Goal: Information Seeking & Learning: Compare options

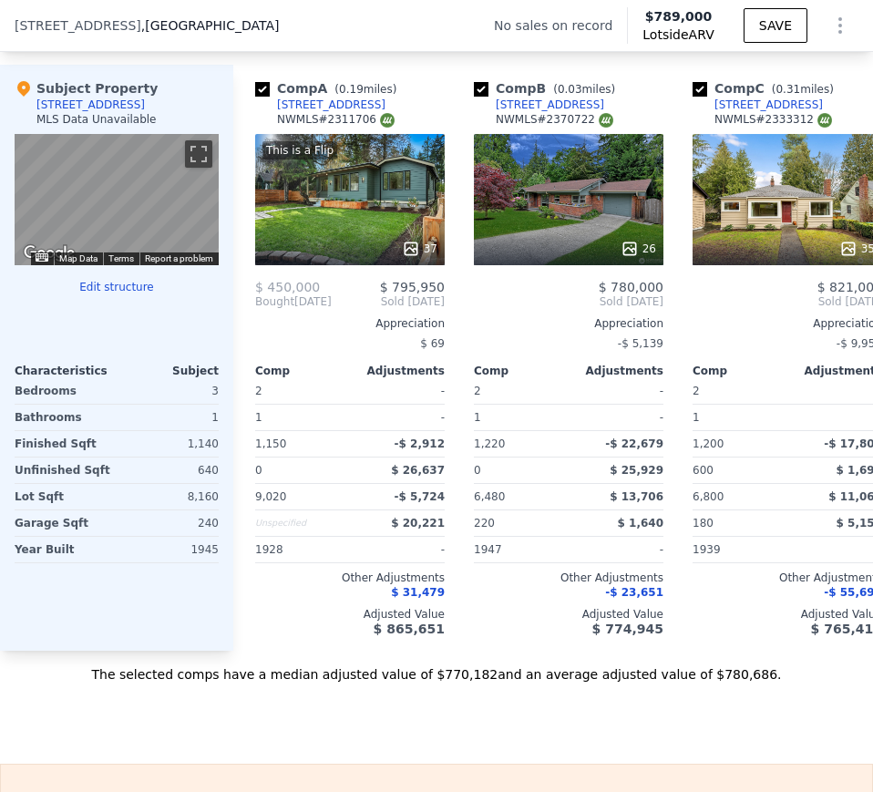
scroll to position [2553, 0]
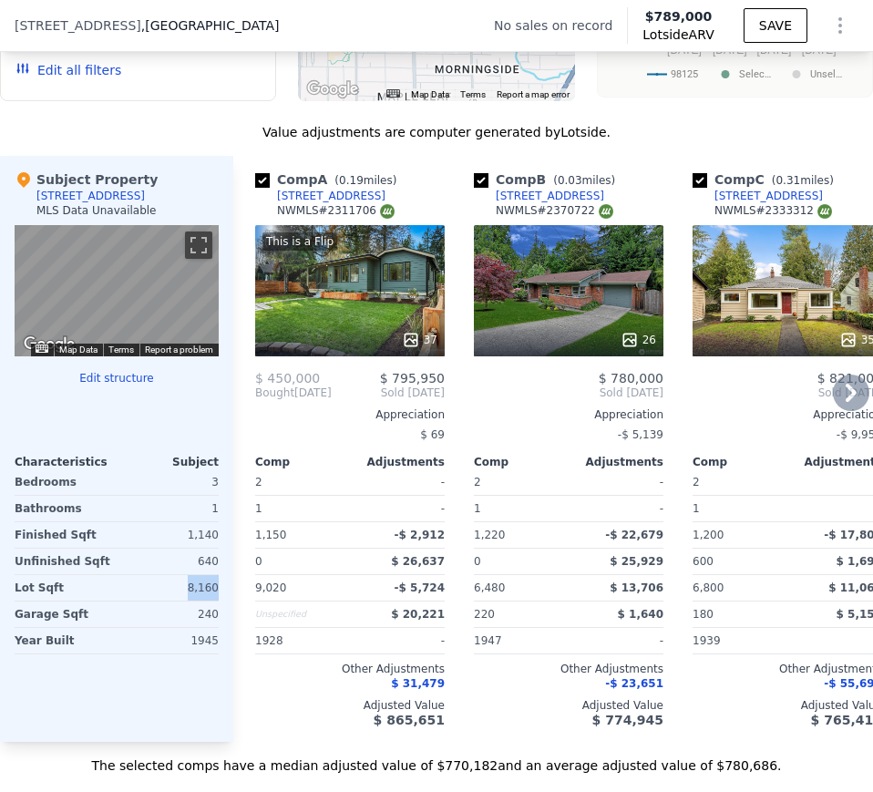
drag, startPoint x: 187, startPoint y: 601, endPoint x: 237, endPoint y: 595, distance: 50.4
click at [223, 599] on div "Subject Property 10734 14th Ave NE MLS Data Unavailable ← Move left → Move righ…" at bounding box center [116, 449] width 233 height 586
copy div "8,160"
drag, startPoint x: 189, startPoint y: 549, endPoint x: 216, endPoint y: 552, distance: 27.5
click at [216, 548] on div "1,140" at bounding box center [169, 535] width 98 height 26
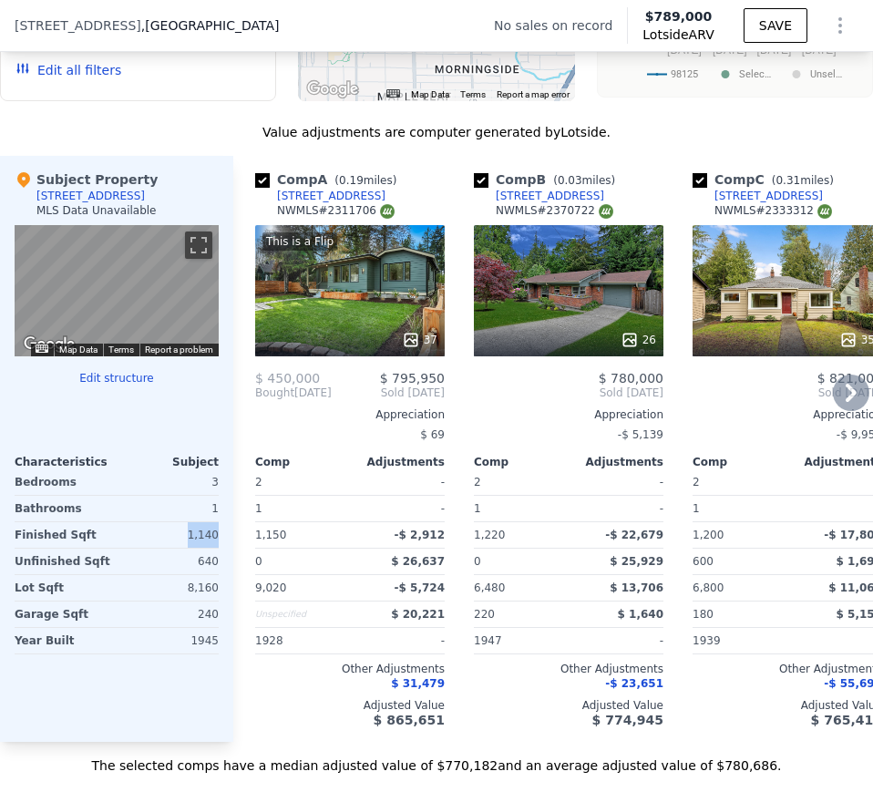
copy div "1,140"
click at [189, 654] on div "1945" at bounding box center [169, 641] width 98 height 26
click at [190, 654] on div "1945" at bounding box center [169, 641] width 98 height 26
copy div "1945"
drag, startPoint x: 343, startPoint y: 205, endPoint x: 358, endPoint y: 206, distance: 15.5
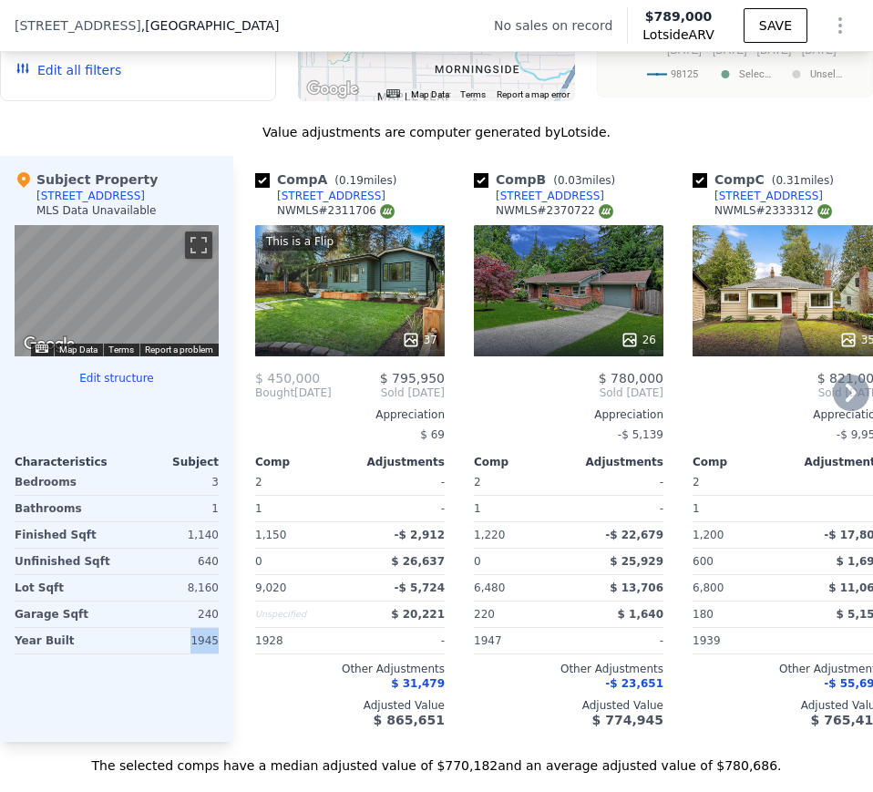
click at [358, 206] on div "Comp A ( 0.19 miles) 11025 17th Ave NE NWMLS # 2311706" at bounding box center [350, 197] width 190 height 55
copy div "11025 17th Ave NE"
click at [311, 203] on div "11025 17th Ave NE" at bounding box center [331, 196] width 108 height 15
click at [345, 335] on div "This is a Flip 37" at bounding box center [350, 290] width 190 height 131
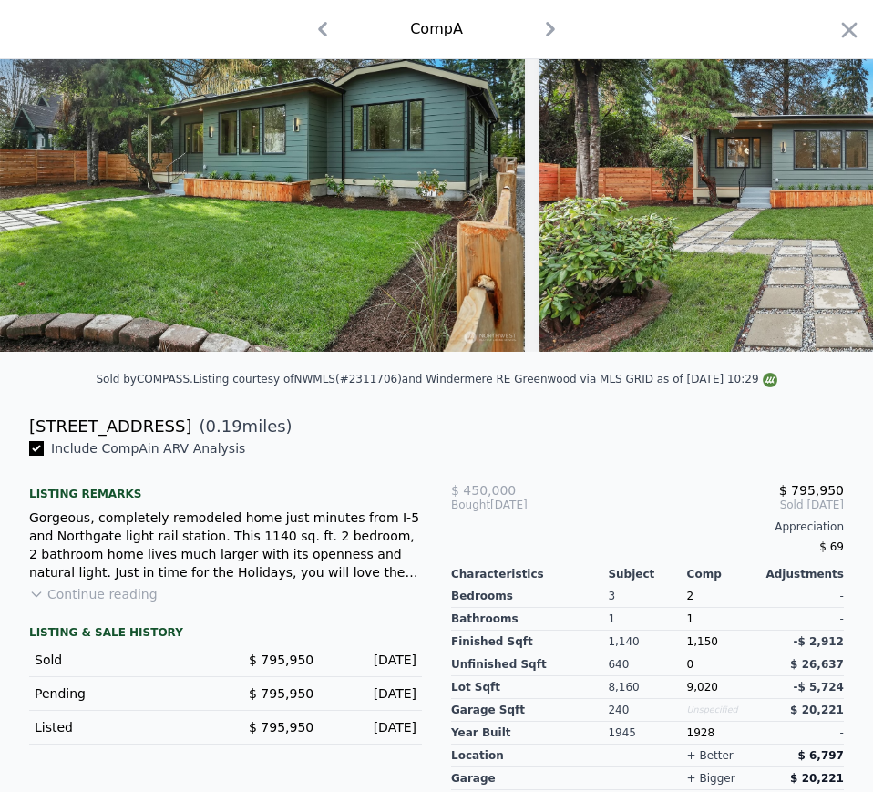
scroll to position [212, 0]
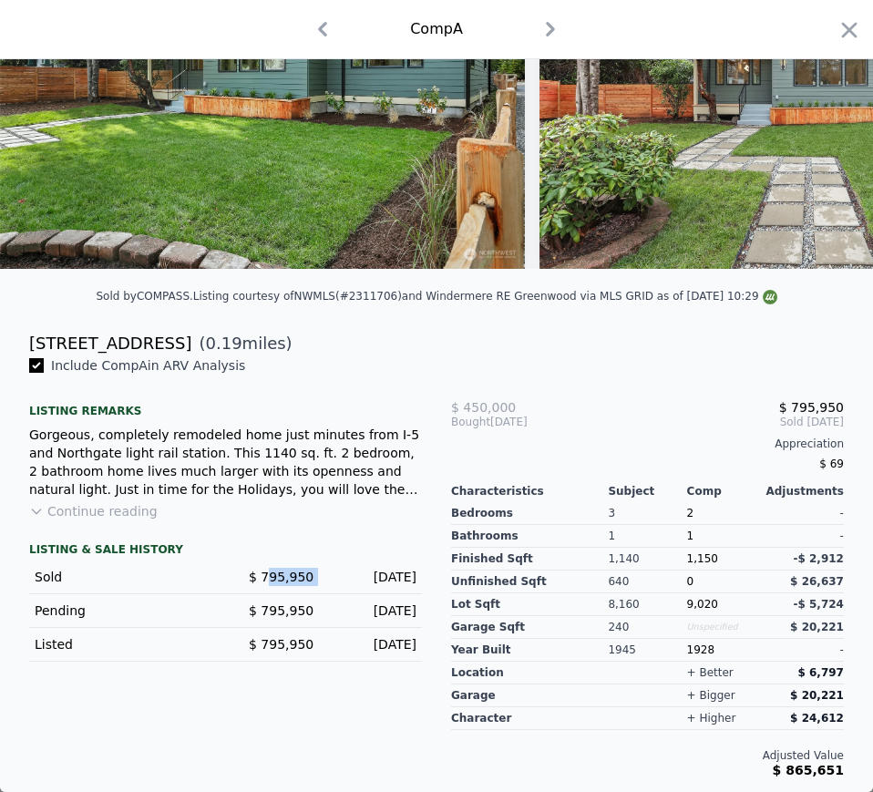
drag, startPoint x: 268, startPoint y: 574, endPoint x: 320, endPoint y: 574, distance: 52.0
click at [320, 574] on div "Sold $ 795,950 Jan 2, 2025" at bounding box center [225, 578] width 393 height 34
click at [267, 576] on span "$ 795,950" at bounding box center [281, 577] width 65 height 15
drag, startPoint x: 335, startPoint y: 577, endPoint x: 679, endPoint y: 412, distance: 382.1
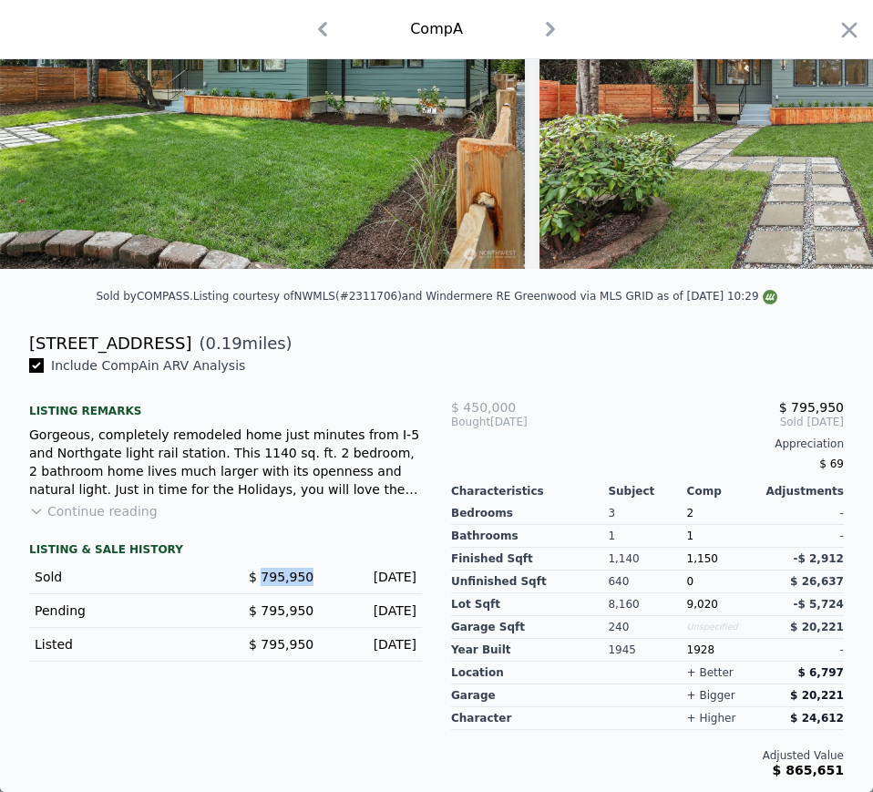
click at [415, 574] on div "Sold $ 795,950 Jan 2, 2025" at bounding box center [225, 578] width 393 height 34
copy div "Jan 2, 2025"
click at [687, 560] on span "1,150" at bounding box center [702, 558] width 31 height 13
copy span "1,150"
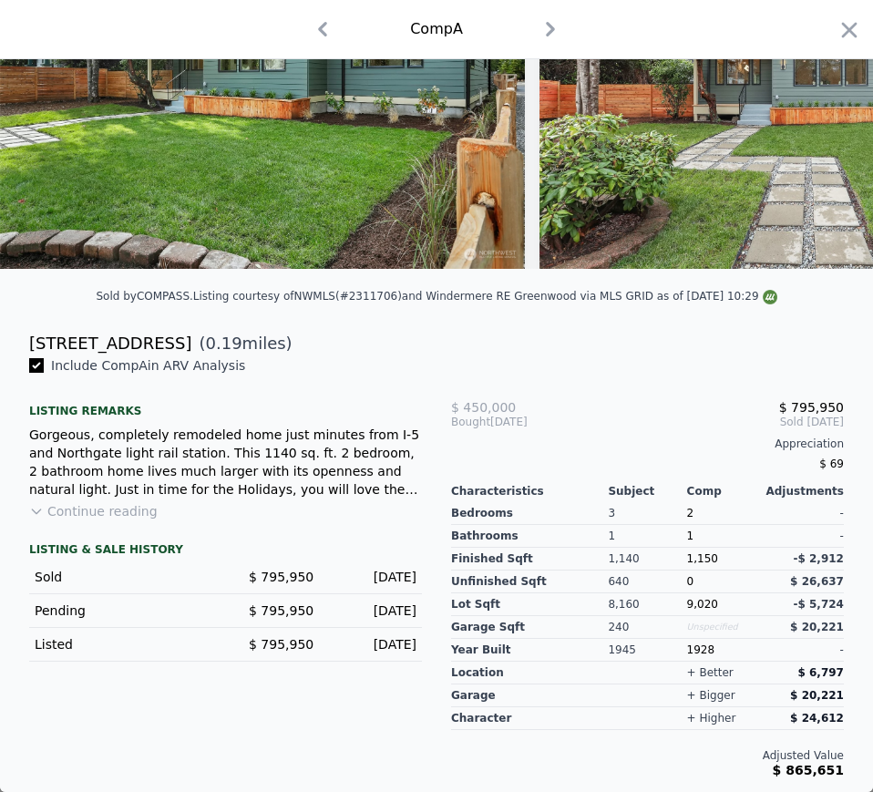
click at [691, 604] on span "9,020" at bounding box center [702, 604] width 31 height 13
click at [690, 604] on span "9,020" at bounding box center [702, 604] width 31 height 13
copy span "9,020"
click at [696, 653] on div "1928" at bounding box center [726, 650] width 78 height 23
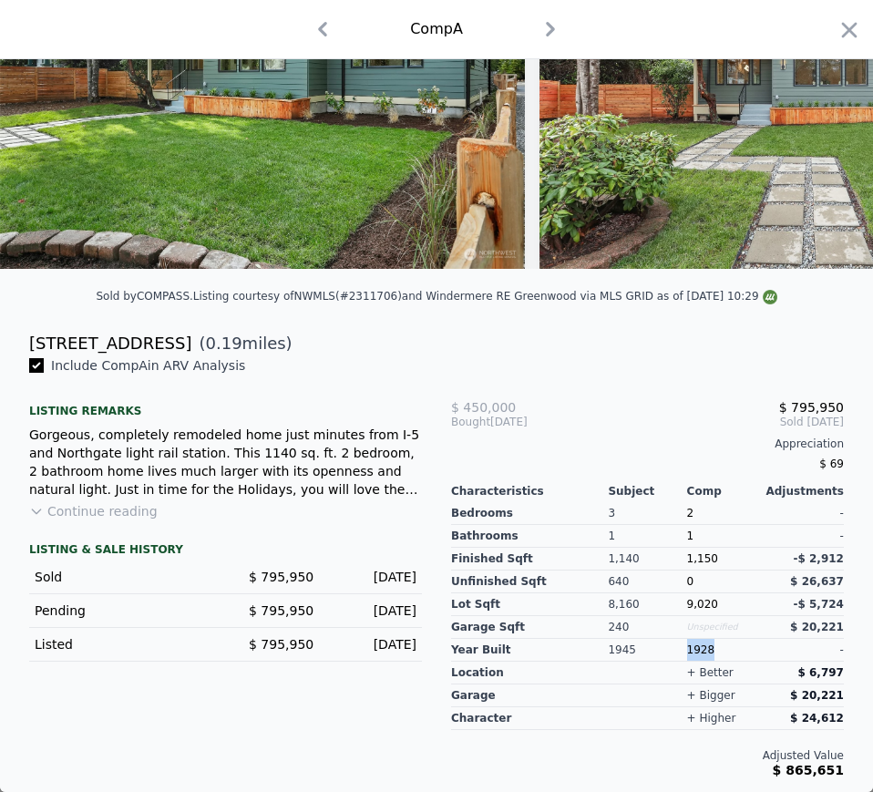
copy div "1928"
drag, startPoint x: 114, startPoint y: 331, endPoint x: 237, endPoint y: 315, distance: 124.0
click at [160, 326] on div "11025 17th Ave NE ( 0.19 miles)" at bounding box center [436, 338] width 873 height 36
copy div "11025 17th Ave NE"
click at [536, 23] on icon "button" at bounding box center [550, 29] width 29 height 29
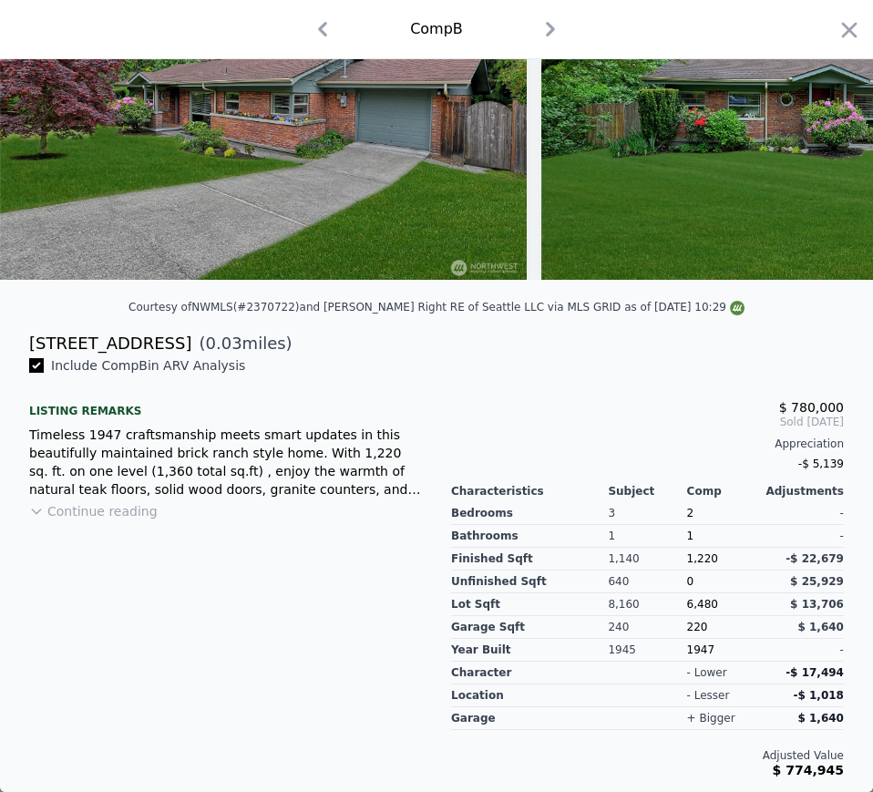
scroll to position [201, 0]
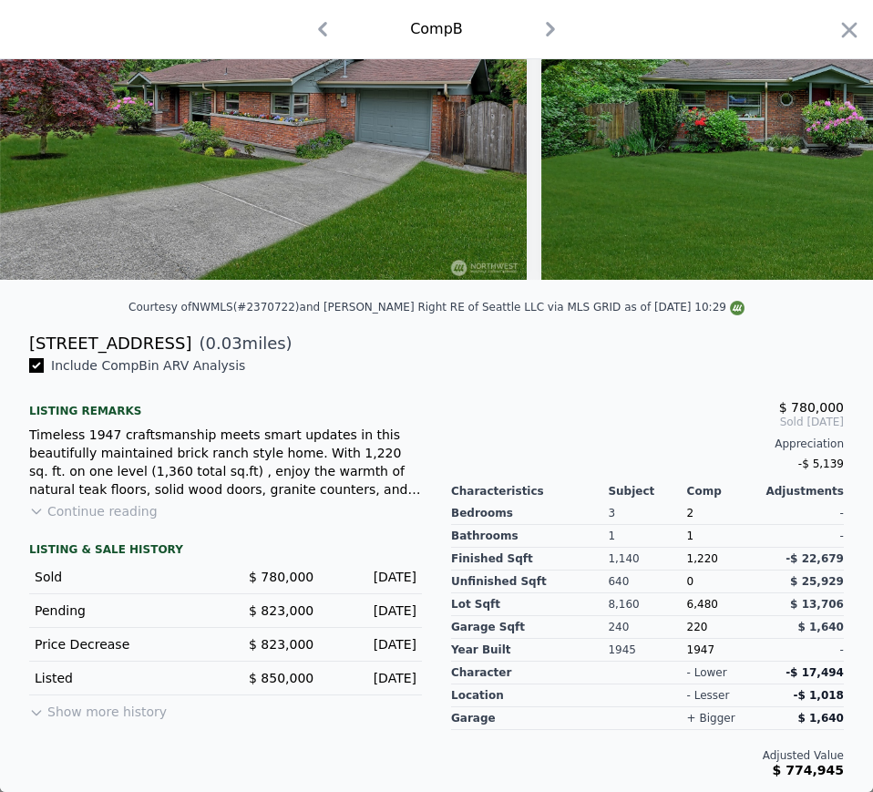
drag, startPoint x: 27, startPoint y: 341, endPoint x: 163, endPoint y: 333, distance: 136.1
click at [163, 333] on div "10733 14th Ave NE ( 0.03 miles)" at bounding box center [437, 344] width 844 height 26
copy div "10733 14th Ave NE"
click at [692, 558] on span "1,220" at bounding box center [702, 558] width 31 height 13
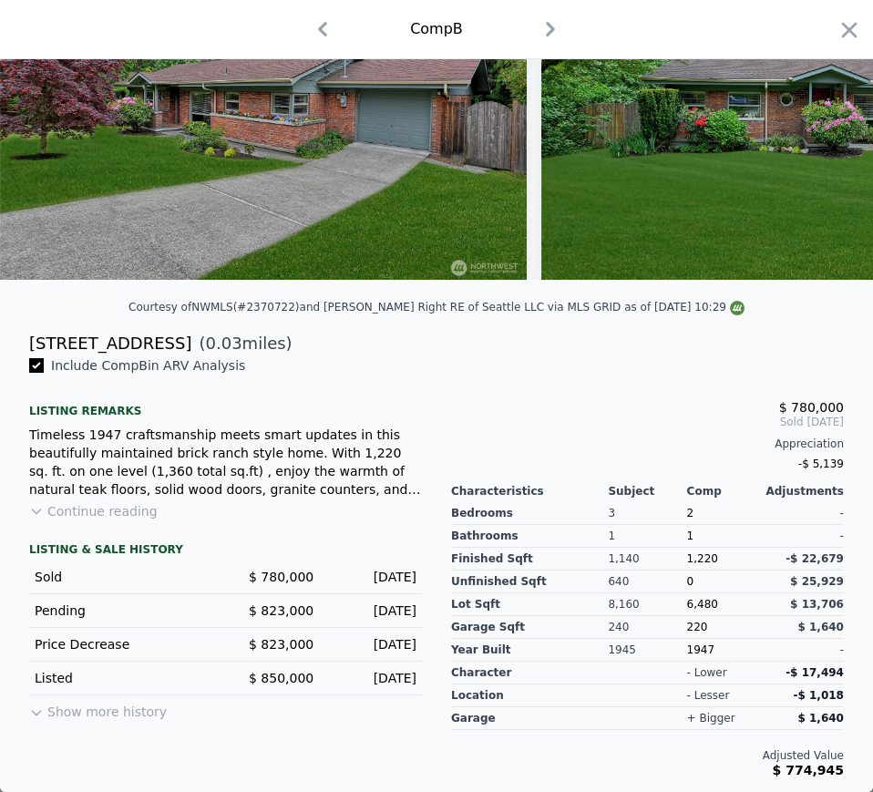
click at [285, 577] on span "$ 780,000" at bounding box center [281, 577] width 65 height 15
click at [369, 578] on div "Jun 29, 2025" at bounding box center [372, 577] width 88 height 18
drag, startPoint x: 369, startPoint y: 578, endPoint x: 512, endPoint y: 542, distance: 147.5
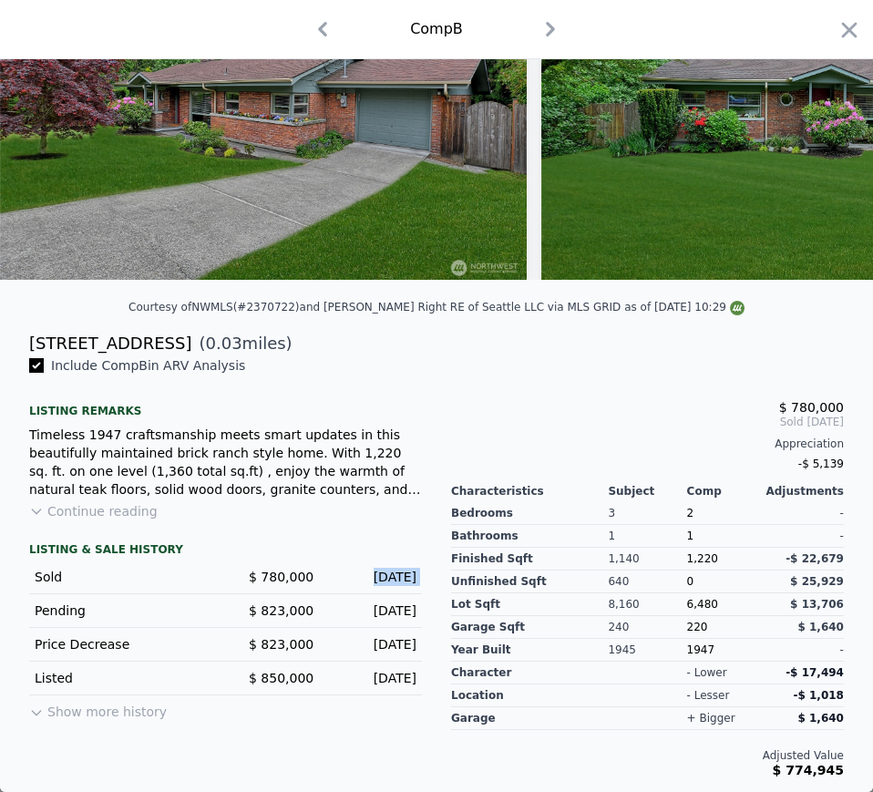
click at [369, 576] on div "Jun 29, 2025" at bounding box center [372, 577] width 88 height 18
click at [687, 559] on span "1,220" at bounding box center [702, 558] width 31 height 13
drag, startPoint x: 682, startPoint y: 559, endPoint x: 693, endPoint y: 558, distance: 11.0
click at [687, 560] on span "1,220" at bounding box center [702, 558] width 31 height 13
click at [693, 602] on span "6,480" at bounding box center [702, 604] width 31 height 13
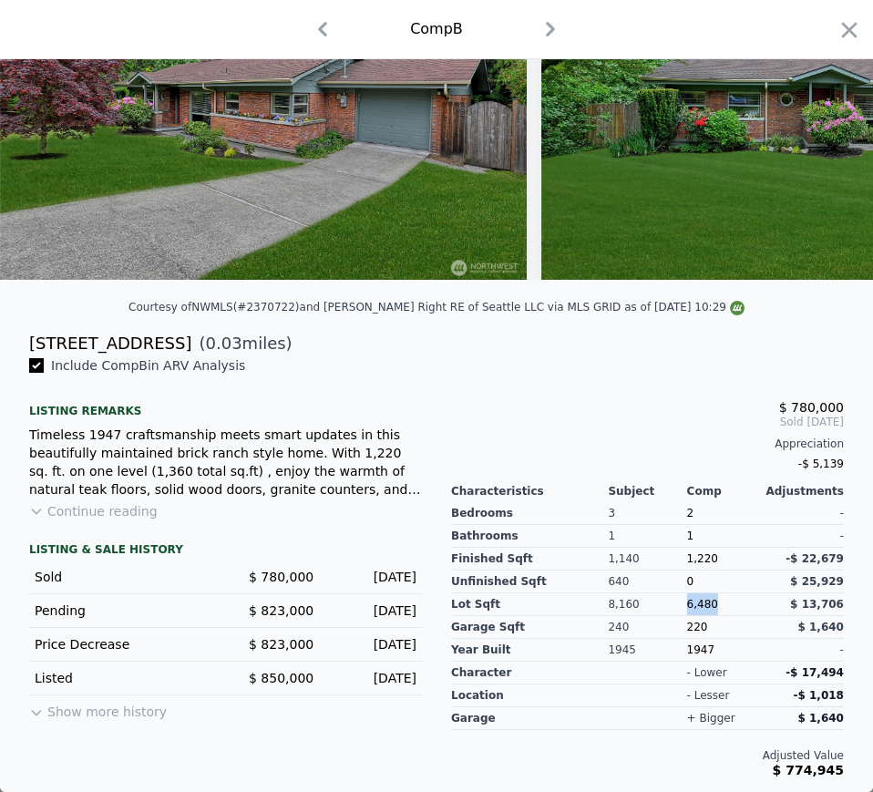
click at [693, 602] on span "6,480" at bounding box center [702, 604] width 31 height 13
click at [613, 642] on div "1945" at bounding box center [647, 650] width 78 height 23
click at [698, 645] on div "1947" at bounding box center [726, 650] width 78 height 23
click at [692, 650] on div "1947" at bounding box center [726, 650] width 78 height 23
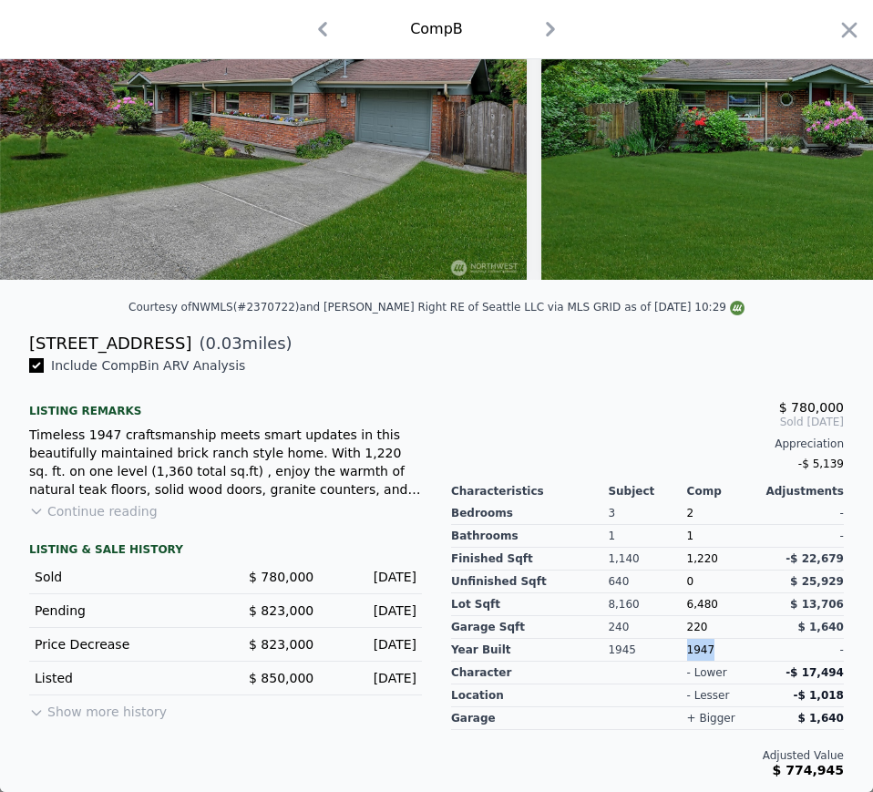
click at [692, 650] on div "1947" at bounding box center [726, 650] width 78 height 23
drag, startPoint x: 541, startPoint y: 23, endPoint x: 802, endPoint y: 387, distance: 448.1
click at [546, 23] on icon "button" at bounding box center [550, 29] width 9 height 15
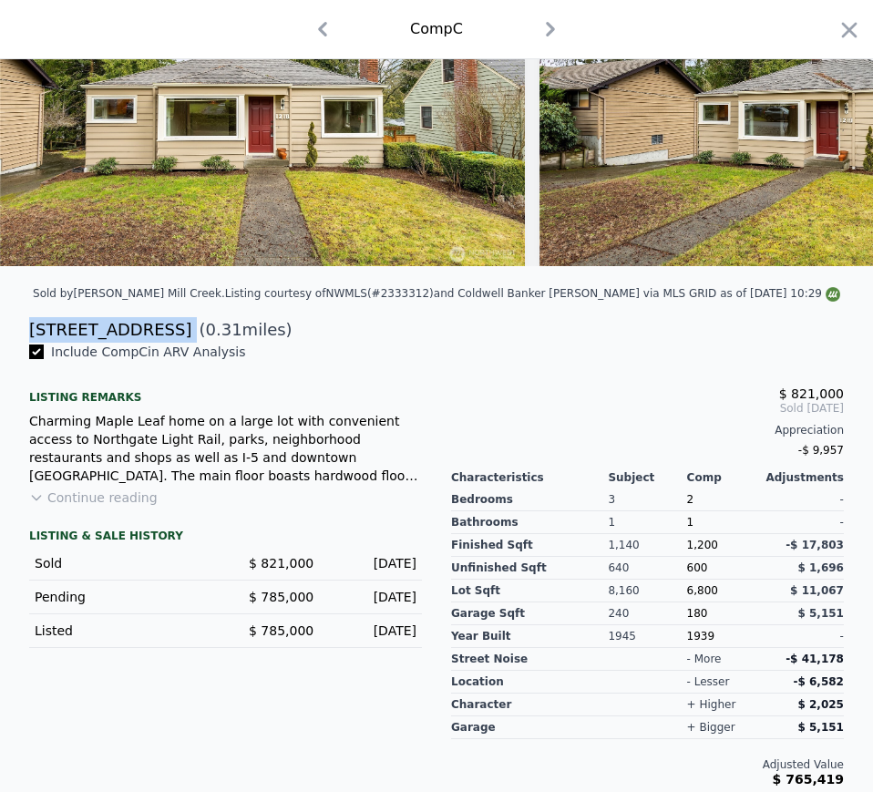
drag, startPoint x: 49, startPoint y: 335, endPoint x: 150, endPoint y: 334, distance: 101.2
click at [150, 334] on div "1218 NE 103rd St ( 0.31 miles)" at bounding box center [437, 330] width 844 height 26
click at [293, 569] on span "$ 821,000" at bounding box center [281, 563] width 65 height 15
click at [377, 573] on div "Mar 16, 2025" at bounding box center [372, 563] width 88 height 18
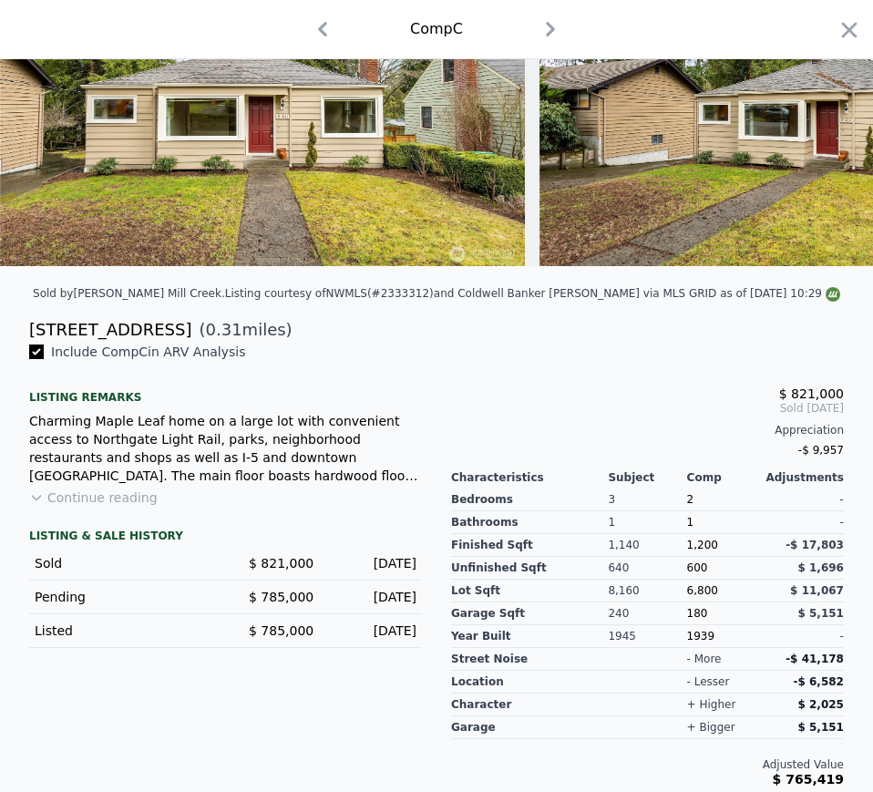
click at [377, 573] on div "Mar 16, 2025" at bounding box center [372, 563] width 88 height 18
click at [687, 552] on span "1,200" at bounding box center [702, 545] width 31 height 13
drag, startPoint x: 683, startPoint y: 563, endPoint x: 780, endPoint y: 531, distance: 102.6
click at [687, 552] on span "1,200" at bounding box center [702, 545] width 31 height 13
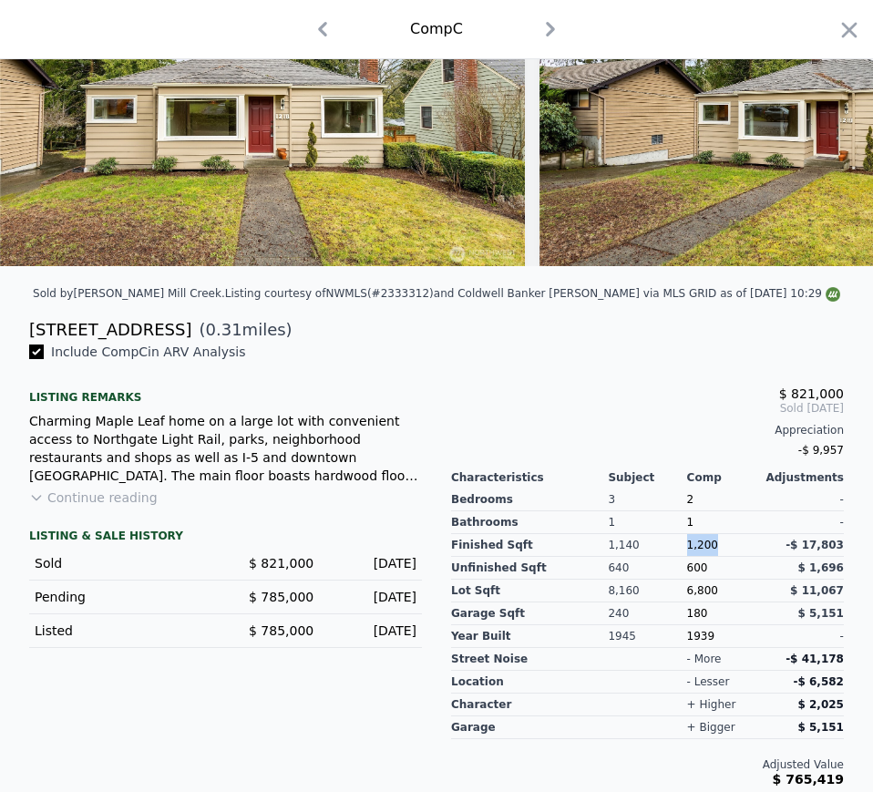
click at [687, 597] on span "6,800" at bounding box center [702, 590] width 31 height 13
drag, startPoint x: 686, startPoint y: 604, endPoint x: 856, endPoint y: 518, distance: 190.4
click at [687, 597] on span "6,800" at bounding box center [702, 590] width 31 height 13
click at [690, 648] on div "1939" at bounding box center [726, 636] width 78 height 23
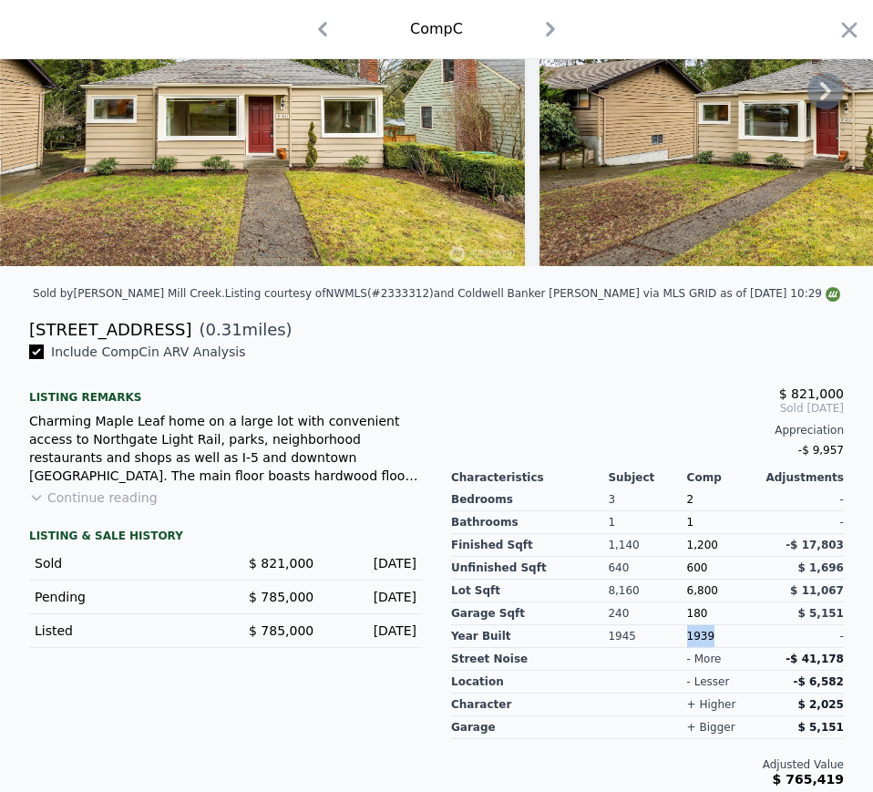
drag, startPoint x: 544, startPoint y: 33, endPoint x: 615, endPoint y: 129, distance: 120.0
click at [546, 33] on icon "button" at bounding box center [550, 29] width 9 height 15
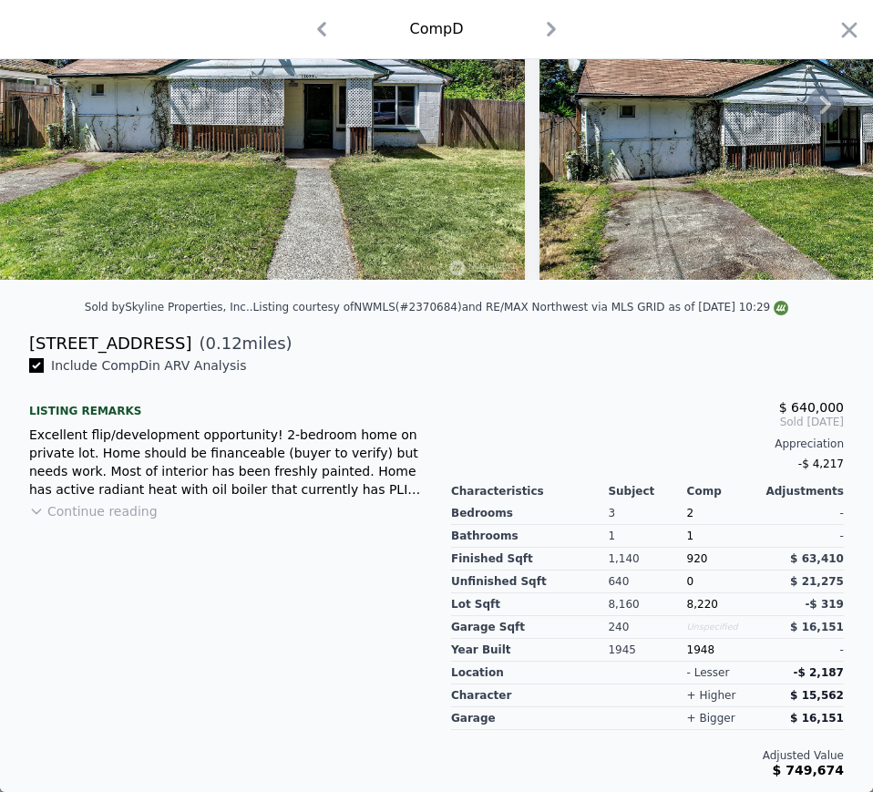
scroll to position [201, 0]
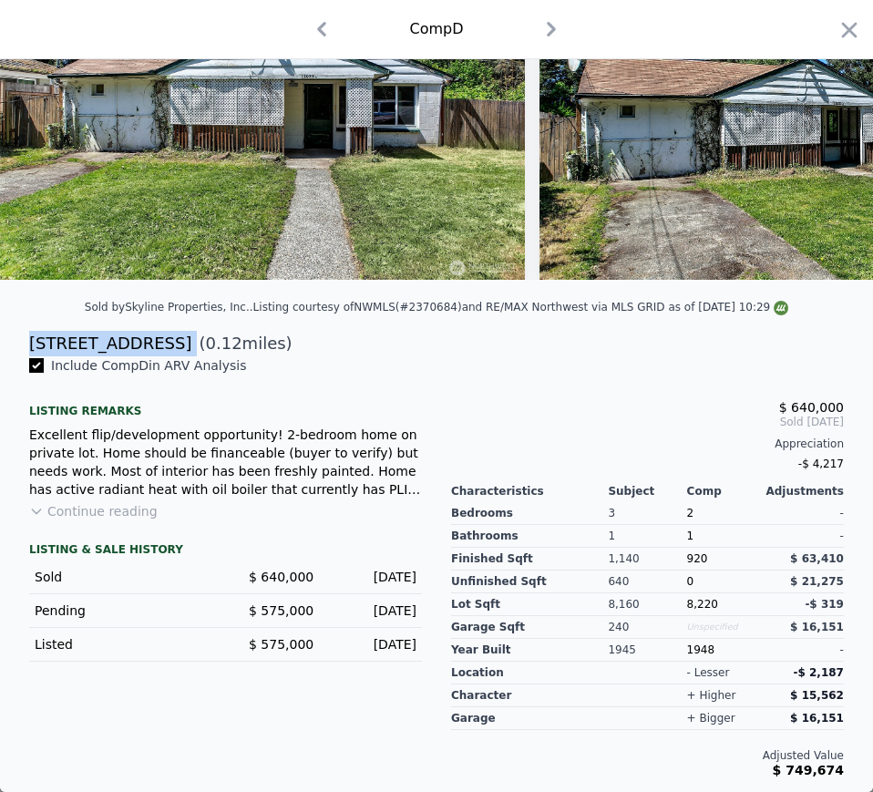
drag, startPoint x: 26, startPoint y: 346, endPoint x: 172, endPoint y: 342, distance: 146.8
click at [172, 342] on div "11033 15th Ave NE ( 0.12 miles)" at bounding box center [437, 344] width 844 height 26
click at [268, 578] on span "$ 640,000" at bounding box center [281, 577] width 65 height 15
click at [687, 558] on span "920" at bounding box center [697, 558] width 21 height 13
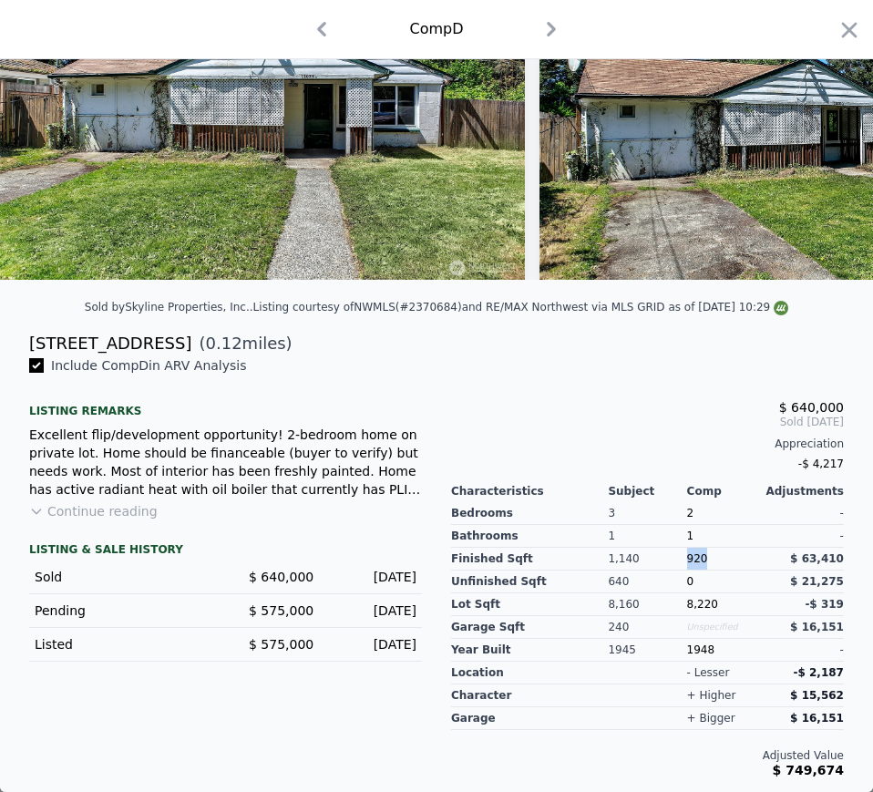
drag, startPoint x: 683, startPoint y: 558, endPoint x: 850, endPoint y: 474, distance: 186.7
click at [687, 559] on span "920" at bounding box center [697, 558] width 21 height 13
click at [687, 612] on div "8,220" at bounding box center [726, 604] width 78 height 23
click at [688, 604] on span "8,220" at bounding box center [702, 604] width 31 height 13
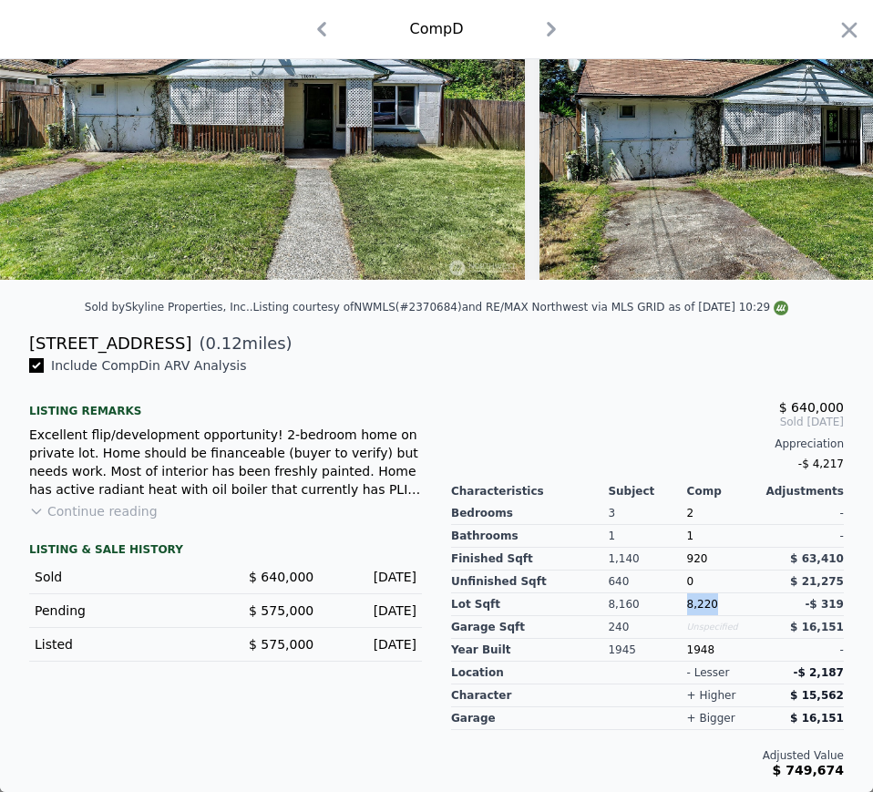
click at [688, 604] on span "8,220" at bounding box center [702, 604] width 31 height 13
click at [689, 553] on span "920" at bounding box center [697, 558] width 21 height 13
click at [372, 577] on div "Jun 8, 2025" at bounding box center [372, 577] width 88 height 18
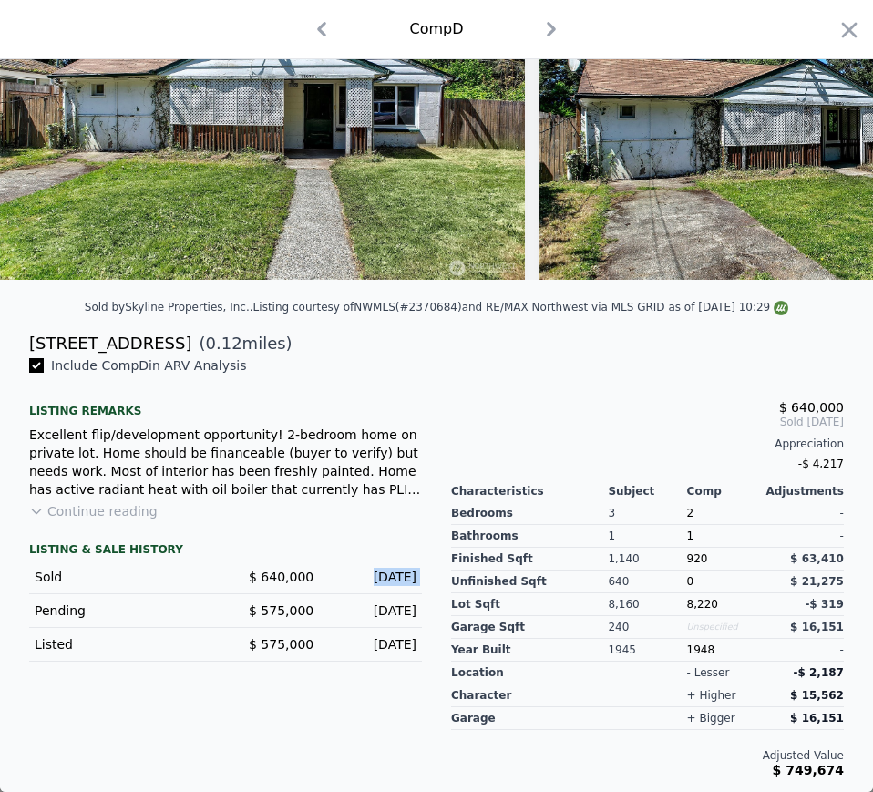
drag, startPoint x: 372, startPoint y: 577, endPoint x: 495, endPoint y: 536, distance: 129.7
click at [372, 576] on div "Jun 8, 2025" at bounding box center [372, 577] width 88 height 18
click at [688, 652] on div "1948" at bounding box center [726, 650] width 78 height 23
drag, startPoint x: 545, startPoint y: 34, endPoint x: 557, endPoint y: 48, distance: 18.8
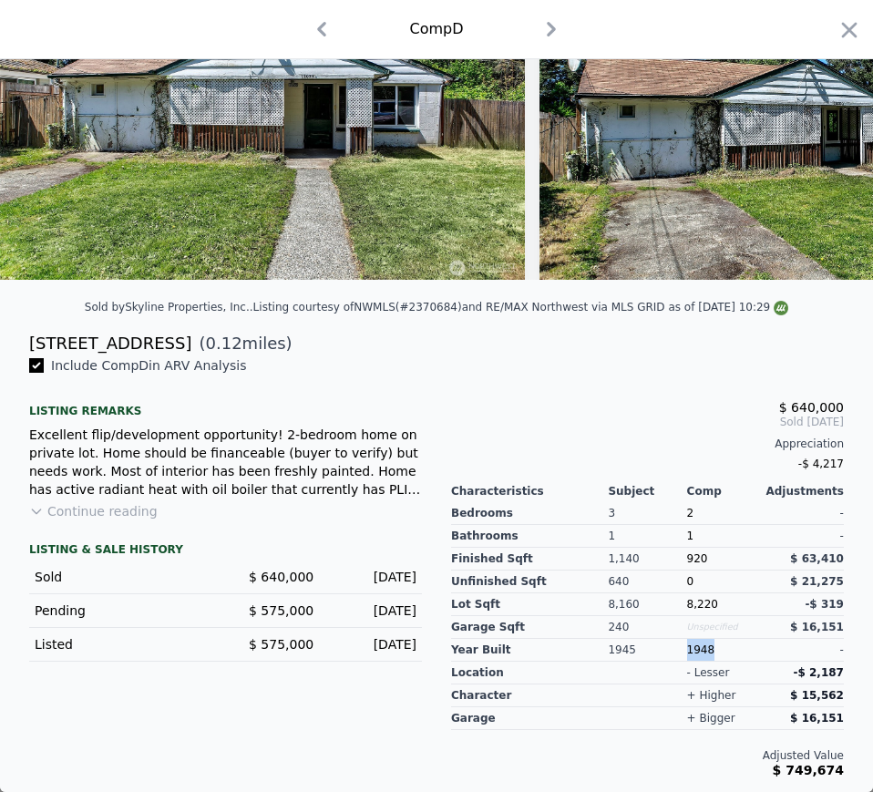
click at [545, 34] on icon "button" at bounding box center [551, 29] width 29 height 29
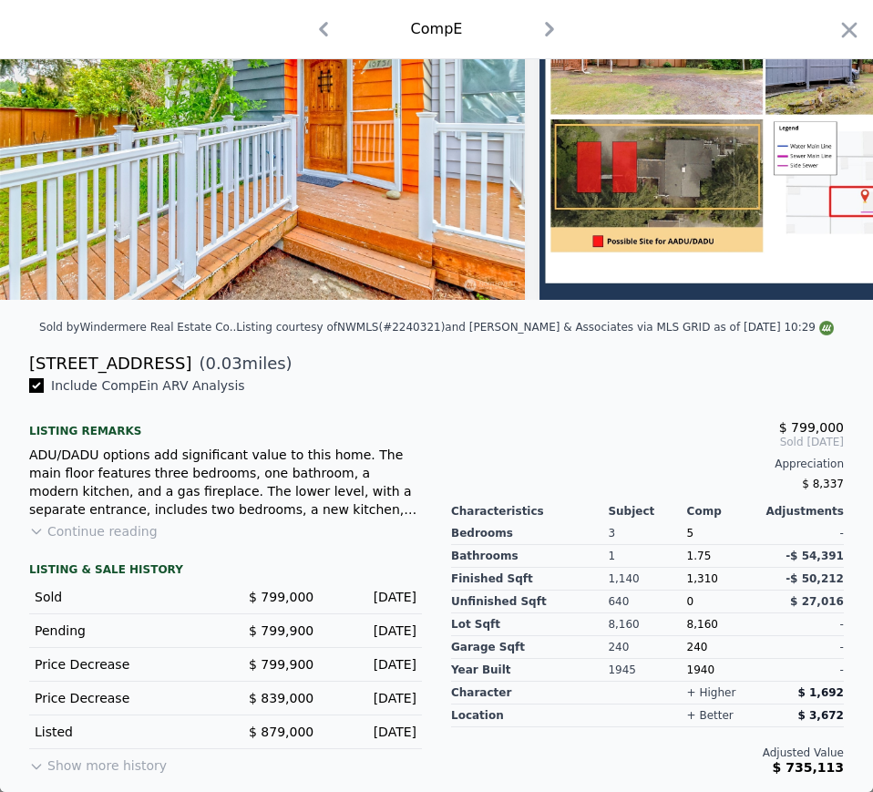
scroll to position [181, 0]
drag, startPoint x: 28, startPoint y: 360, endPoint x: 160, endPoint y: 360, distance: 132.2
click at [160, 360] on div "10731 15th Ave NE ( 0.03 miles)" at bounding box center [437, 364] width 844 height 26
click at [274, 591] on span "$ 799,000" at bounding box center [281, 597] width 65 height 15
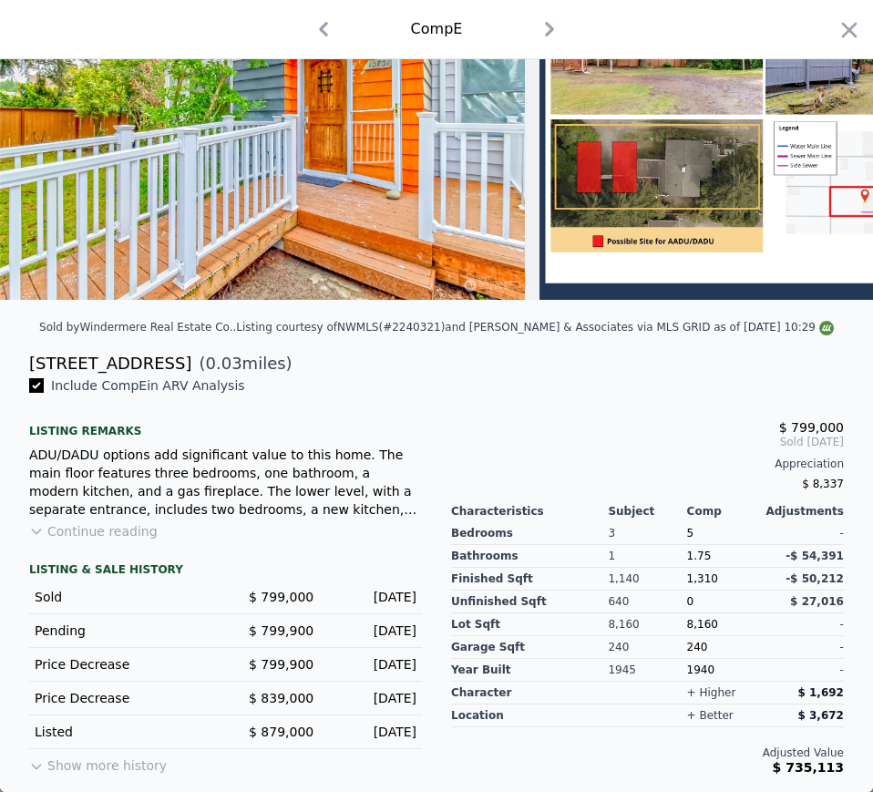
click at [367, 603] on div "Aug 14, 2024" at bounding box center [372, 597] width 88 height 18
click at [687, 579] on span "1,310" at bounding box center [702, 579] width 31 height 13
click at [687, 580] on span "1,310" at bounding box center [702, 579] width 31 height 13
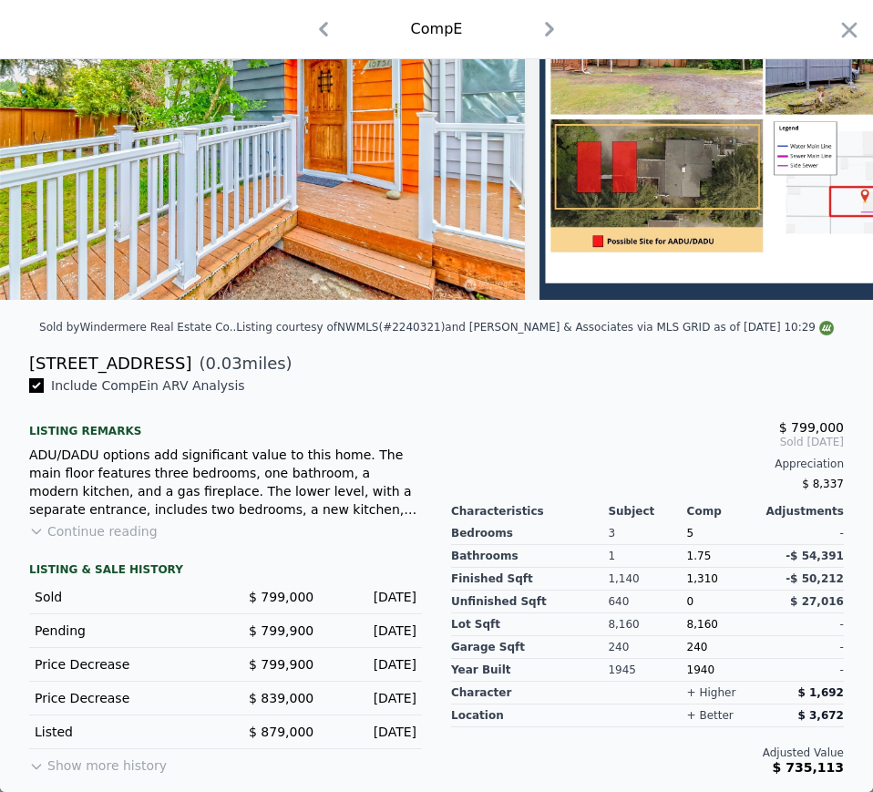
click at [687, 623] on span "8,160" at bounding box center [702, 624] width 31 height 13
drag, startPoint x: 686, startPoint y: 623, endPoint x: 716, endPoint y: 612, distance: 32.0
click at [687, 624] on span "8,160" at bounding box center [702, 624] width 31 height 13
click at [687, 671] on div "1940" at bounding box center [726, 670] width 78 height 23
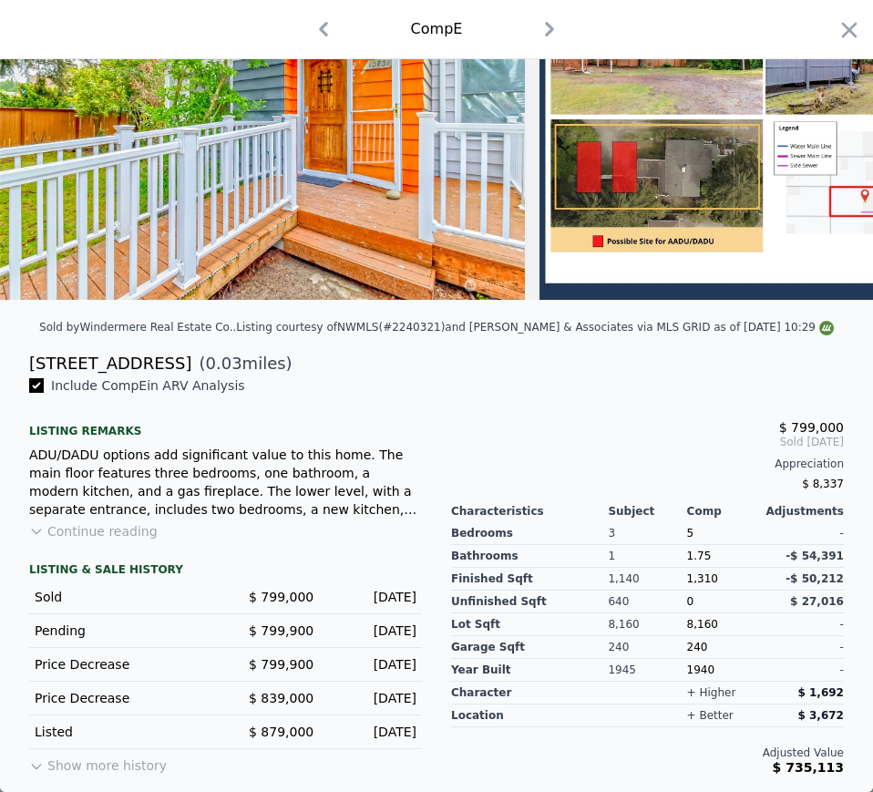
click at [692, 533] on div "5" at bounding box center [726, 533] width 78 height 23
drag, startPoint x: 549, startPoint y: 31, endPoint x: 619, endPoint y: 111, distance: 106.6
click at [549, 31] on icon "button" at bounding box center [549, 29] width 29 height 29
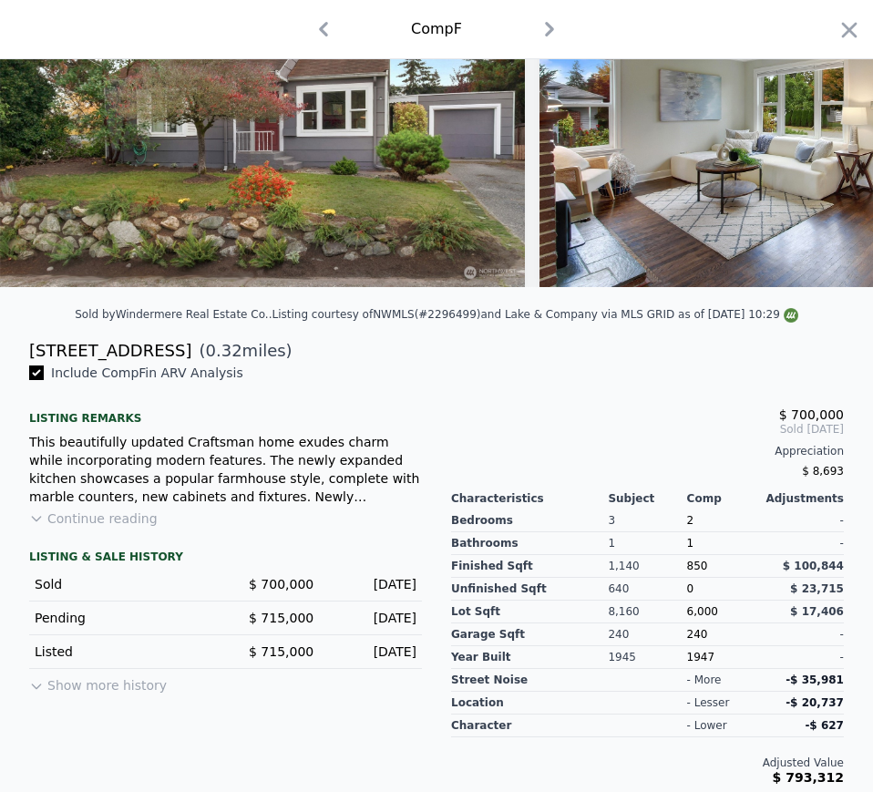
scroll to position [173, 0]
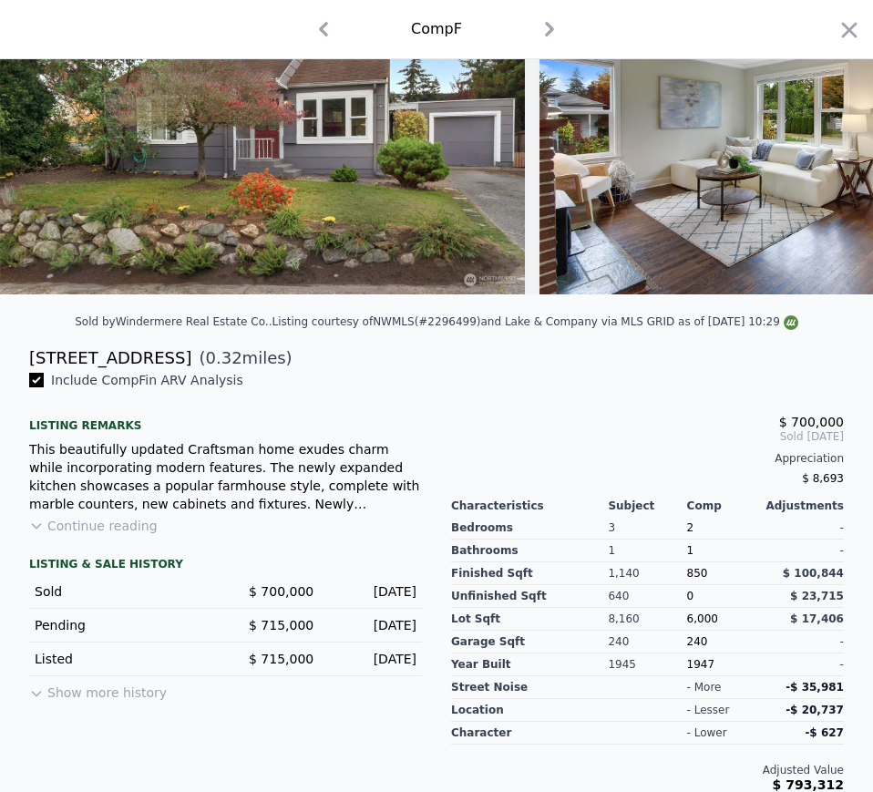
click at [99, 371] on div "917 NE 113th St" at bounding box center [110, 359] width 162 height 26
drag, startPoint x: 145, startPoint y: 374, endPoint x: 863, endPoint y: 253, distance: 728.6
click at [37, 371] on div "917 NE 113th St ( 0.32 miles)" at bounding box center [437, 359] width 844 height 26
click at [283, 599] on span "$ 700,000" at bounding box center [281, 591] width 65 height 15
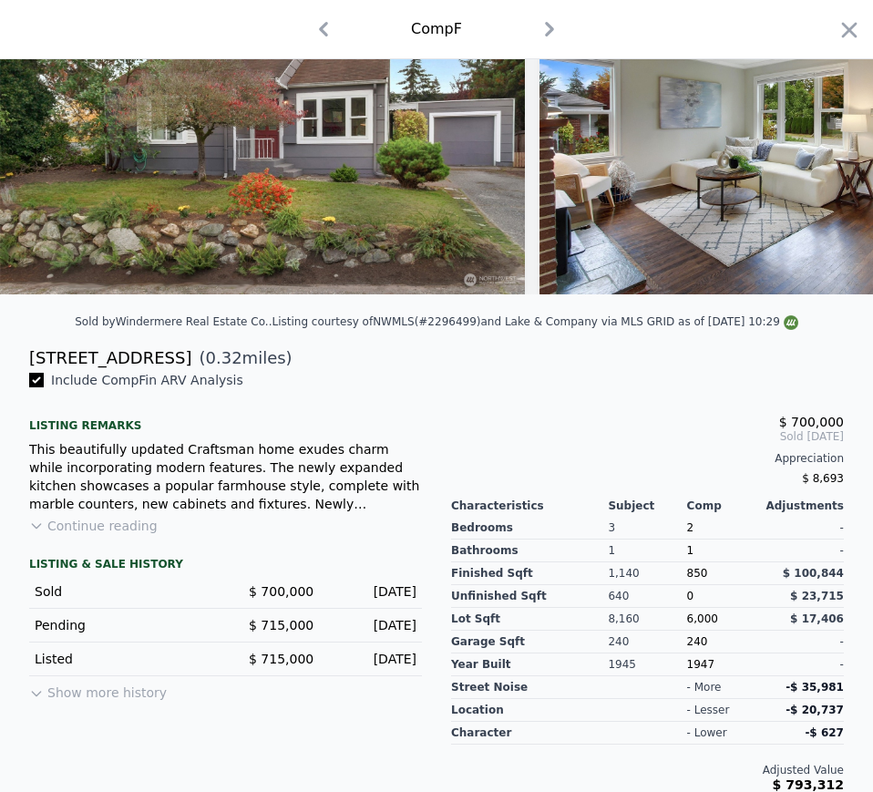
click at [687, 580] on span "850" at bounding box center [697, 573] width 21 height 13
click at [387, 601] on div "Nov 20, 2024" at bounding box center [372, 592] width 88 height 18
click at [688, 580] on span "850" at bounding box center [697, 573] width 21 height 13
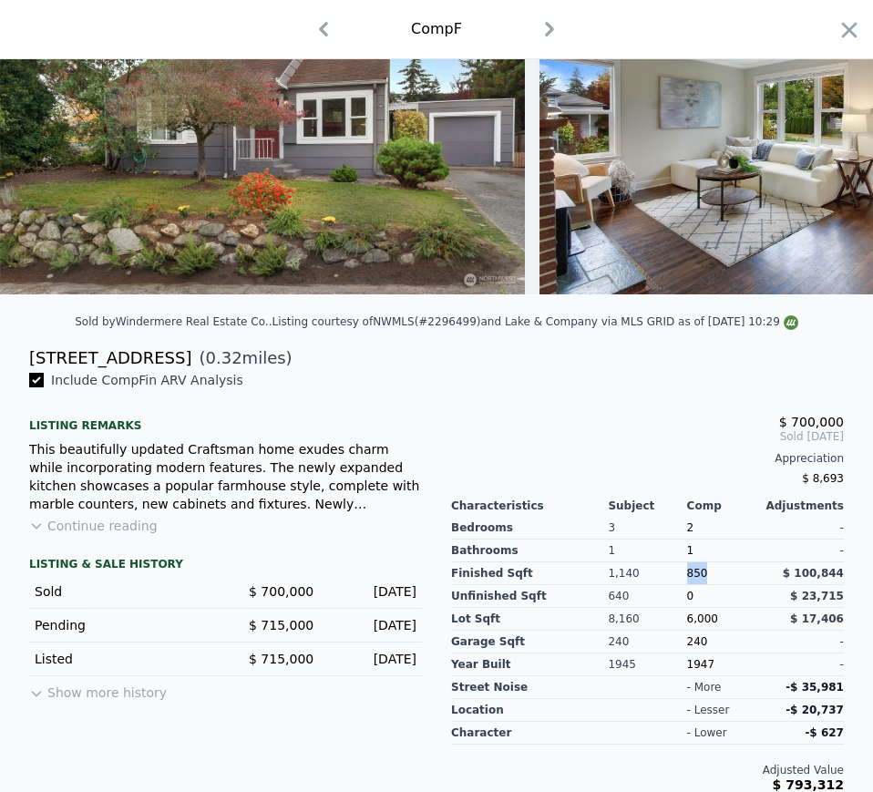
click at [688, 580] on span "850" at bounding box center [697, 573] width 21 height 13
click at [696, 625] on span "6,000" at bounding box center [702, 619] width 31 height 13
click at [688, 676] on div "1947" at bounding box center [726, 665] width 78 height 23
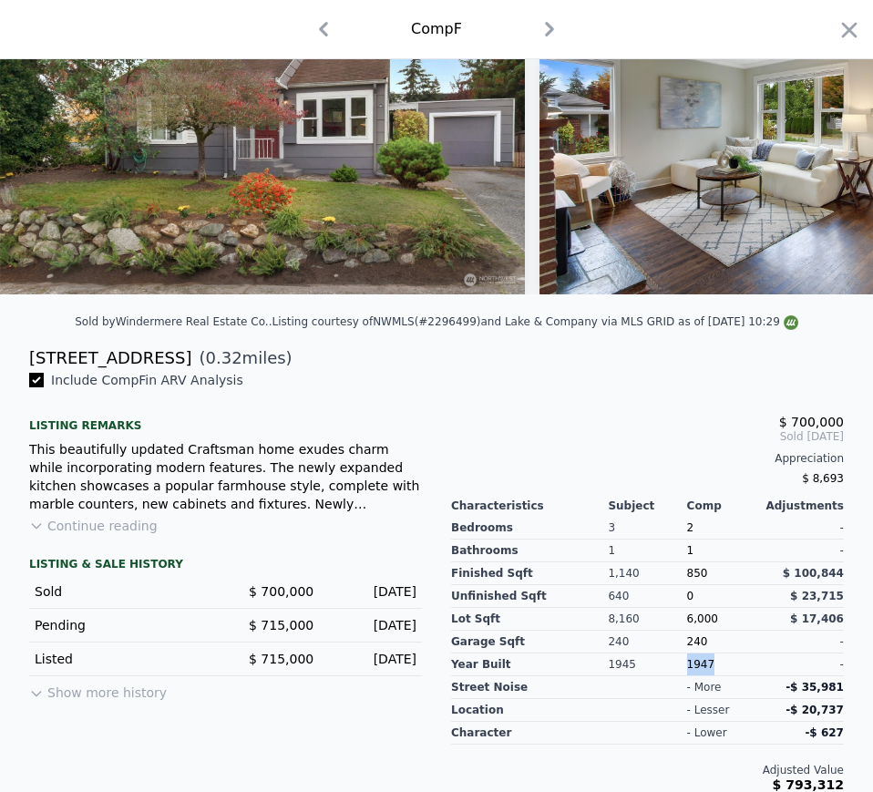
drag, startPoint x: 840, startPoint y: 28, endPoint x: 378, endPoint y: 201, distance: 492.8
click at [840, 28] on icon "button" at bounding box center [850, 30] width 26 height 26
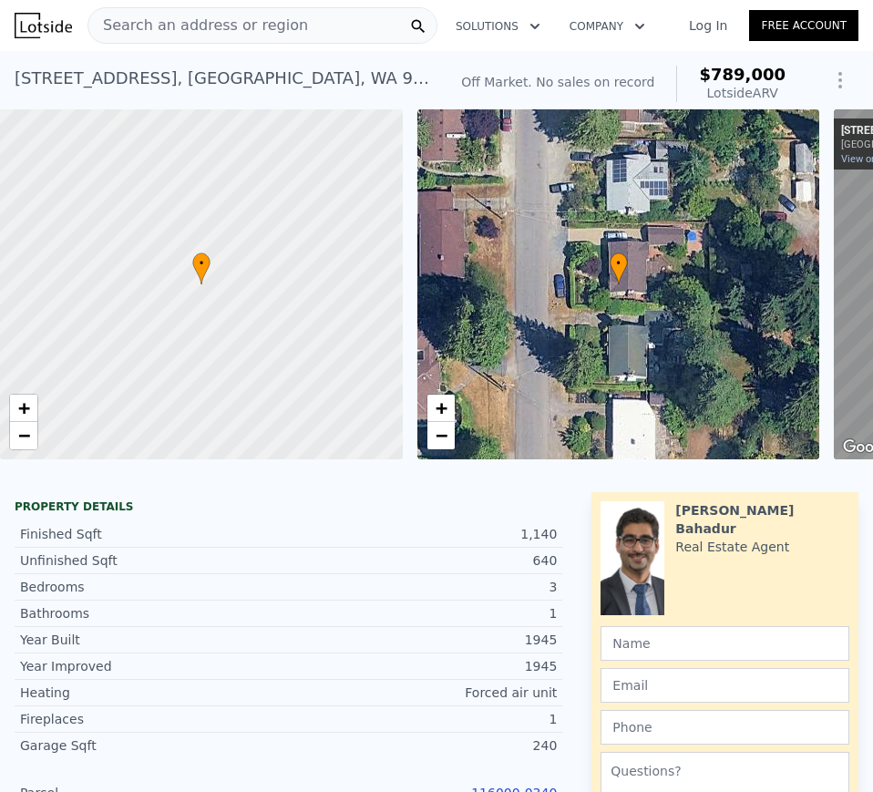
click at [295, 16] on div "Search an address or region" at bounding box center [263, 25] width 350 height 36
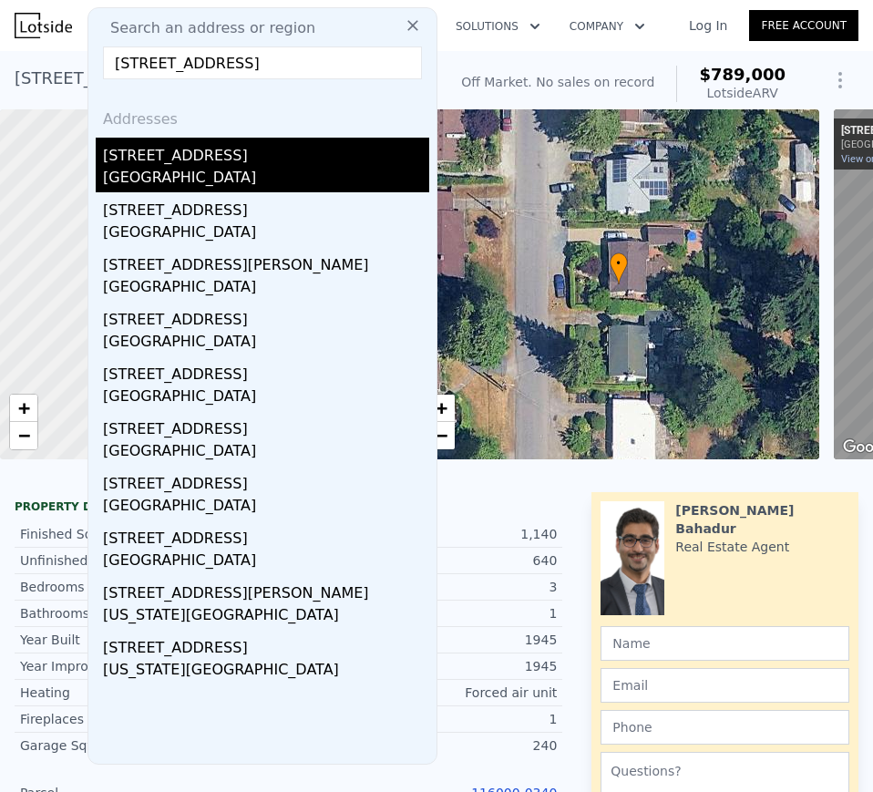
type input "13056 25th Ave Ne"
click at [210, 160] on div "13056 25th Ave NE" at bounding box center [266, 152] width 326 height 29
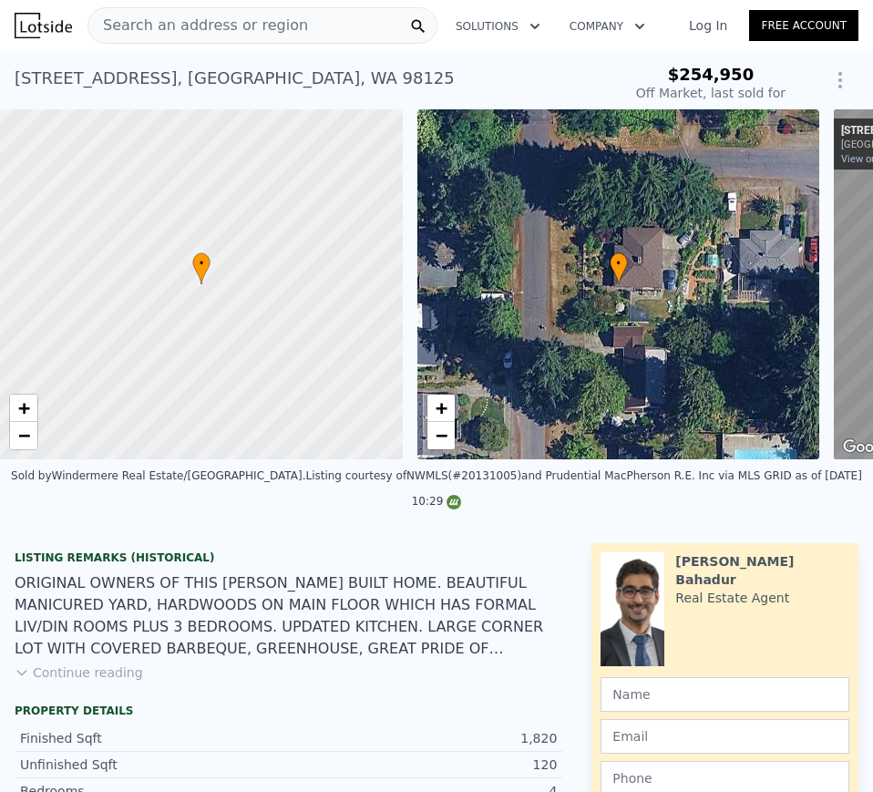
type input "$ 918,000"
type input "$ 573,162"
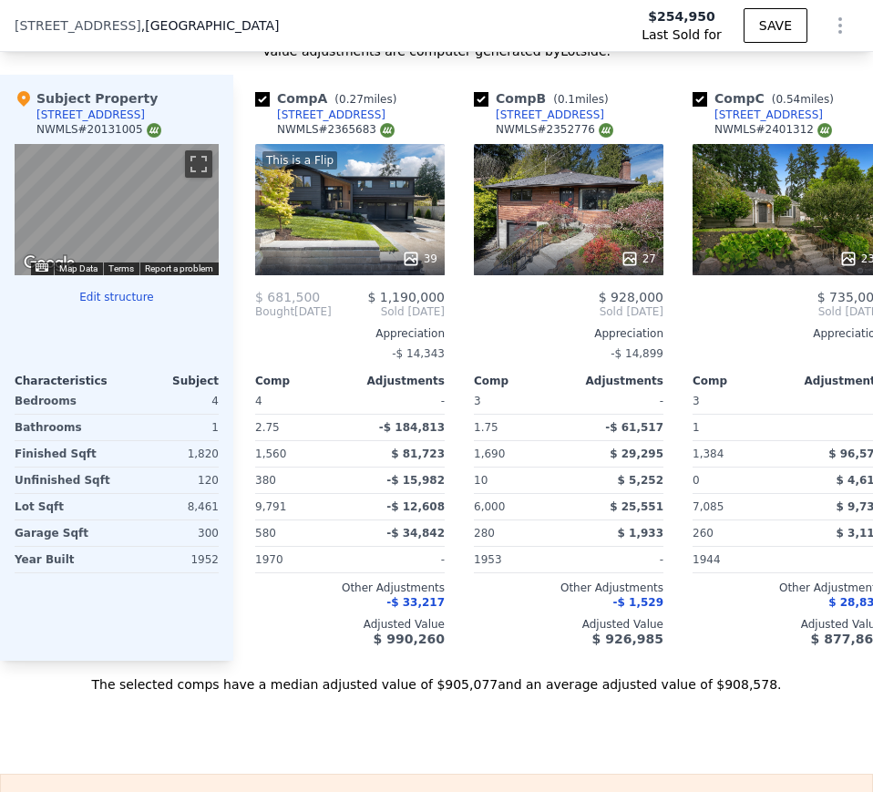
scroll to position [2820, 0]
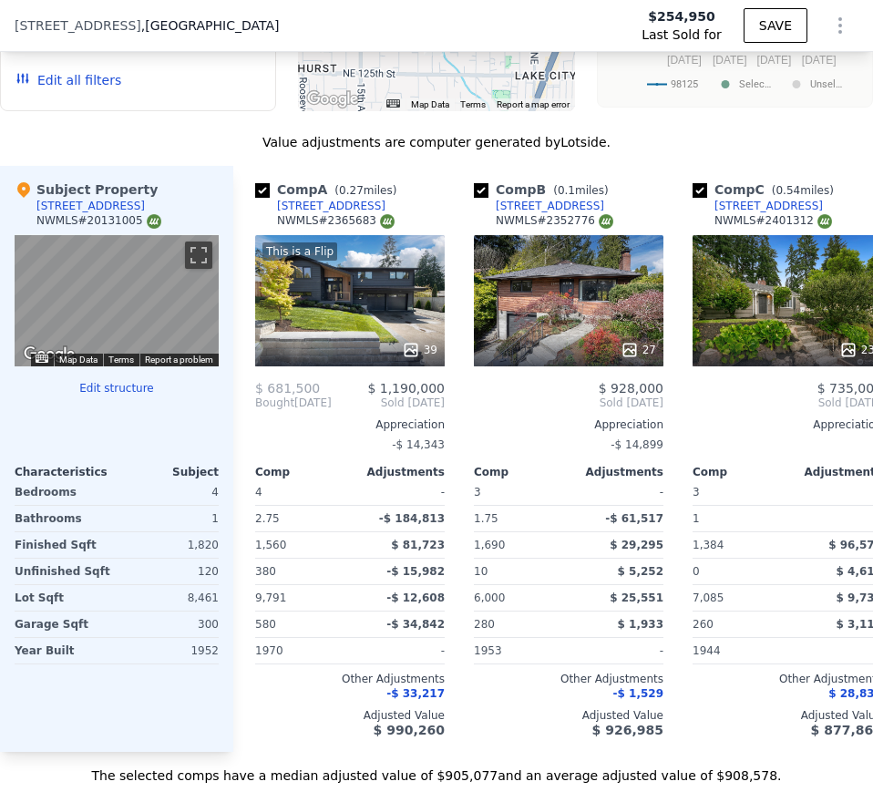
drag, startPoint x: 35, startPoint y: 191, endPoint x: 128, endPoint y: 194, distance: 93.1
click at [128, 194] on div "Subject Property 13056 25th Ave NE NWMLS # 20131005" at bounding box center [117, 208] width 204 height 55
click at [212, 532] on div "1,820" at bounding box center [169, 545] width 98 height 26
click at [211, 532] on div "1,820" at bounding box center [169, 545] width 98 height 26
click at [201, 586] on div "8,461" at bounding box center [169, 598] width 98 height 26
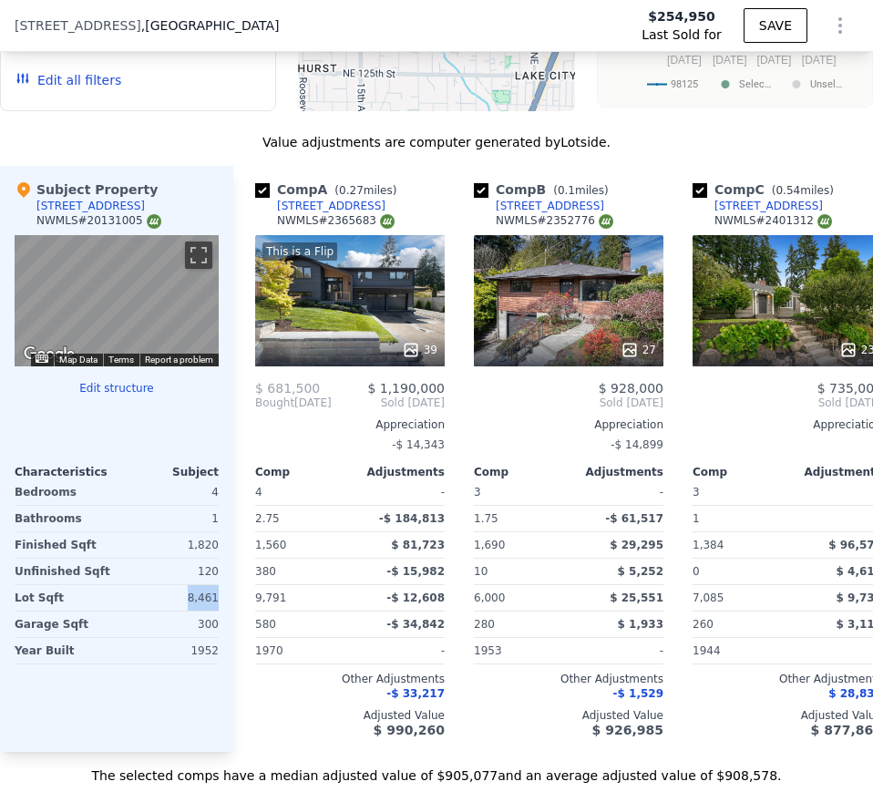
click at [201, 586] on div "8,461" at bounding box center [169, 598] width 98 height 26
click at [205, 640] on div "1952" at bounding box center [169, 651] width 98 height 26
click at [328, 334] on div at bounding box center [350, 350] width 190 height 33
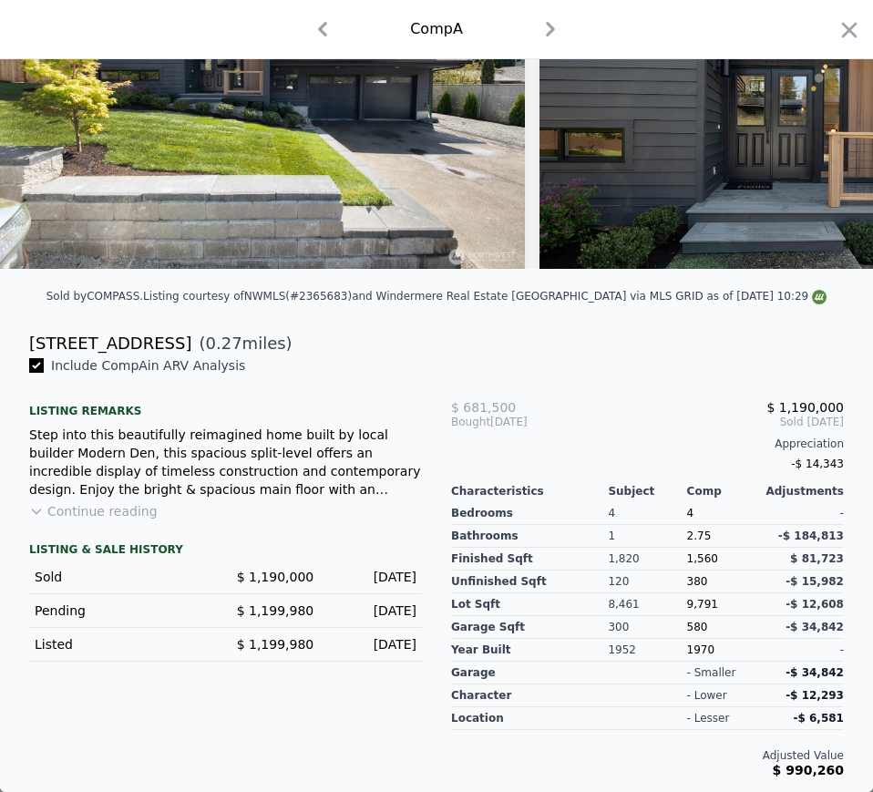
scroll to position [212, 0]
click at [264, 576] on span "$ 1,190,000" at bounding box center [275, 577] width 77 height 15
click at [354, 579] on div "May 22, 2025" at bounding box center [372, 577] width 88 height 18
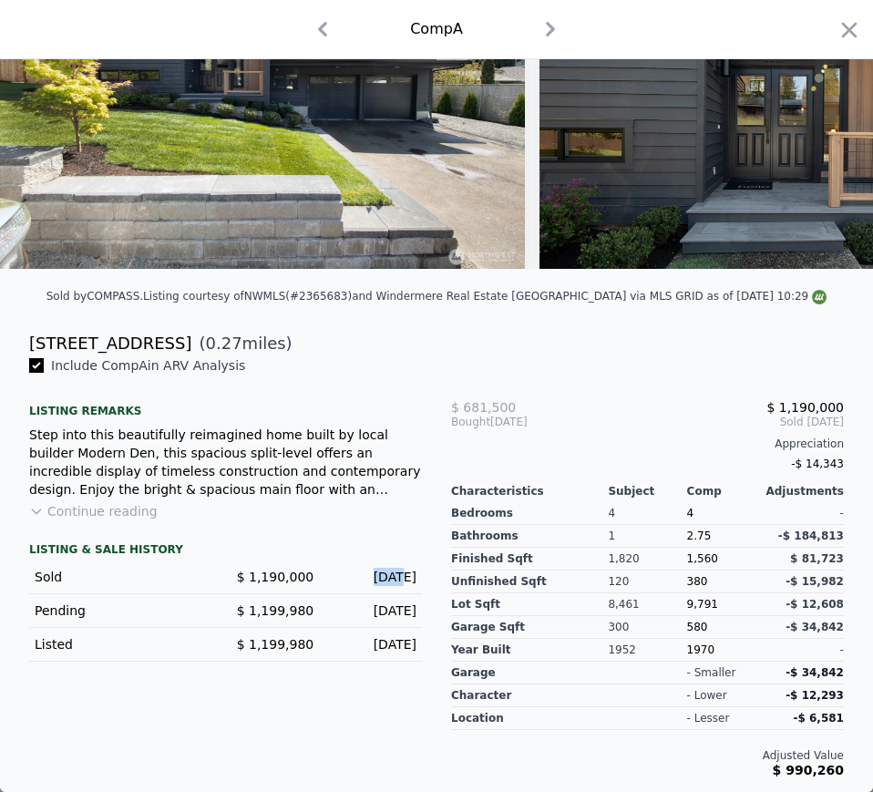
click at [354, 579] on div "May 22, 2025" at bounding box center [372, 577] width 88 height 18
click at [355, 579] on div "May 22, 2025" at bounding box center [372, 577] width 88 height 18
click at [687, 563] on span "1,560" at bounding box center [702, 558] width 31 height 13
click at [700, 604] on span "9,791" at bounding box center [702, 604] width 31 height 13
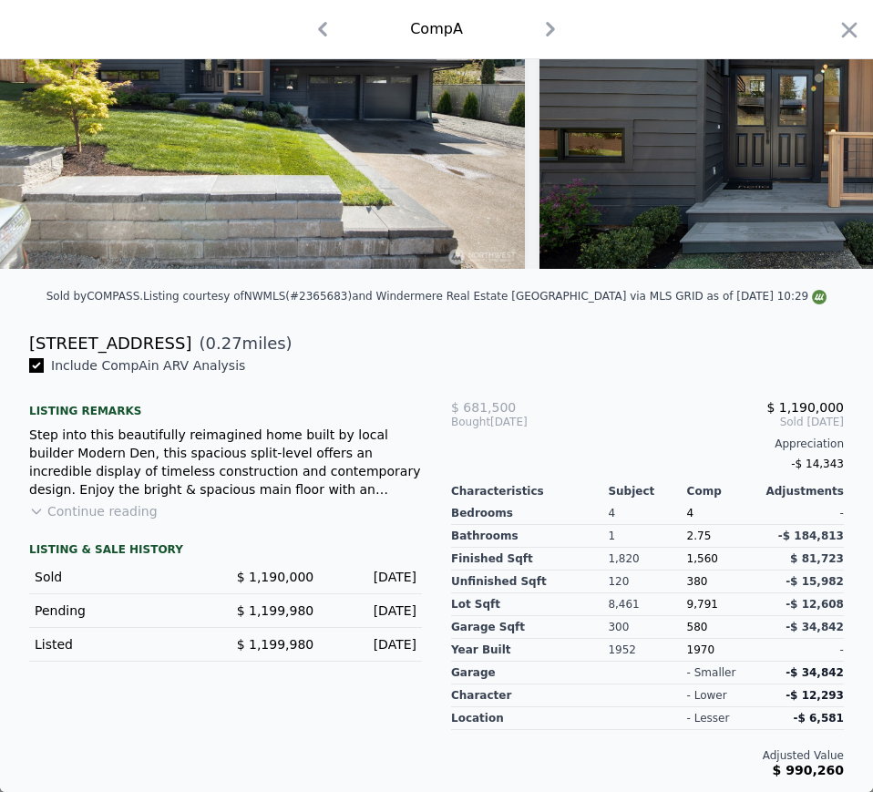
click at [700, 604] on span "9,791" at bounding box center [702, 604] width 31 height 13
click at [693, 596] on div "9,791" at bounding box center [726, 604] width 78 height 23
click at [691, 652] on div "1970" at bounding box center [726, 650] width 78 height 23
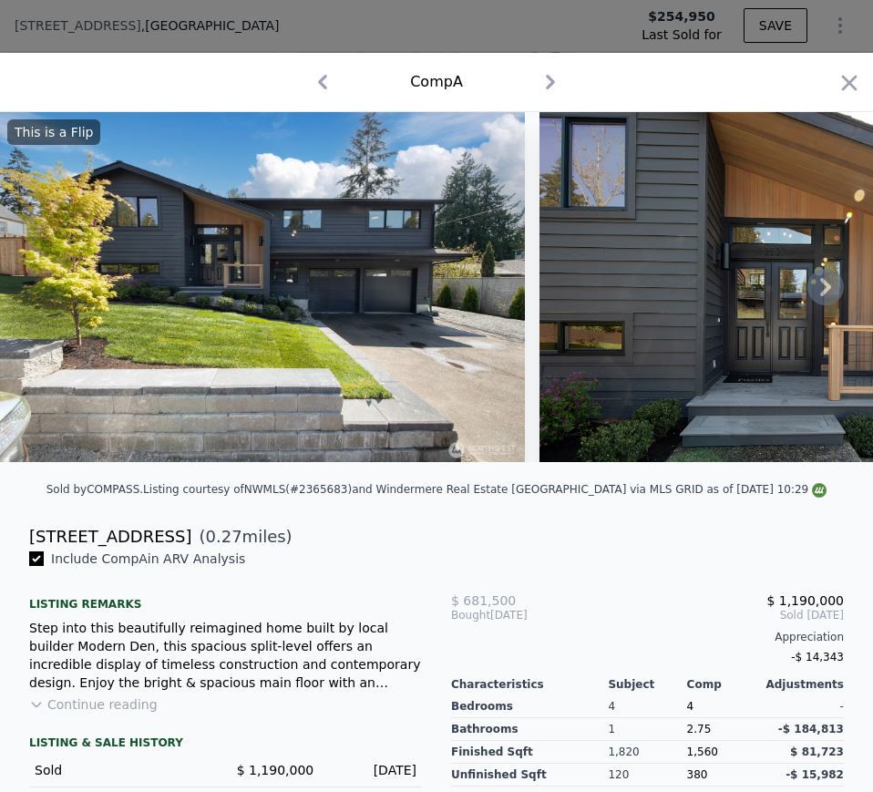
scroll to position [0, 0]
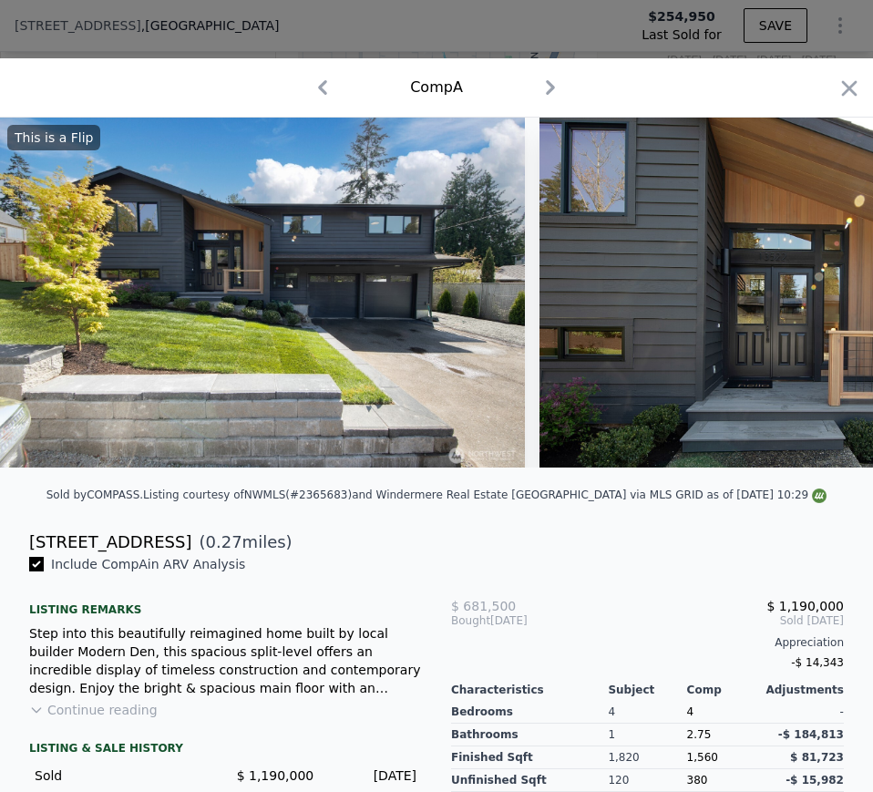
drag, startPoint x: 548, startPoint y: 80, endPoint x: 563, endPoint y: 98, distance: 23.2
click at [548, 80] on icon "button" at bounding box center [550, 87] width 29 height 29
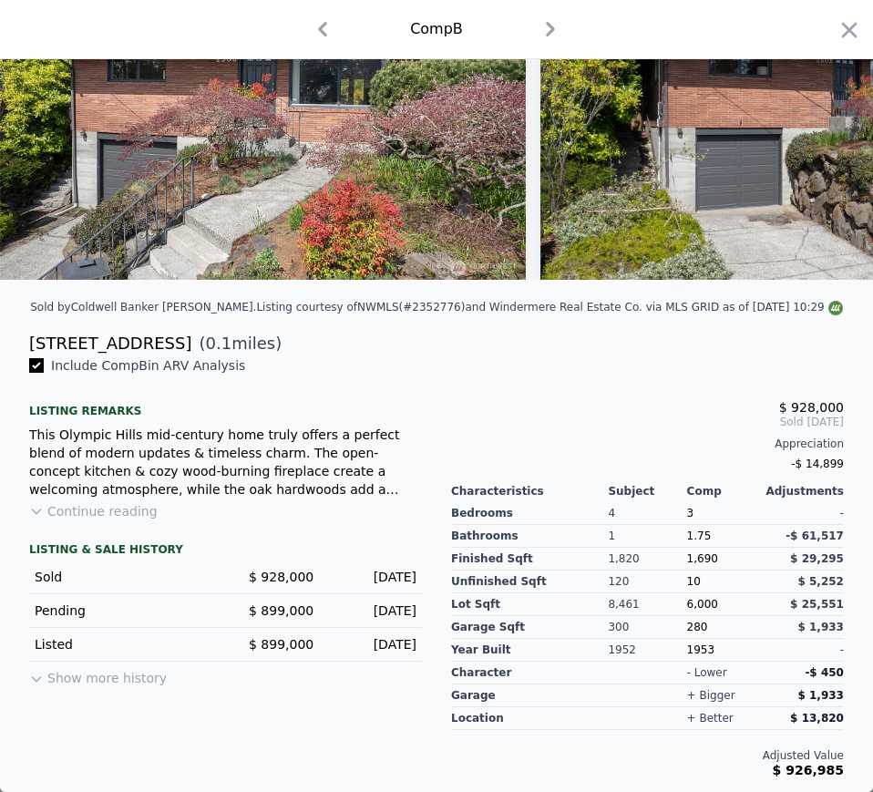
scroll to position [201, 0]
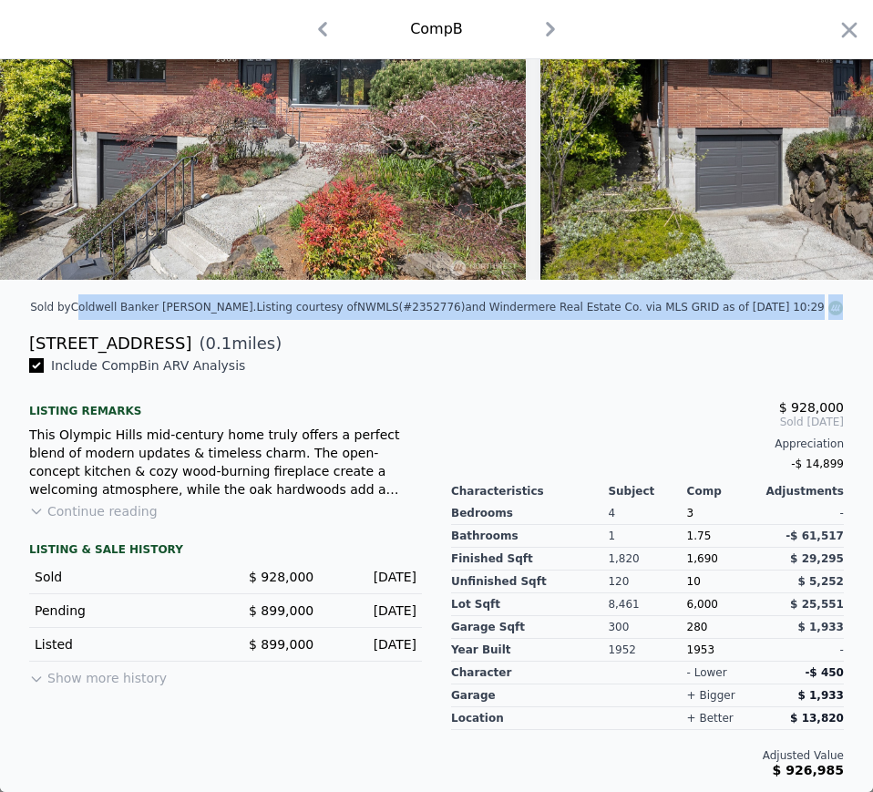
drag, startPoint x: 76, startPoint y: 330, endPoint x: 145, endPoint y: 327, distance: 69.3
click at [145, 327] on div "Sold by Coldwell Banker Bain . Listing courtesy of NWMLS (#2352776) and Winderm…" at bounding box center [436, 361] width 873 height 862
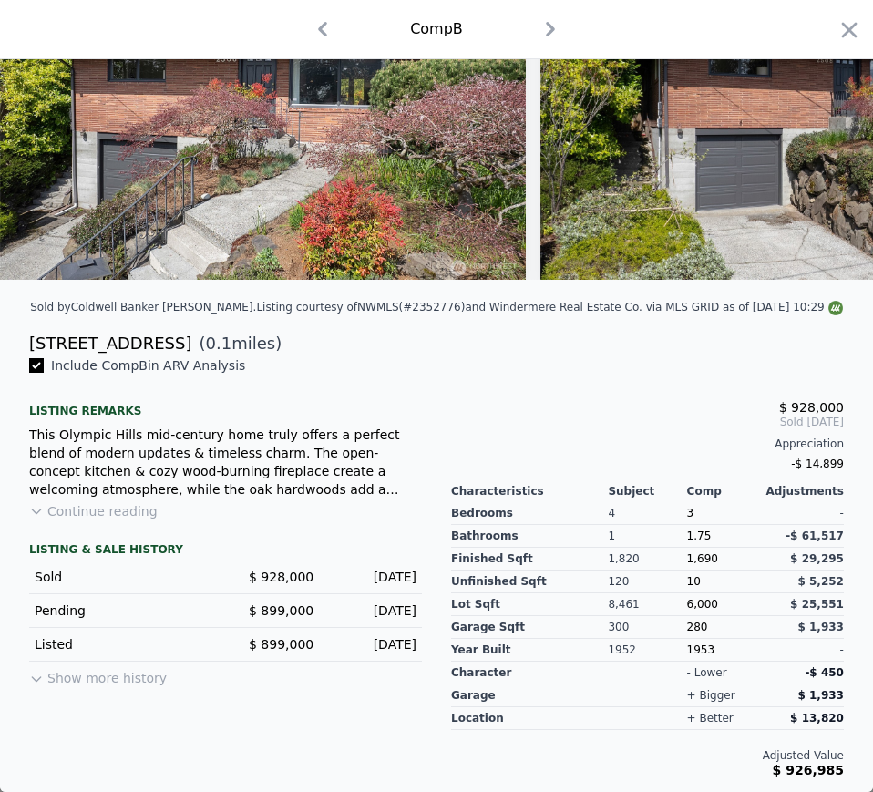
click at [36, 336] on div "[STREET_ADDRESS]" at bounding box center [110, 344] width 162 height 26
click at [28, 342] on div "2508 NE 130th St ( 0.1 miles)" at bounding box center [437, 344] width 844 height 26
click at [52, 341] on div "[STREET_ADDRESS]" at bounding box center [110, 344] width 162 height 26
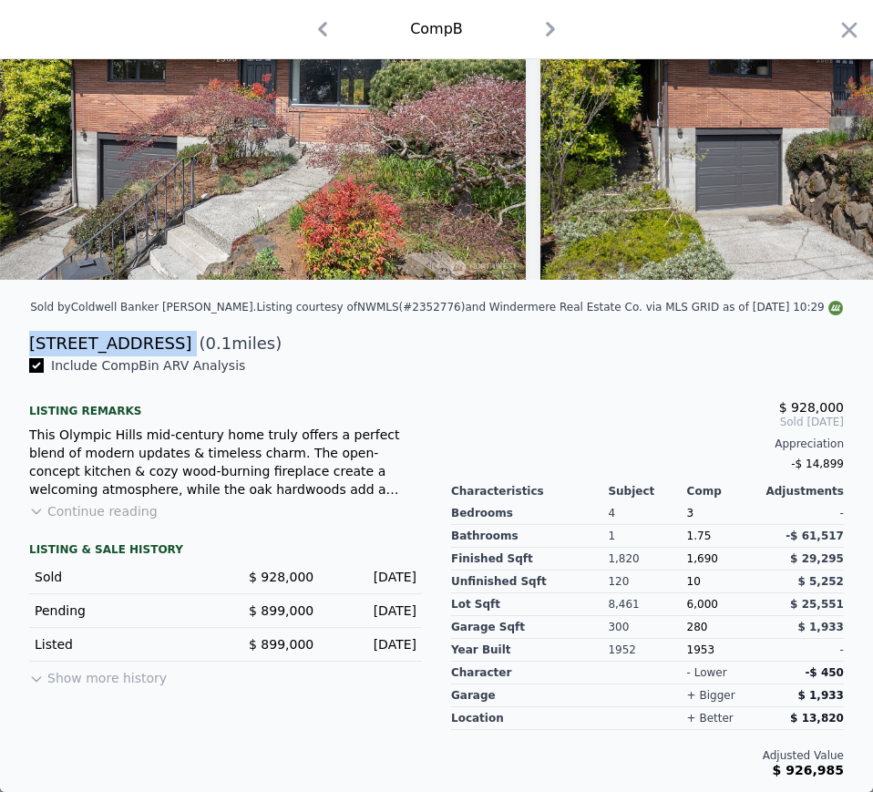
click at [319, 36] on icon "button" at bounding box center [322, 29] width 9 height 15
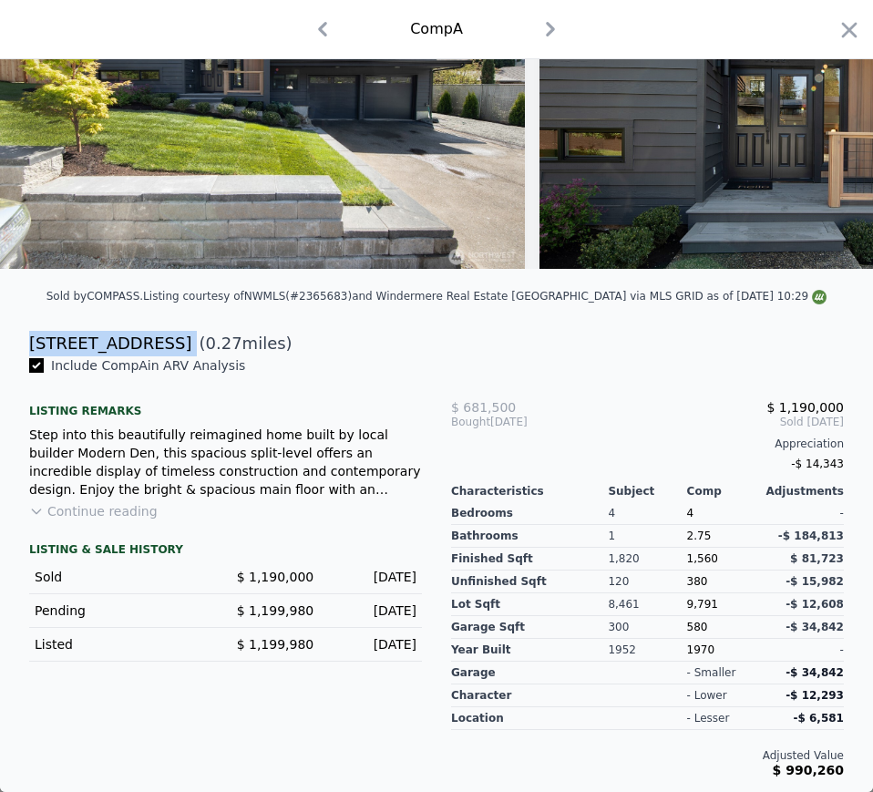
click at [108, 352] on div "[STREET_ADDRESS]" at bounding box center [110, 344] width 162 height 26
drag, startPoint x: 108, startPoint y: 352, endPoint x: 263, endPoint y: 352, distance: 154.1
click at [108, 352] on div "[STREET_ADDRESS]" at bounding box center [110, 344] width 162 height 26
click at [546, 34] on icon "button" at bounding box center [550, 29] width 9 height 15
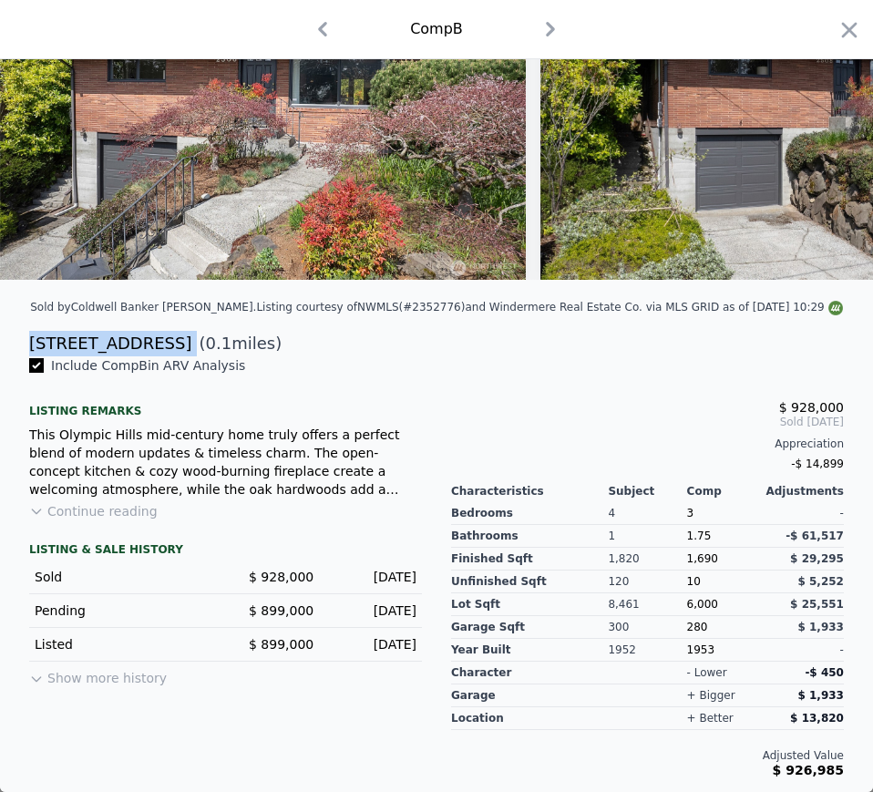
click at [295, 570] on span "$ 928,000" at bounding box center [281, 577] width 65 height 15
click at [365, 588] on div "Sold $ 928,000 Apr 29, 2025" at bounding box center [225, 578] width 393 height 34
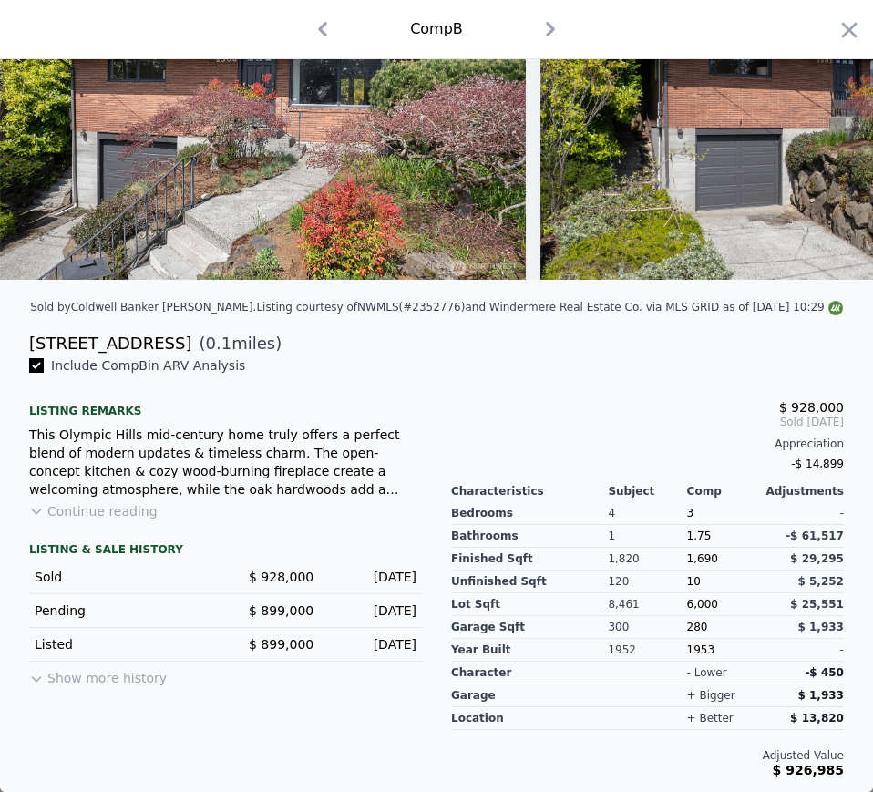
click at [687, 561] on span "1,690" at bounding box center [702, 558] width 31 height 13
click at [693, 604] on span "6,000" at bounding box center [702, 604] width 31 height 13
click at [691, 655] on div "1953" at bounding box center [726, 650] width 78 height 23
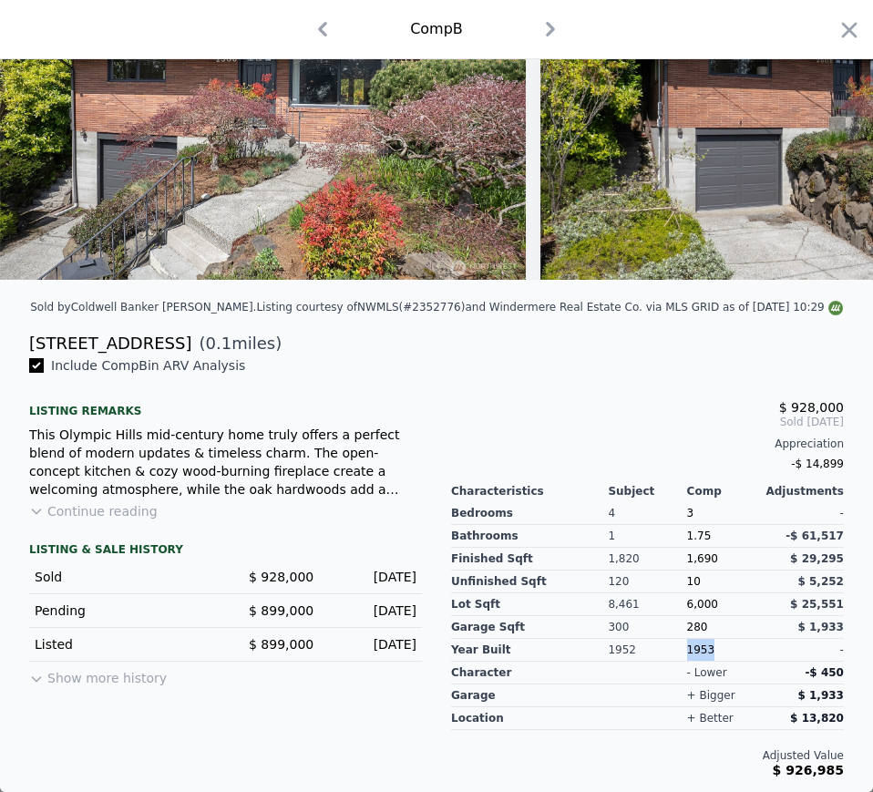
click at [691, 655] on div "1953" at bounding box center [726, 650] width 78 height 23
drag, startPoint x: 548, startPoint y: 33, endPoint x: 569, endPoint y: 45, distance: 24.1
click at [547, 32] on icon "button" at bounding box center [550, 29] width 29 height 29
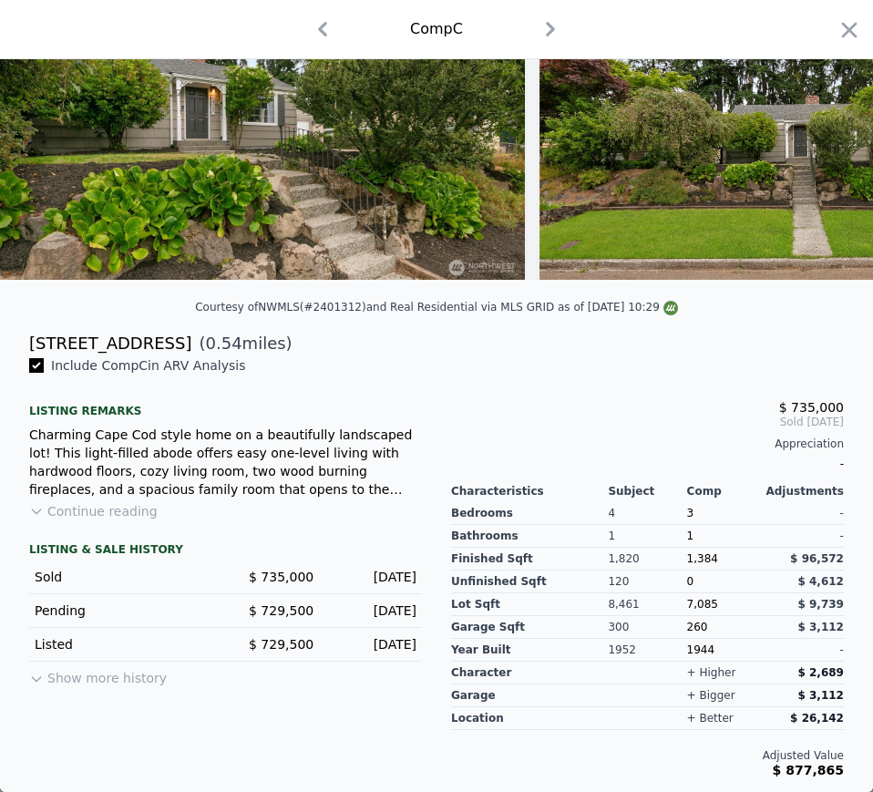
scroll to position [188, 0]
click at [46, 352] on div "14080 22nd Ave NE" at bounding box center [110, 344] width 162 height 26
click at [279, 584] on span "$ 735,000" at bounding box center [281, 577] width 65 height 15
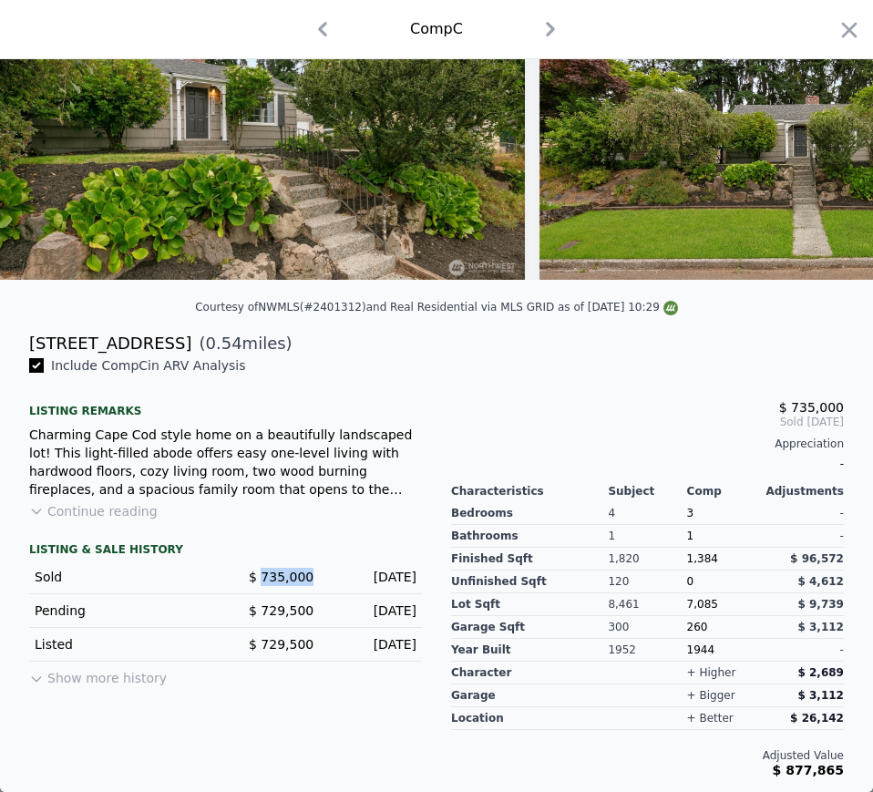
click at [279, 584] on span "$ 735,000" at bounding box center [281, 577] width 65 height 15
click at [366, 586] on div "Aug 7, 2025" at bounding box center [372, 577] width 88 height 18
click at [387, 582] on div "Aug 7, 2025" at bounding box center [372, 577] width 88 height 18
click at [388, 582] on div "Aug 7, 2025" at bounding box center [372, 577] width 88 height 18
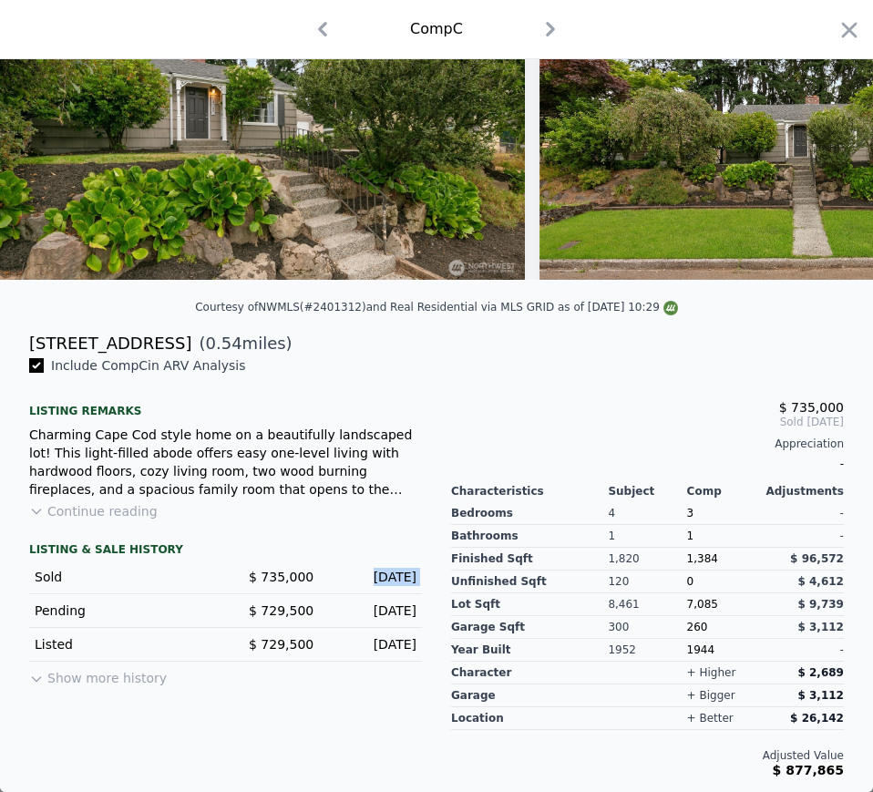
click at [388, 582] on div "Aug 7, 2025" at bounding box center [372, 577] width 88 height 18
click at [691, 565] on span "1,384" at bounding box center [702, 558] width 31 height 13
click at [687, 611] on span "7,085" at bounding box center [702, 604] width 31 height 13
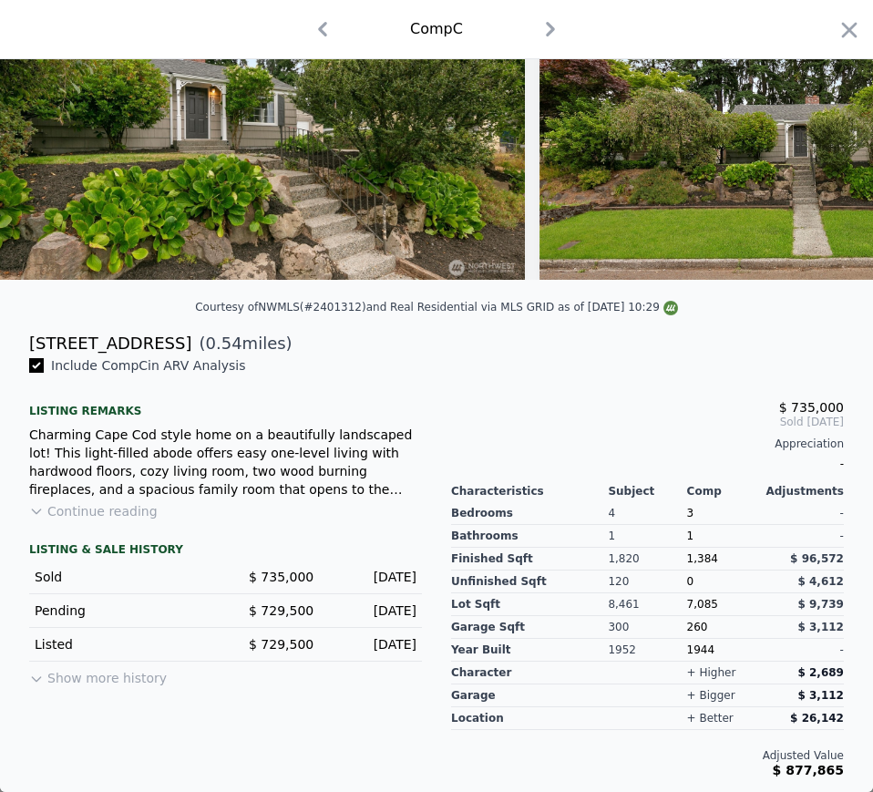
click at [689, 662] on div "1944" at bounding box center [726, 650] width 78 height 23
click at [546, 32] on icon "button" at bounding box center [550, 29] width 9 height 15
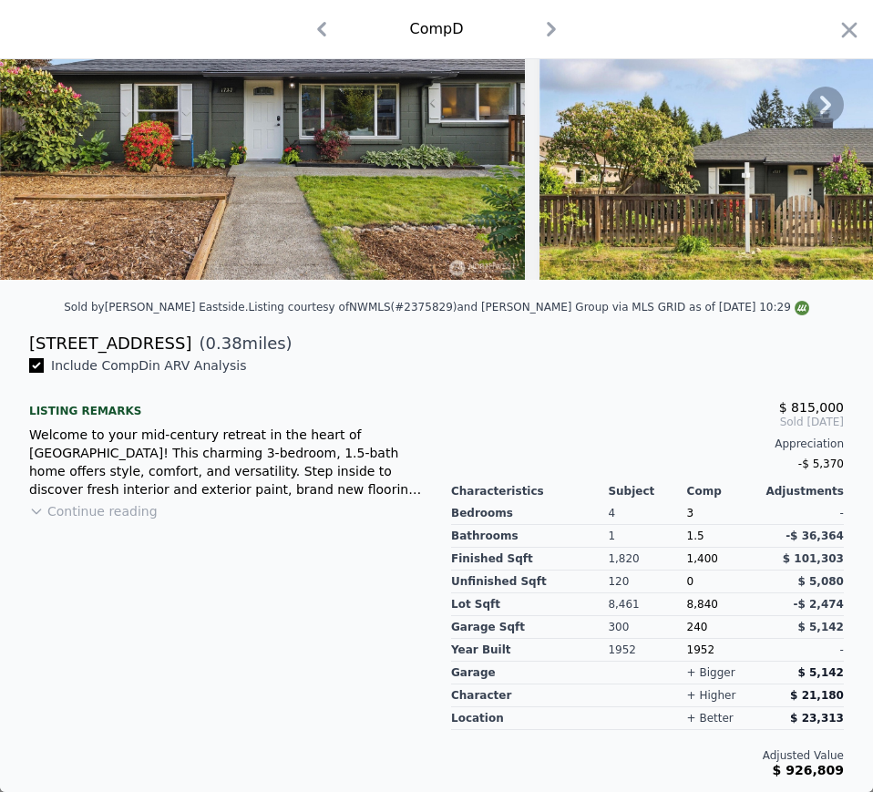
scroll to position [181, 0]
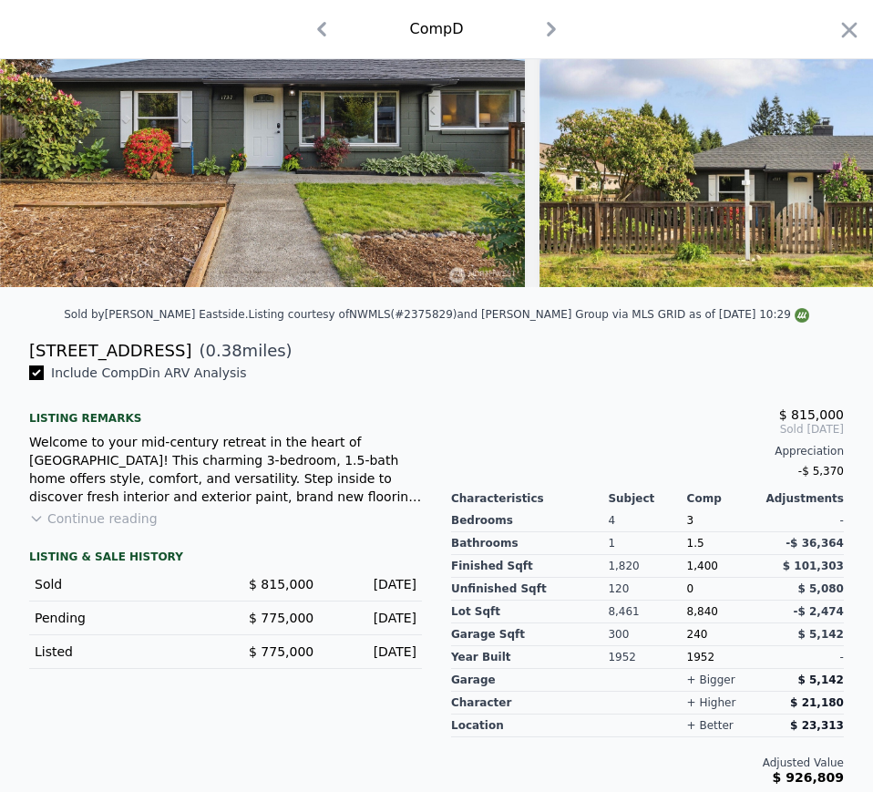
click at [73, 360] on div "1727 NE 136th St" at bounding box center [110, 351] width 162 height 26
click at [106, 364] on div "1727 NE 136th St" at bounding box center [110, 351] width 162 height 26
click at [105, 364] on div "1727 NE 136th St" at bounding box center [110, 351] width 162 height 26
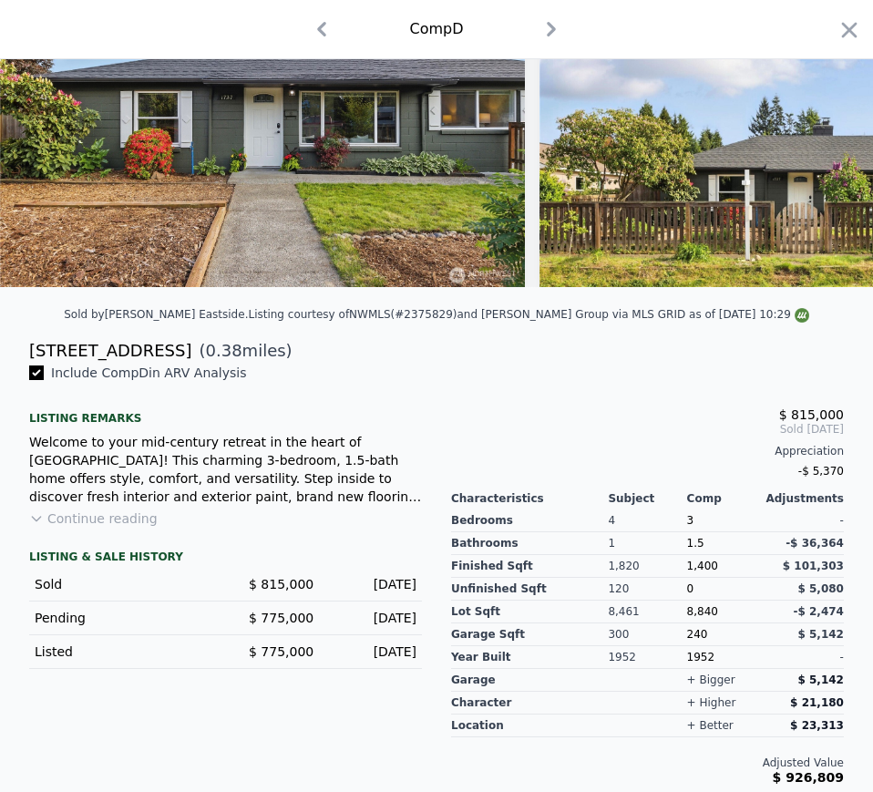
click at [285, 592] on span "$ 815,000" at bounding box center [281, 584] width 65 height 15
click at [379, 593] on div "Jun 17, 2025" at bounding box center [372, 584] width 88 height 18
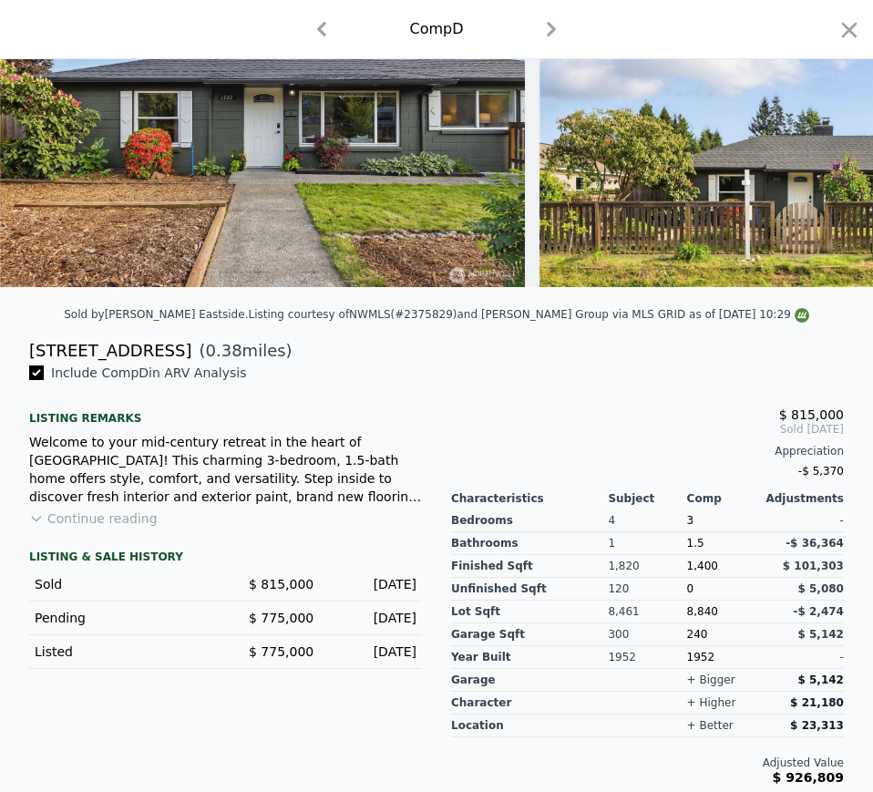
click at [691, 573] on span "1,400" at bounding box center [702, 566] width 31 height 13
click at [688, 618] on span "8,840" at bounding box center [702, 611] width 31 height 13
click at [699, 669] on div "1952" at bounding box center [726, 657] width 78 height 23
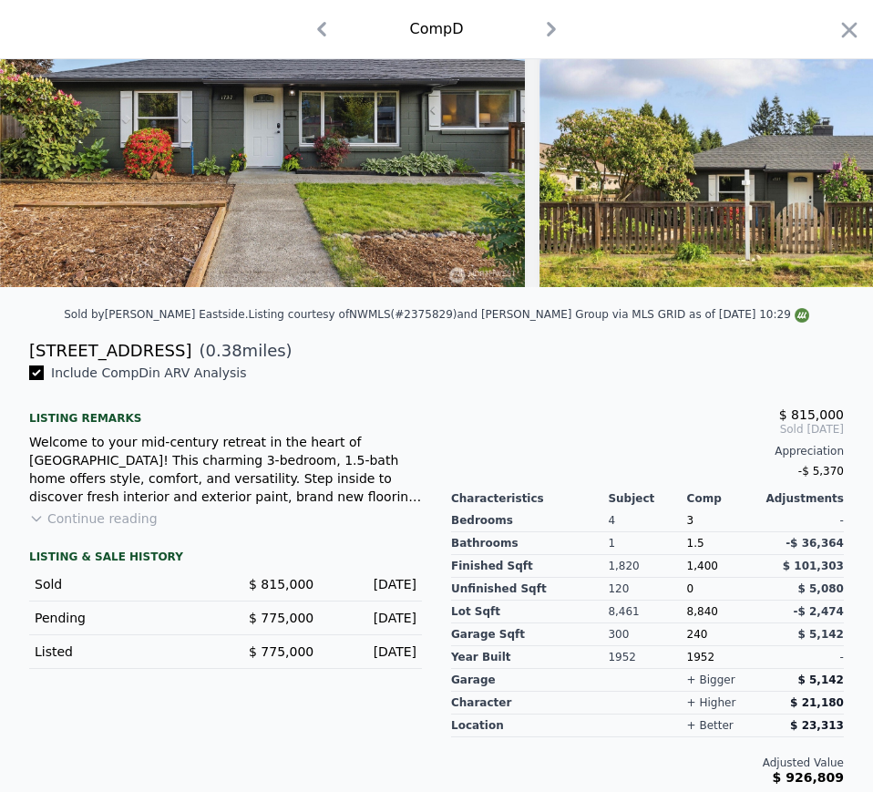
click at [699, 669] on div "1952" at bounding box center [726, 657] width 78 height 23
click at [687, 669] on div "1952" at bounding box center [726, 657] width 78 height 23
click at [547, 34] on icon "button" at bounding box center [551, 29] width 9 height 15
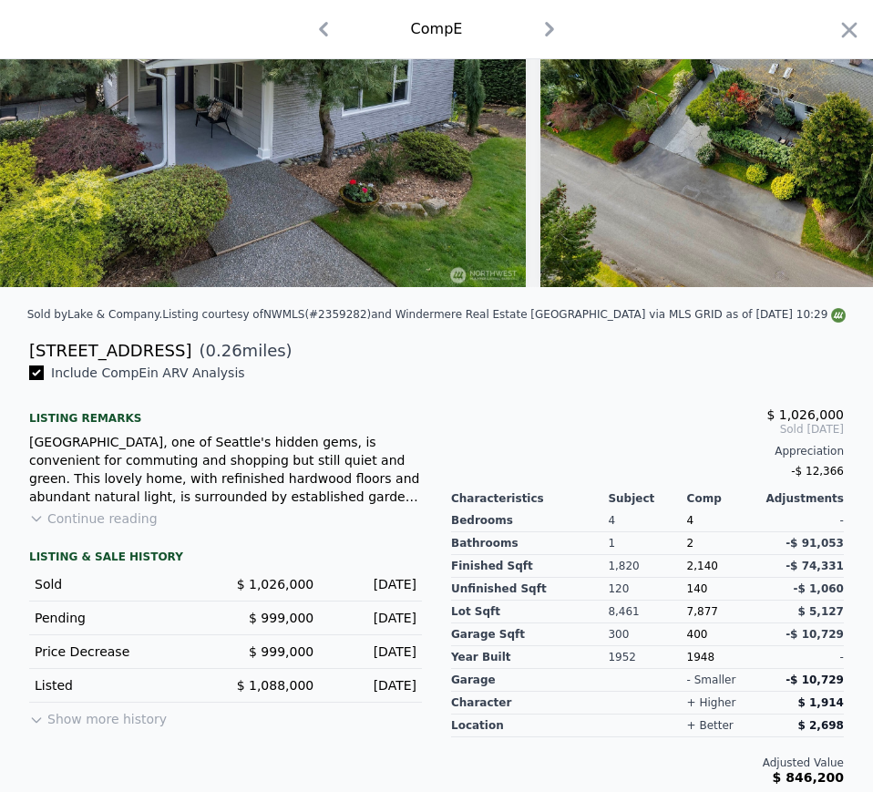
scroll to position [173, 0]
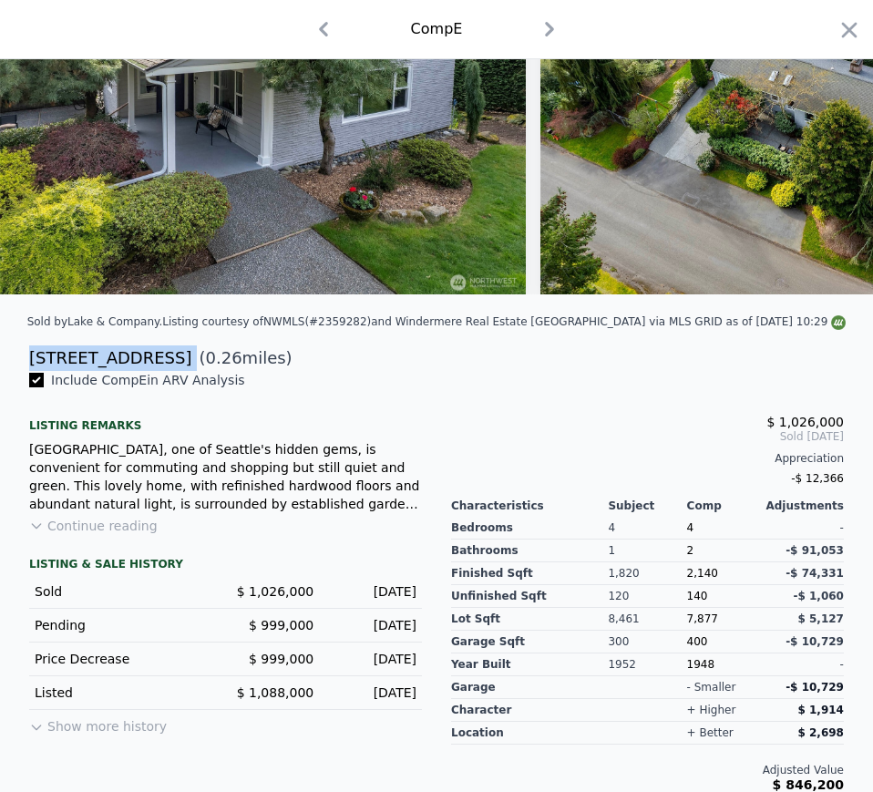
drag, startPoint x: 28, startPoint y: 368, endPoint x: 161, endPoint y: 364, distance: 133.2
click at [160, 364] on div "13554 23rd Pl NE ( 0.26 miles)" at bounding box center [437, 359] width 844 height 26
click at [268, 599] on span "$ 1,026,000" at bounding box center [275, 591] width 77 height 15
click at [269, 599] on span "$ 1,026,000" at bounding box center [275, 591] width 77 height 15
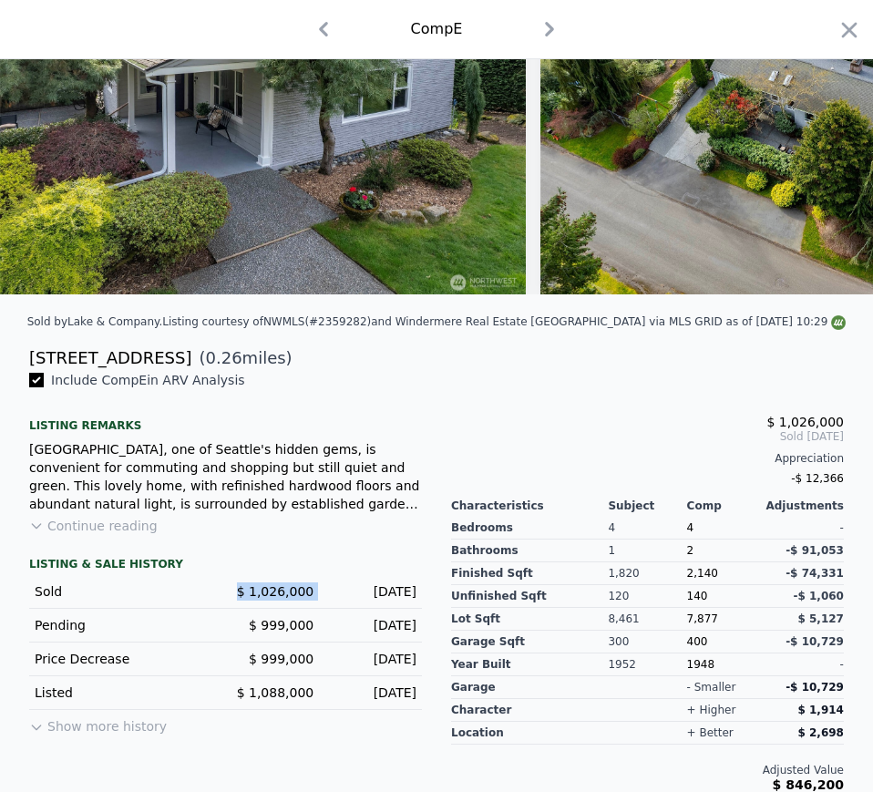
click at [275, 598] on span "$ 1,026,000" at bounding box center [275, 591] width 77 height 15
click at [294, 629] on div "Pending $ 999,000 May 2, 2025" at bounding box center [225, 626] width 393 height 34
click at [284, 599] on span "$ 1,026,000" at bounding box center [275, 591] width 77 height 15
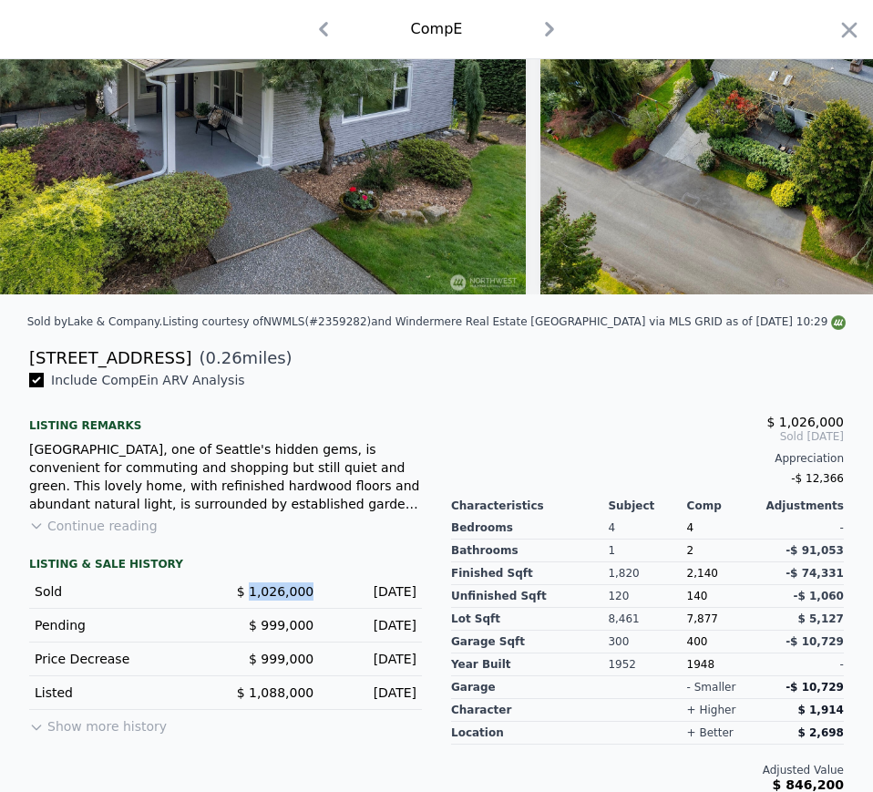
click at [284, 599] on span "$ 1,026,000" at bounding box center [275, 591] width 77 height 15
click at [367, 599] on div "May 15, 2025" at bounding box center [372, 592] width 88 height 18
click at [274, 595] on div "Sold $ 1,026,000 May 15, 2025" at bounding box center [225, 592] width 393 height 34
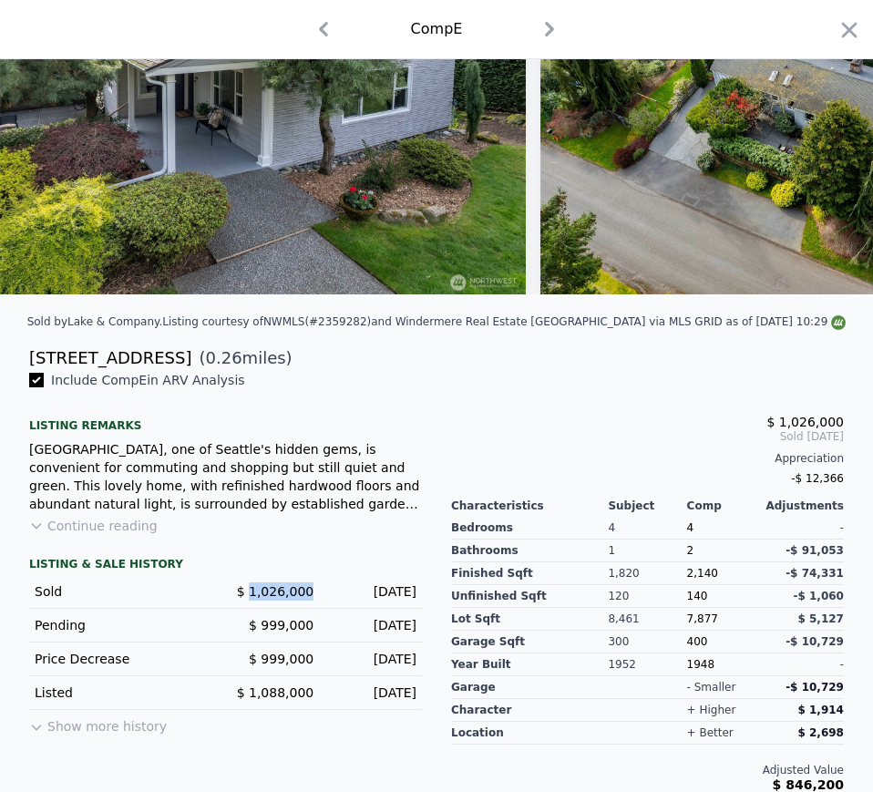
click at [274, 595] on div "Sold $ 1,026,000 May 15, 2025" at bounding box center [225, 592] width 393 height 34
click at [701, 580] on span "2,140" at bounding box center [702, 573] width 31 height 13
click at [687, 580] on span "2,140" at bounding box center [702, 573] width 31 height 13
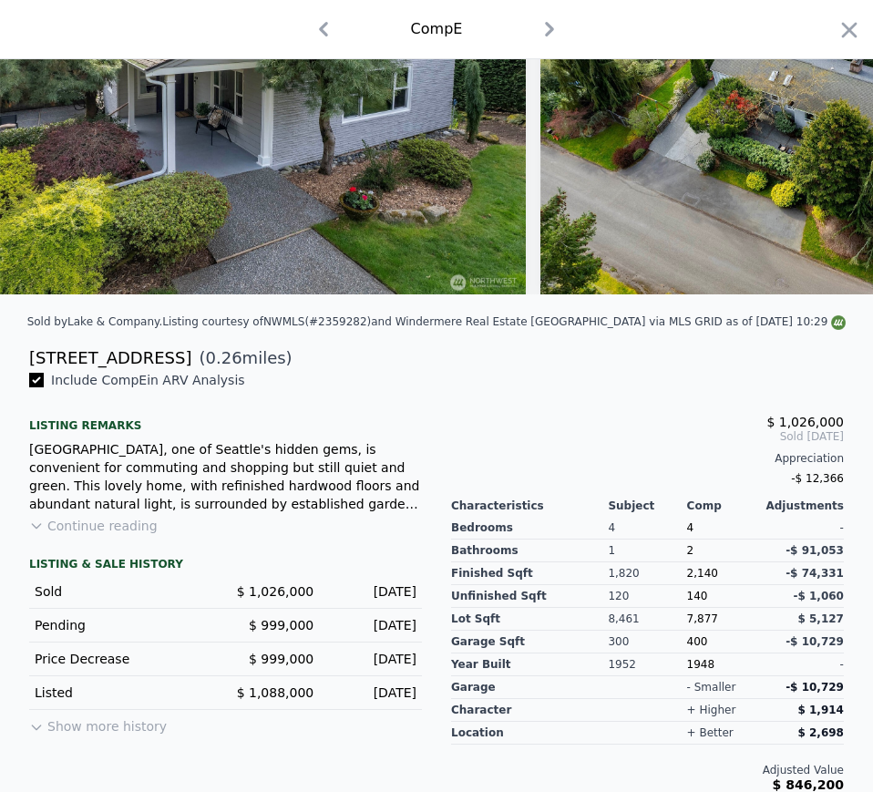
click at [687, 625] on span "7,877" at bounding box center [702, 619] width 31 height 13
click at [692, 676] on div "1948" at bounding box center [726, 665] width 78 height 23
click at [543, 25] on icon "button" at bounding box center [549, 29] width 29 height 29
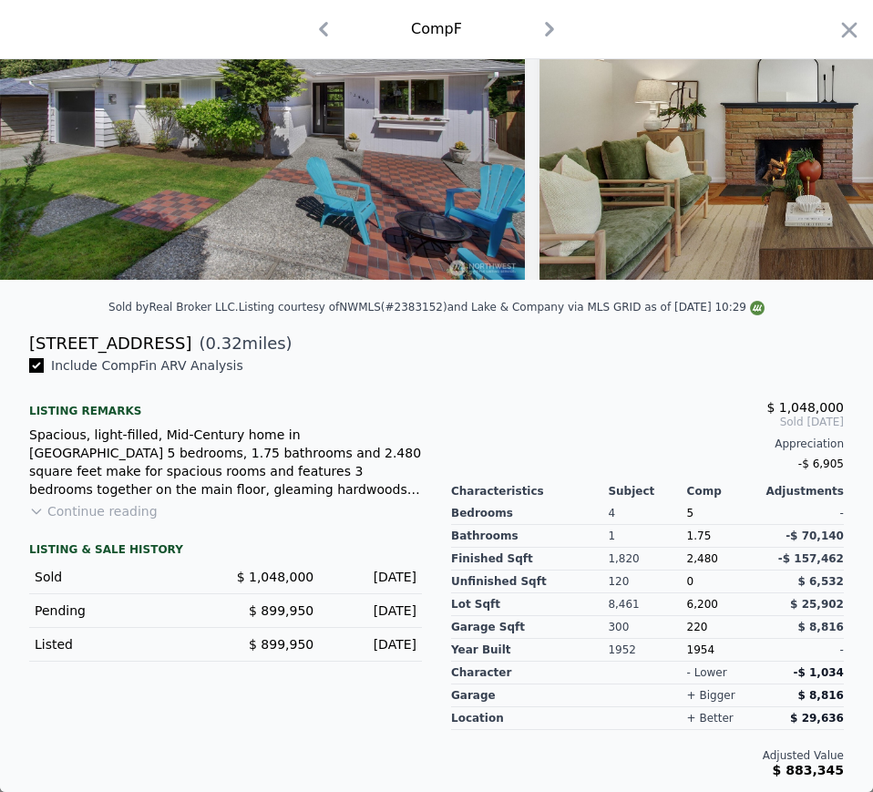
scroll to position [201, 0]
click at [64, 337] on div "12546 22nd Ave NE" at bounding box center [110, 344] width 162 height 26
click at [284, 581] on span "$ 1,048,000" at bounding box center [275, 577] width 77 height 15
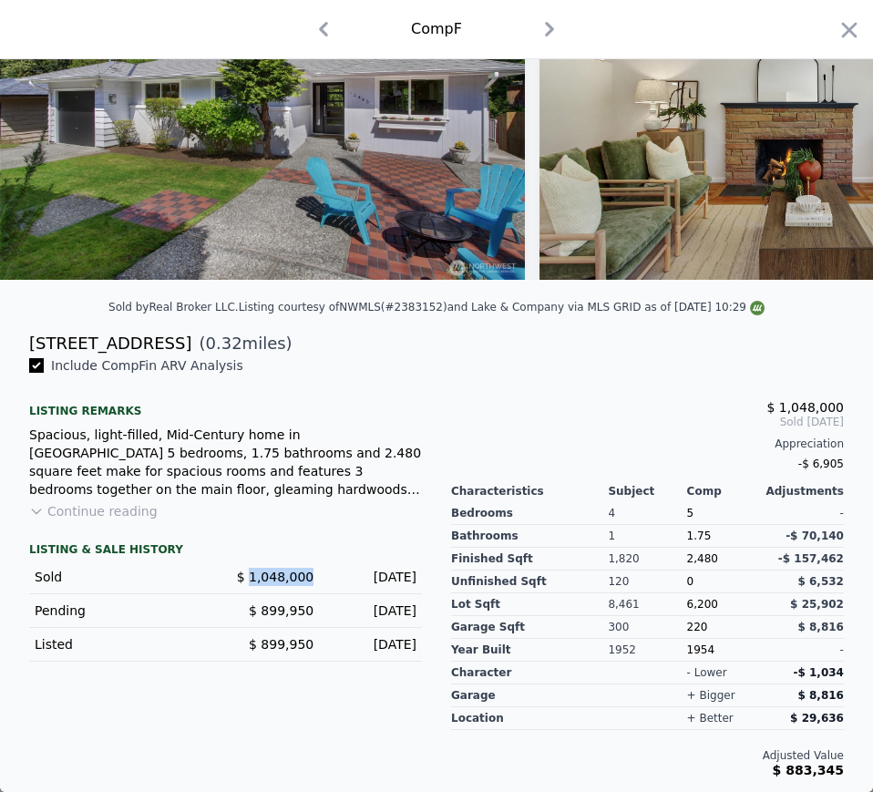
click at [284, 581] on span "$ 1,048,000" at bounding box center [275, 577] width 77 height 15
click at [355, 579] on div "Jun 23, 2025" at bounding box center [372, 577] width 88 height 18
click at [356, 579] on div "Jun 23, 2025" at bounding box center [372, 577] width 88 height 18
click at [361, 579] on div "Jun 23, 2025" at bounding box center [372, 577] width 88 height 18
click at [363, 580] on div "Jun 23, 2025" at bounding box center [372, 577] width 88 height 18
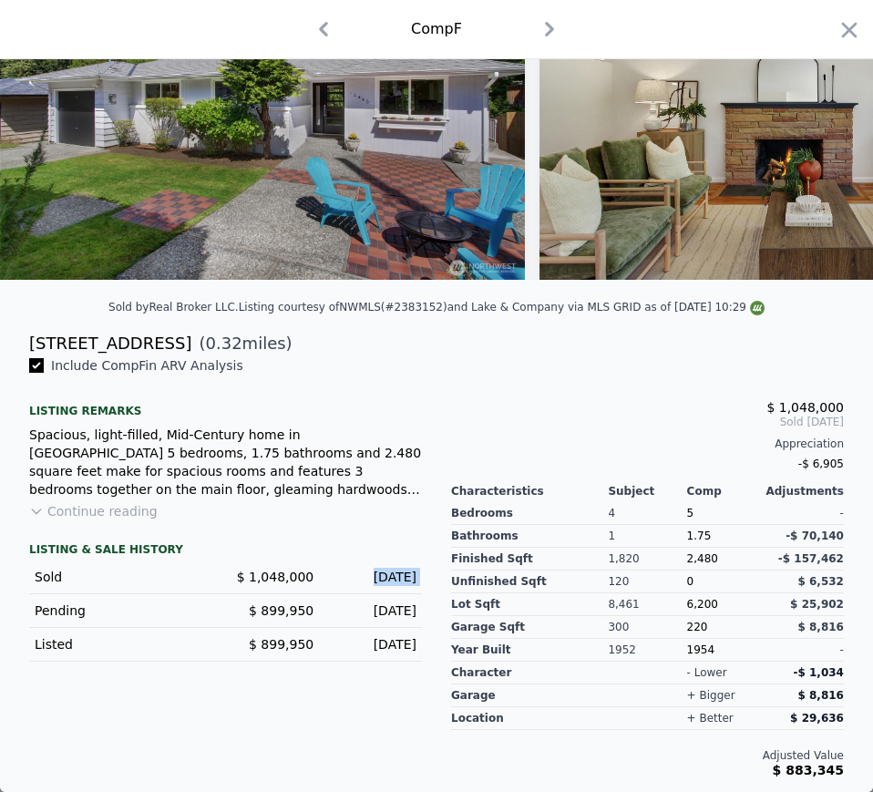
click at [363, 580] on div "Jun 23, 2025" at bounding box center [372, 577] width 88 height 18
click at [691, 559] on span "2,480" at bounding box center [702, 558] width 31 height 13
click at [702, 602] on span "6,200" at bounding box center [702, 604] width 31 height 13
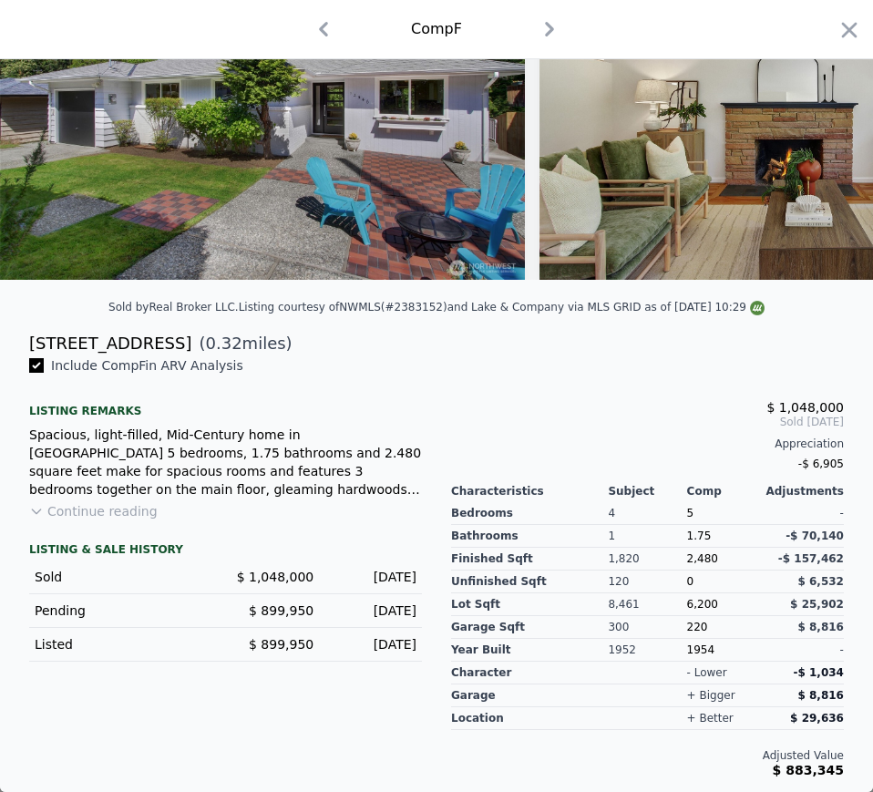
click at [694, 608] on span "6,200" at bounding box center [702, 604] width 31 height 13
click at [687, 648] on div "1954" at bounding box center [726, 650] width 78 height 23
click at [547, 29] on icon "button" at bounding box center [549, 29] width 9 height 15
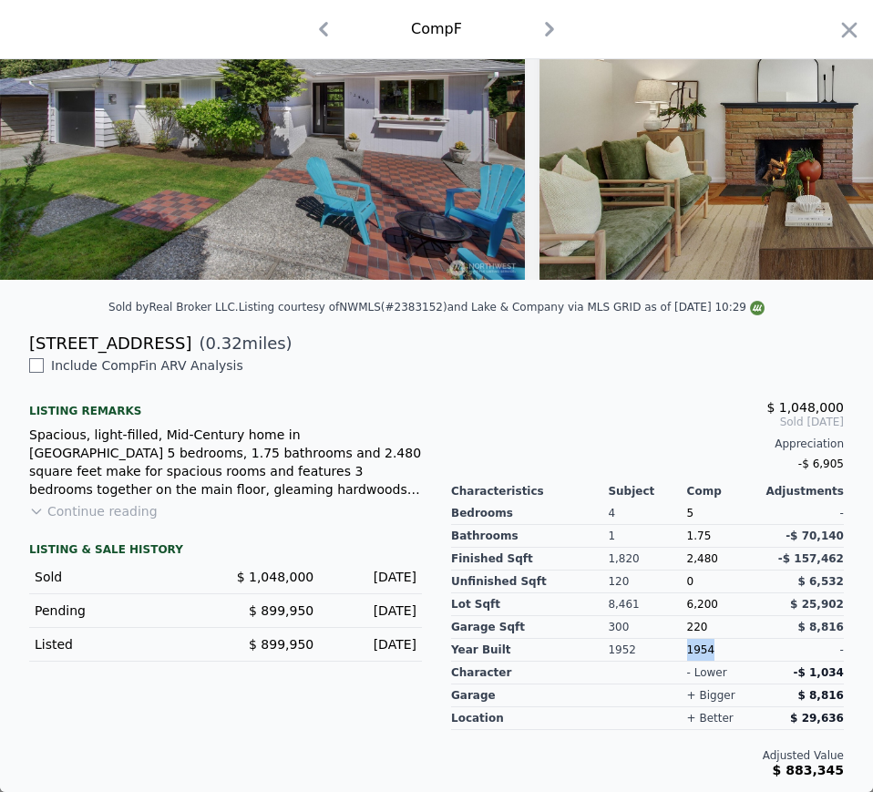
checkbox input "false"
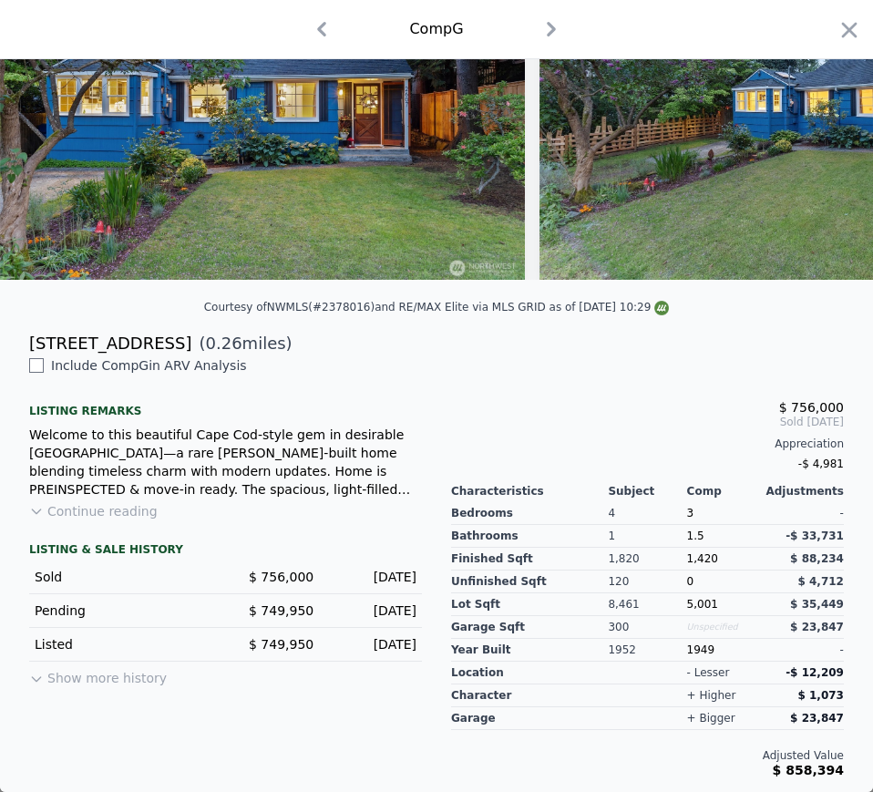
scroll to position [188, 0]
click at [837, 24] on icon "button" at bounding box center [850, 30] width 26 height 26
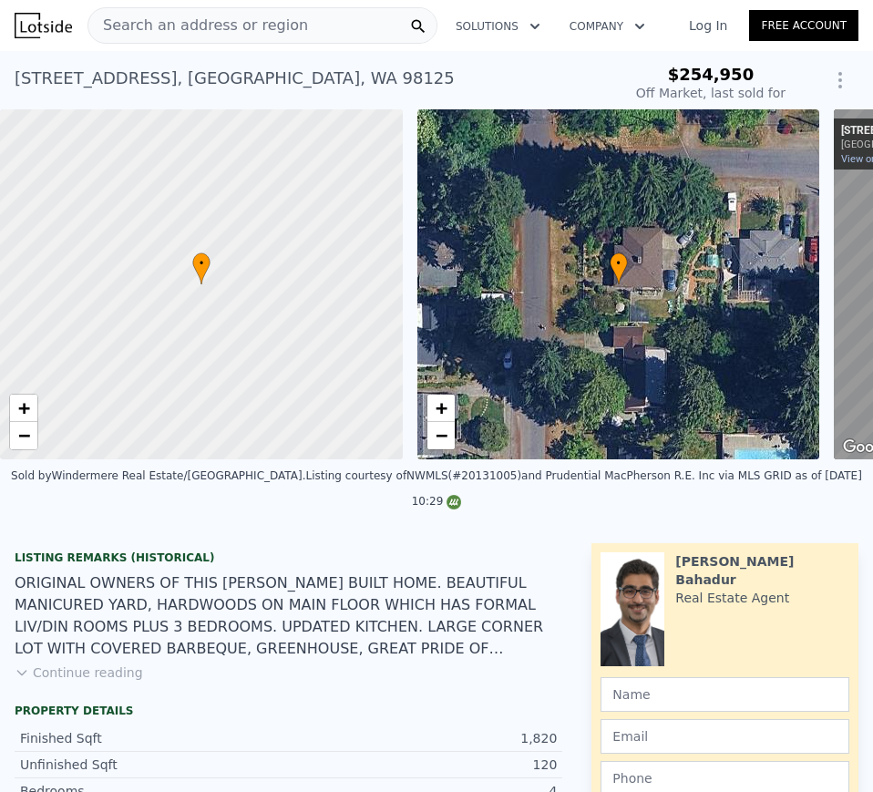
click at [830, 82] on icon "Show Options" at bounding box center [841, 80] width 22 height 22
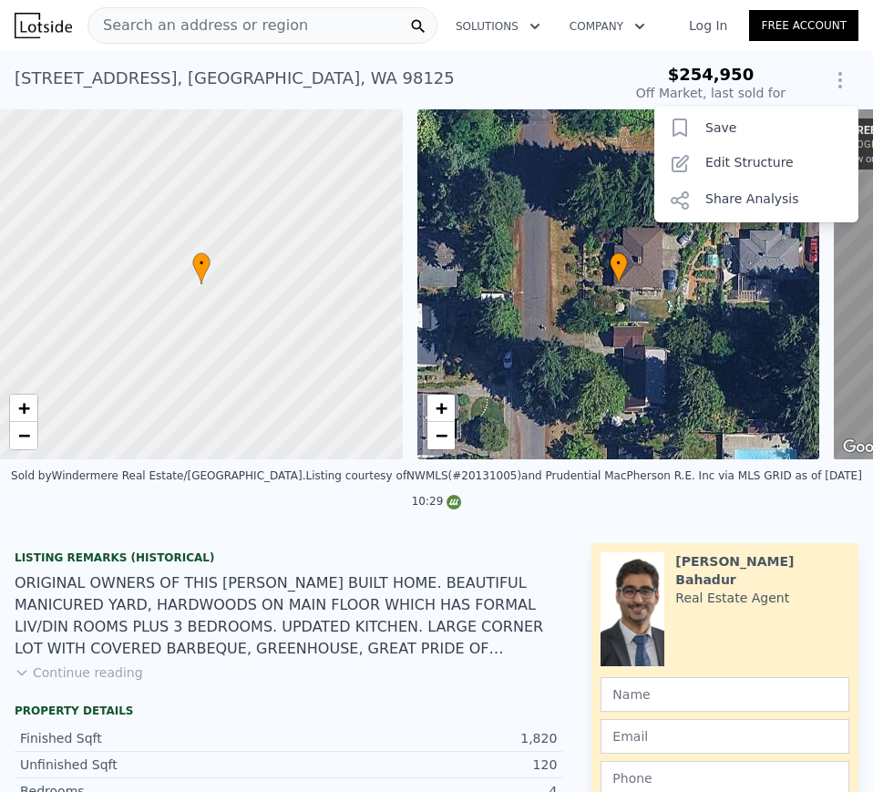
click at [830, 82] on icon "Show Options" at bounding box center [841, 80] width 22 height 22
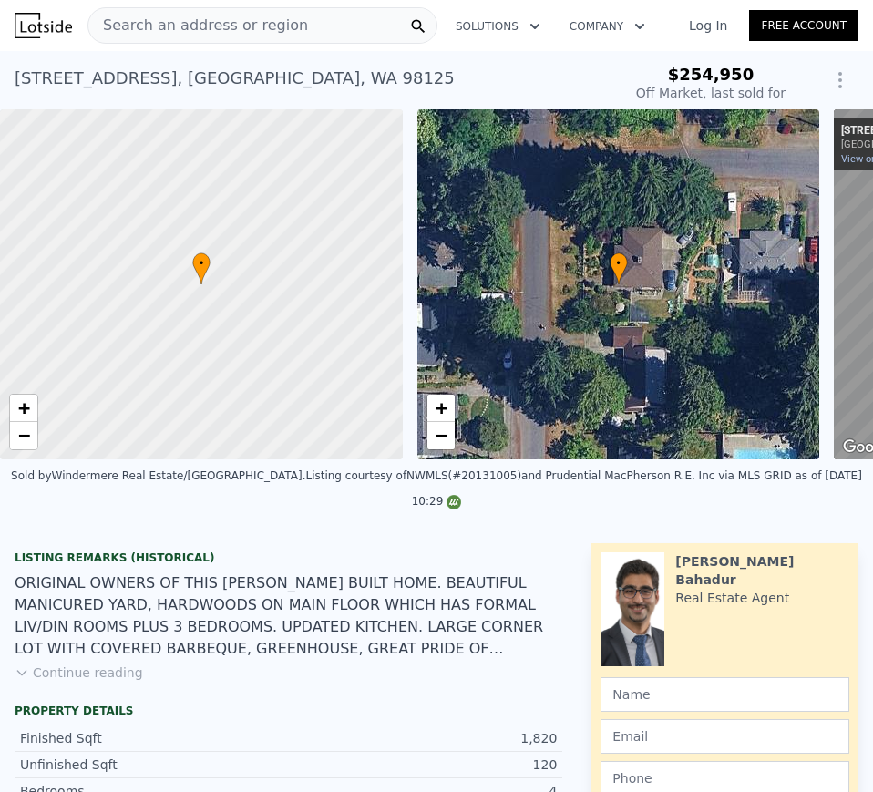
click at [201, 38] on div "Search an address or region" at bounding box center [198, 25] width 220 height 35
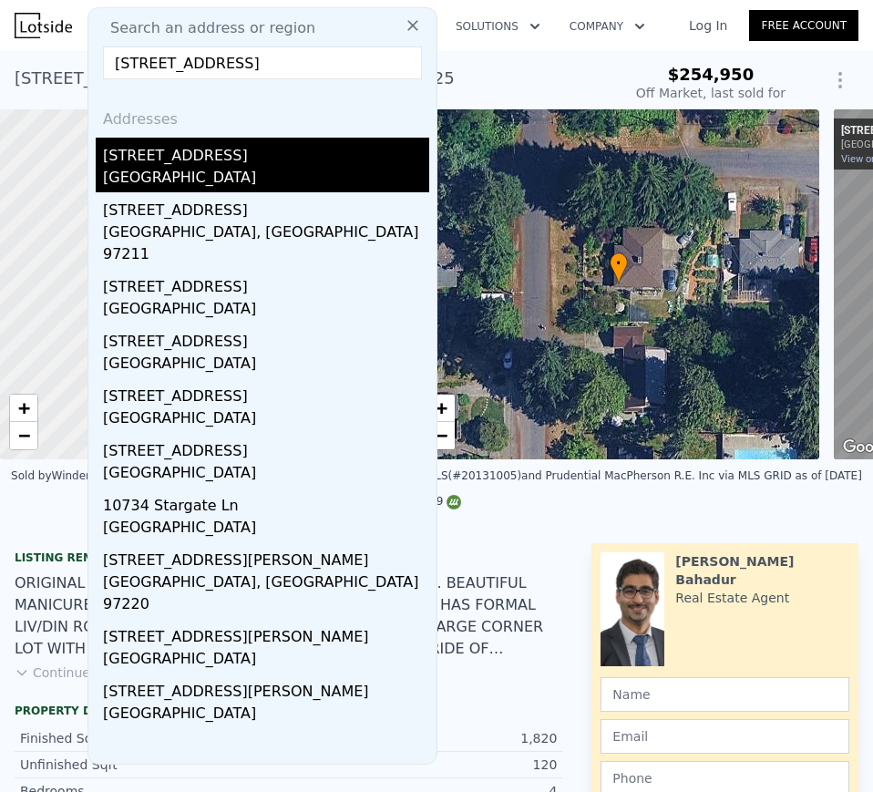
type input "10734 14th Ave Ne"
click at [186, 160] on div "10734 14th Ave NE" at bounding box center [266, 152] width 326 height 29
type input "2"
type input "1.75"
type input "850"
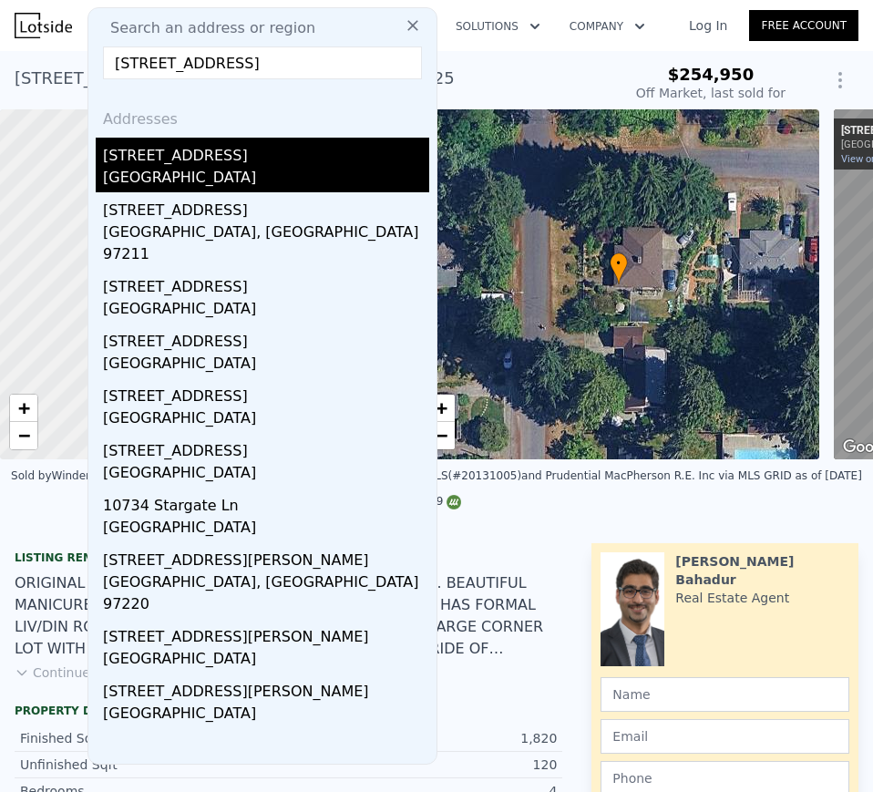
type input "1570"
type input "5413"
type input "9120"
type input "$ 789,000"
type input "$ 30,000"
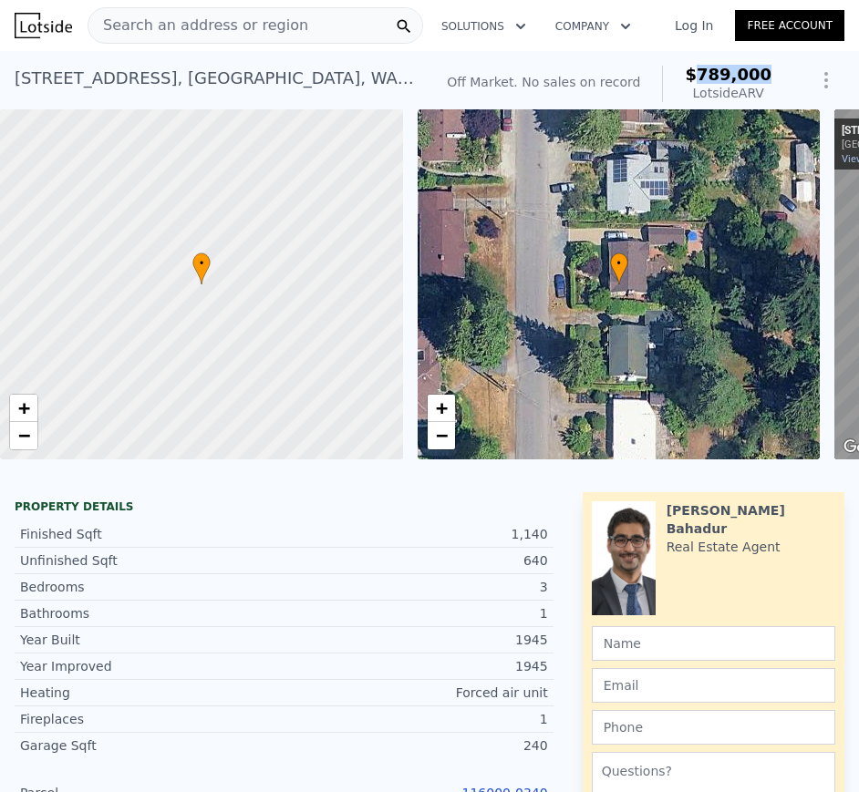
drag, startPoint x: 701, startPoint y: 66, endPoint x: 754, endPoint y: 70, distance: 53.1
click at [754, 70] on span "$789,000" at bounding box center [728, 74] width 87 height 19
click at [195, 28] on span "Search an address or region" at bounding box center [198, 26] width 220 height 22
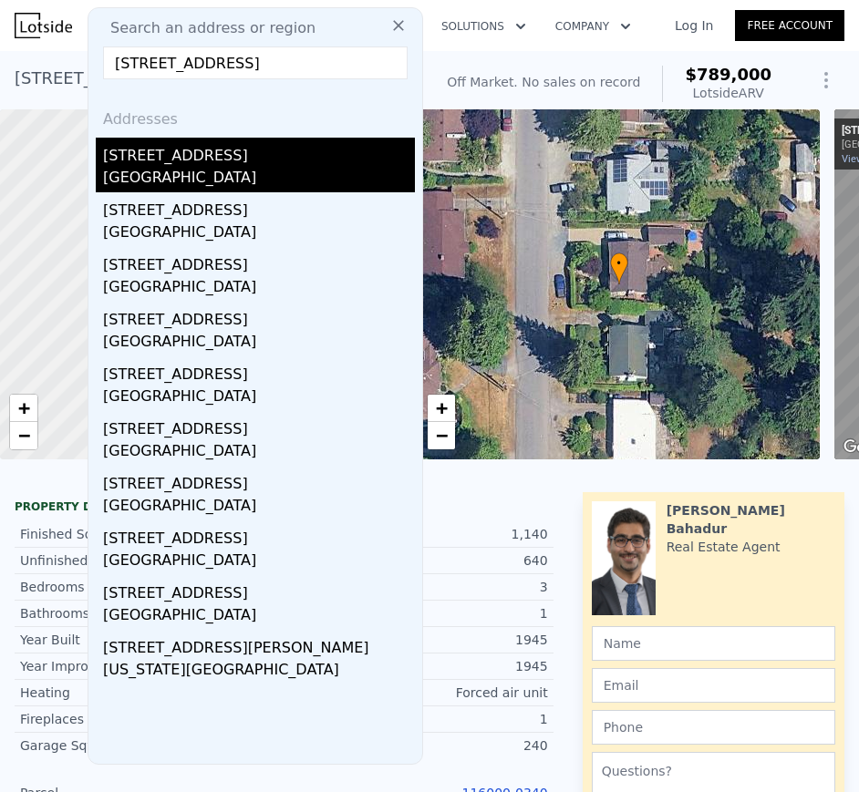
type input "[STREET_ADDRESS]"
click at [190, 153] on div "[STREET_ADDRESS]" at bounding box center [259, 152] width 312 height 29
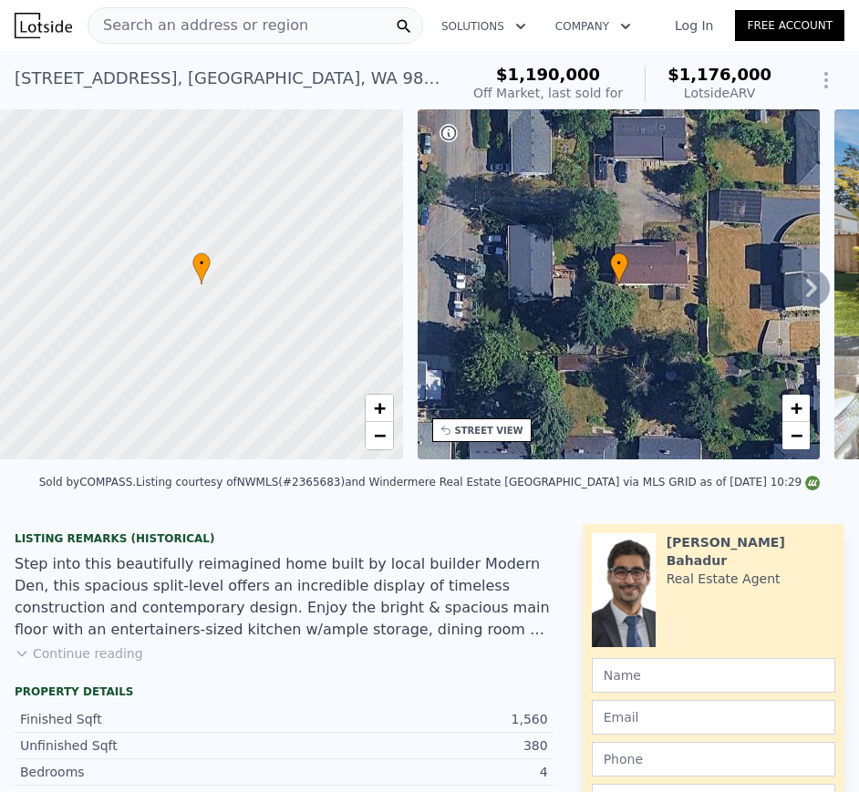
click at [696, 71] on span "$1,176,000" at bounding box center [719, 74] width 104 height 19
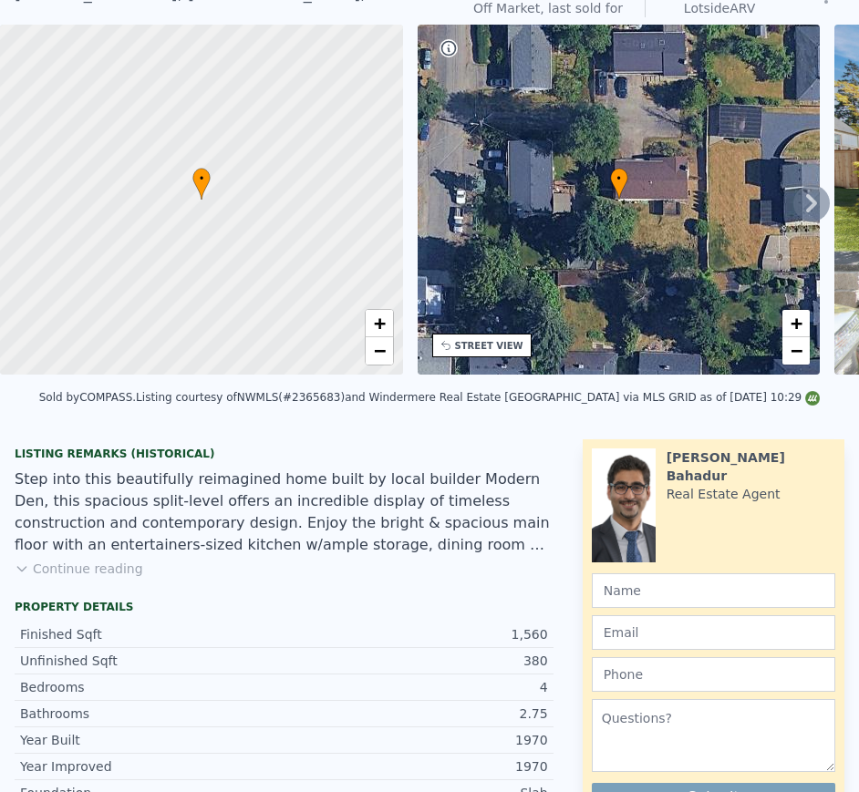
scroll to position [6, 0]
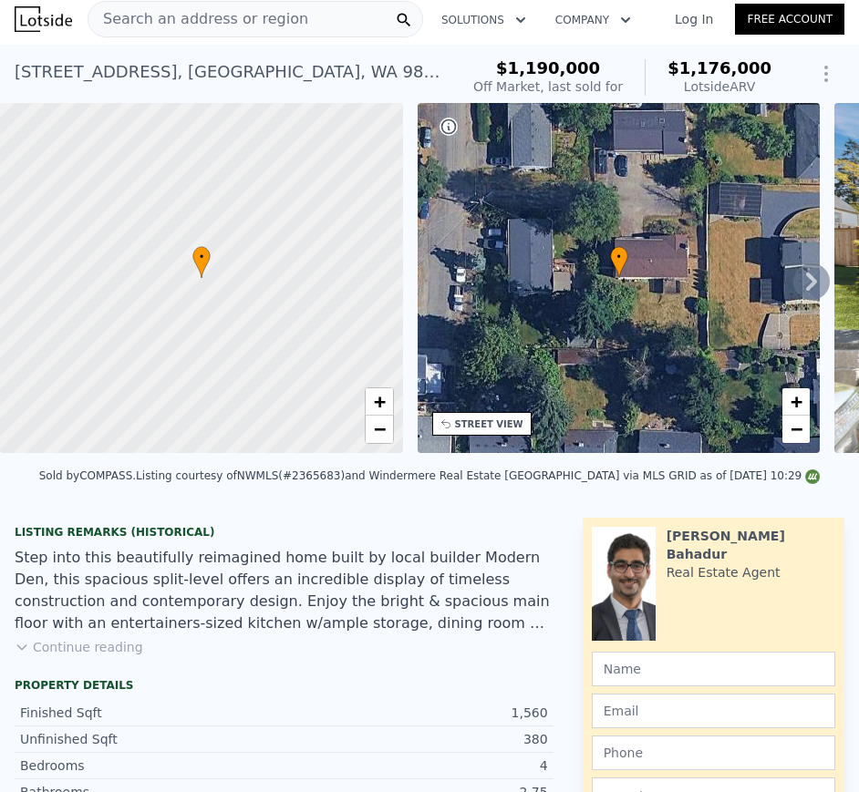
click at [258, 36] on div "Search an address or region" at bounding box center [198, 19] width 220 height 35
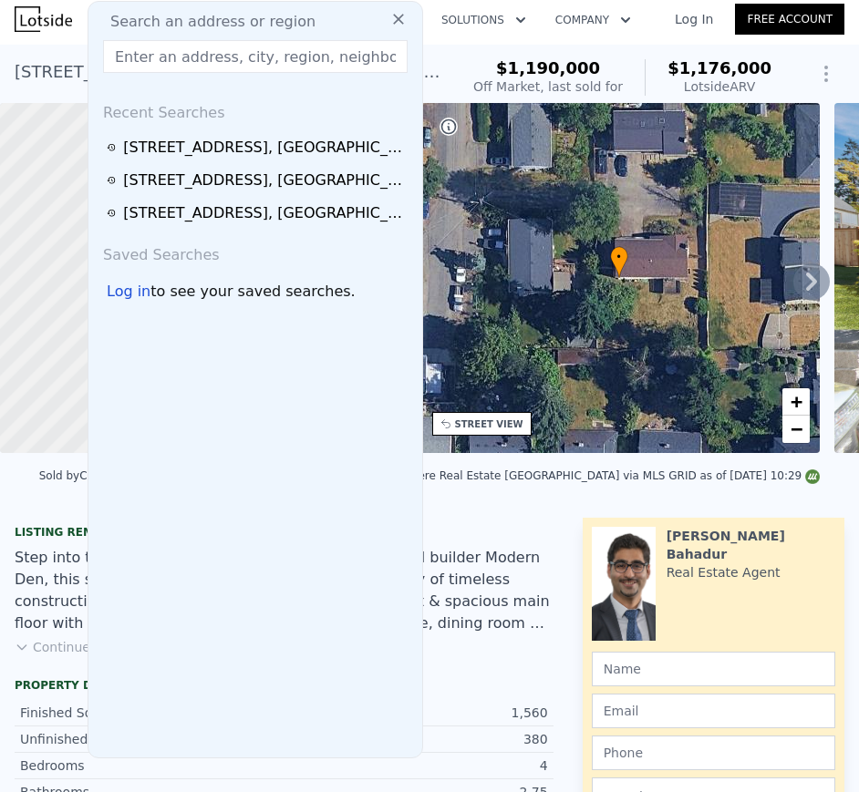
type input "3924 Ne 135th St"
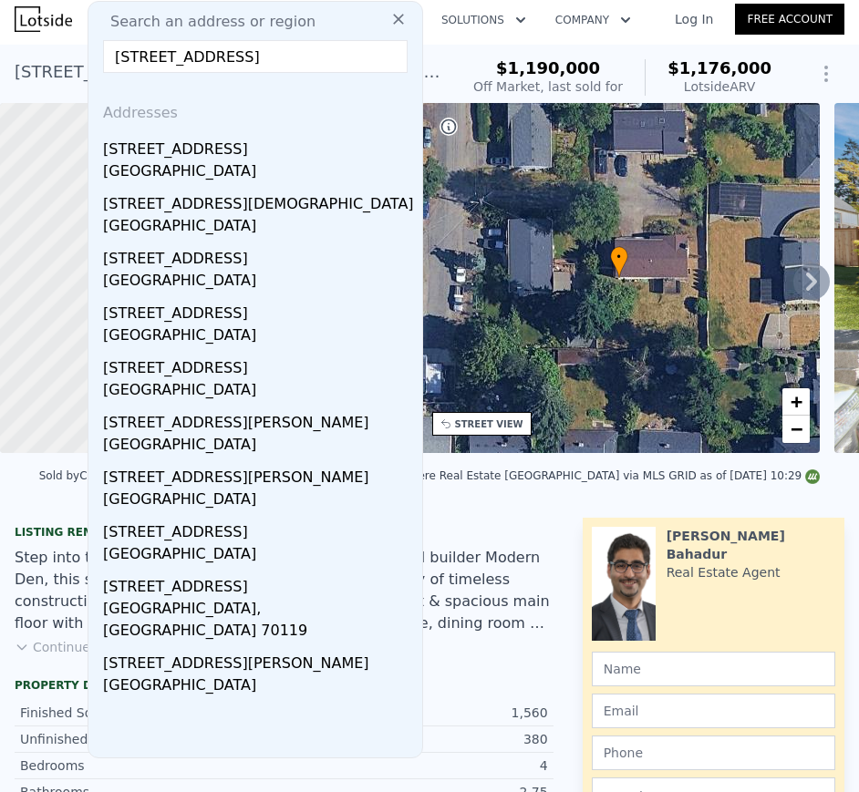
click at [188, 151] on div "[STREET_ADDRESS]" at bounding box center [259, 145] width 312 height 29
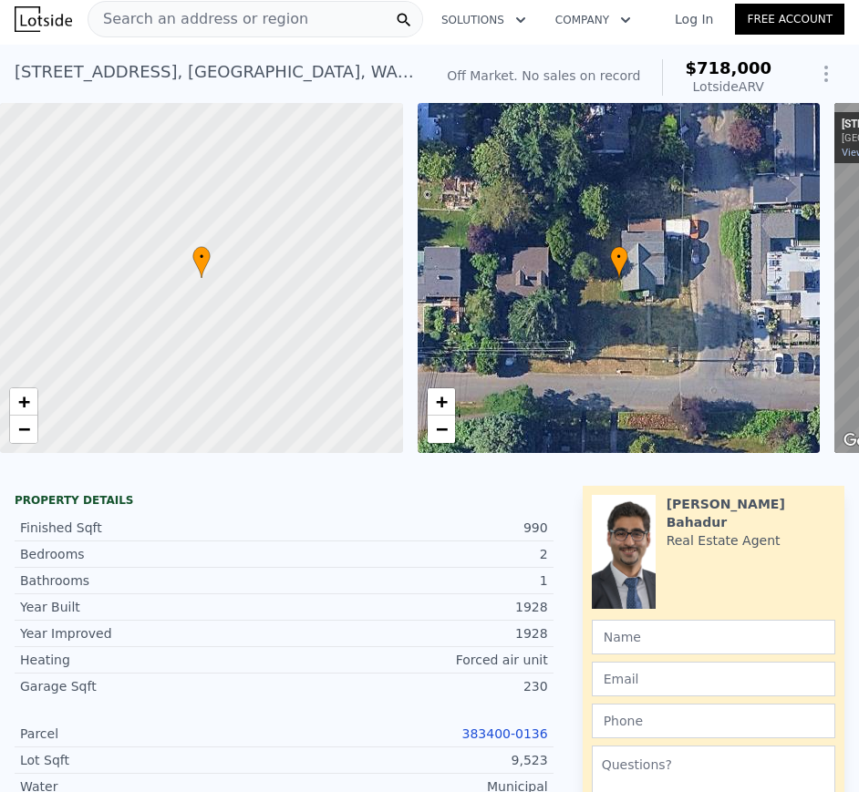
click at [725, 72] on span "$718,000" at bounding box center [728, 67] width 87 height 19
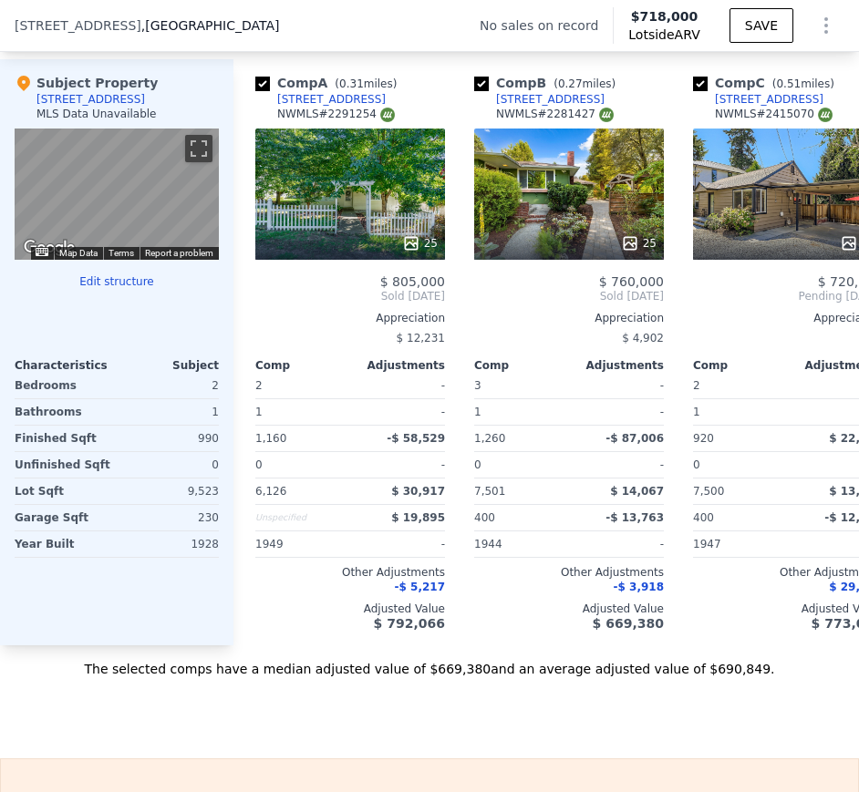
scroll to position [2553, 0]
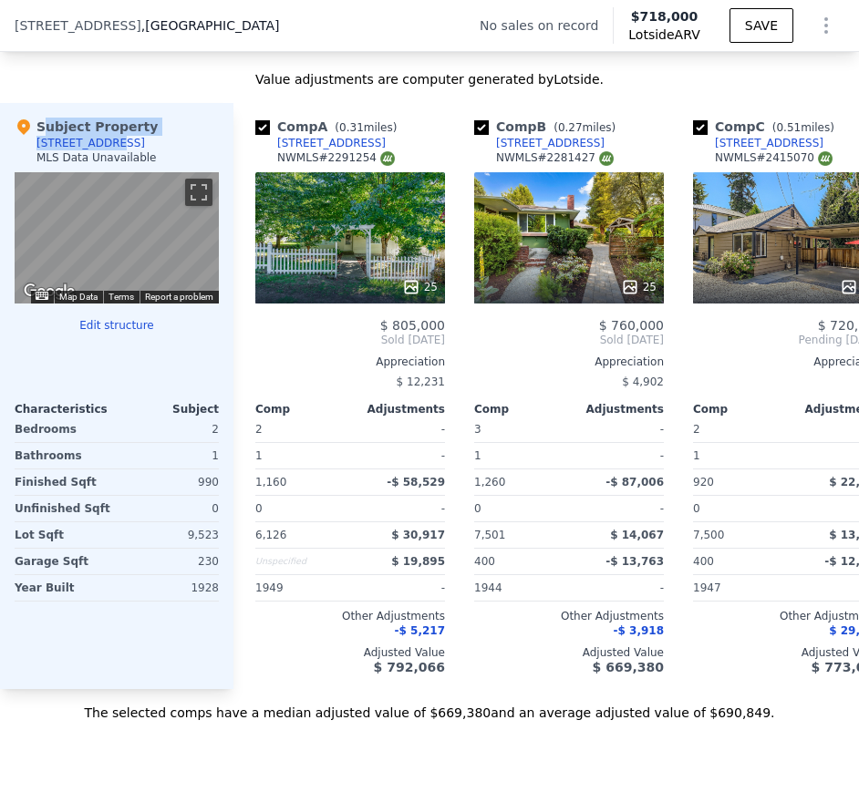
drag, startPoint x: 44, startPoint y: 153, endPoint x: 102, endPoint y: 153, distance: 58.3
click at [102, 153] on div "Subject Property 3924 NE 135th St MLS Data Unavailable" at bounding box center [117, 145] width 204 height 55
click at [125, 686] on div "Subject Property 3924 NE 135th St MLS Data Unavailable ← Move left → Move right…" at bounding box center [116, 396] width 233 height 586
drag, startPoint x: 36, startPoint y: 153, endPoint x: 115, endPoint y: 156, distance: 78.5
click at [115, 156] on div "Subject Property 3924 NE 135th St MLS Data Unavailable" at bounding box center [117, 145] width 204 height 55
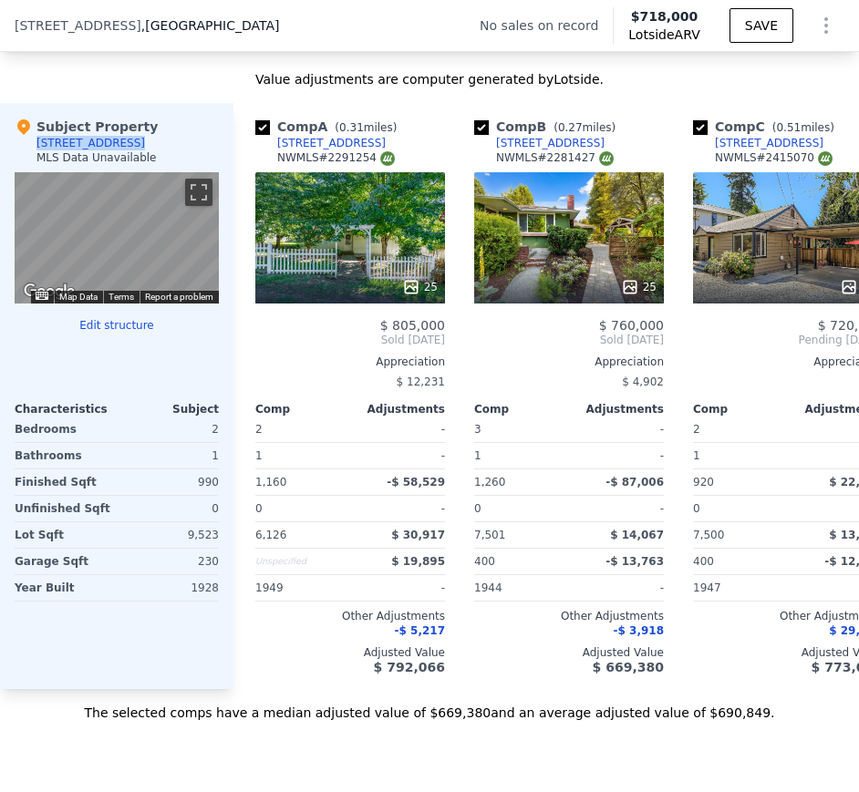
click at [201, 495] on div "990" at bounding box center [169, 483] width 98 height 26
click at [200, 548] on div "9,523" at bounding box center [169, 535] width 98 height 26
click at [212, 598] on div "1928" at bounding box center [169, 588] width 98 height 26
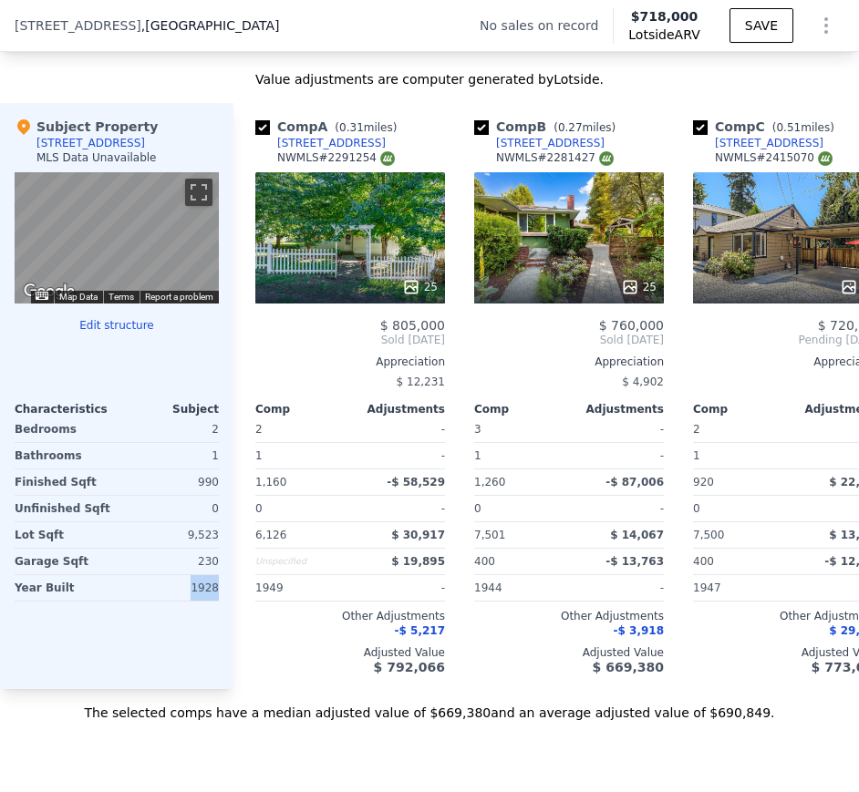
click at [212, 598] on div "1928" at bounding box center [169, 588] width 98 height 26
click at [350, 285] on div at bounding box center [350, 287] width 190 height 33
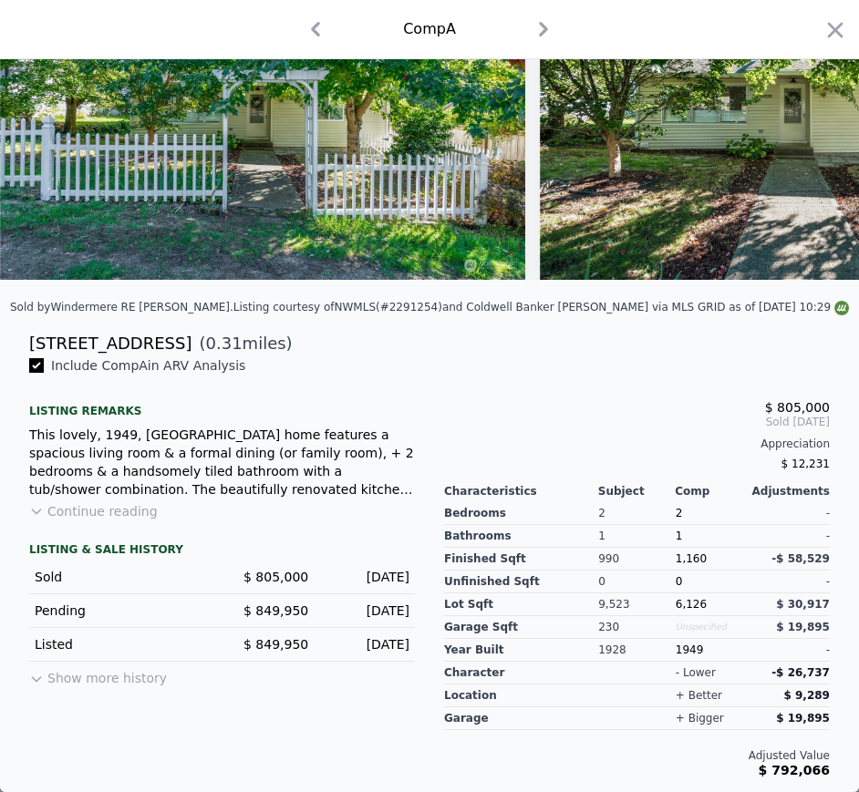
scroll to position [201, 0]
click at [26, 341] on div "3539 NE 130th St ( 0.31 miles)" at bounding box center [430, 344] width 830 height 26
click at [50, 345] on div "3539 NE 130th St" at bounding box center [110, 344] width 162 height 26
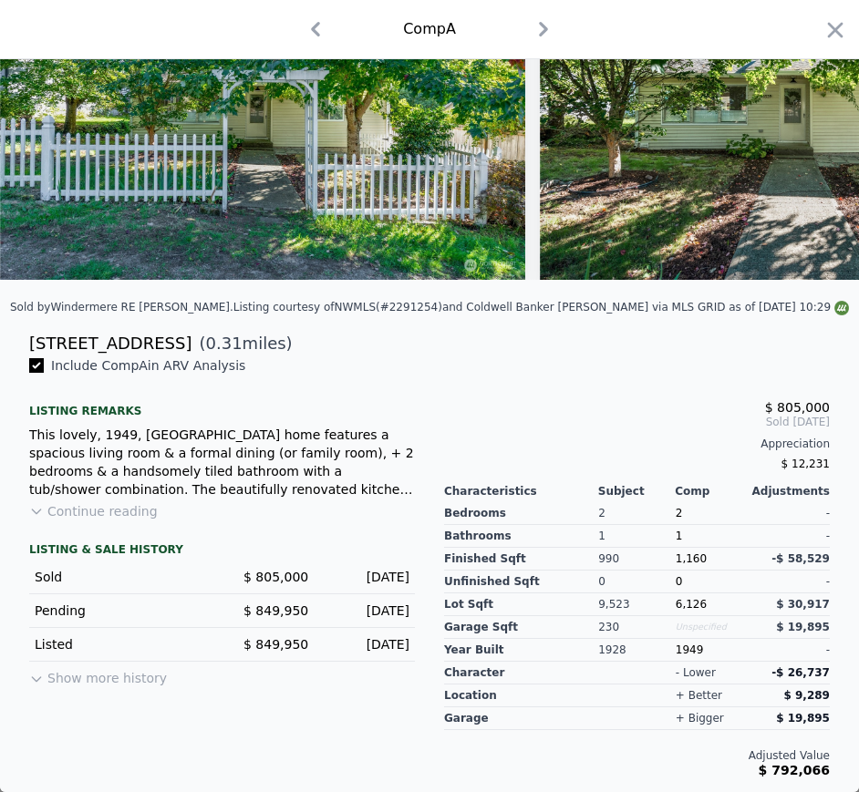
click at [275, 570] on span "$ 805,000" at bounding box center [275, 577] width 65 height 15
click at [276, 570] on span "$ 805,000" at bounding box center [275, 577] width 65 height 15
click at [358, 573] on div "Oct 30, 2024" at bounding box center [366, 577] width 87 height 18
click at [92, 330] on div "Sold by Windermere RE Greenwood . Listing courtesy of NWMLS (#2291254) and Cold…" at bounding box center [429, 312] width 859 height 36
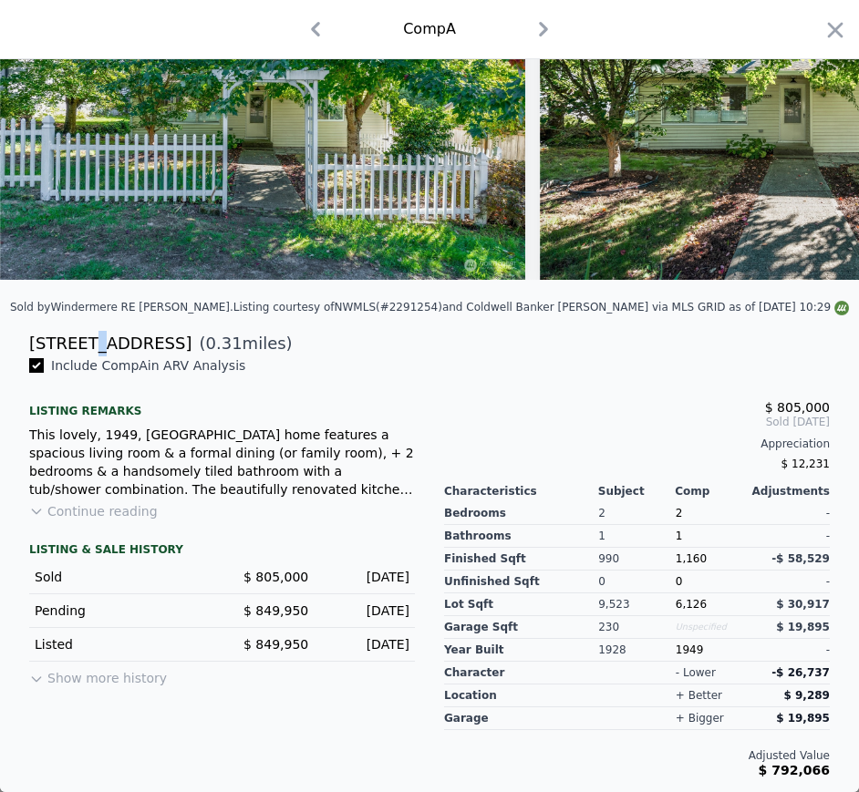
click at [92, 331] on div "3539 NE 130th St" at bounding box center [110, 344] width 162 height 26
click at [92, 336] on div "3539 NE 130th St" at bounding box center [110, 344] width 162 height 26
click at [357, 582] on div "Oct 30, 2024" at bounding box center [366, 577] width 87 height 18
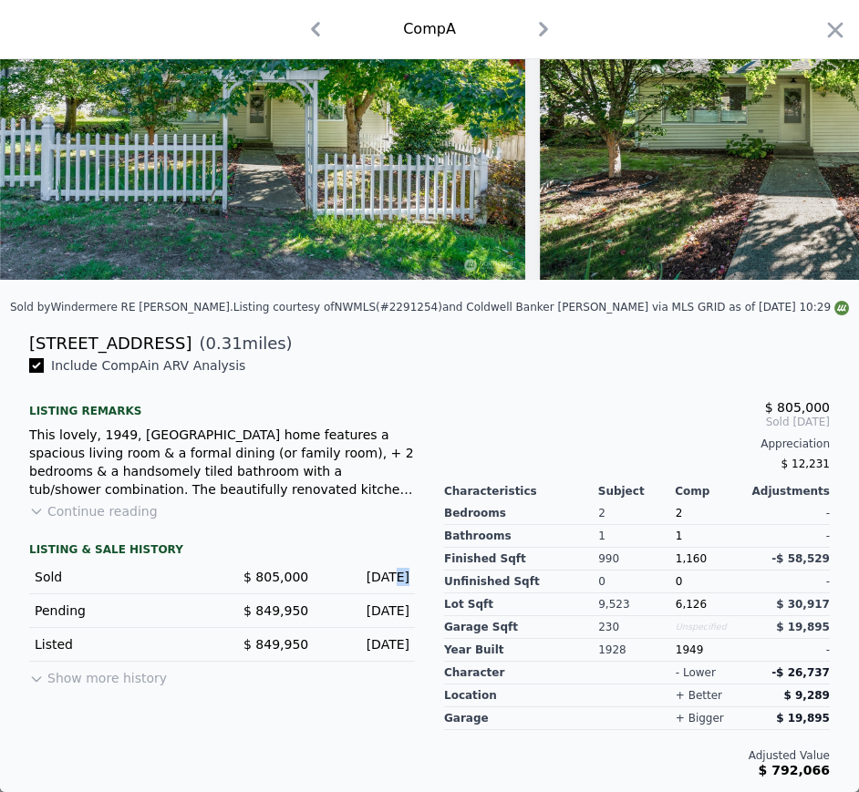
click at [357, 582] on div "Oct 30, 2024" at bounding box center [366, 577] width 87 height 18
click at [677, 556] on span "1,160" at bounding box center [691, 558] width 31 height 13
click at [676, 600] on span "6,126" at bounding box center [691, 604] width 31 height 13
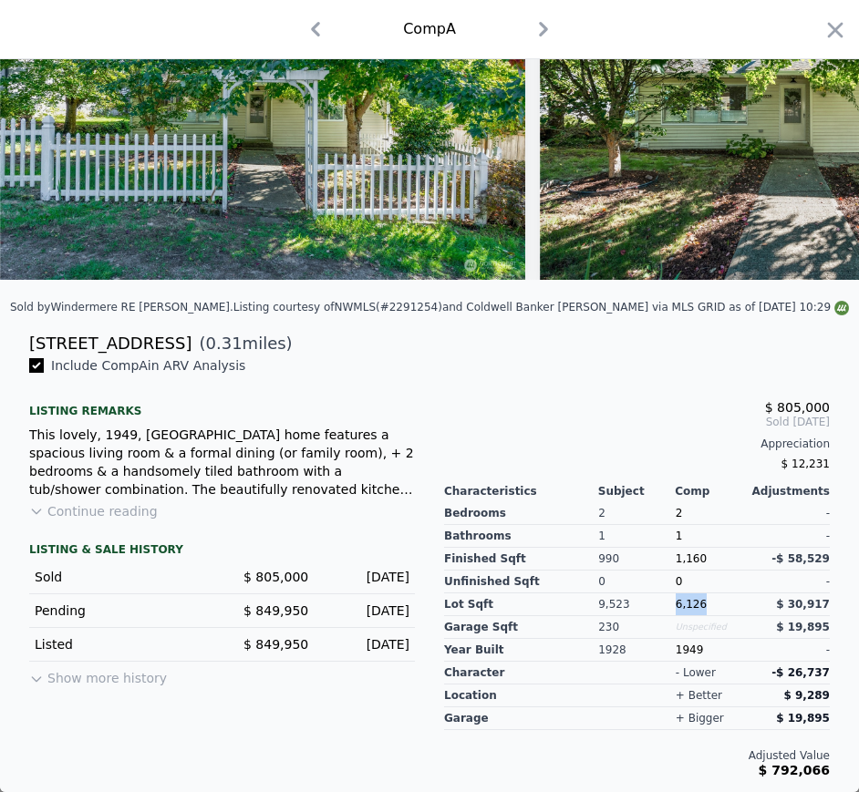
click at [676, 600] on span "6,126" at bounding box center [691, 604] width 31 height 13
click at [676, 654] on div "1949" at bounding box center [714, 650] width 77 height 23
click at [536, 36] on icon "button" at bounding box center [543, 29] width 29 height 29
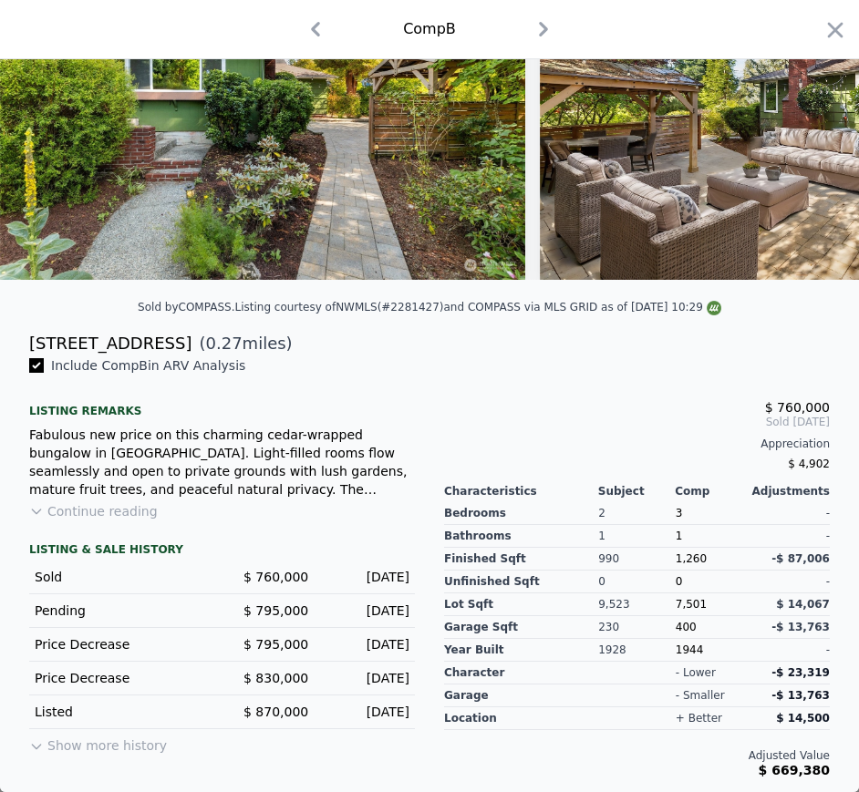
click at [114, 334] on div "13008 37th Ave NE" at bounding box center [110, 344] width 162 height 26
click at [274, 583] on span "$ 760,000" at bounding box center [275, 577] width 65 height 15
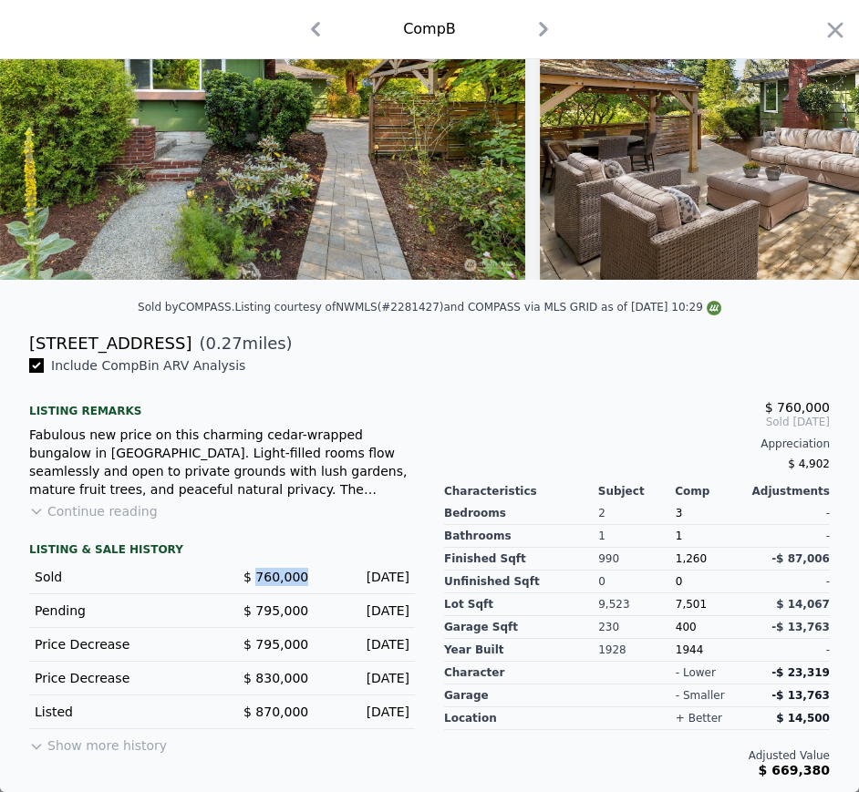
click at [366, 570] on div "Dec 30, 2024" at bounding box center [366, 577] width 87 height 18
click at [368, 566] on div "Sold $ 760,000 Dec 30, 2024" at bounding box center [222, 578] width 386 height 34
click at [359, 573] on div "Dec 30, 2024" at bounding box center [366, 577] width 87 height 18
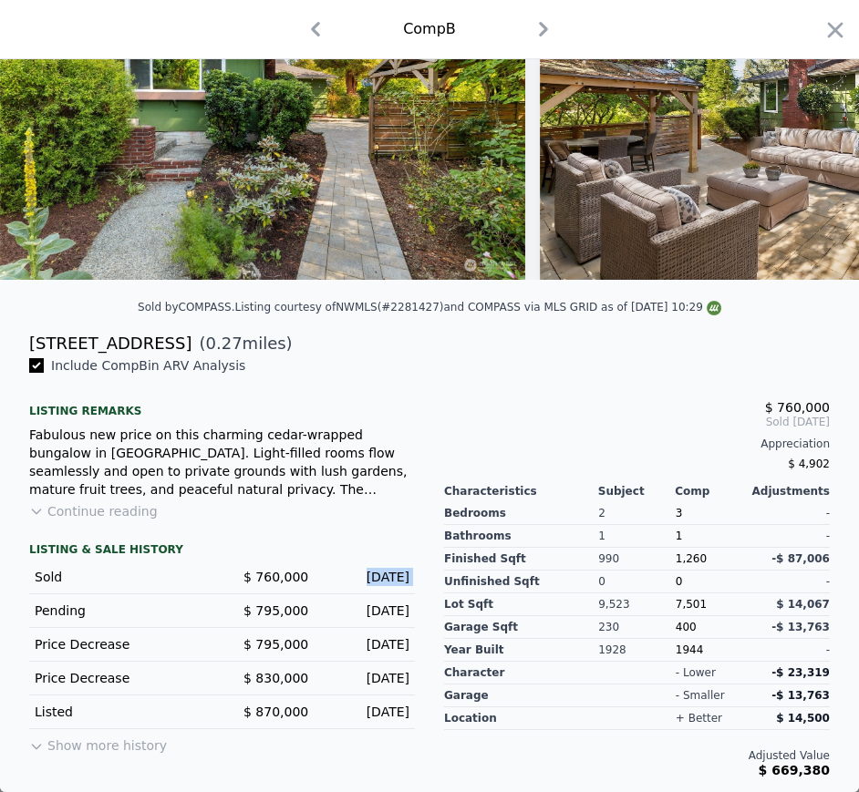
click at [359, 573] on div "Dec 30, 2024" at bounding box center [366, 577] width 87 height 18
click at [676, 561] on span "1,260" at bounding box center [691, 558] width 31 height 13
click at [679, 604] on span "7,501" at bounding box center [691, 604] width 31 height 13
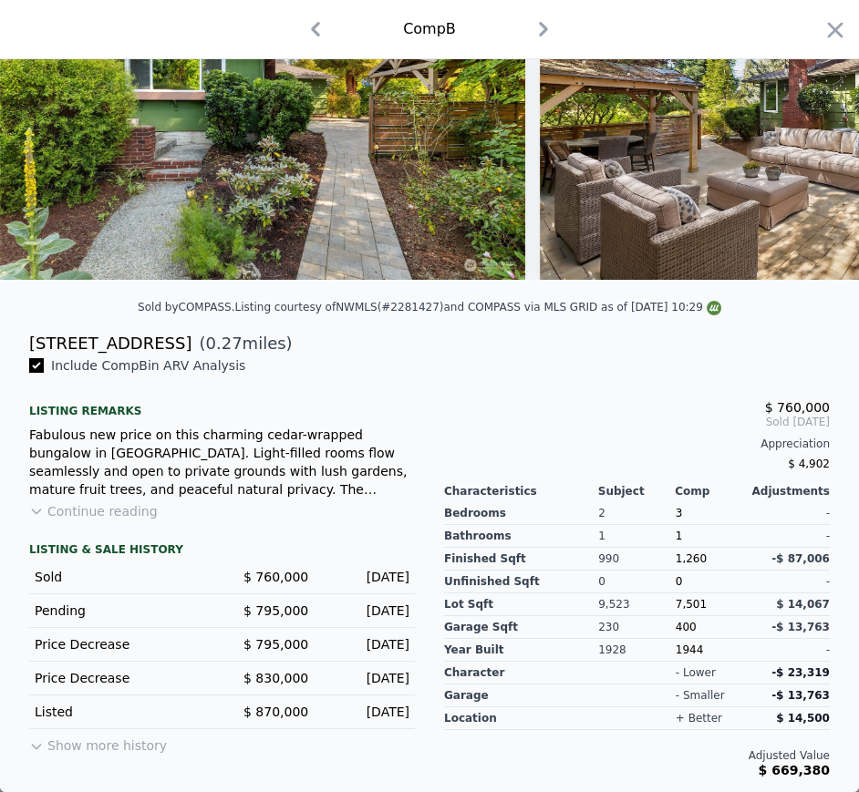
click at [677, 654] on div "1944" at bounding box center [714, 650] width 77 height 23
click at [537, 22] on icon "button" at bounding box center [543, 29] width 29 height 29
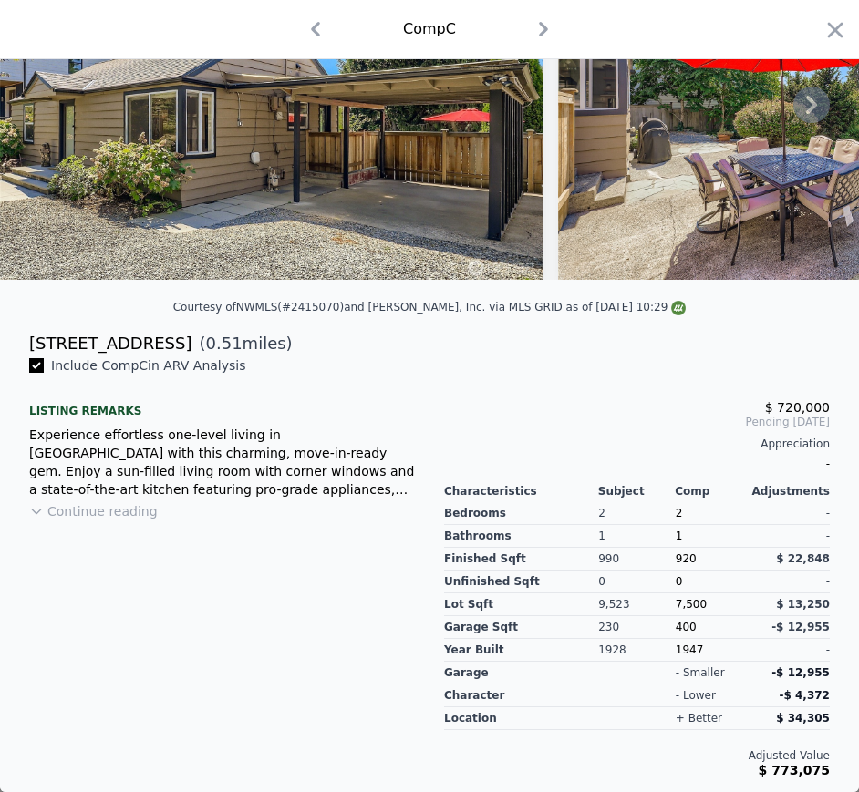
scroll to position [188, 0]
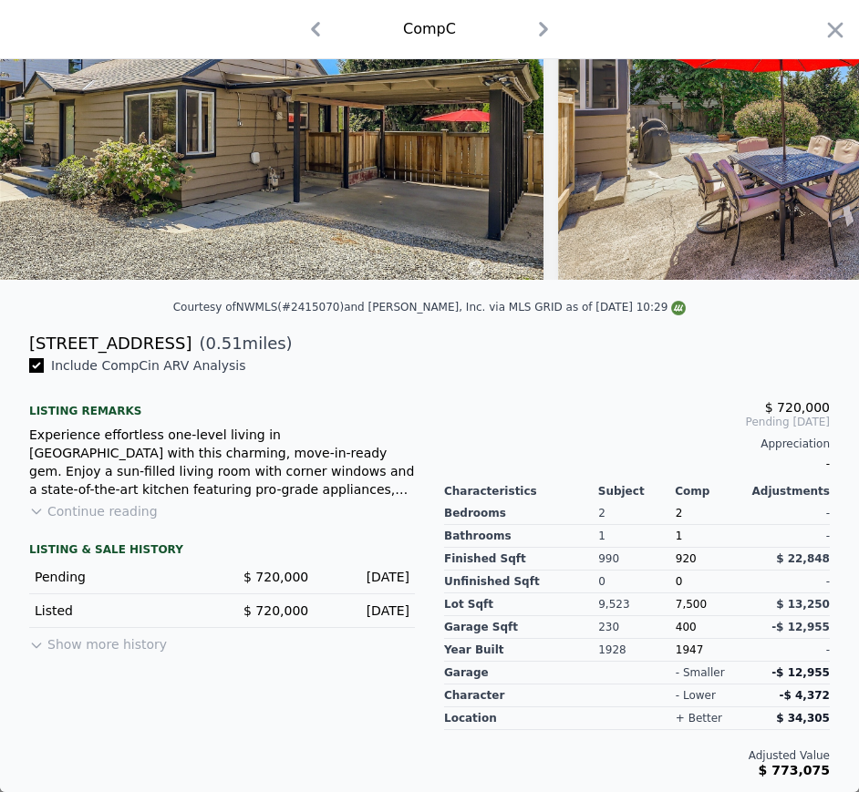
click at [93, 331] on div "Courtesy of NWMLS (#2415070) and John L. Scott, Inc. via MLS GRID as of 08/14/2…" at bounding box center [429, 312] width 859 height 36
click at [95, 331] on div "Courtesy of NWMLS (#2415070) and John L. Scott, Inc. via MLS GRID as of 08/14/2…" at bounding box center [429, 312] width 859 height 36
click at [95, 348] on div "13511 30th Ave NE" at bounding box center [110, 344] width 162 height 26
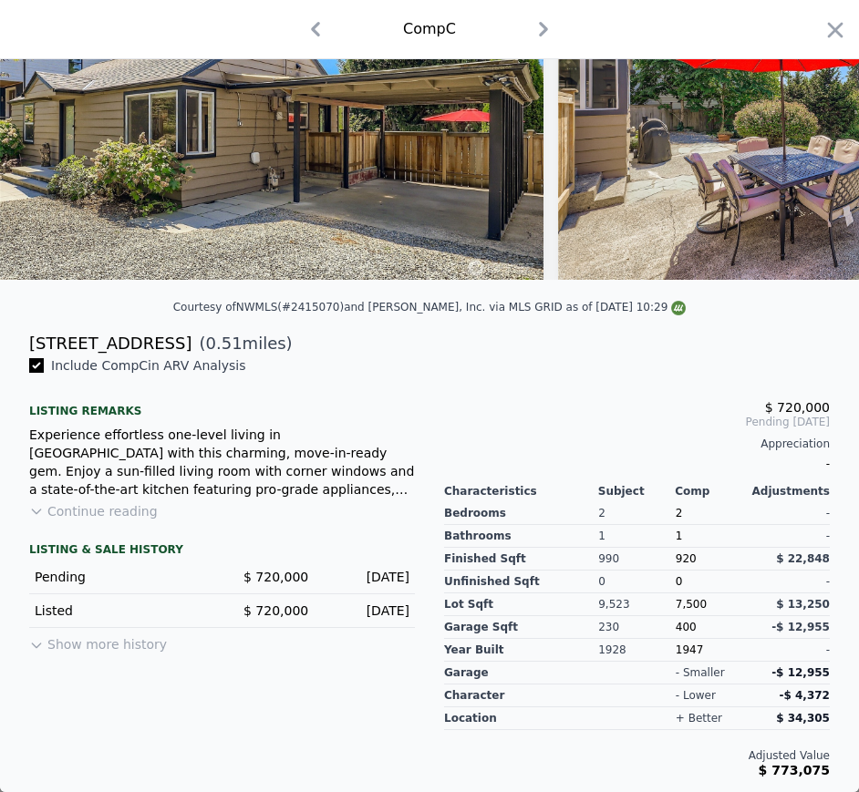
click at [272, 584] on span "$ 720,000" at bounding box center [275, 577] width 65 height 15
click at [359, 574] on div "Pending $ 720,000 Aug 8, 2025" at bounding box center [222, 578] width 386 height 34
click at [358, 586] on div "Aug 8, 2025" at bounding box center [366, 577] width 87 height 18
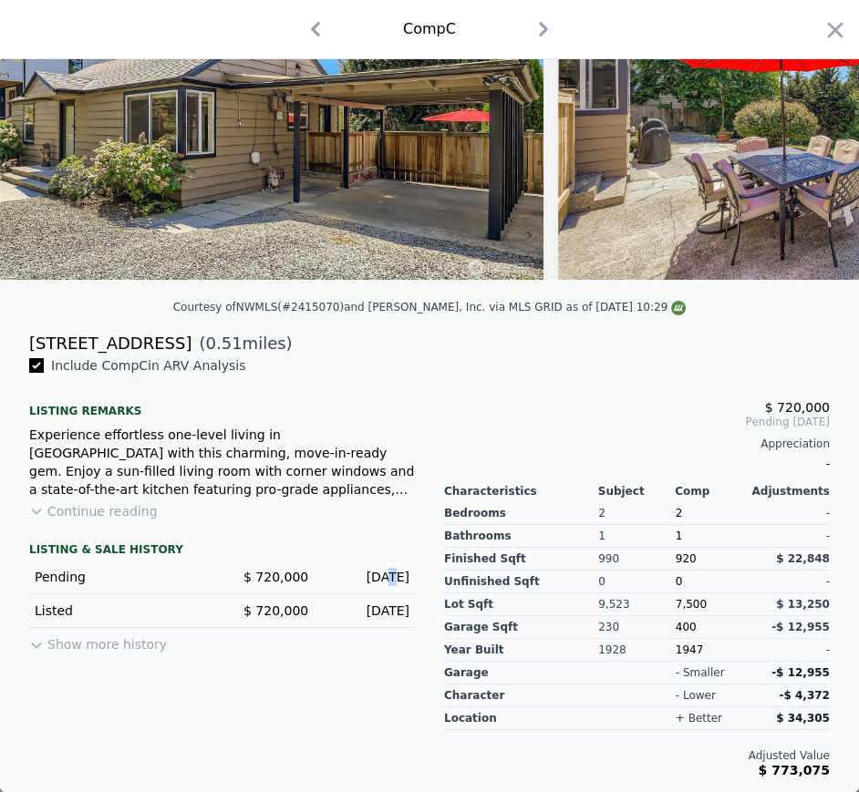
click at [358, 586] on div "Aug 8, 2025" at bounding box center [366, 577] width 87 height 18
click at [360, 586] on div "Aug 8, 2025" at bounding box center [366, 577] width 87 height 18
click at [676, 565] on span "920" at bounding box center [686, 558] width 21 height 13
click at [679, 616] on div "7,500" at bounding box center [714, 604] width 77 height 23
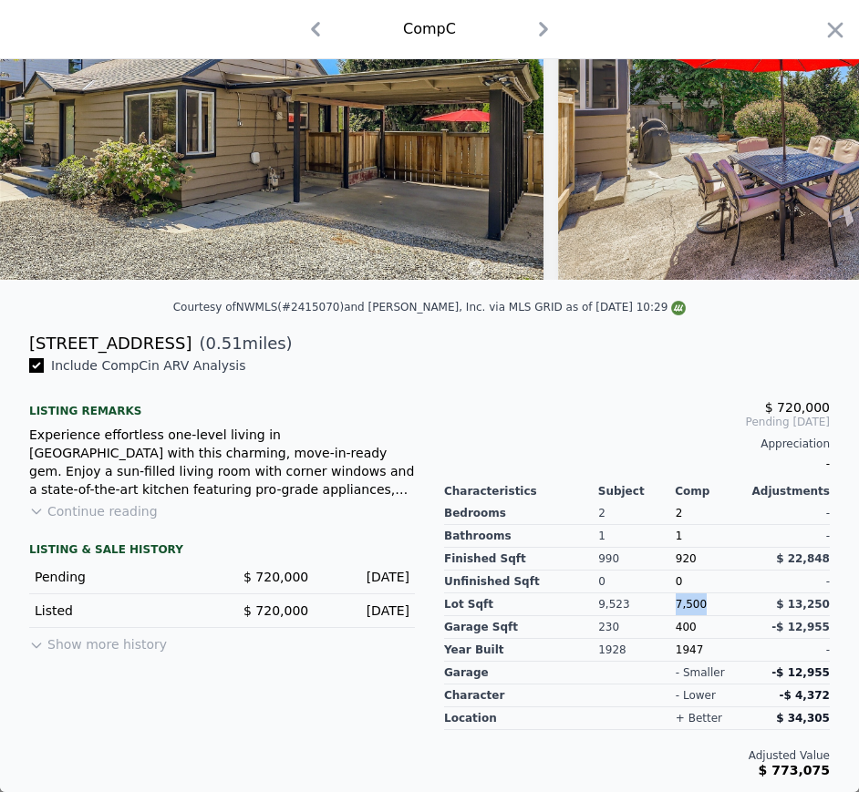
click at [679, 616] on div "7,500" at bounding box center [714, 604] width 77 height 23
click at [683, 662] on div "1947" at bounding box center [714, 650] width 77 height 23
drag, startPoint x: 683, startPoint y: 669, endPoint x: 694, endPoint y: 664, distance: 12.2
click at [683, 662] on div "1947" at bounding box center [714, 650] width 77 height 23
click at [540, 27] on icon "button" at bounding box center [543, 29] width 29 height 29
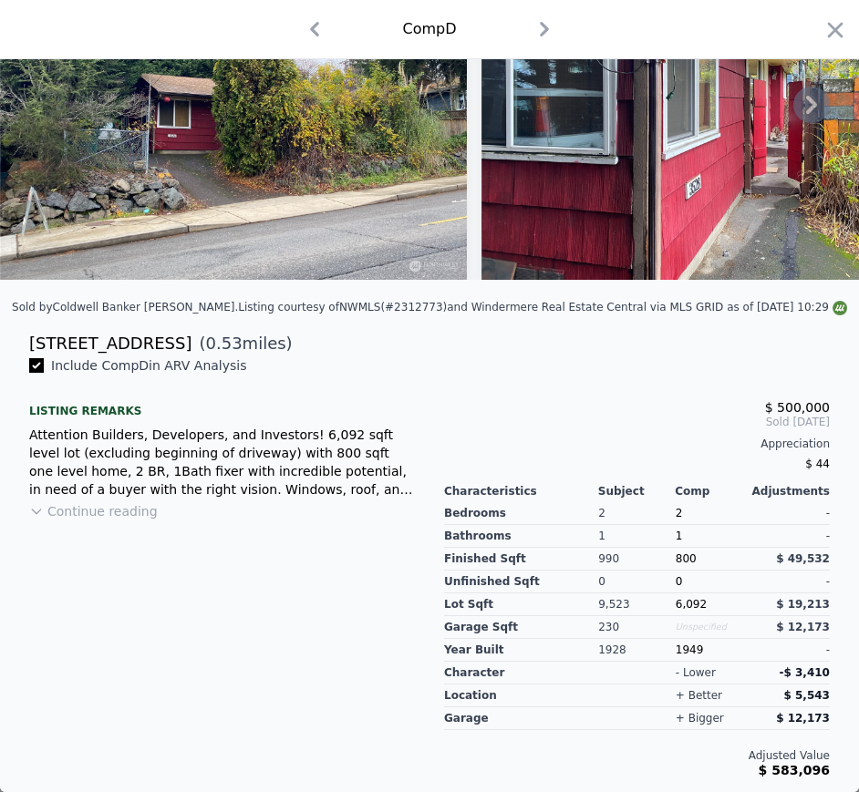
scroll to position [181, 0]
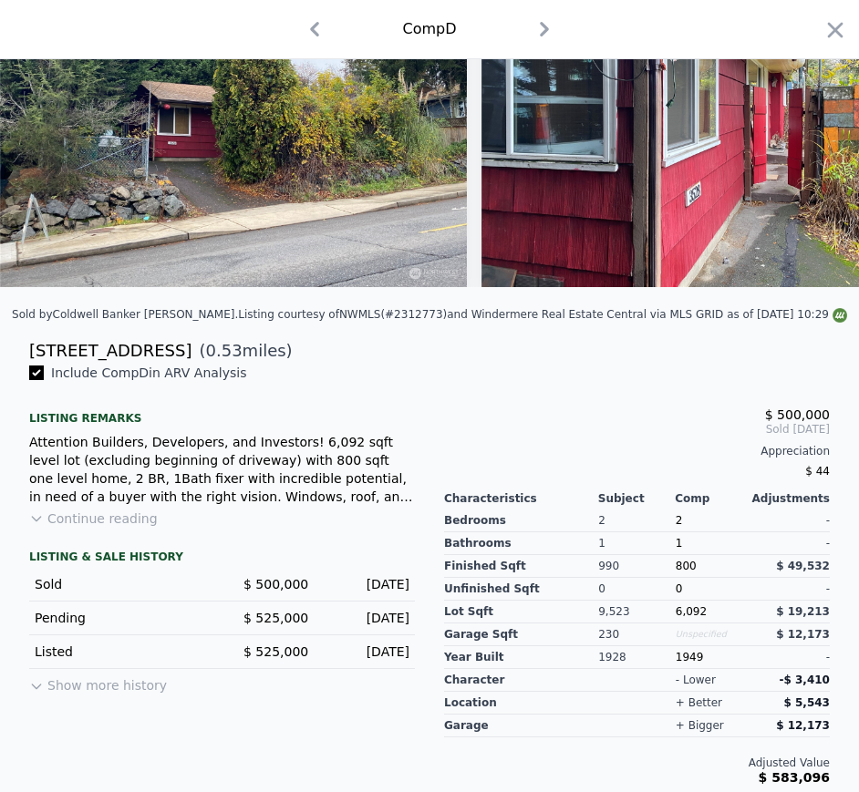
click at [107, 336] on div "Sold by Coldwell Banker Danforth . Listing courtesy of NWMLS (#2312773) and Win…" at bounding box center [429, 320] width 859 height 36
click at [84, 358] on div "3528 NE 125th St" at bounding box center [110, 351] width 162 height 26
click at [270, 592] on span "$ 500,000" at bounding box center [275, 584] width 65 height 15
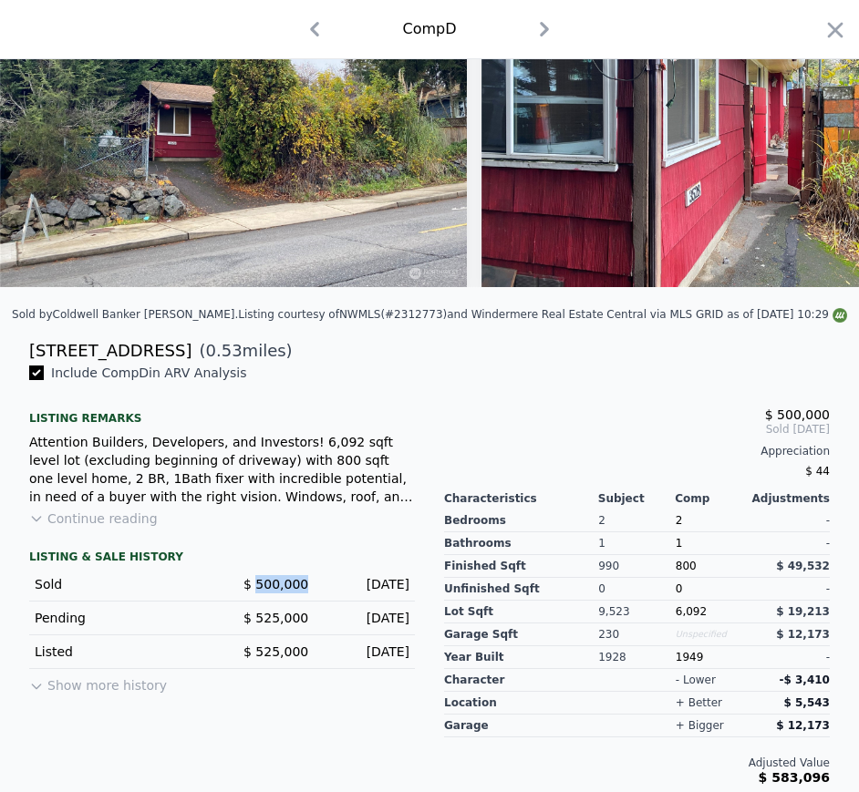
click at [270, 592] on span "$ 500,000" at bounding box center [275, 584] width 65 height 15
click at [353, 593] on div "Jan 6, 2025" at bounding box center [366, 584] width 87 height 18
drag, startPoint x: 670, startPoint y: 567, endPoint x: 671, endPoint y: 576, distance: 9.2
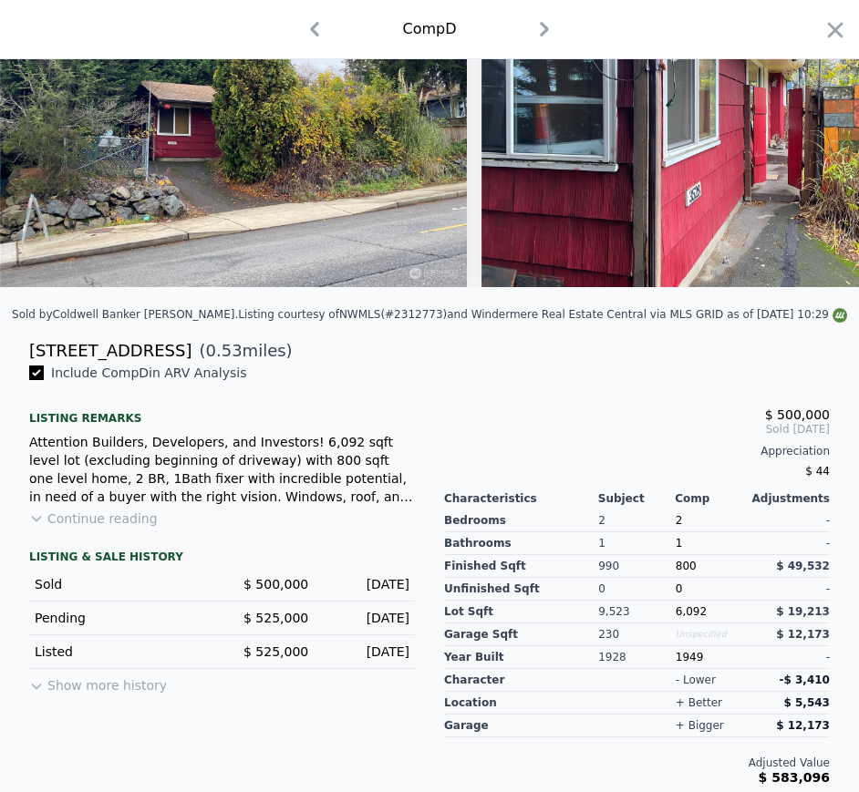
click at [676, 555] on div "1" at bounding box center [714, 543] width 77 height 23
click at [676, 573] on span "800" at bounding box center [686, 566] width 21 height 13
click at [676, 618] on span "6,092" at bounding box center [691, 611] width 31 height 13
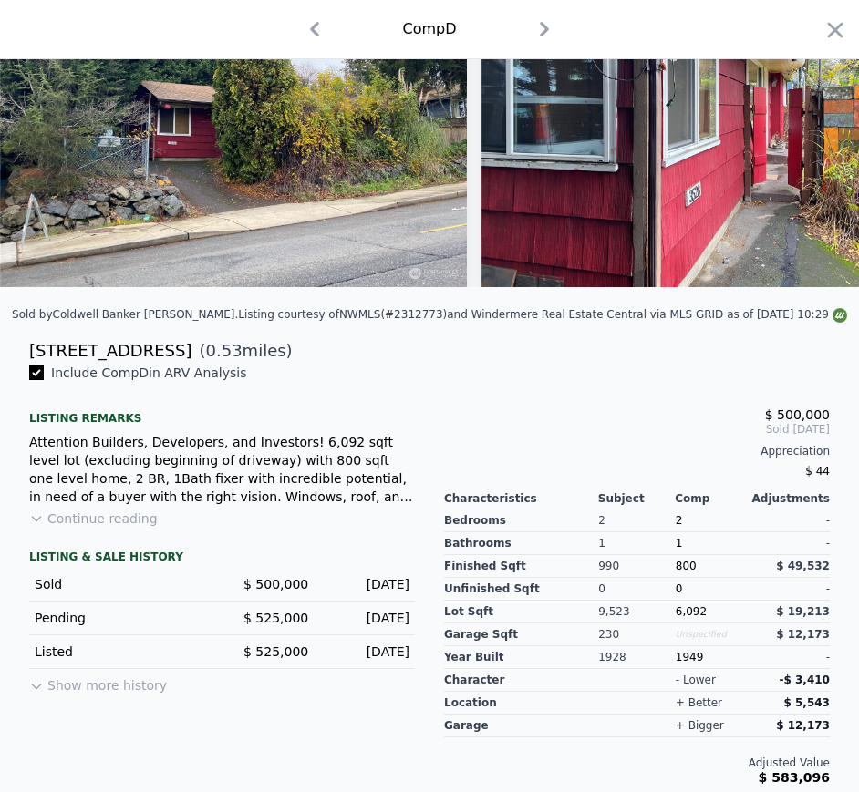
click at [676, 669] on div "1949" at bounding box center [714, 657] width 77 height 23
drag, startPoint x: 541, startPoint y: 26, endPoint x: 504, endPoint y: 78, distance: 64.2
click at [541, 28] on icon "button" at bounding box center [544, 29] width 29 height 29
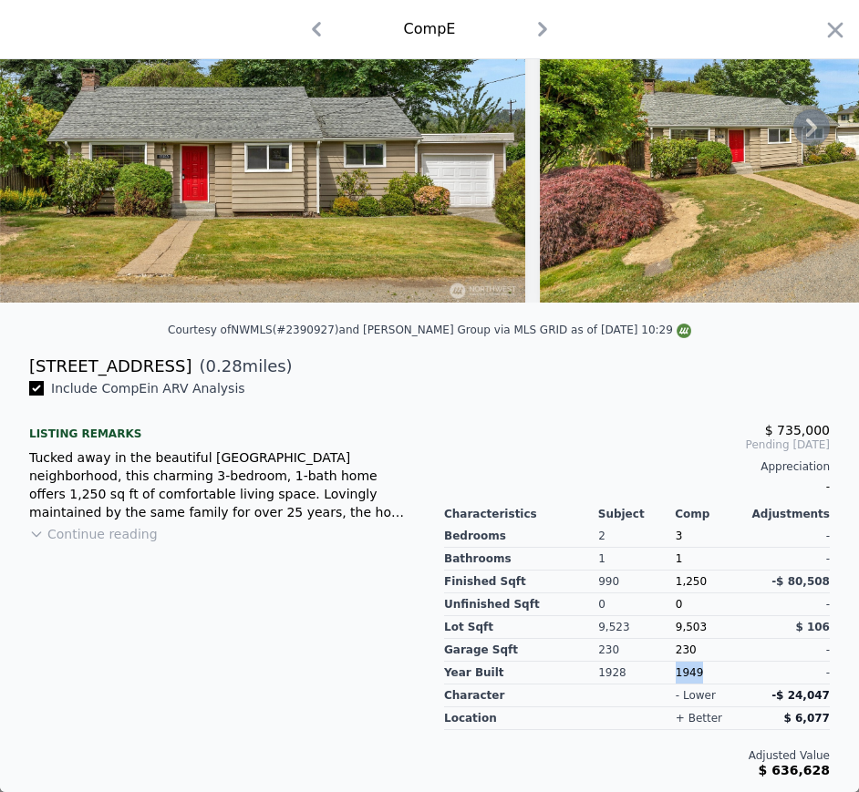
scroll to position [165, 0]
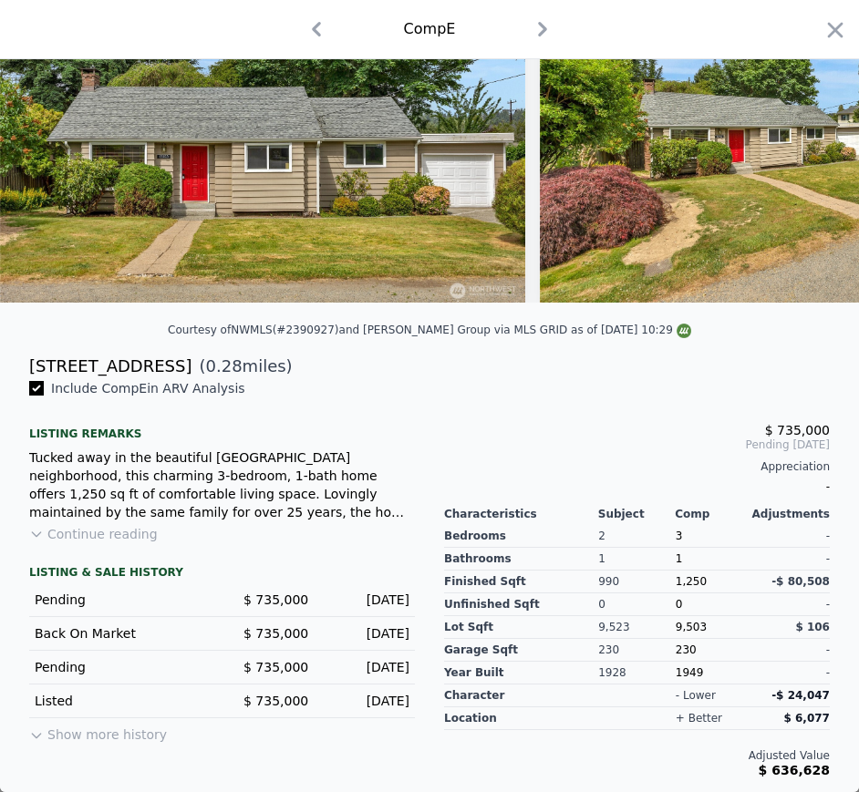
click at [75, 368] on div "13743 36th Ave NE" at bounding box center [110, 367] width 162 height 26
click at [74, 369] on div "13743 36th Ave NE" at bounding box center [110, 367] width 162 height 26
click at [281, 595] on span "$ 735,000" at bounding box center [275, 600] width 65 height 15
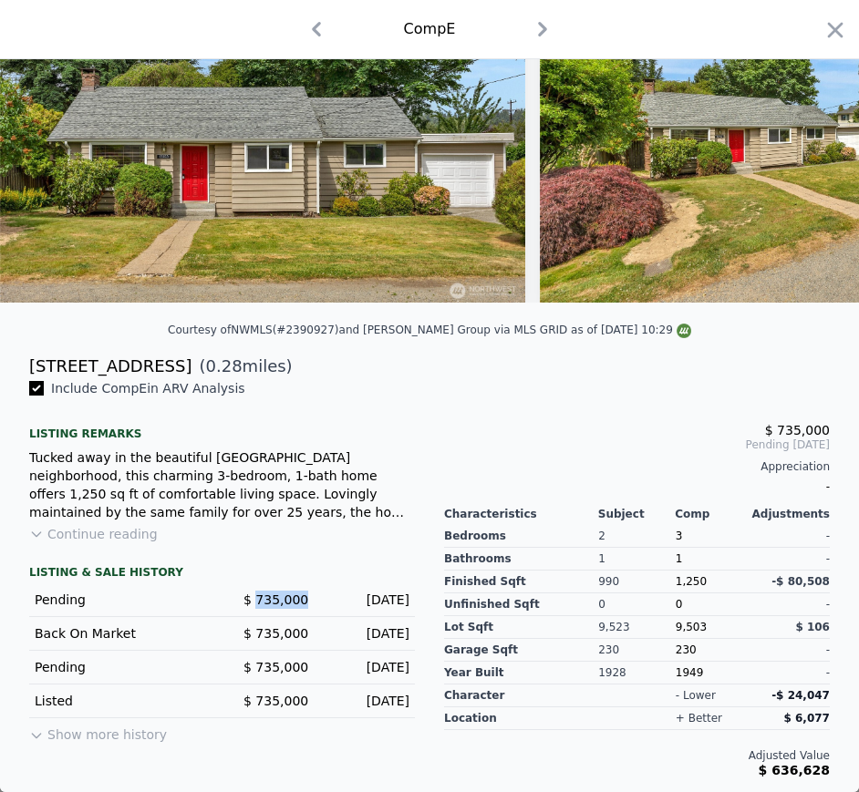
click at [281, 595] on span "$ 735,000" at bounding box center [275, 600] width 65 height 15
click at [369, 598] on div "Jul 20, 2025" at bounding box center [366, 600] width 87 height 18
click at [369, 597] on div "Jul 20, 2025" at bounding box center [366, 600] width 87 height 18
click at [370, 597] on div "Jul 20, 2025" at bounding box center [366, 600] width 87 height 18
click at [684, 583] on span "1,250" at bounding box center [691, 581] width 31 height 13
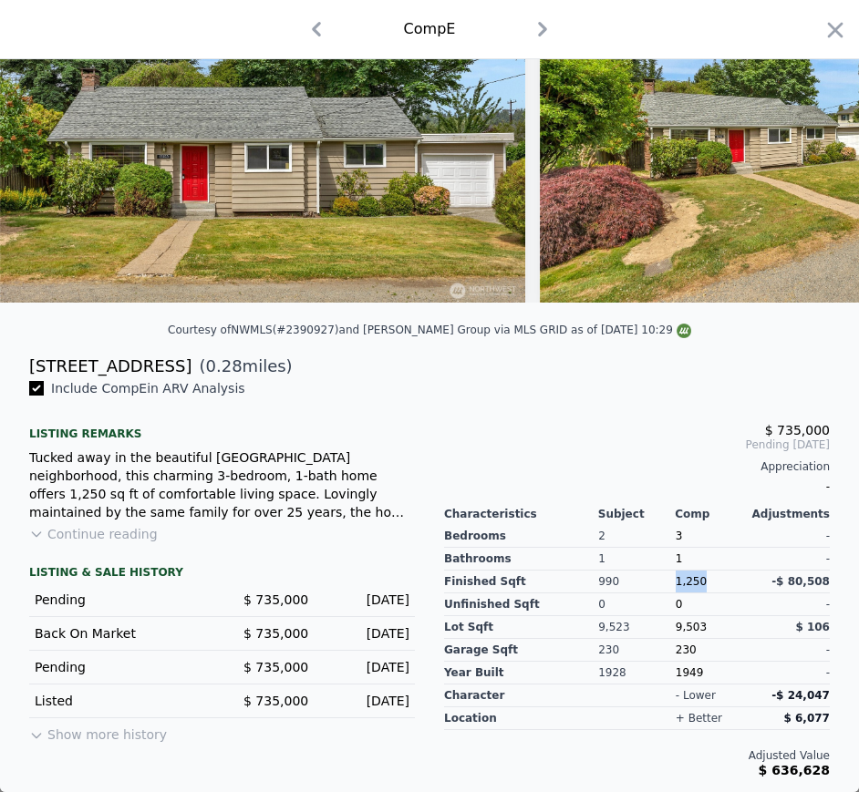
click at [684, 583] on span "1,250" at bounding box center [691, 581] width 31 height 13
click at [685, 630] on span "9,503" at bounding box center [691, 627] width 31 height 13
click at [688, 666] on div "1949" at bounding box center [714, 673] width 77 height 23
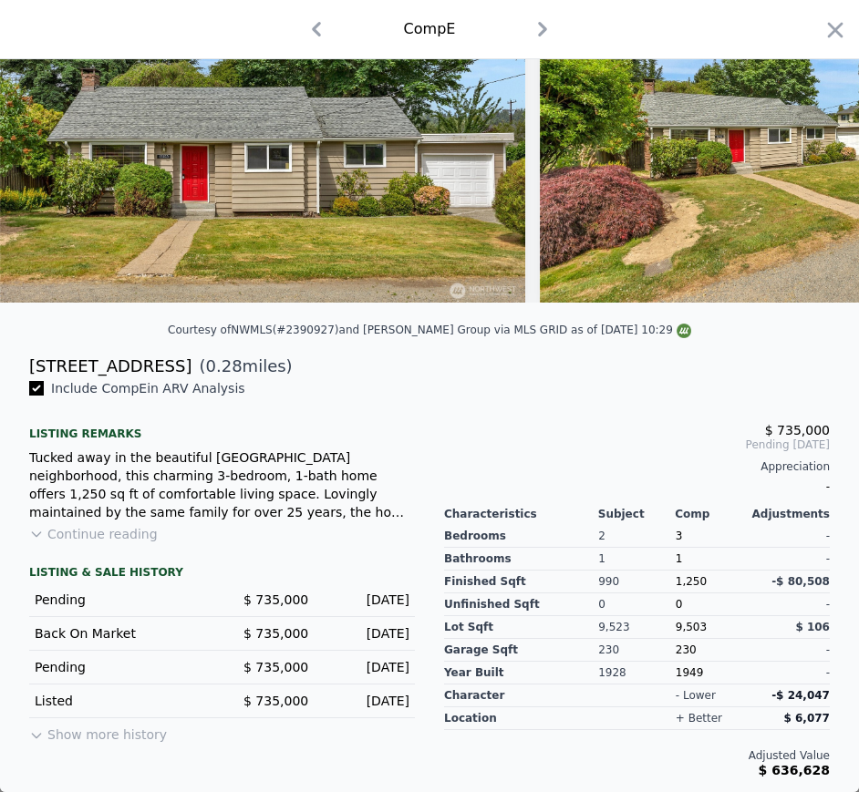
click at [676, 670] on div "1949" at bounding box center [714, 673] width 77 height 23
drag, startPoint x: 535, startPoint y: 31, endPoint x: 609, endPoint y: 123, distance: 118.0
click at [539, 31] on icon "button" at bounding box center [543, 29] width 9 height 15
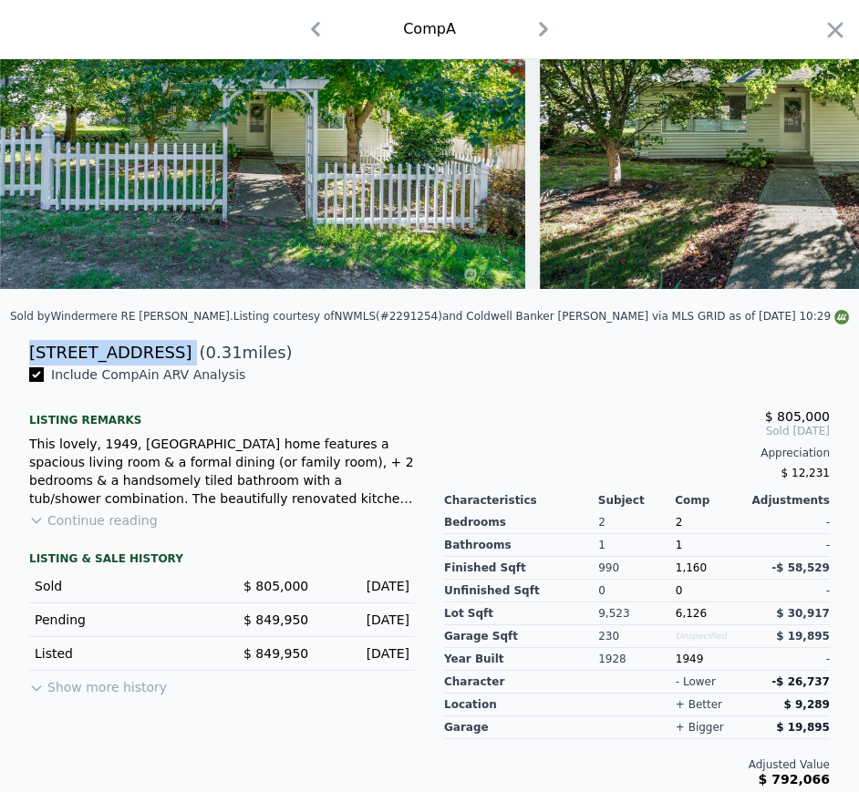
drag, startPoint x: 28, startPoint y: 361, endPoint x: 159, endPoint y: 361, distance: 130.4
click at [159, 361] on div "3539 NE 130th St ( 0.31 miles)" at bounding box center [430, 353] width 830 height 26
click at [268, 593] on span "$ 805,000" at bounding box center [275, 586] width 65 height 15
click at [251, 604] on div "Sold $ 805,000 Oct 30, 2024" at bounding box center [222, 587] width 386 height 34
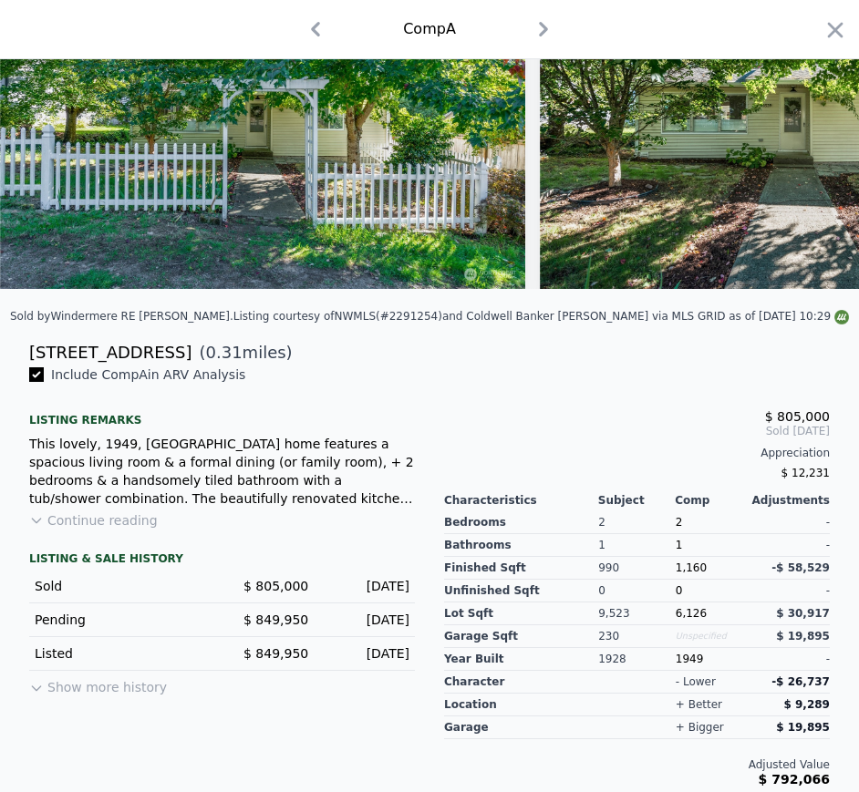
click at [265, 595] on div "$ 805,000" at bounding box center [265, 586] width 87 height 18
click at [268, 593] on span "$ 805,000" at bounding box center [275, 586] width 65 height 15
click at [368, 595] on div "Oct 30, 2024" at bounding box center [366, 586] width 87 height 18
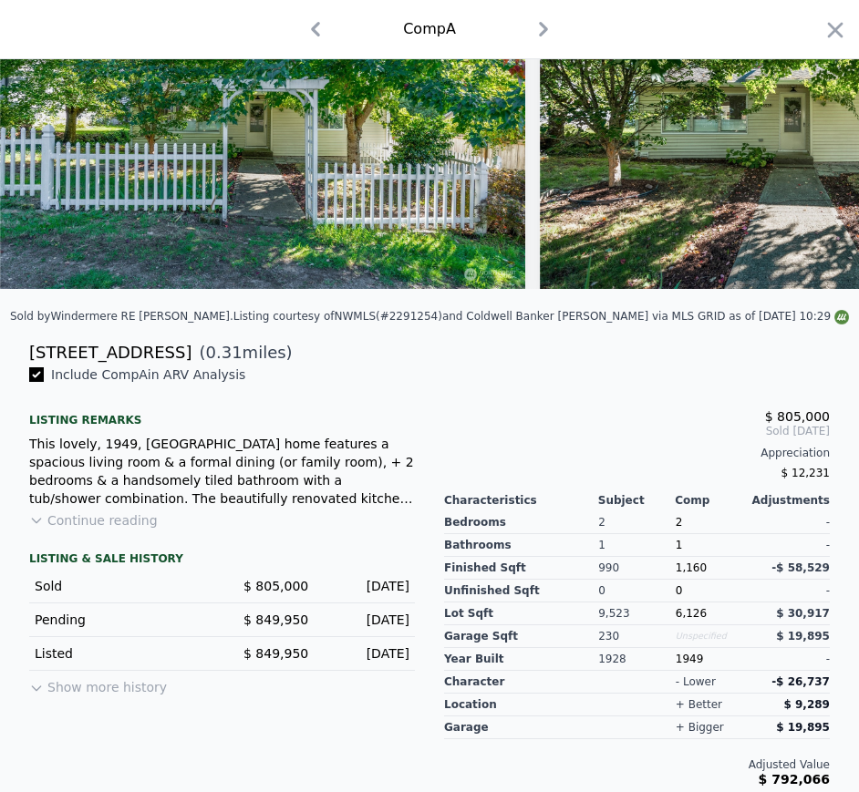
click at [368, 595] on div "Oct 30, 2024" at bounding box center [366, 586] width 87 height 18
click at [676, 574] on span "1,160" at bounding box center [691, 568] width 31 height 13
click at [681, 620] on span "6,126" at bounding box center [691, 613] width 31 height 13
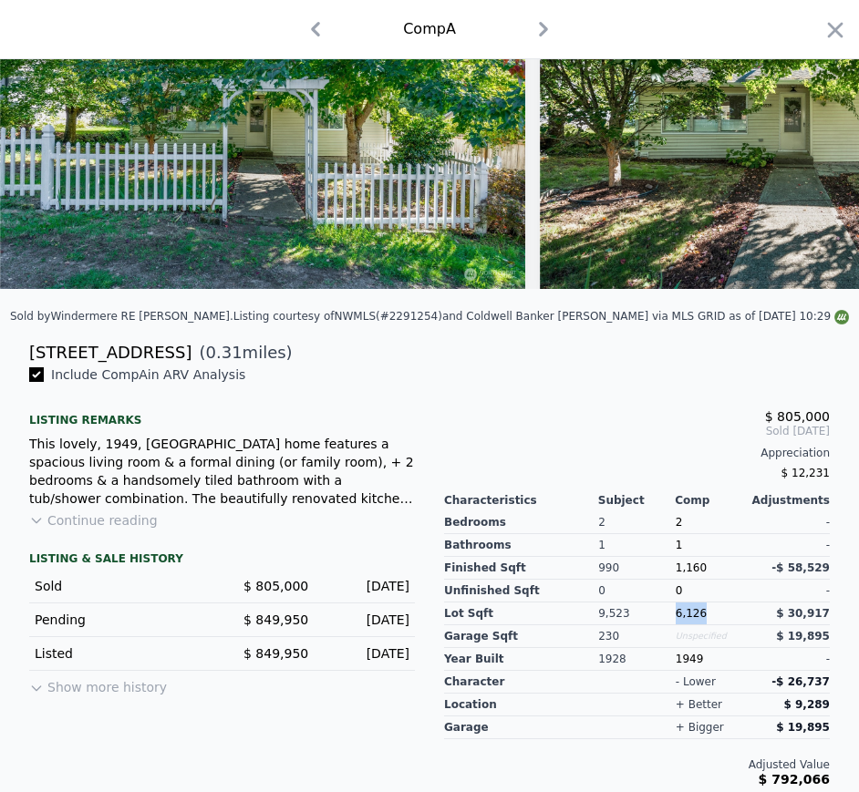
click at [681, 620] on span "6,126" at bounding box center [691, 613] width 31 height 13
click at [676, 671] on div "1949" at bounding box center [714, 659] width 77 height 23
click at [822, 33] on icon "button" at bounding box center [835, 30] width 26 height 26
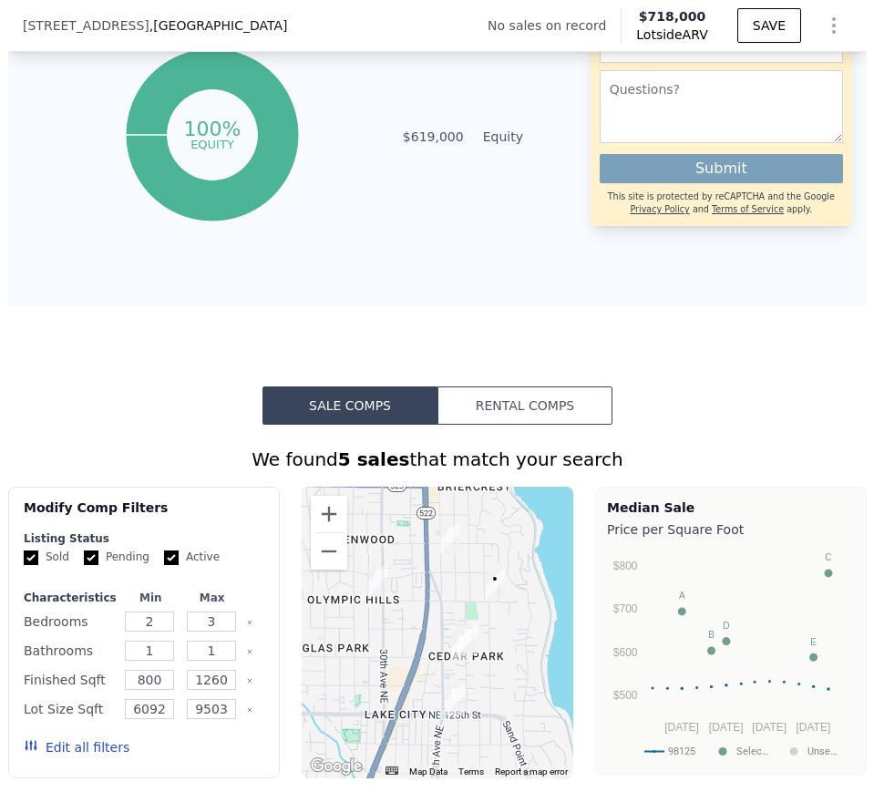
scroll to position [1459, 0]
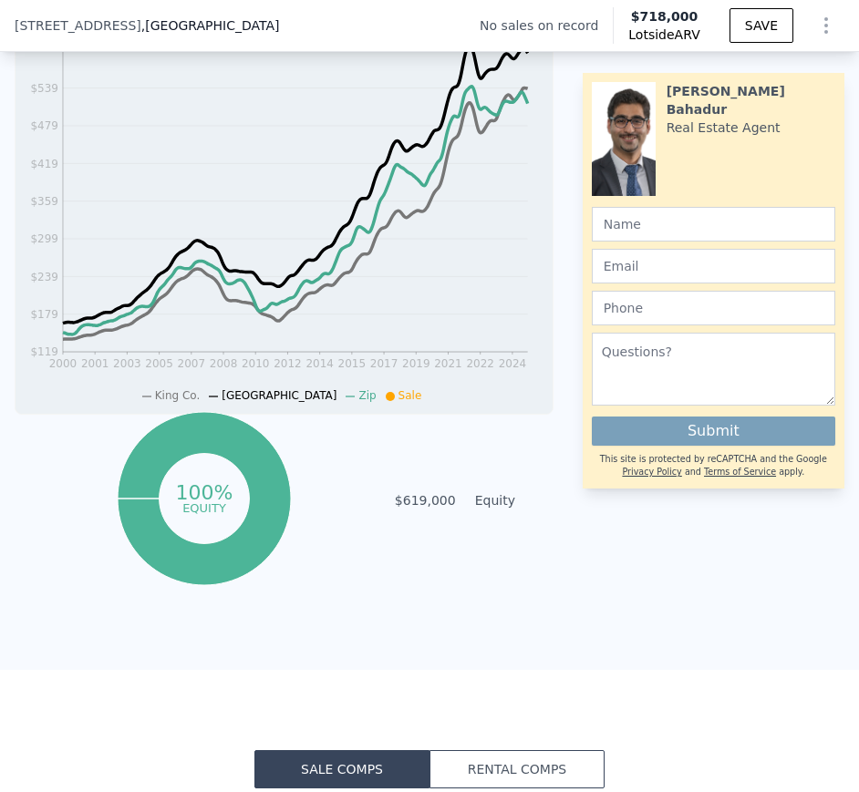
click at [172, 24] on div "3924 NE 135th St , Seattle , WA 98125" at bounding box center [154, 25] width 279 height 18
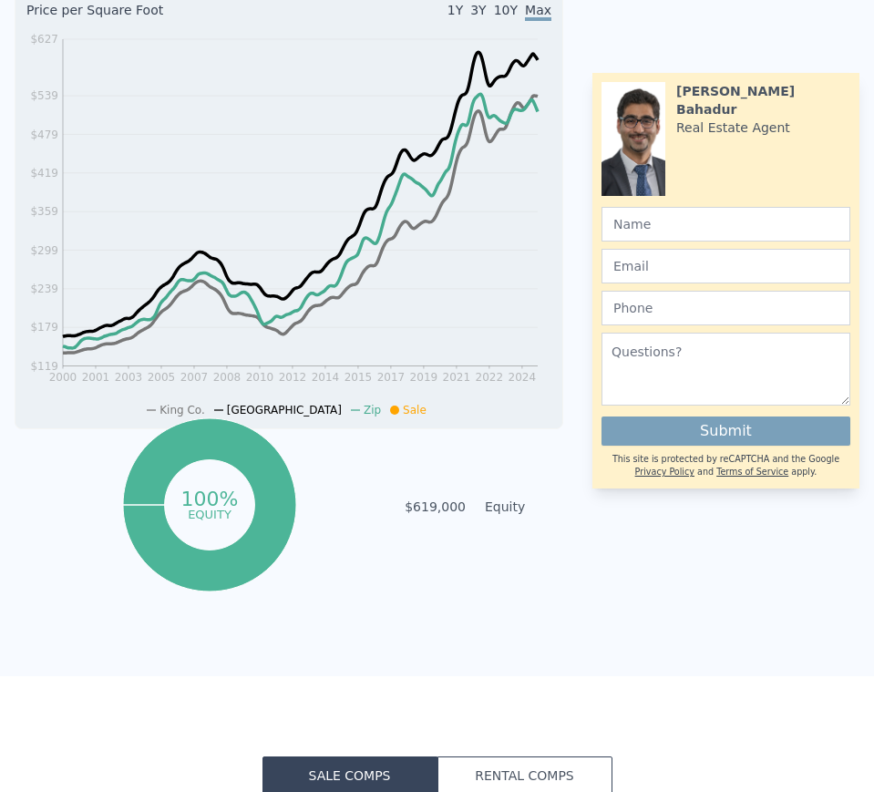
scroll to position [0, 0]
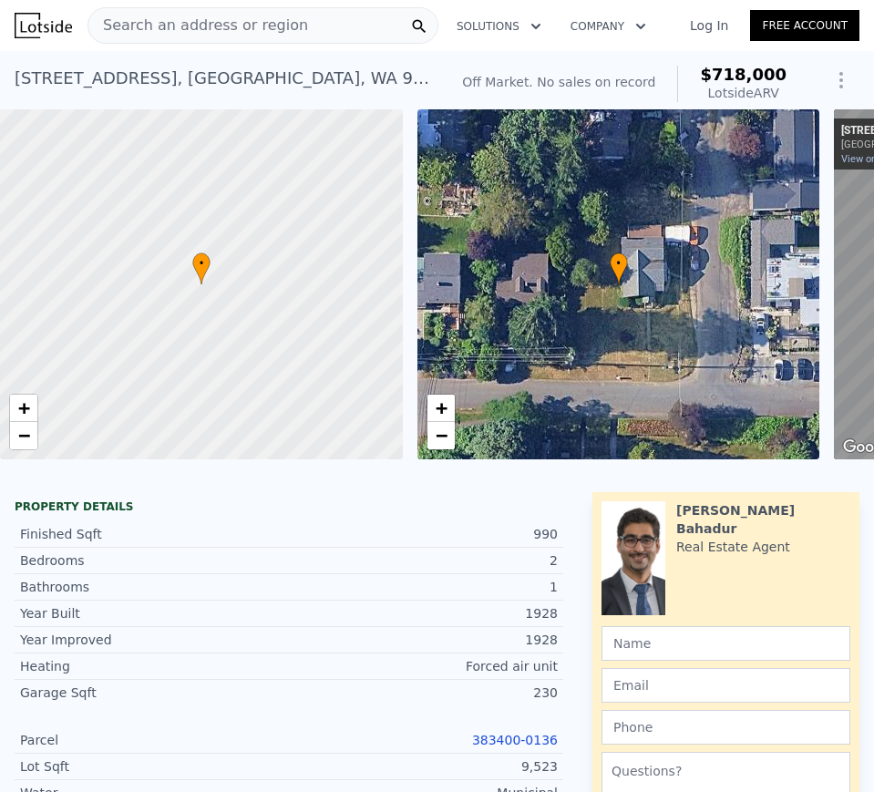
click at [226, 29] on span "Search an address or region" at bounding box center [198, 26] width 220 height 22
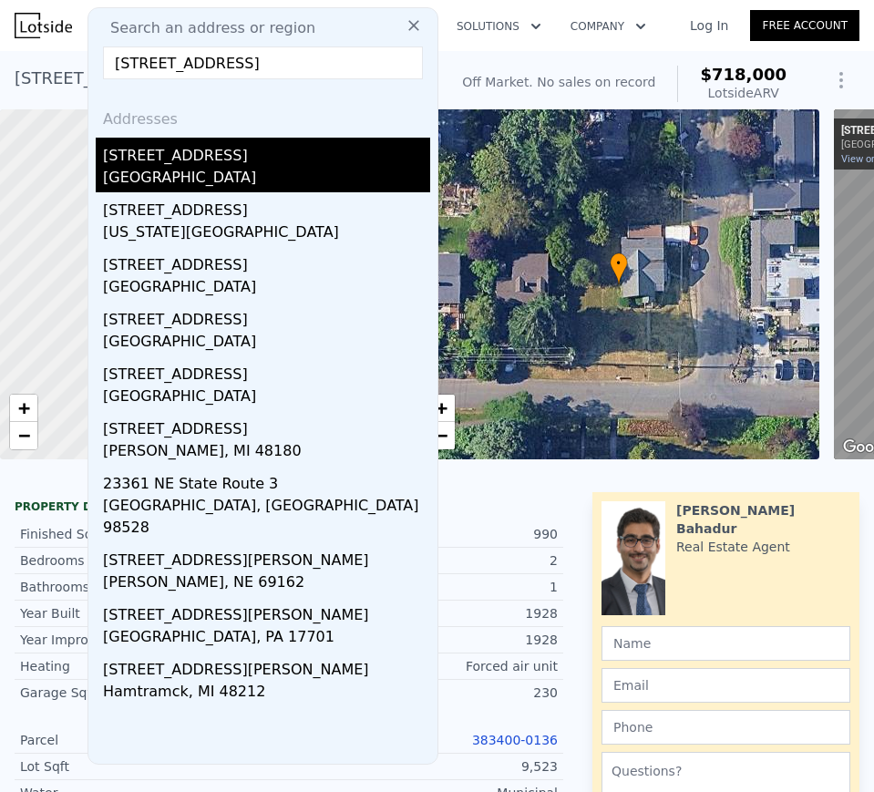
type input "2336 Ne 120th St"
click at [176, 159] on div "[STREET_ADDRESS]" at bounding box center [266, 152] width 327 height 29
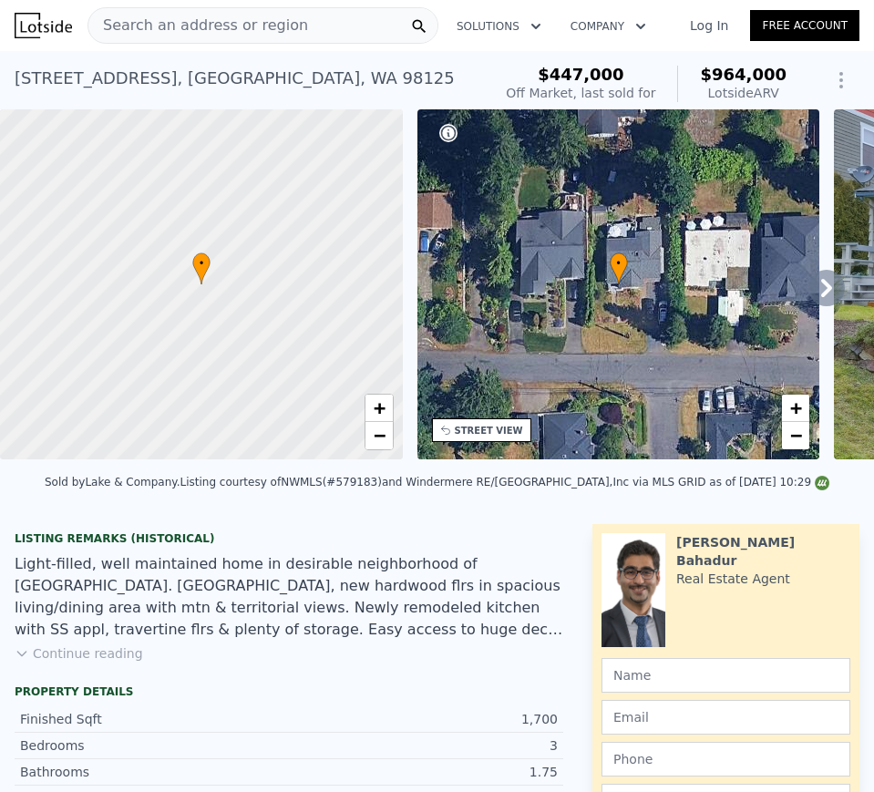
click at [729, 73] on span "$964,000" at bounding box center [743, 74] width 87 height 19
click at [729, 72] on span "$964,000" at bounding box center [743, 74] width 87 height 19
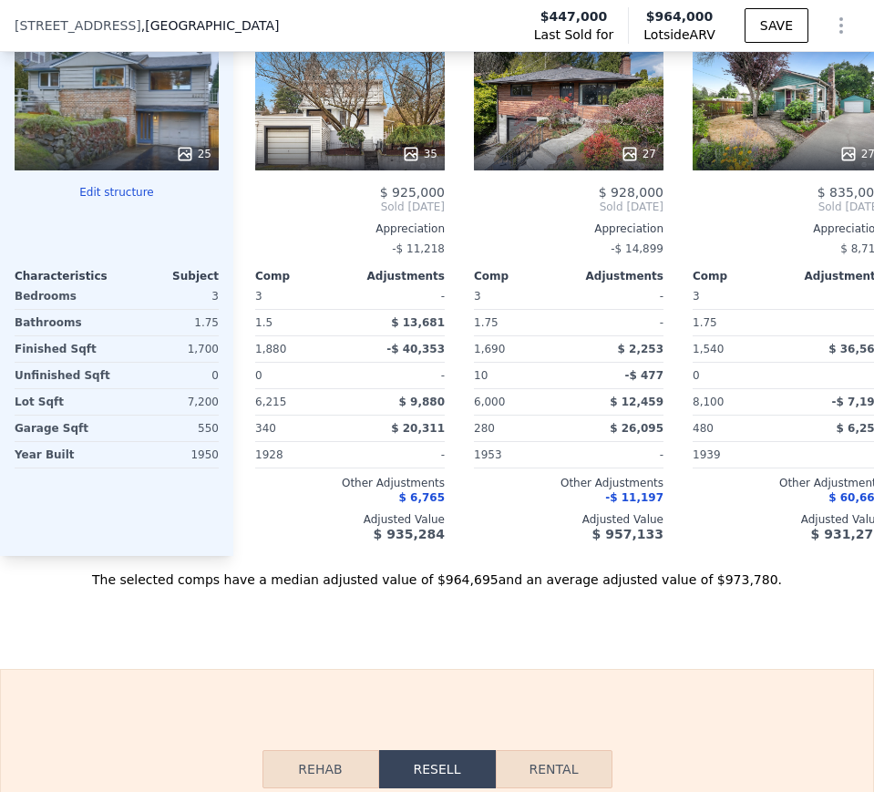
scroll to position [3093, 0]
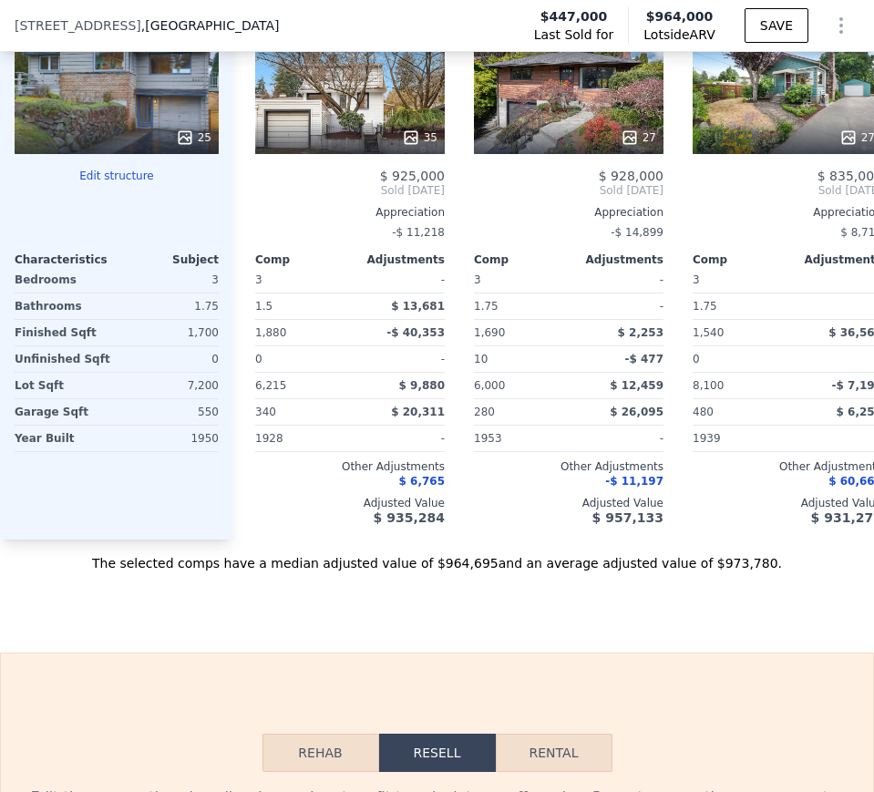
click at [201, 337] on div "1,700" at bounding box center [169, 333] width 98 height 26
click at [203, 394] on div "7,200" at bounding box center [169, 386] width 98 height 26
click at [201, 451] on div "1950" at bounding box center [169, 439] width 98 height 26
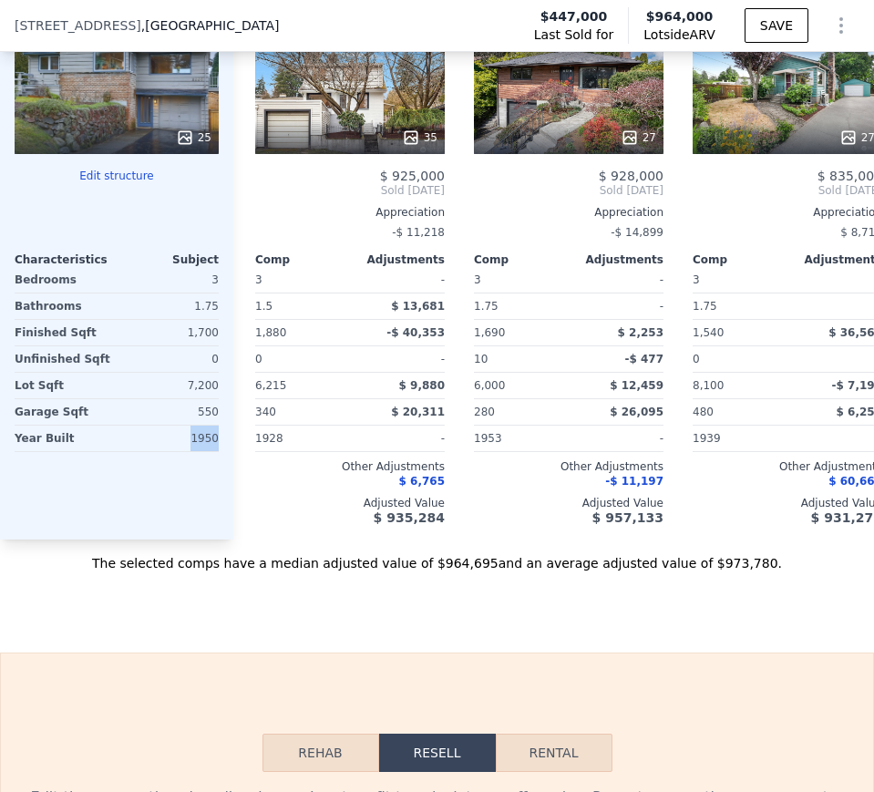
click at [201, 451] on div "1950" at bounding box center [169, 439] width 98 height 26
click at [354, 147] on div "35" at bounding box center [350, 138] width 174 height 18
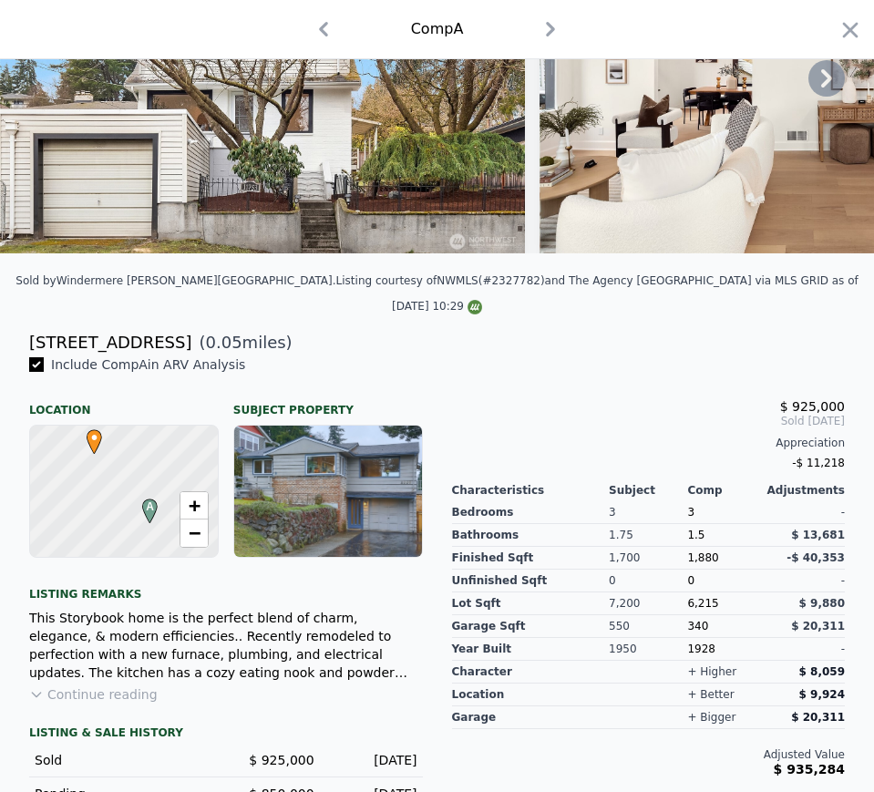
scroll to position [115, 0]
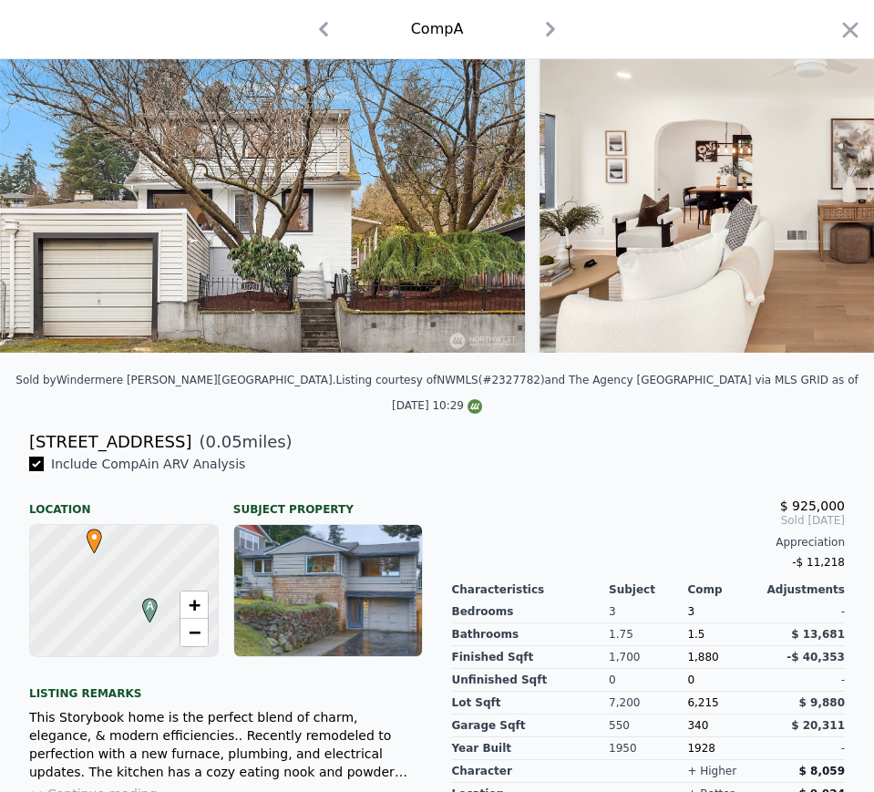
click at [107, 429] on div "[STREET_ADDRESS]" at bounding box center [110, 442] width 162 height 26
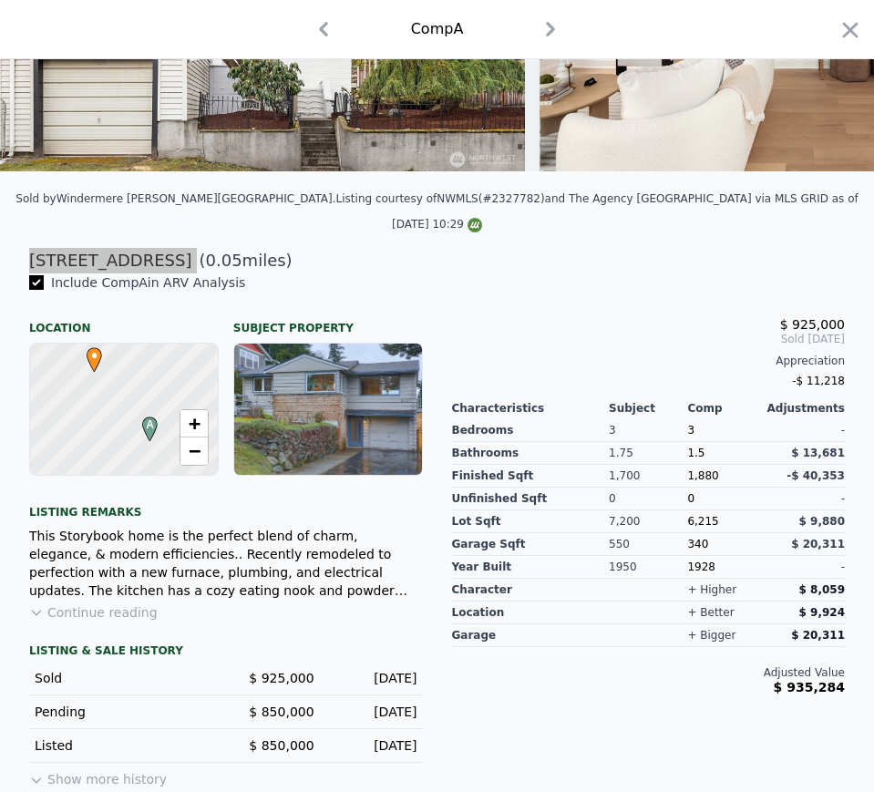
scroll to position [297, 0]
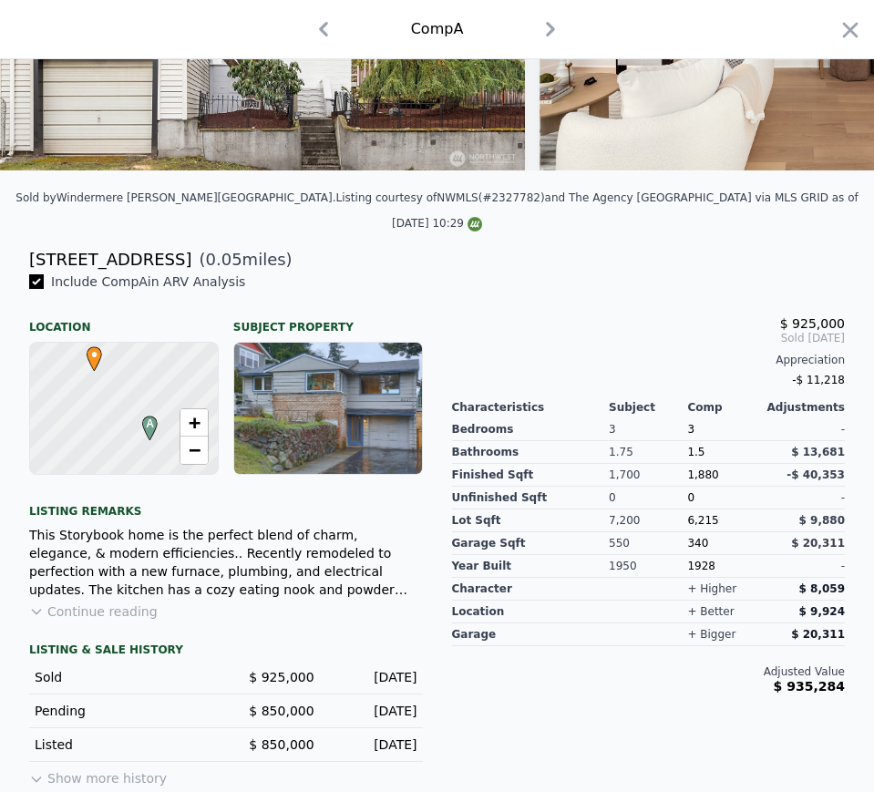
click at [293, 661] on div "Sold $ 925,000 Mar 19, 2025" at bounding box center [226, 678] width 394 height 34
click at [77, 258] on div "[STREET_ADDRESS]" at bounding box center [110, 260] width 162 height 26
click at [82, 252] on div "[STREET_ADDRESS]" at bounding box center [110, 260] width 162 height 26
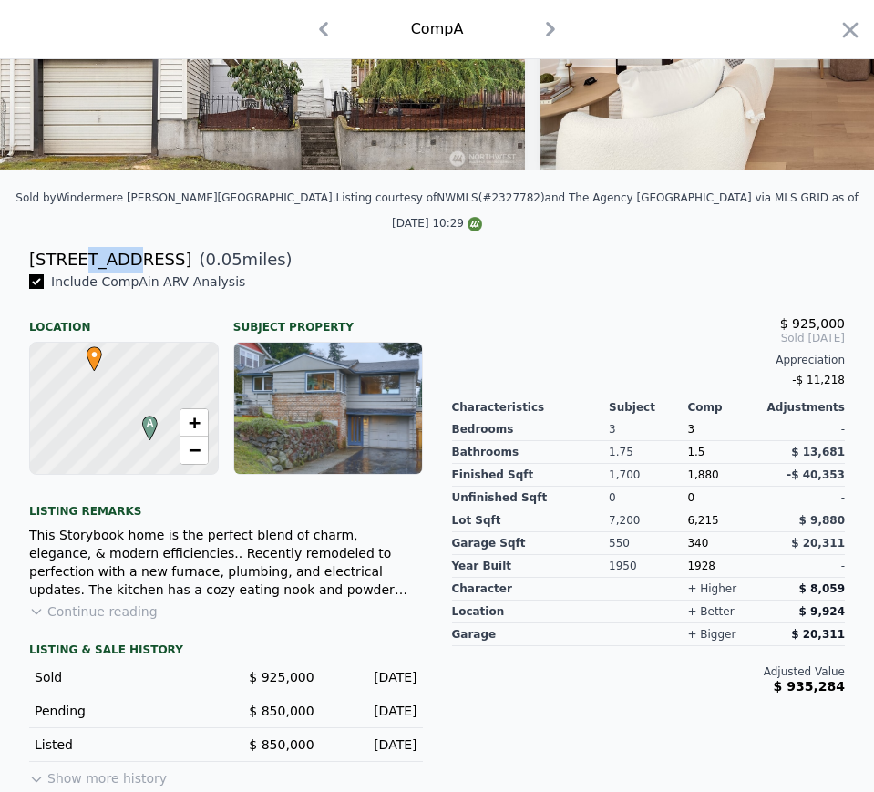
click at [82, 252] on div "[STREET_ADDRESS]" at bounding box center [110, 260] width 162 height 26
click at [395, 676] on div "Sold $ 925,000 Mar 19, 2025" at bounding box center [226, 678] width 394 height 34
click at [376, 668] on div "Mar 19, 2025" at bounding box center [373, 677] width 88 height 18
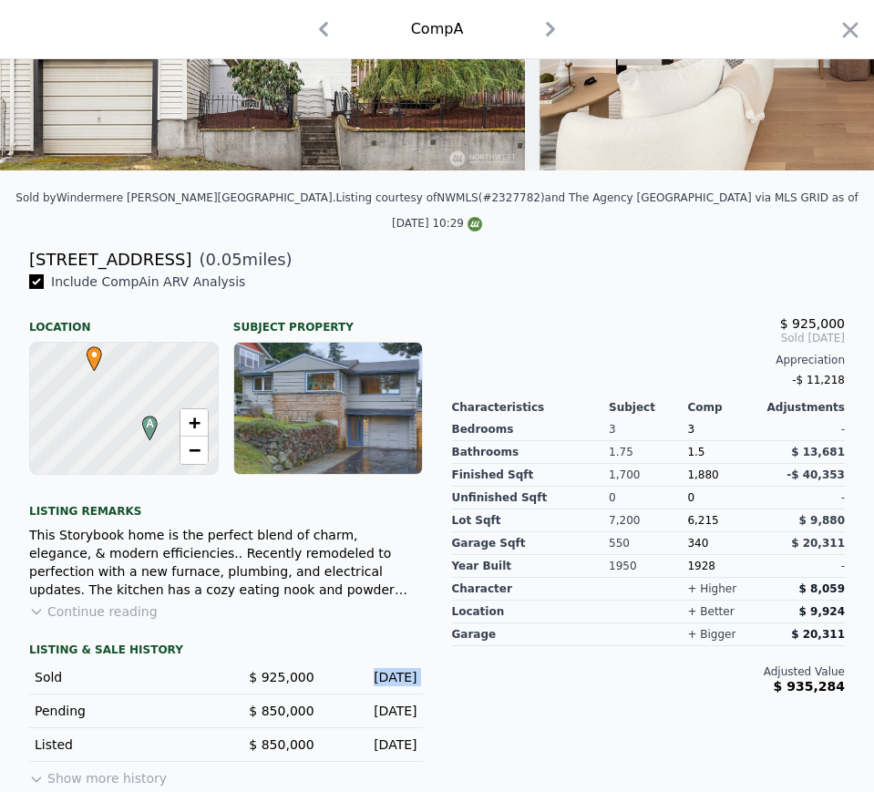
click at [376, 668] on div "Mar 19, 2025" at bounding box center [373, 677] width 88 height 18
click at [688, 469] on span "1,880" at bounding box center [702, 475] width 31 height 13
click at [687, 514] on span "6,215" at bounding box center [702, 520] width 31 height 13
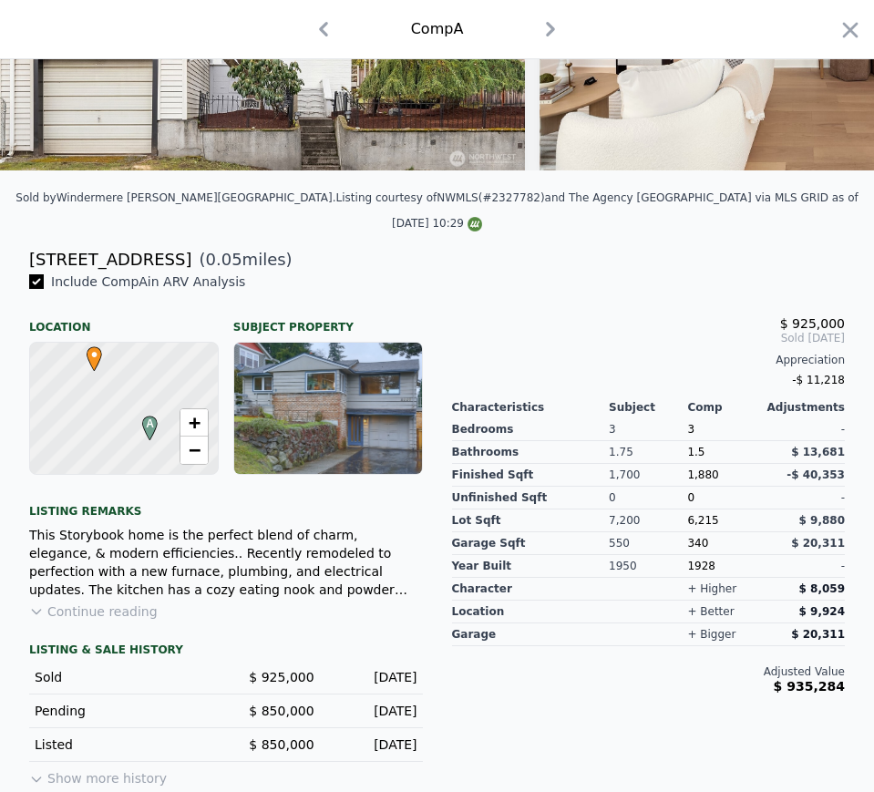
click at [687, 555] on div "1928" at bounding box center [726, 566] width 78 height 23
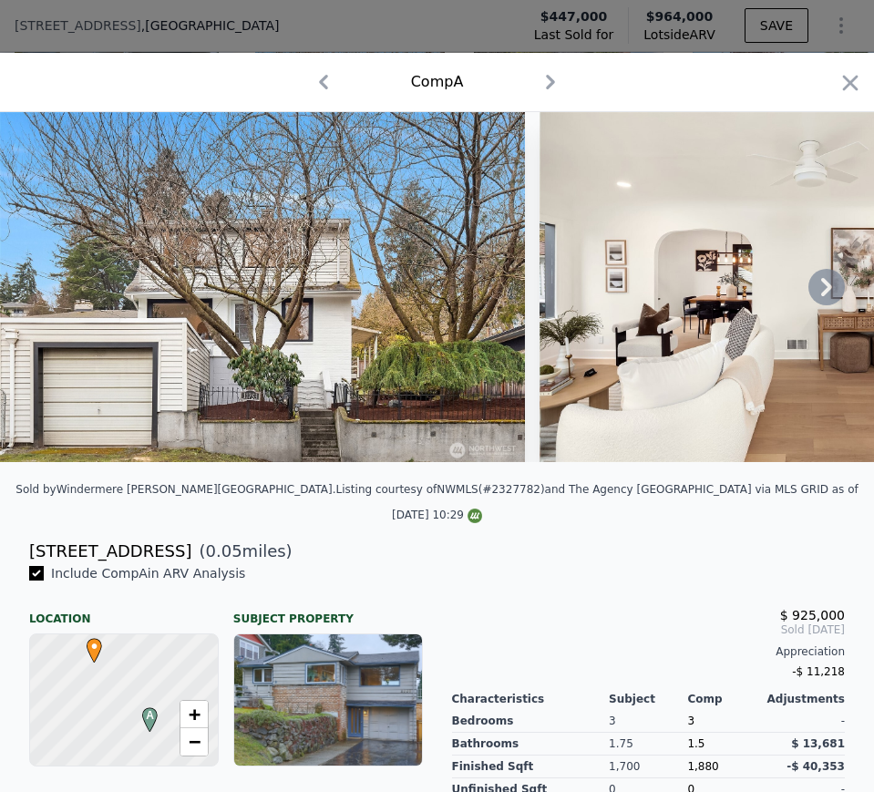
scroll to position [0, 0]
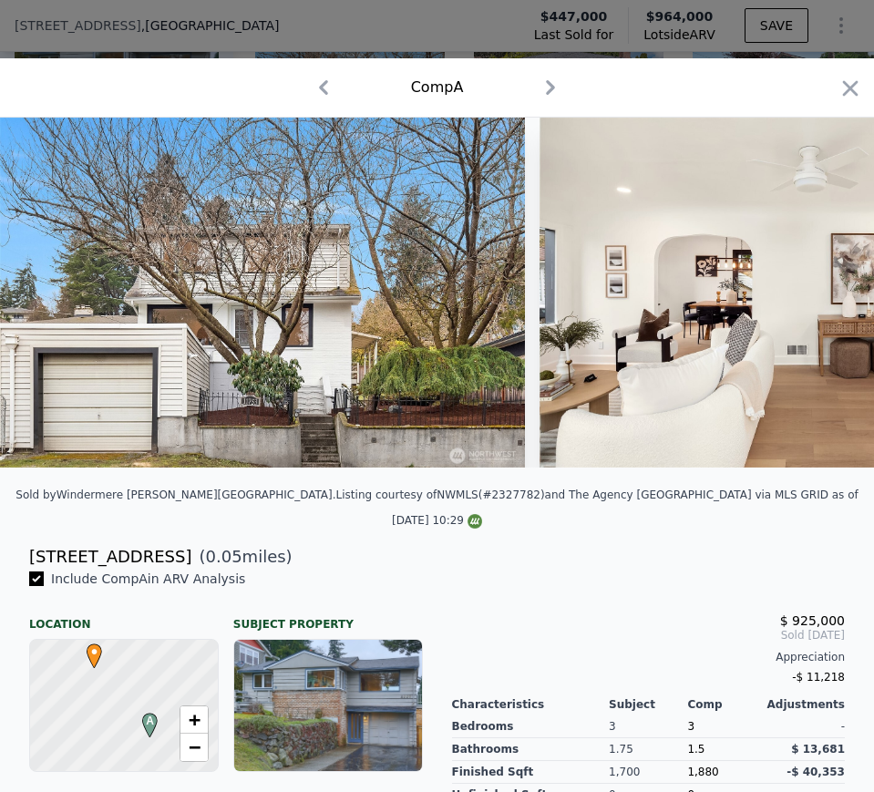
click at [547, 86] on icon "button" at bounding box center [551, 87] width 9 height 15
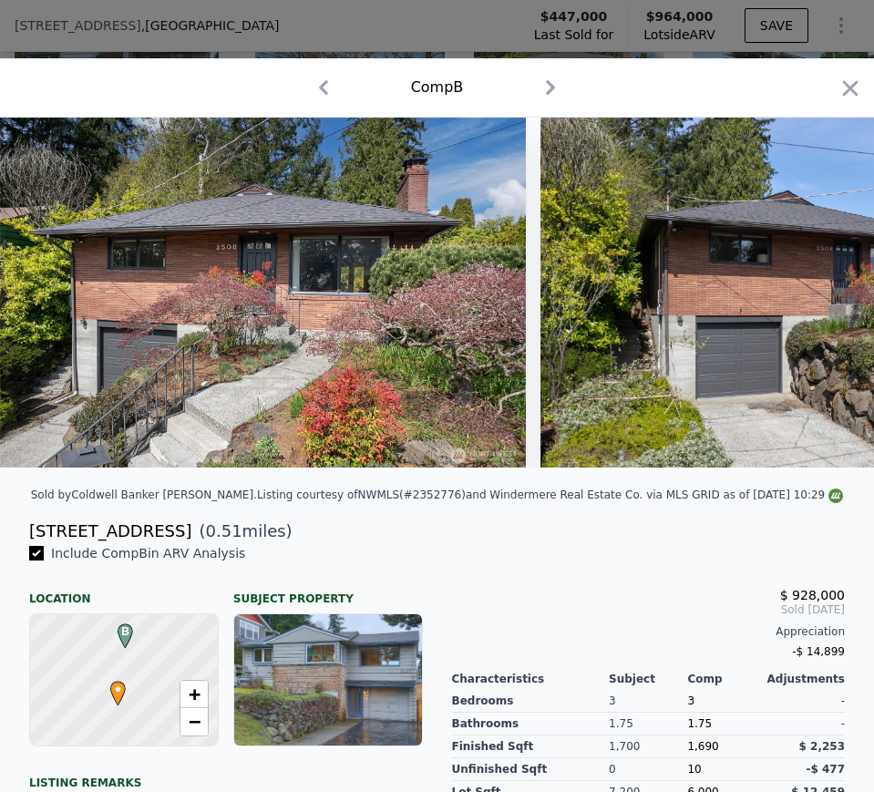
click at [105, 543] on div "[STREET_ADDRESS]" at bounding box center [110, 532] width 162 height 26
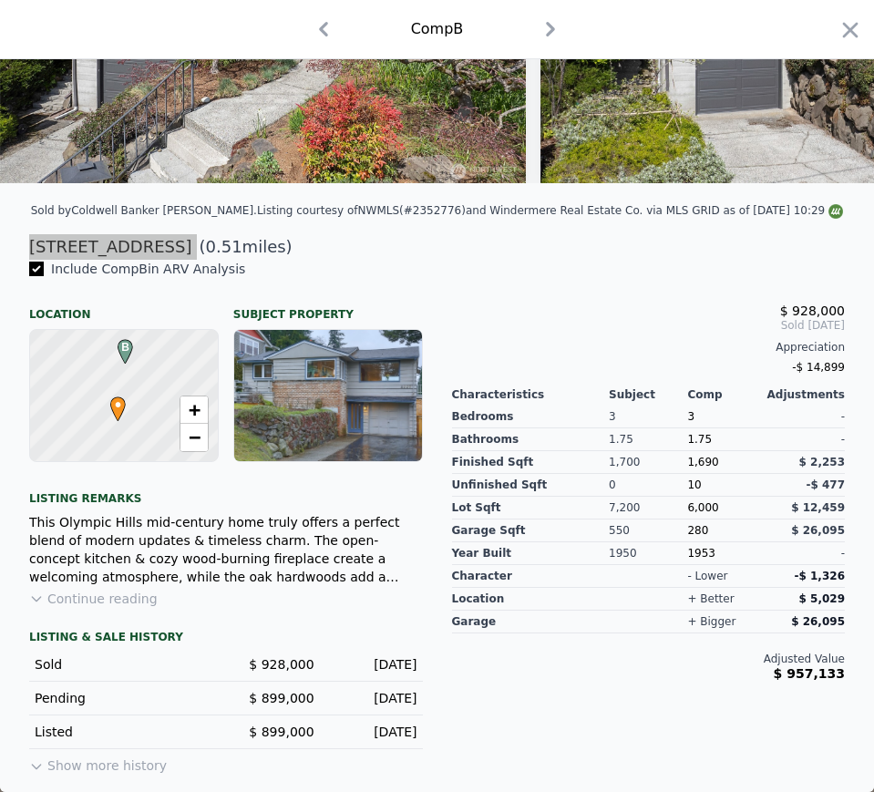
scroll to position [297, 0]
click at [279, 659] on span "$ 928,000" at bounding box center [281, 664] width 65 height 15
click at [351, 655] on div "Sold $ 928,000 Apr 29, 2025" at bounding box center [226, 665] width 394 height 34
click at [353, 655] on div "Sold $ 928,000 Apr 29, 2025" at bounding box center [226, 665] width 394 height 34
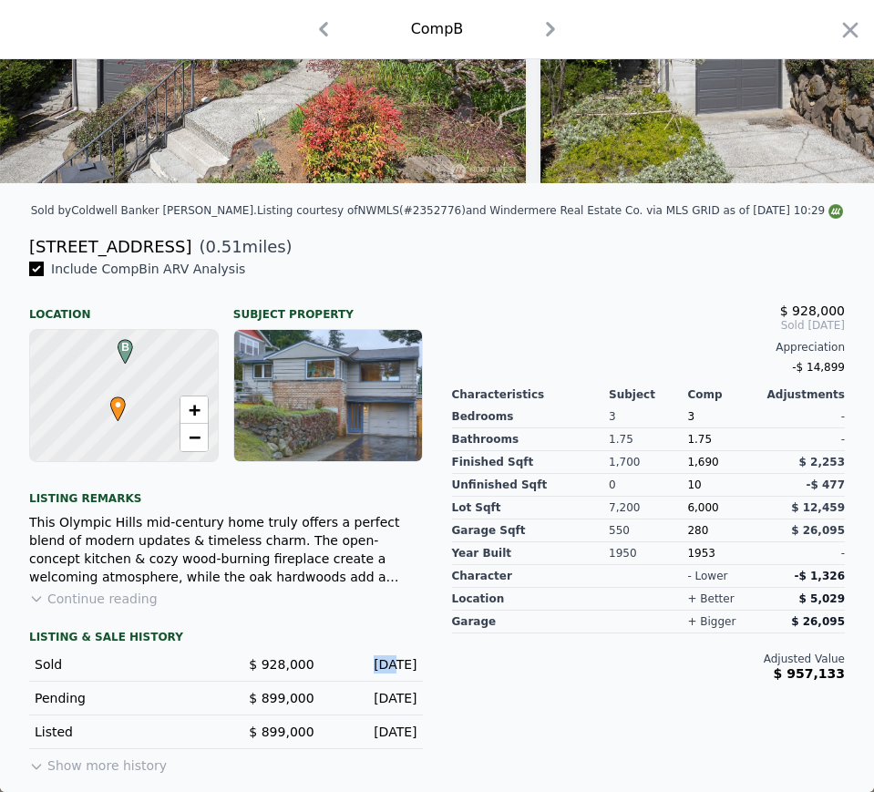
click at [355, 655] on div "Sold $ 928,000 Apr 29, 2025" at bounding box center [226, 665] width 394 height 34
click at [360, 666] on div "Apr 29, 2025" at bounding box center [373, 664] width 88 height 18
click at [363, 666] on div "Apr 29, 2025" at bounding box center [373, 664] width 88 height 18
click at [364, 666] on div "Apr 29, 2025" at bounding box center [373, 664] width 88 height 18
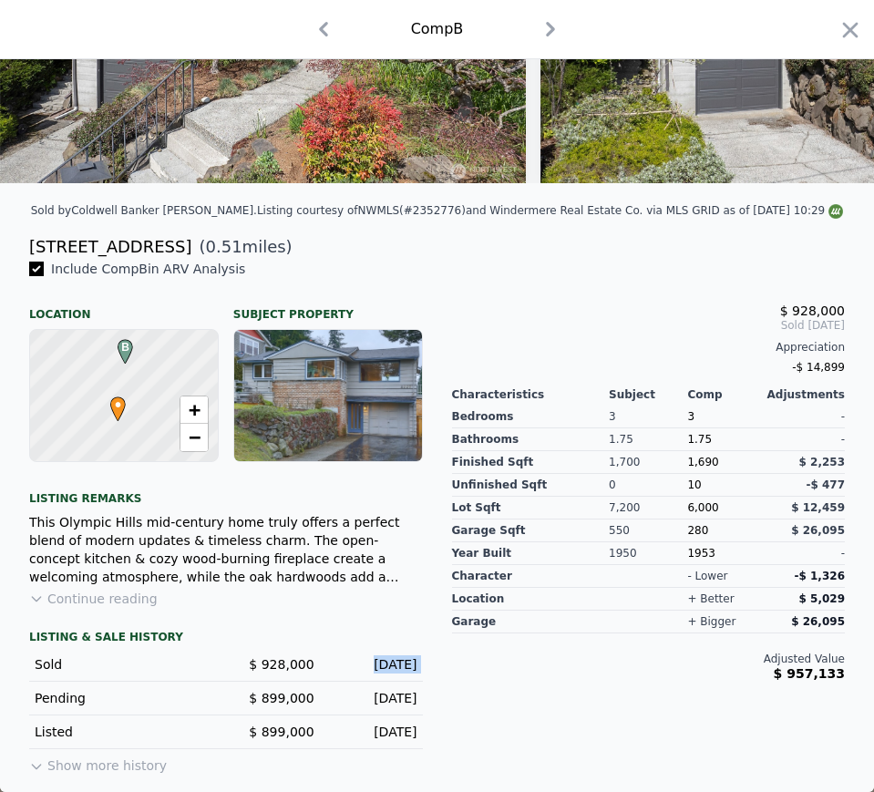
click at [364, 666] on div "Apr 29, 2025" at bounding box center [373, 664] width 88 height 18
click at [687, 438] on div "1.75" at bounding box center [726, 439] width 78 height 23
click at [687, 453] on div "1,690" at bounding box center [726, 462] width 78 height 23
click at [687, 513] on span "6,000" at bounding box center [702, 507] width 31 height 13
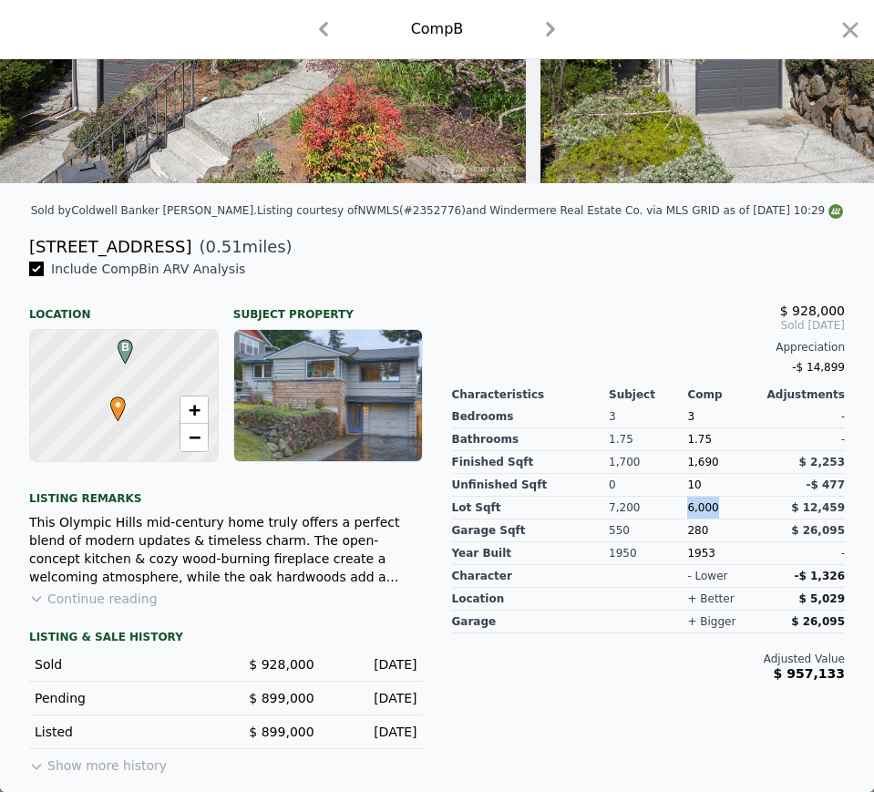
click at [687, 513] on span "6,000" at bounding box center [702, 507] width 31 height 13
click at [689, 554] on div "1953" at bounding box center [726, 553] width 78 height 23
drag, startPoint x: 542, startPoint y: 21, endPoint x: 554, endPoint y: 34, distance: 18.1
click at [542, 21] on icon "button" at bounding box center [550, 29] width 29 height 29
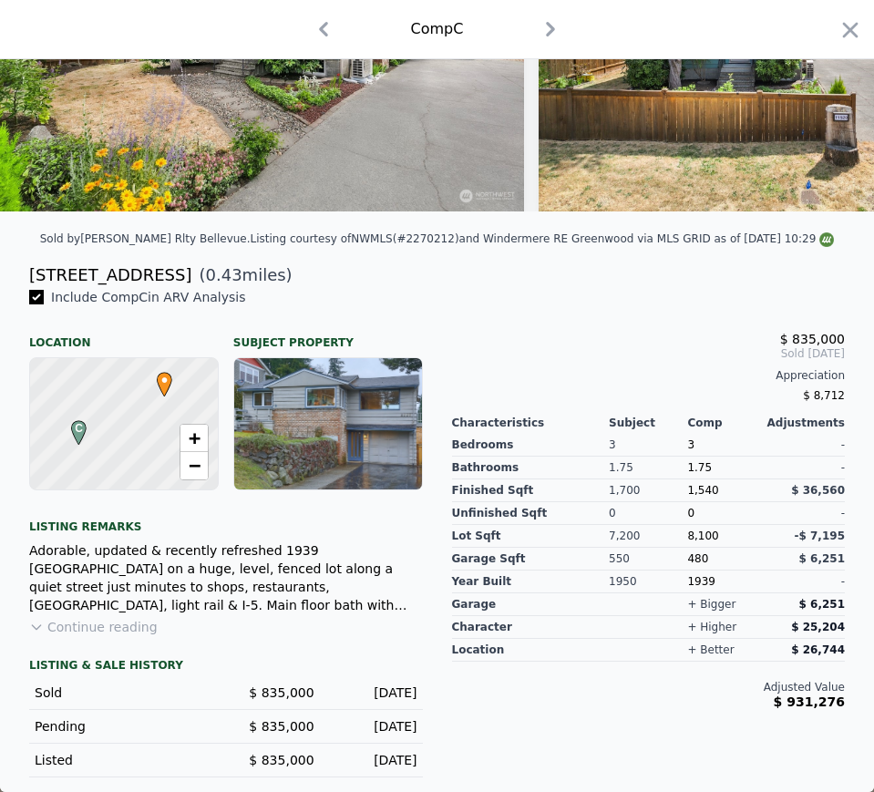
scroll to position [270, 0]
click at [77, 261] on div "Sold by Keller Williams Rlty Bellevue . Listing courtesy of NWMLS (#2270212) an…" at bounding box center [437, 244] width 874 height 36
click at [77, 270] on div "[STREET_ADDRESS]" at bounding box center [110, 276] width 162 height 26
click at [77, 271] on div "[STREET_ADDRESS]" at bounding box center [110, 276] width 162 height 26
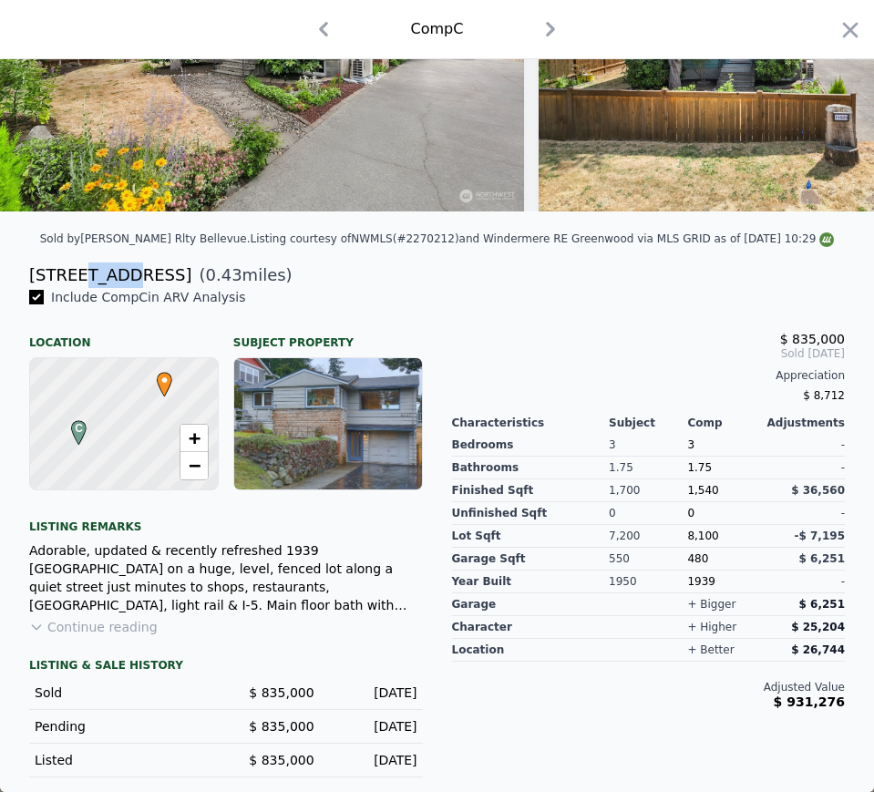
click at [83, 274] on div "[STREET_ADDRESS]" at bounding box center [110, 276] width 162 height 26
click at [276, 688] on span "$ 835,000" at bounding box center [281, 693] width 65 height 15
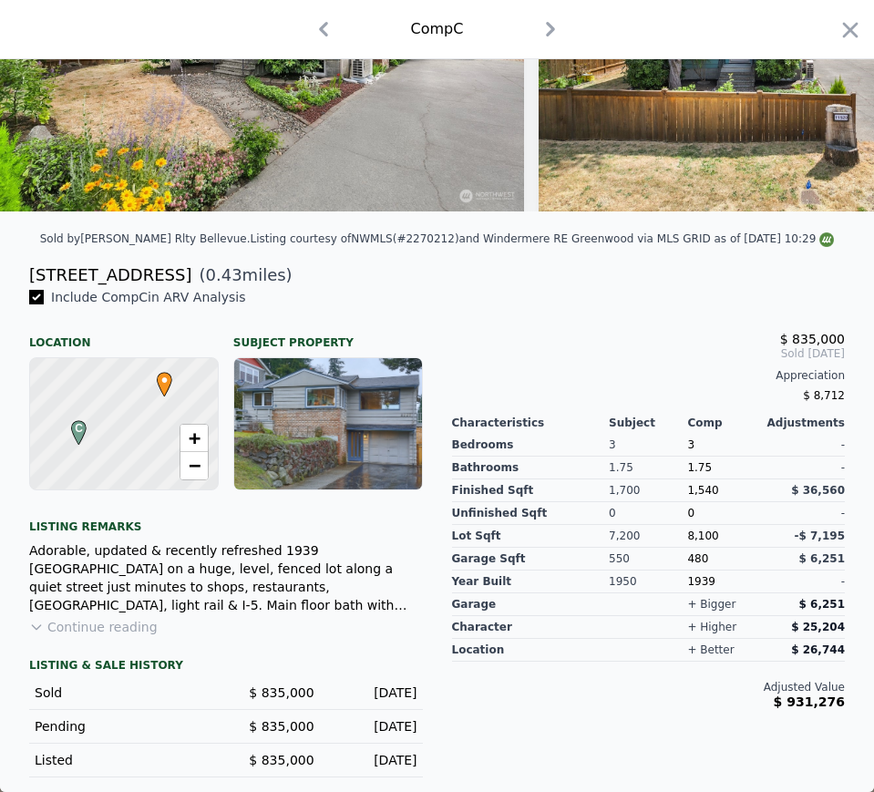
click at [356, 686] on div "Aug 20, 2024" at bounding box center [373, 693] width 88 height 18
click at [687, 486] on span "1,540" at bounding box center [702, 490] width 31 height 13
drag, startPoint x: 686, startPoint y: 486, endPoint x: 820, endPoint y: 464, distance: 135.8
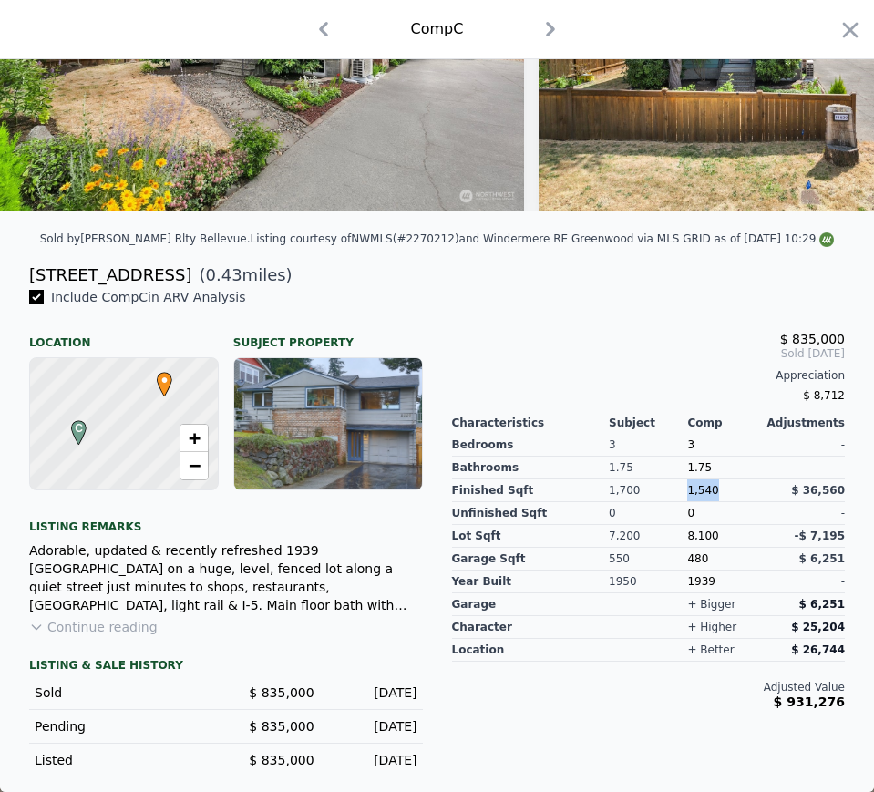
click at [687, 486] on span "1,540" at bounding box center [702, 490] width 31 height 13
click at [687, 535] on span "8,100" at bounding box center [702, 536] width 31 height 13
click at [689, 582] on div "1939" at bounding box center [726, 582] width 78 height 23
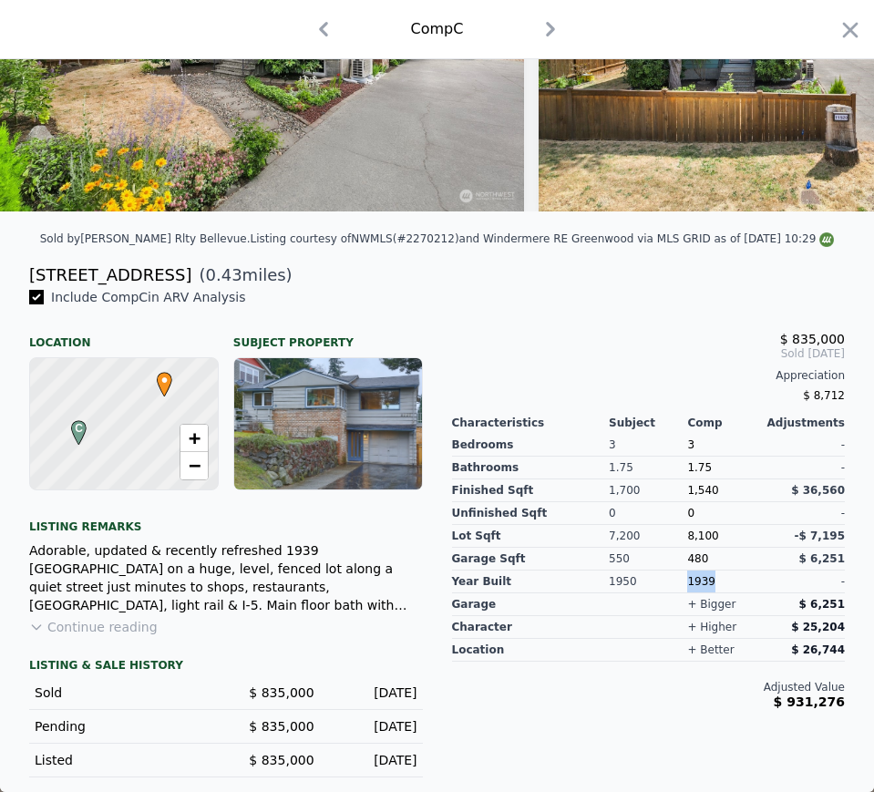
drag, startPoint x: 548, startPoint y: 31, endPoint x: 554, endPoint y: 61, distance: 30.8
click at [548, 31] on icon "button" at bounding box center [550, 29] width 29 height 29
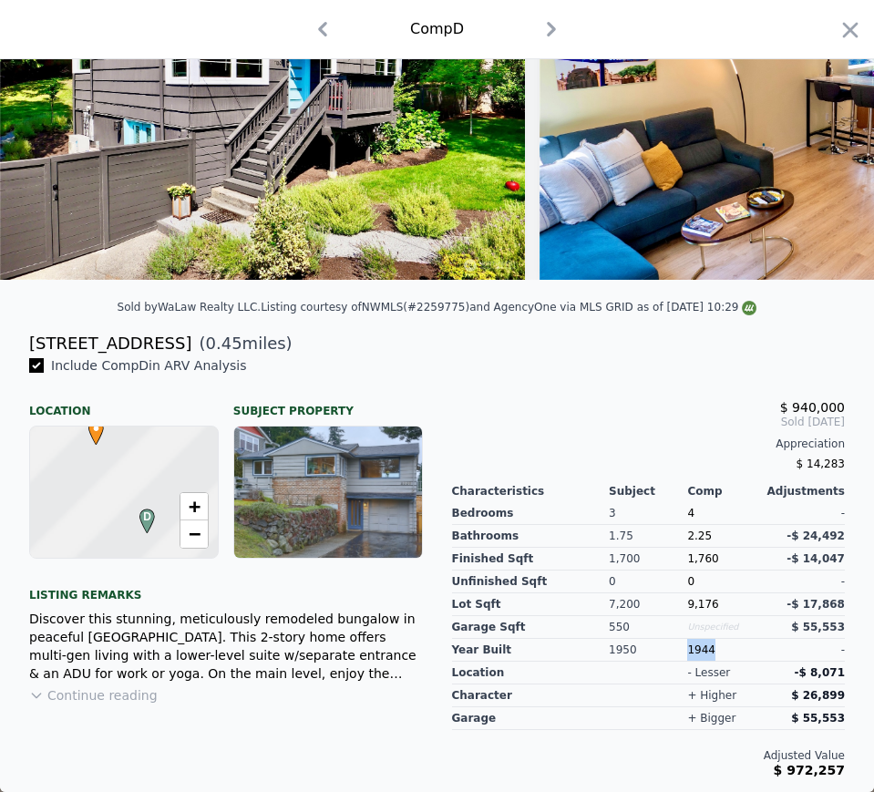
scroll to position [188, 0]
click at [80, 331] on div "Sold by WaLaw Realty LLC . Listing courtesy of NWMLS (#2259775) and AgencyOne v…" at bounding box center [437, 312] width 874 height 36
click at [77, 349] on div "[STREET_ADDRESS]" at bounding box center [110, 344] width 162 height 26
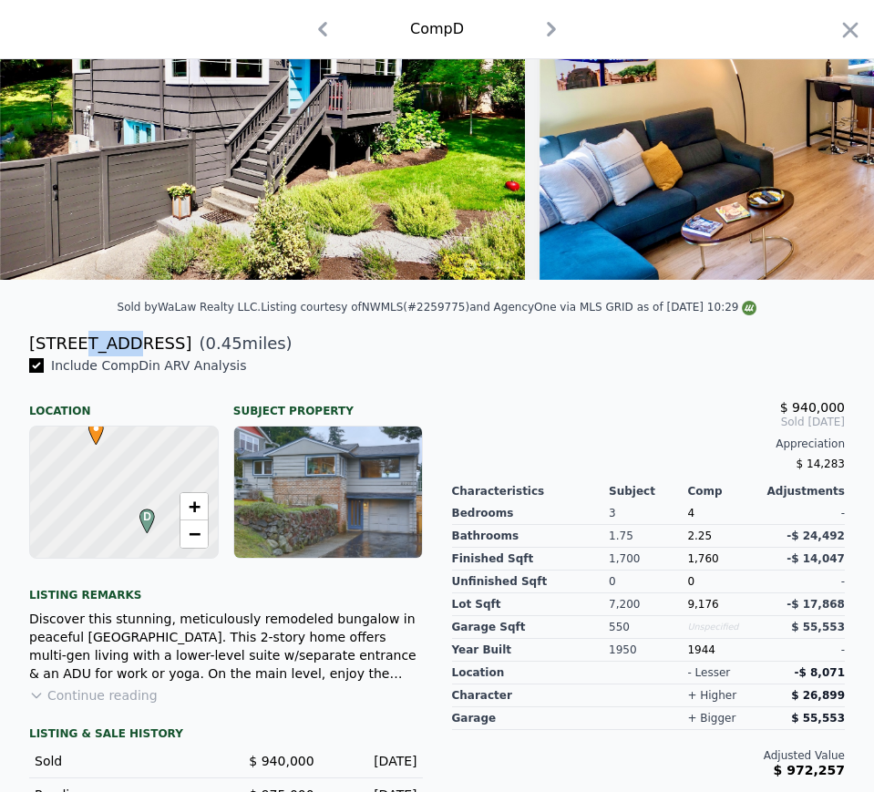
click at [77, 350] on div "[STREET_ADDRESS]" at bounding box center [110, 344] width 162 height 26
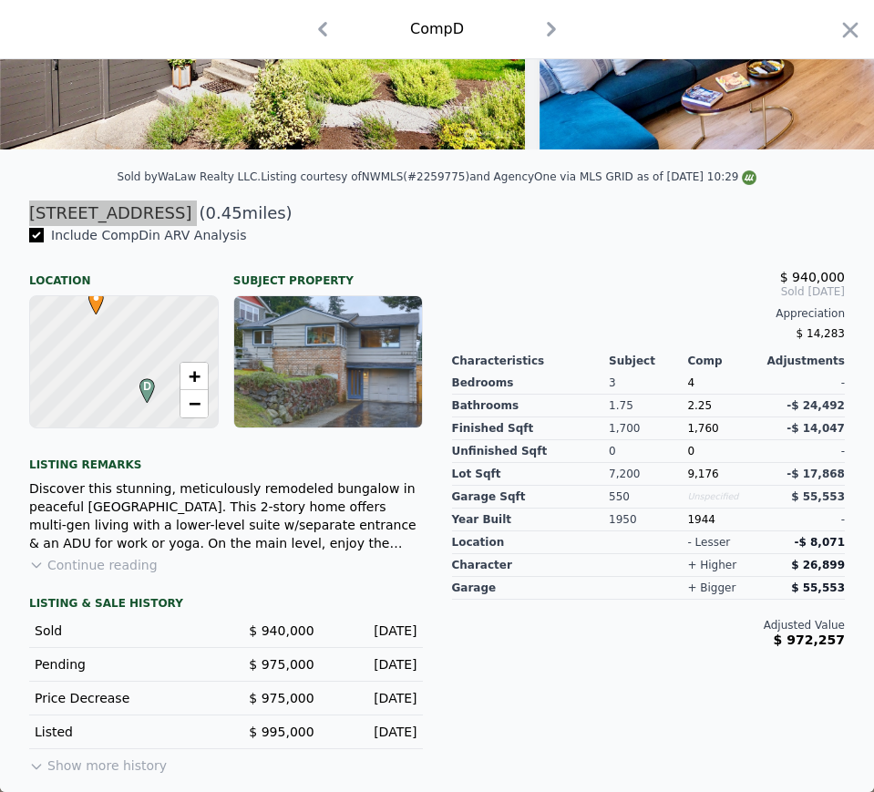
scroll to position [331, 0]
click at [273, 641] on div "Sold $ 940,000 Oct 2, 2024" at bounding box center [226, 631] width 394 height 34
click at [379, 626] on div "Oct 2, 2024" at bounding box center [373, 631] width 88 height 18
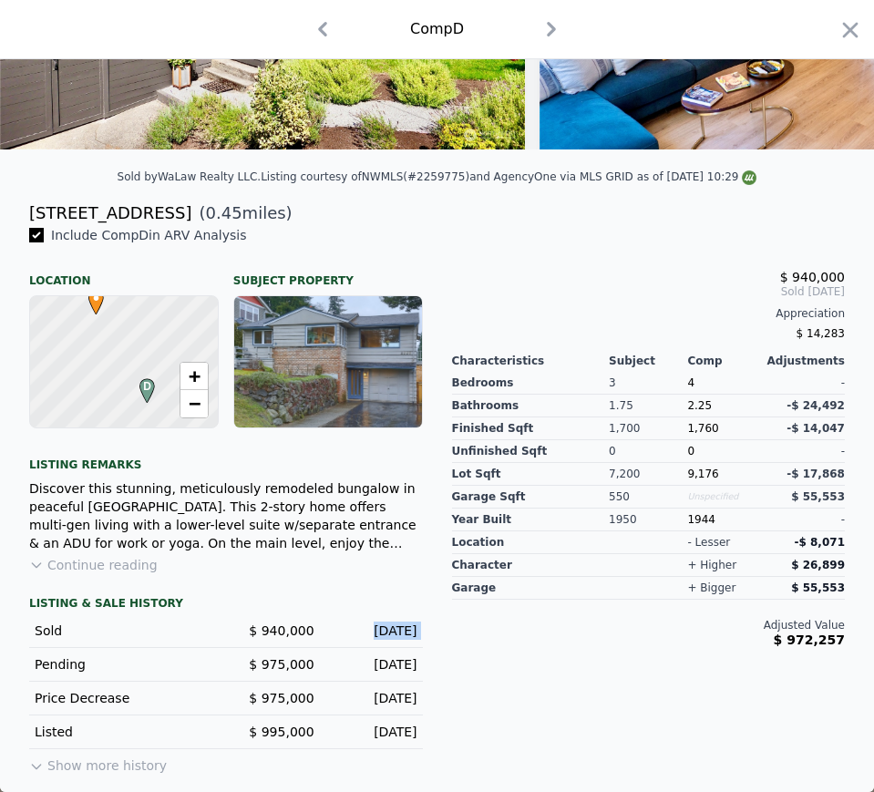
click at [378, 626] on div "Oct 2, 2024" at bounding box center [373, 631] width 88 height 18
click at [687, 427] on span "1,760" at bounding box center [702, 428] width 31 height 13
click at [687, 480] on span "9,176" at bounding box center [702, 474] width 31 height 13
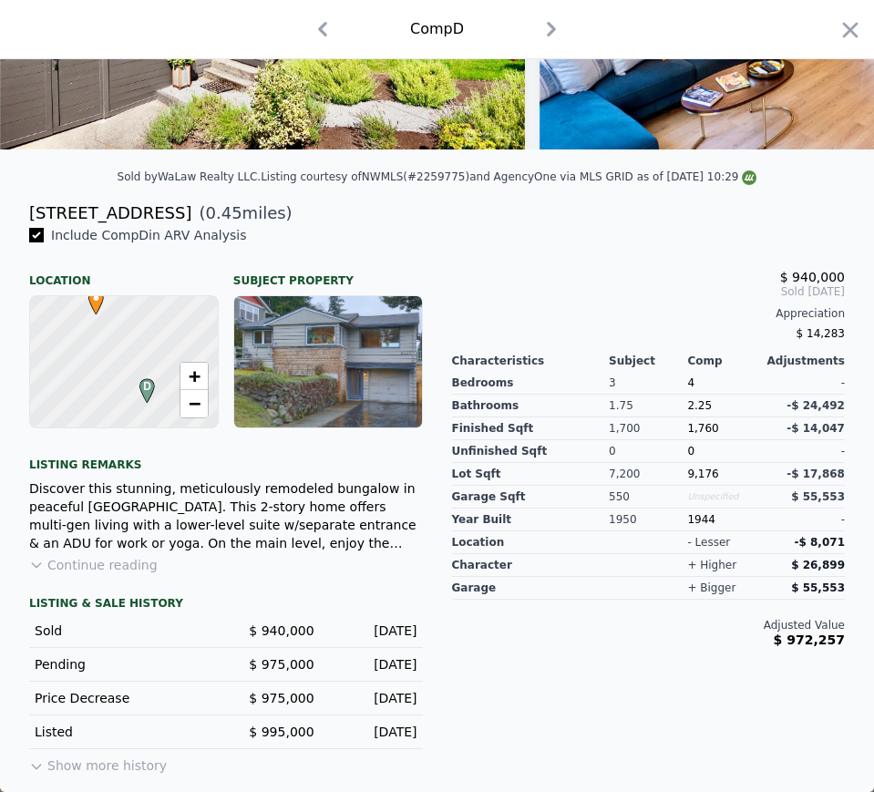
click at [693, 529] on div "1944" at bounding box center [726, 520] width 78 height 23
click at [554, 36] on icon "button" at bounding box center [551, 29] width 29 height 29
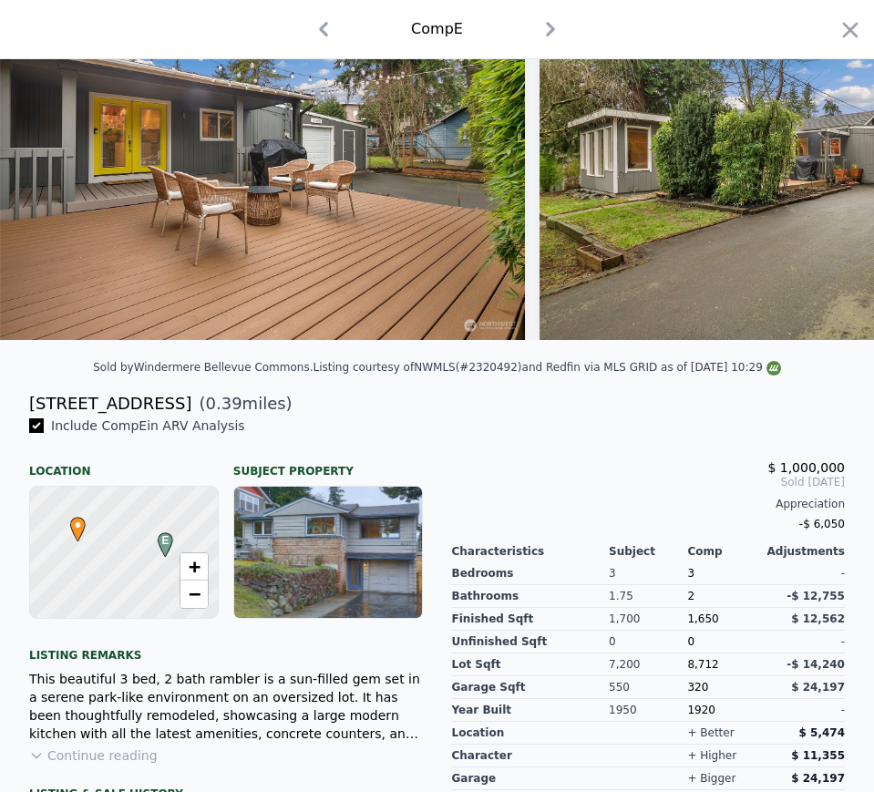
scroll to position [115, 0]
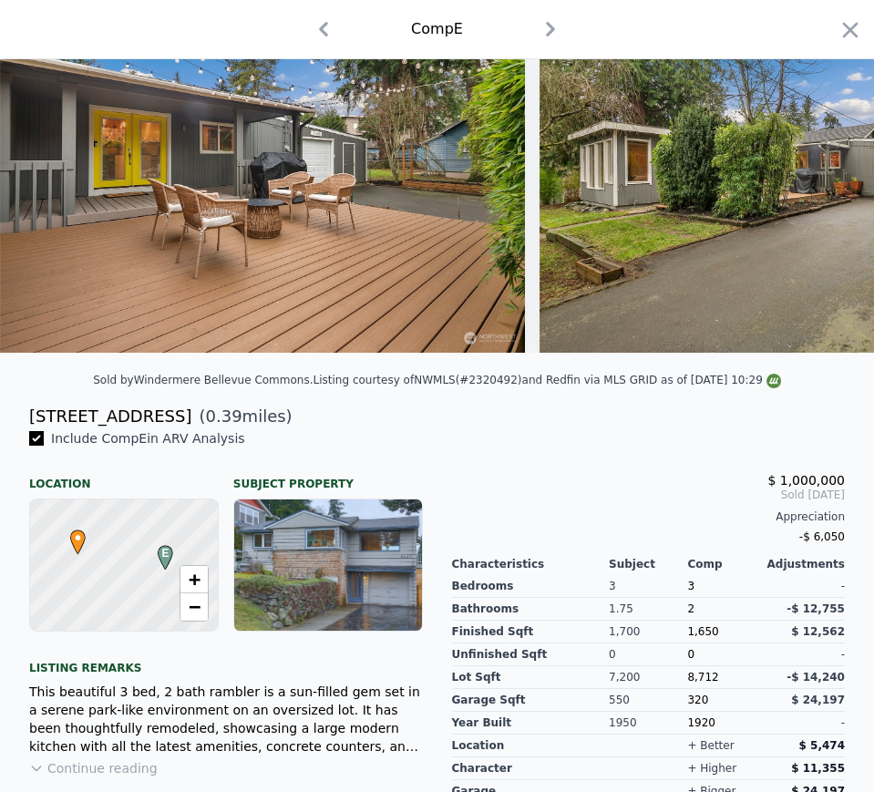
click at [90, 429] on div "[STREET_ADDRESS]" at bounding box center [110, 417] width 162 height 26
click at [89, 429] on div "[STREET_ADDRESS]" at bounding box center [110, 417] width 162 height 26
click at [88, 429] on div "[STREET_ADDRESS]" at bounding box center [110, 417] width 162 height 26
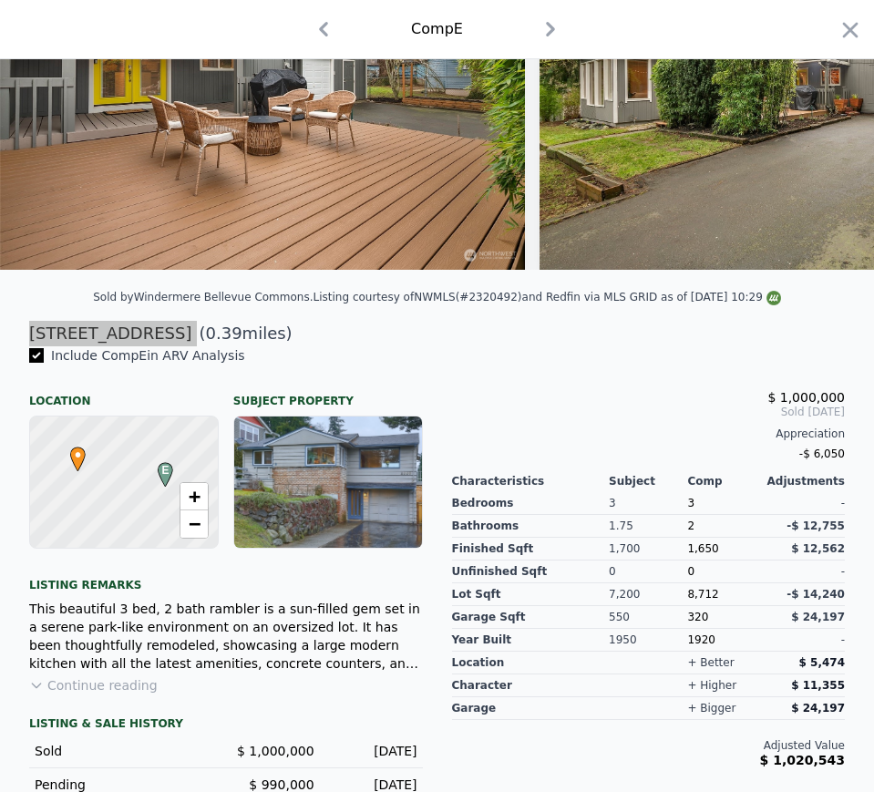
scroll to position [297, 0]
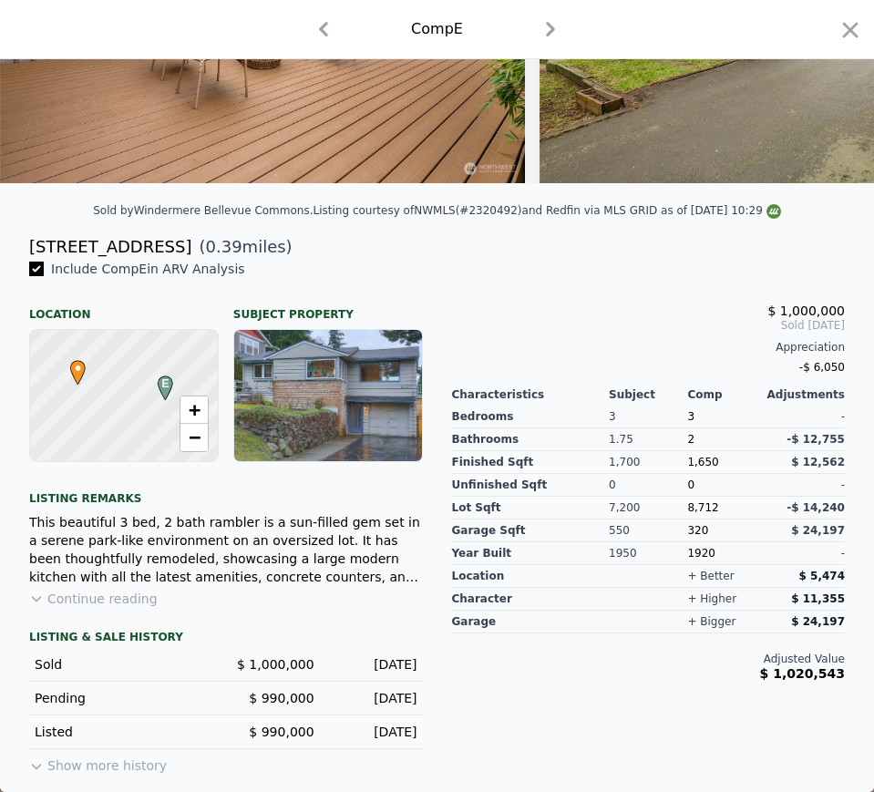
click at [284, 662] on span "$ 1,000,000" at bounding box center [275, 664] width 77 height 15
click at [283, 662] on span "$ 1,000,000" at bounding box center [275, 664] width 77 height 15
click at [283, 659] on span "$ 1,000,000" at bounding box center [275, 664] width 77 height 15
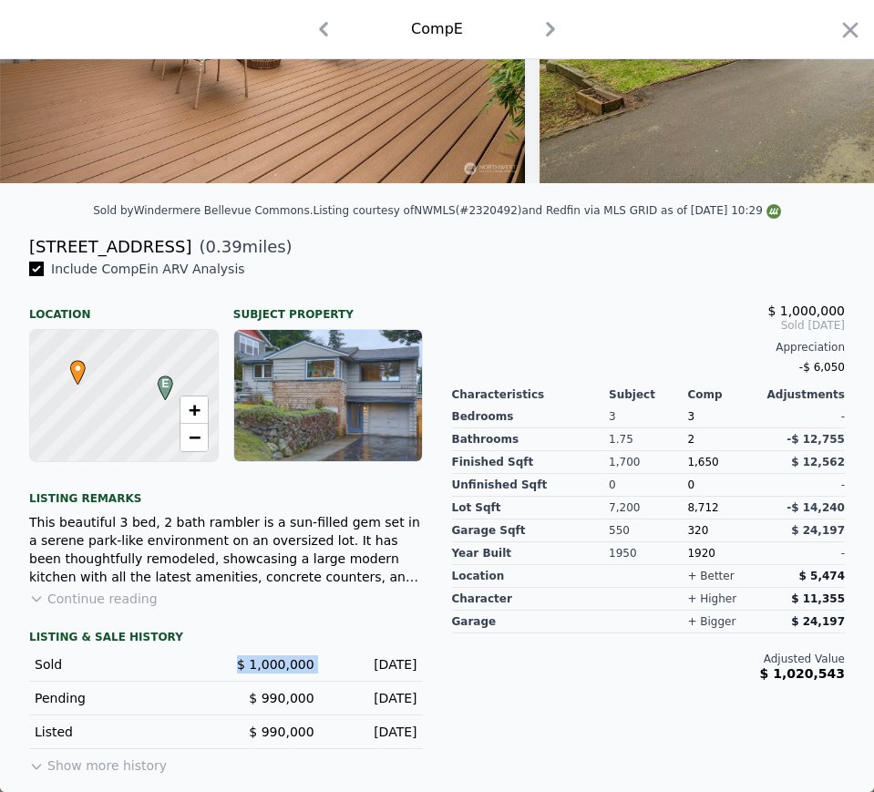
click at [268, 672] on span "$ 1,000,000" at bounding box center [275, 664] width 77 height 15
click at [368, 653] on div "Sold $ 1,000,000 Feb 12, 2025" at bounding box center [226, 665] width 394 height 34
click at [366, 658] on div "[DATE]" at bounding box center [373, 664] width 88 height 18
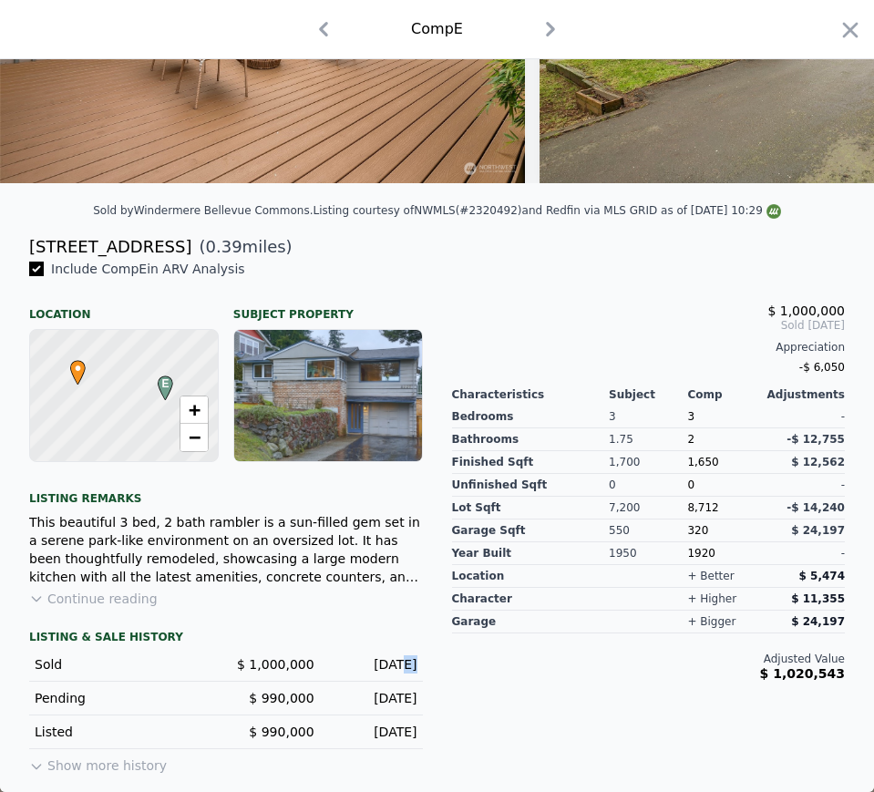
click at [366, 658] on div "[DATE]" at bounding box center [373, 664] width 88 height 18
click at [391, 651] on div "Sold $ 1,000,000 Feb 12, 2025" at bounding box center [226, 665] width 394 height 34
click at [391, 653] on div "Sold $ 1,000,000 Feb 12, 2025" at bounding box center [226, 665] width 394 height 34
click at [387, 659] on div "[DATE]" at bounding box center [373, 664] width 88 height 18
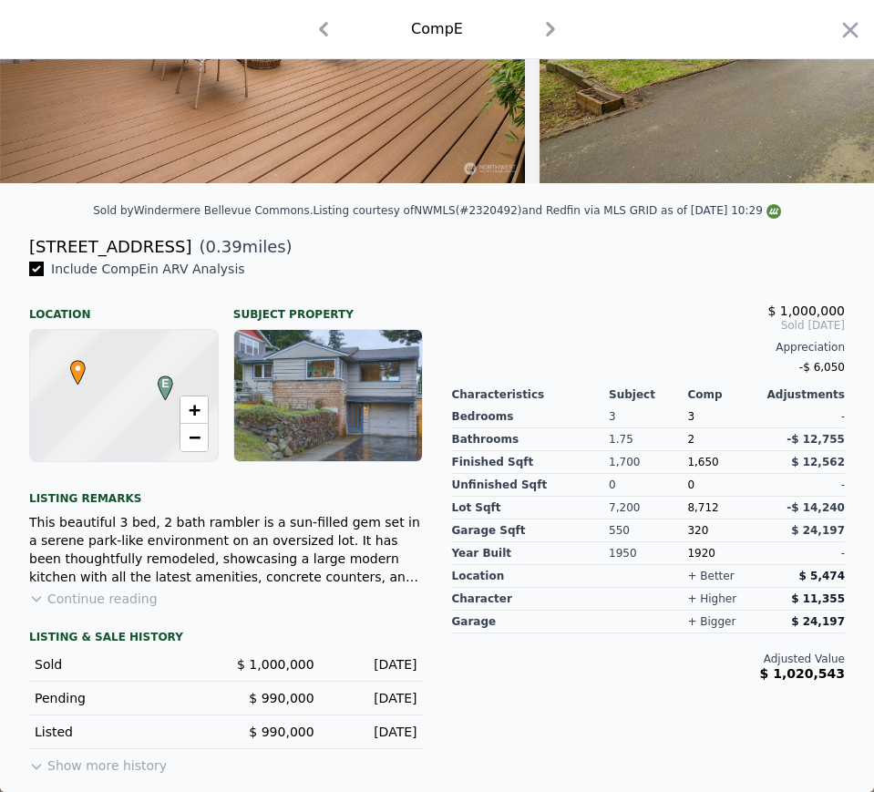
click at [387, 659] on div "[DATE]" at bounding box center [373, 664] width 88 height 18
click at [691, 468] on span "1,650" at bounding box center [702, 462] width 31 height 13
click at [697, 513] on span "8,712" at bounding box center [702, 507] width 31 height 13
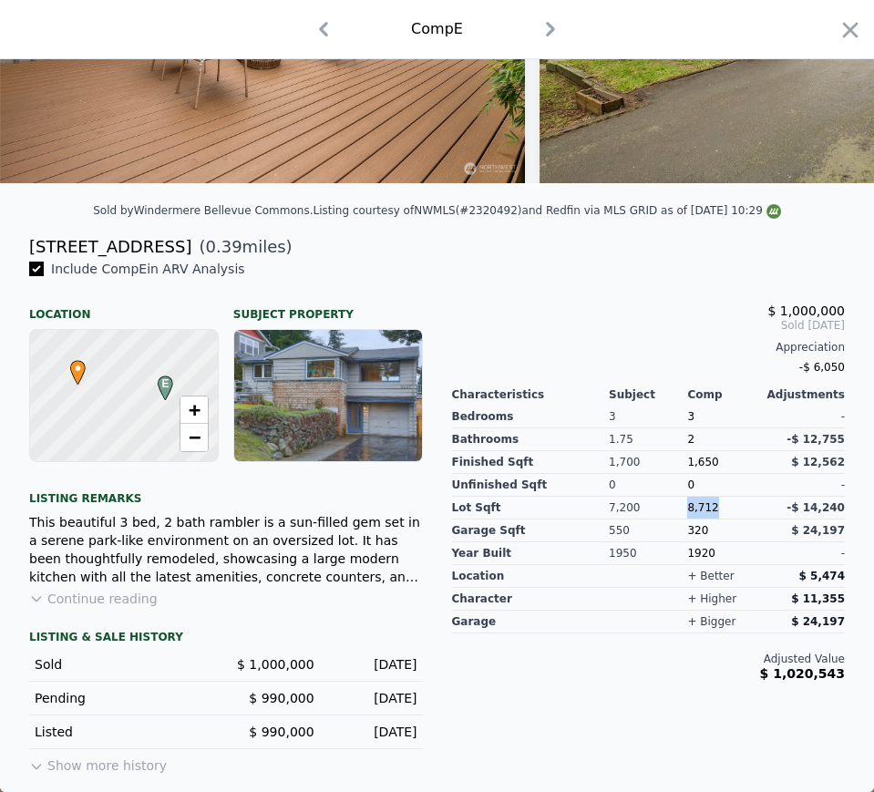
click at [689, 552] on div "1920" at bounding box center [726, 553] width 78 height 23
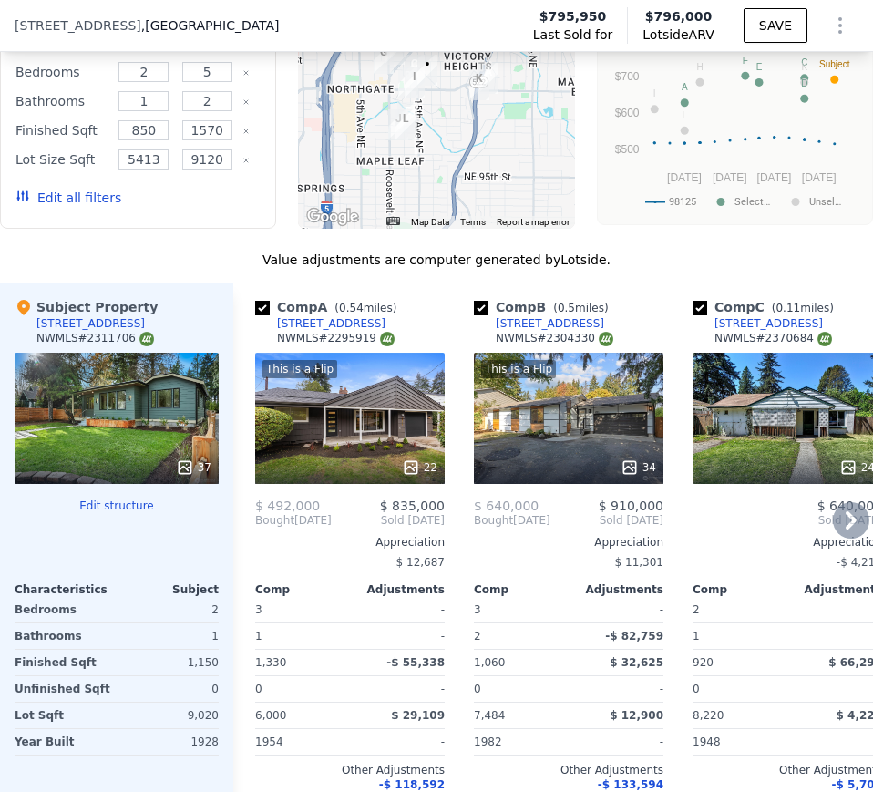
scroll to position [2729, 0]
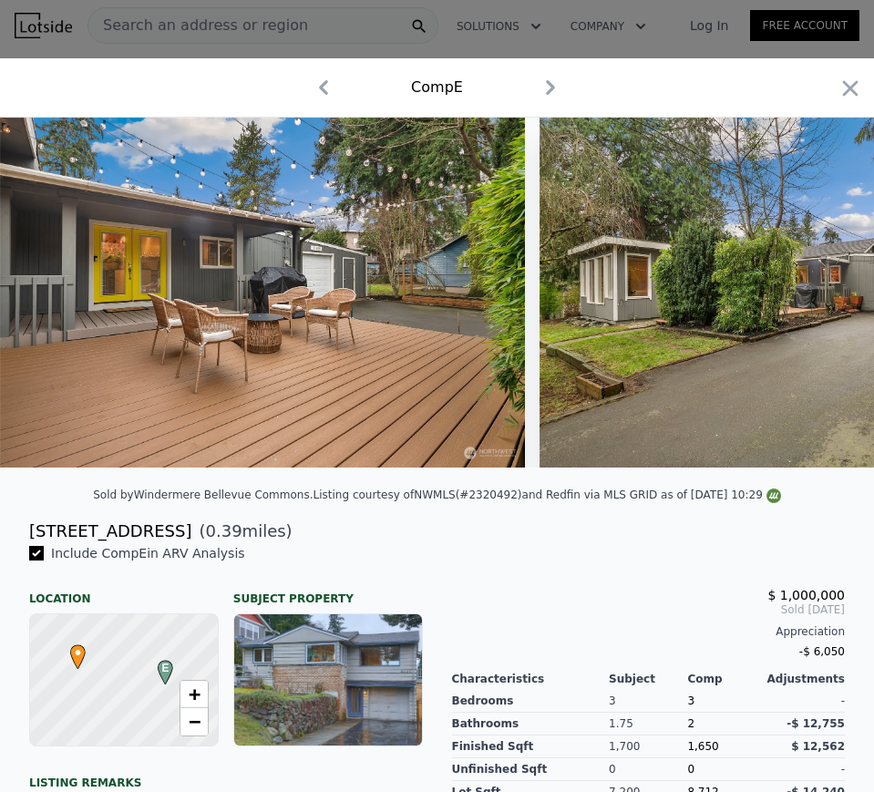
scroll to position [297, 0]
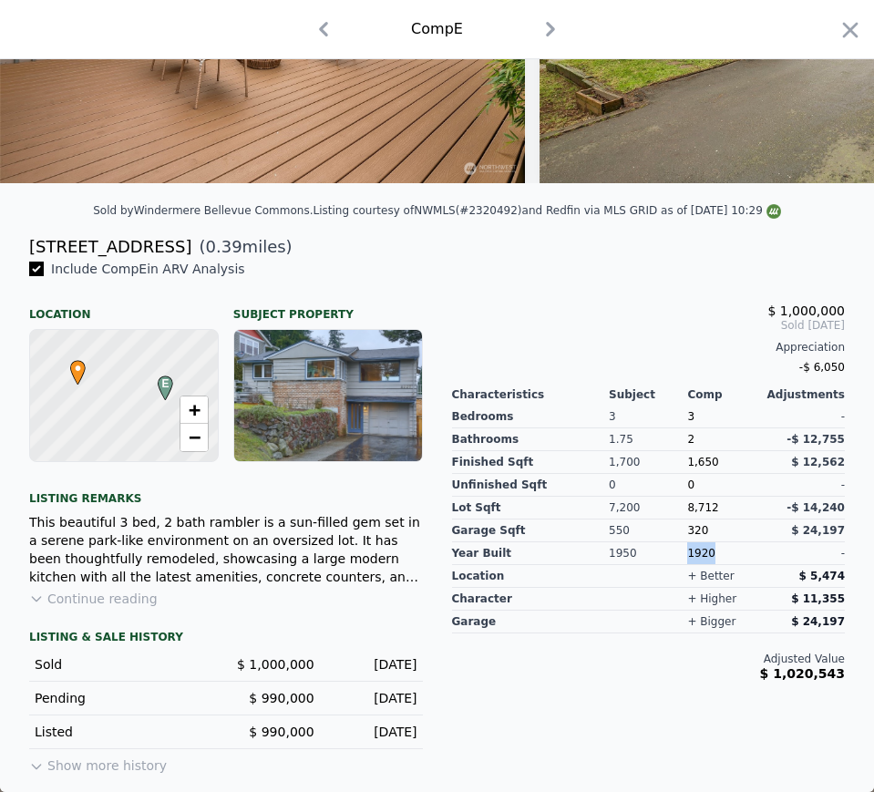
click at [550, 29] on icon "button" at bounding box center [550, 29] width 29 height 29
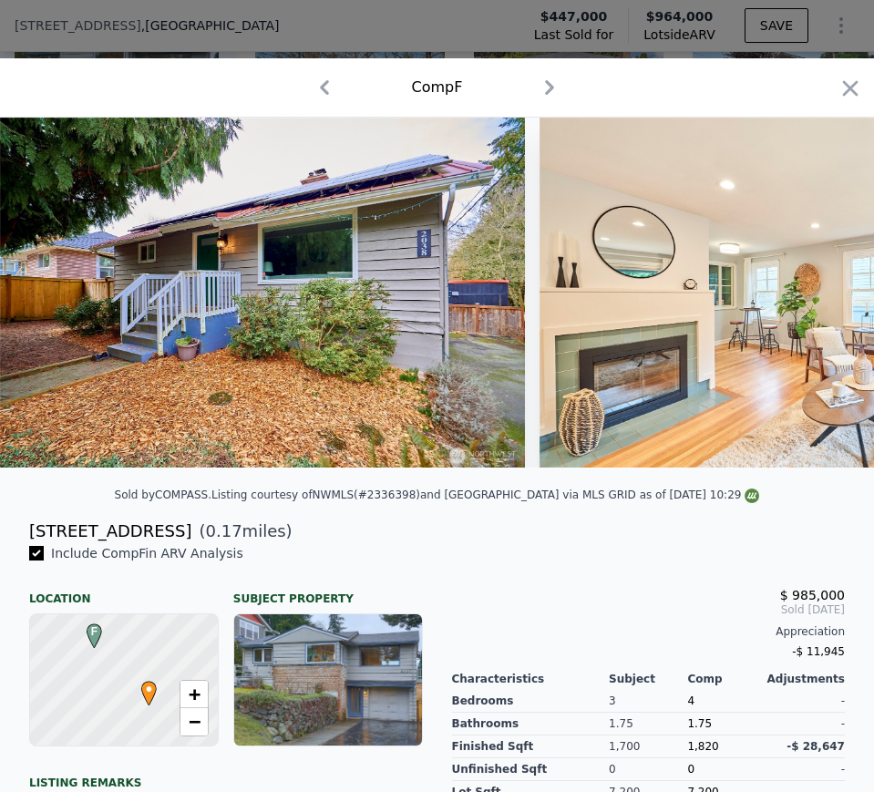
scroll to position [270, 0]
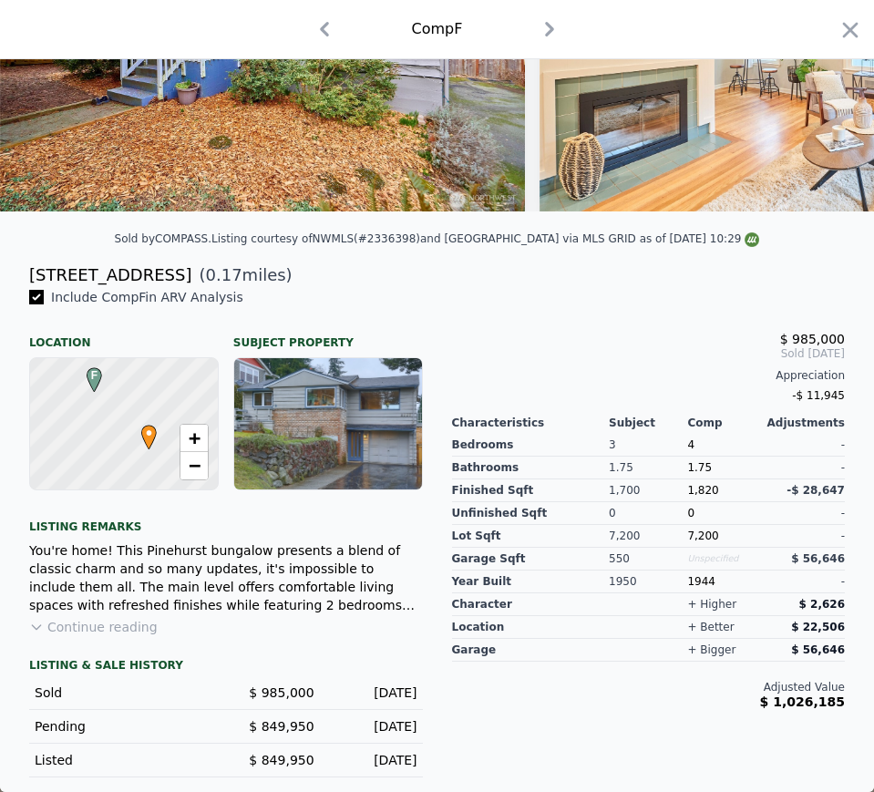
click at [58, 281] on div "[STREET_ADDRESS]" at bounding box center [110, 276] width 162 height 26
copy div "[STREET_ADDRESS]"
click at [294, 690] on span "$ 985,000" at bounding box center [281, 693] width 65 height 15
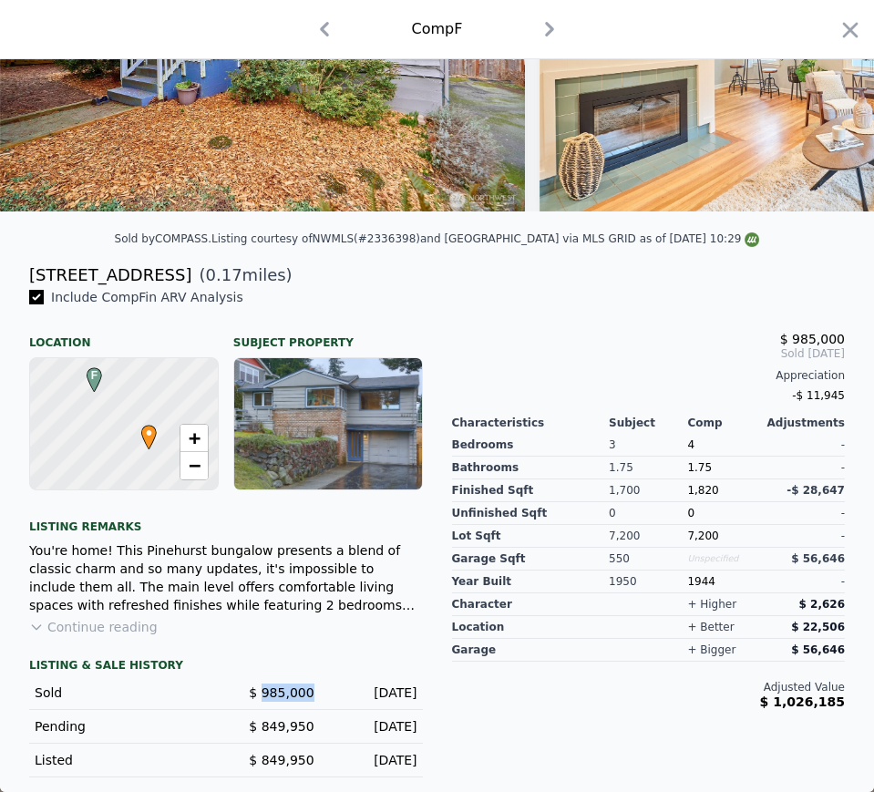
click at [294, 690] on span "$ 985,000" at bounding box center [281, 693] width 65 height 15
copy span "985,000"
click at [366, 696] on div "[DATE]" at bounding box center [373, 693] width 88 height 18
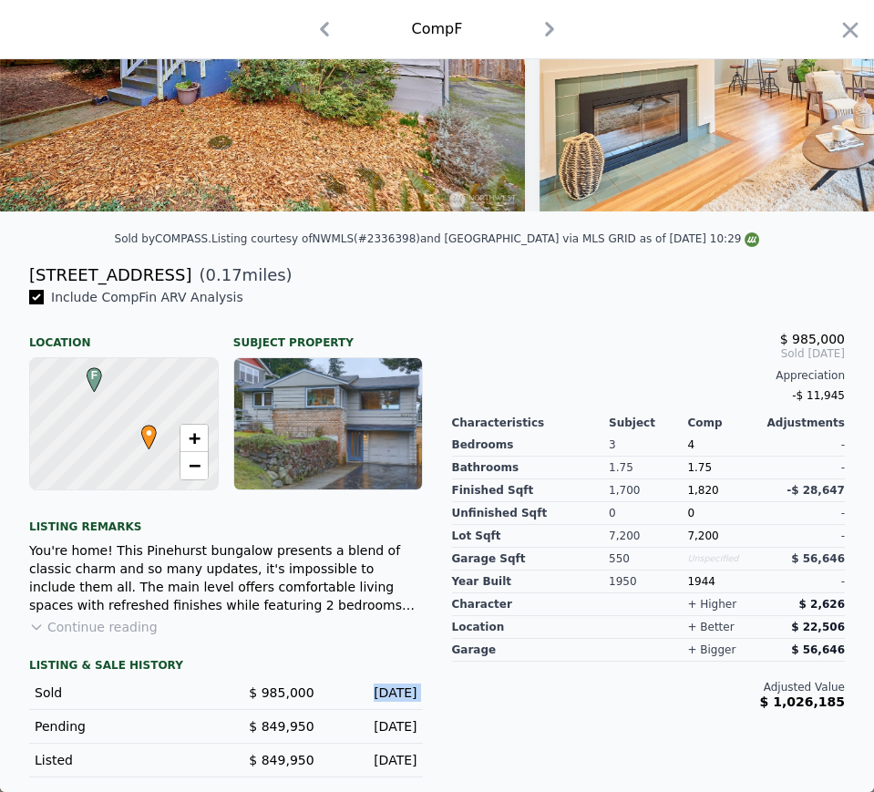
copy div "[DATE]"
click at [687, 483] on div "1,820" at bounding box center [726, 491] width 78 height 23
click at [687, 484] on span "1,820" at bounding box center [702, 490] width 31 height 13
copy span "1,820"
click at [673, 541] on div "7,200" at bounding box center [648, 536] width 78 height 23
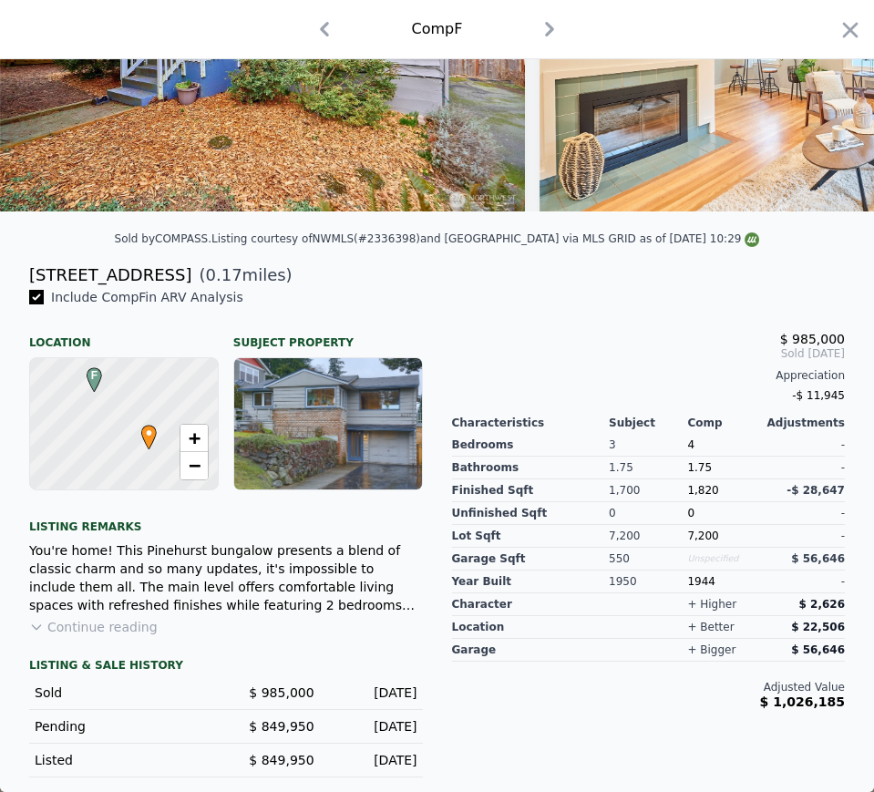
click at [673, 541] on div "7,200" at bounding box center [648, 536] width 78 height 23
click at [697, 545] on div "7,200" at bounding box center [726, 536] width 78 height 23
copy span "7,200"
click at [692, 581] on div "1944" at bounding box center [726, 582] width 78 height 23
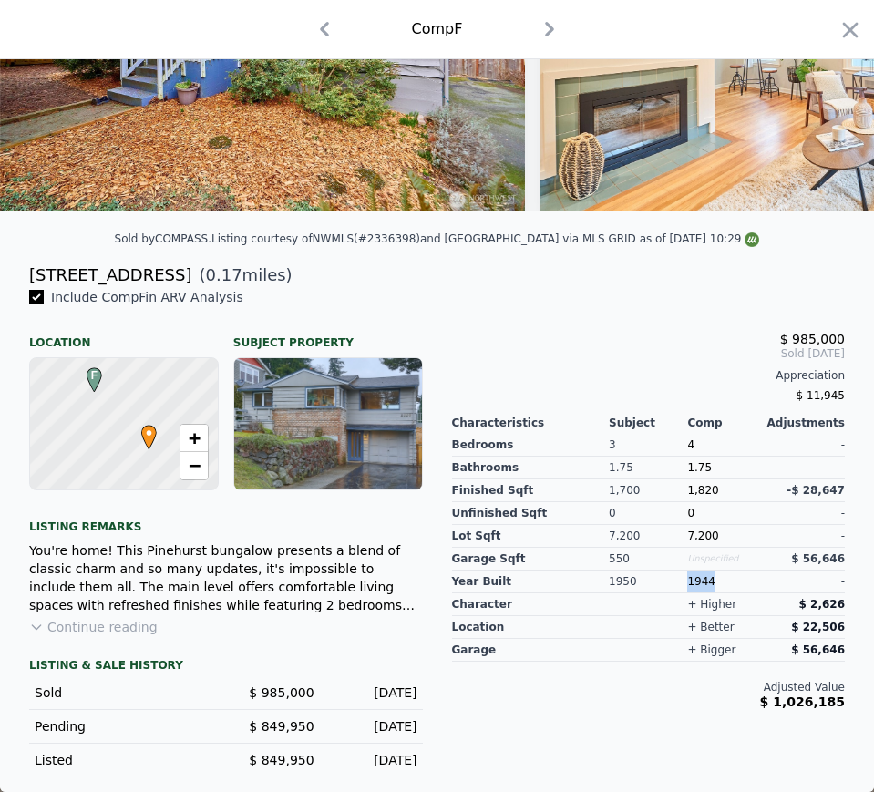
click at [692, 581] on div "1944" at bounding box center [726, 582] width 78 height 23
copy div "1944"
click at [845, 36] on icon "button" at bounding box center [851, 30] width 26 height 26
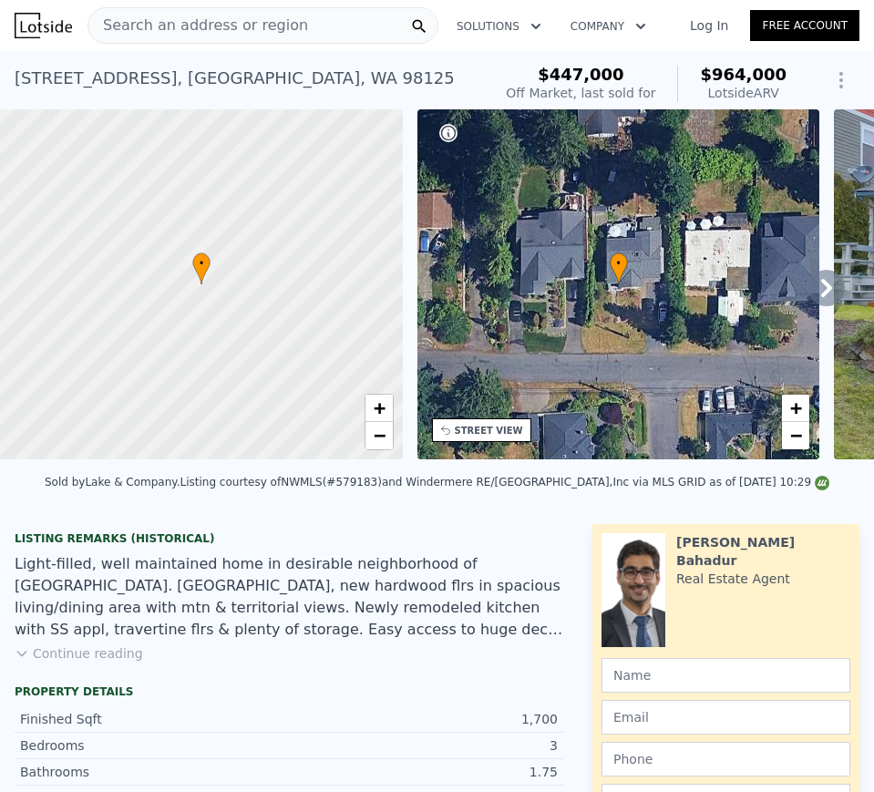
click at [253, 43] on div "Search an address or region" at bounding box center [263, 25] width 351 height 36
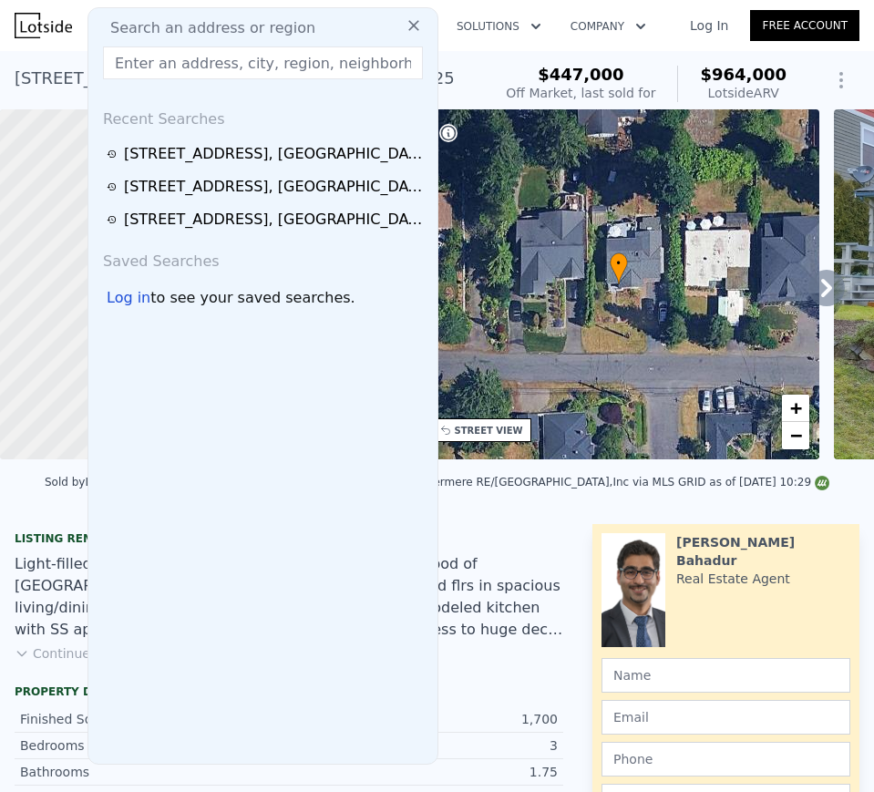
click at [256, 26] on span "Search an address or region" at bounding box center [206, 28] width 220 height 22
click at [242, 57] on input "text" at bounding box center [263, 62] width 320 height 33
paste input "[STREET_ADDRESS]"
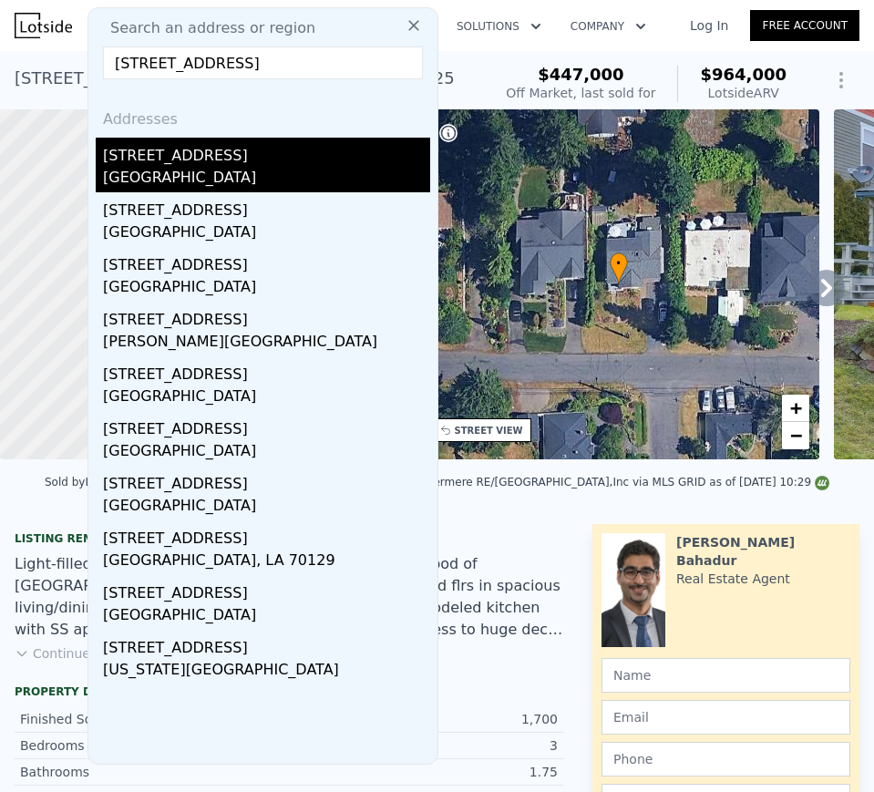
type input "[STREET_ADDRESS]"
click at [209, 149] on div "[STREET_ADDRESS]" at bounding box center [266, 152] width 327 height 29
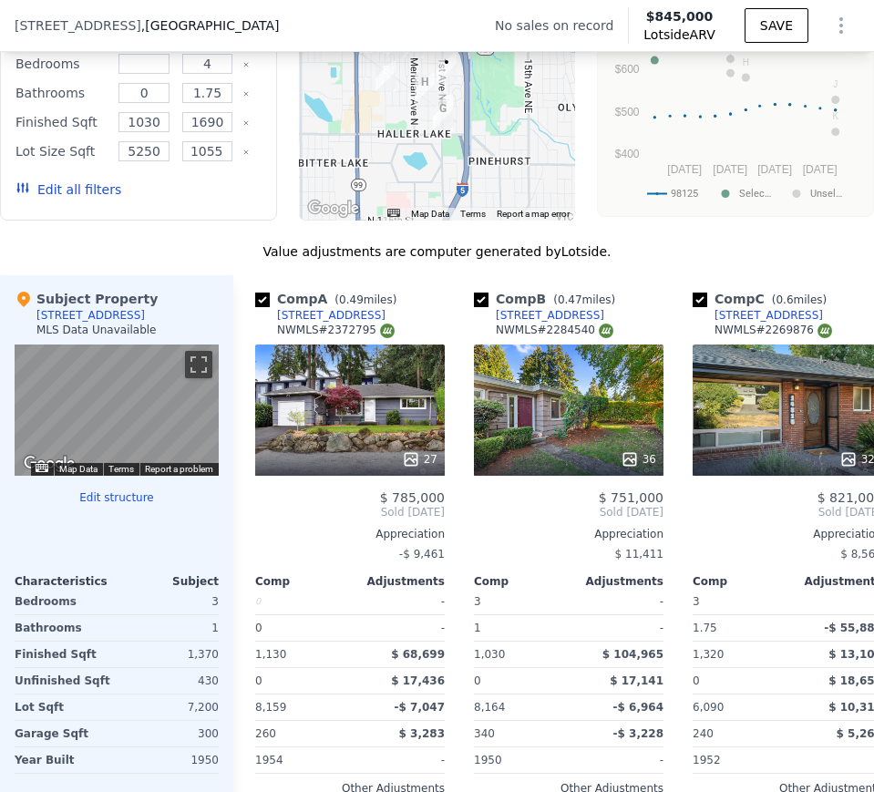
scroll to position [2637, 0]
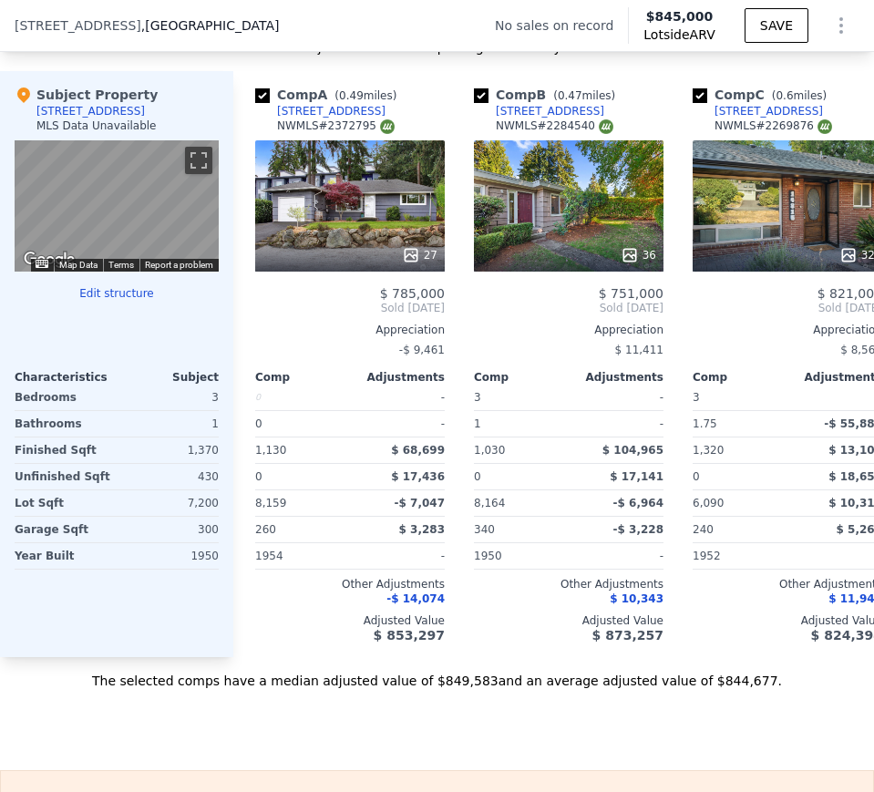
click at [205, 461] on div "1,370" at bounding box center [169, 451] width 98 height 26
copy div "1,370"
click at [211, 514] on div "7,200" at bounding box center [169, 503] width 98 height 26
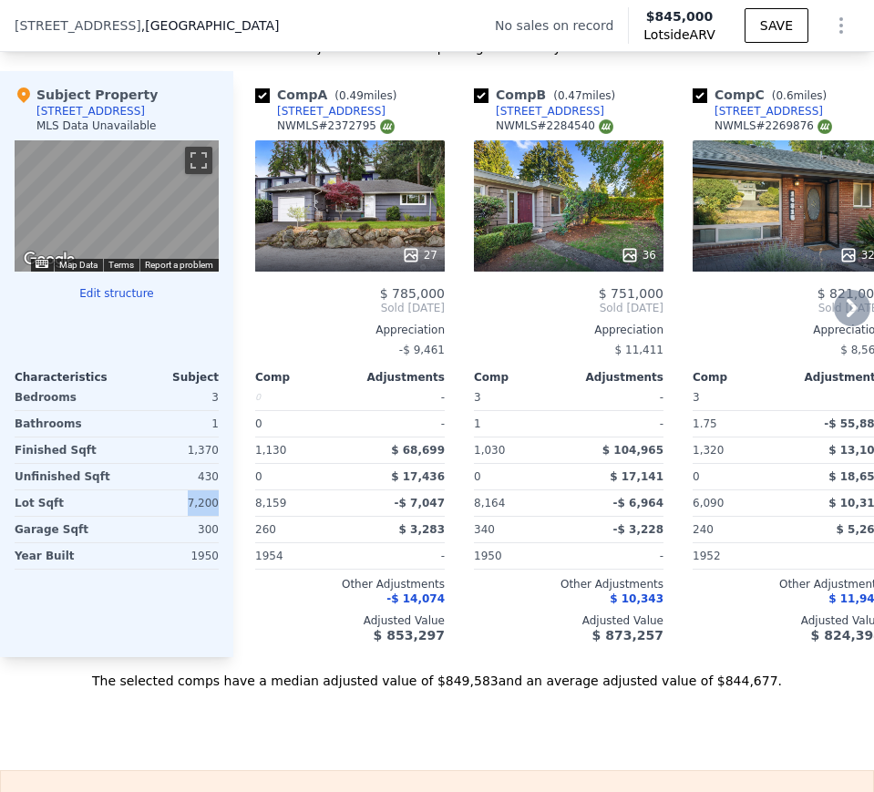
copy div "7,200"
click at [206, 569] on div "1950" at bounding box center [169, 556] width 98 height 26
click at [207, 569] on div "1950" at bounding box center [169, 556] width 98 height 26
copy div "1950"
click at [373, 191] on div "27" at bounding box center [350, 205] width 190 height 131
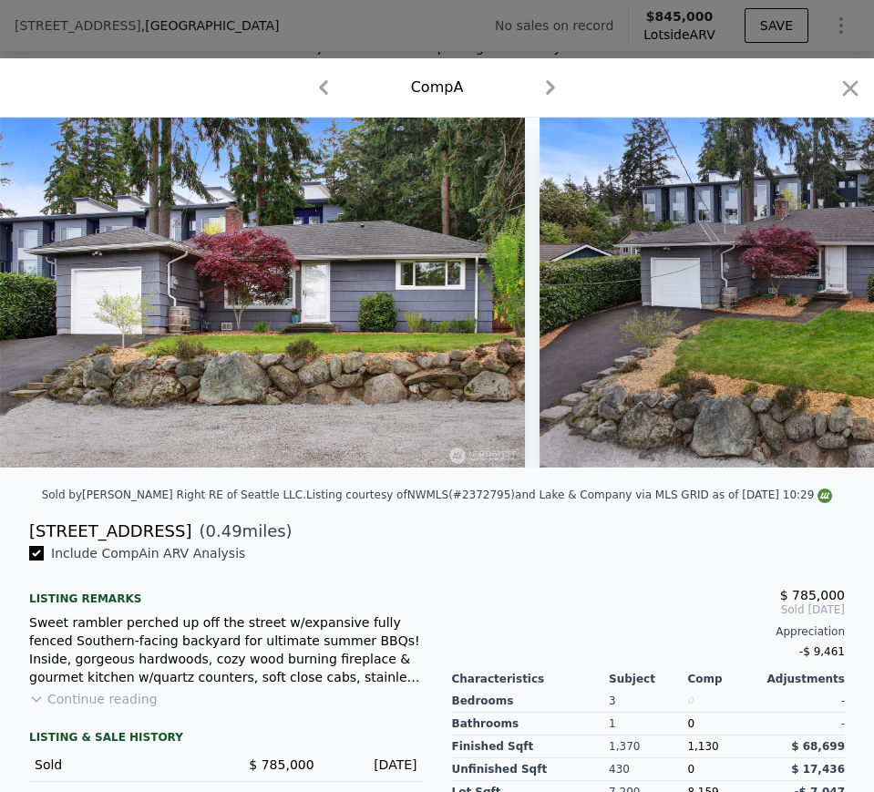
scroll to position [182, 0]
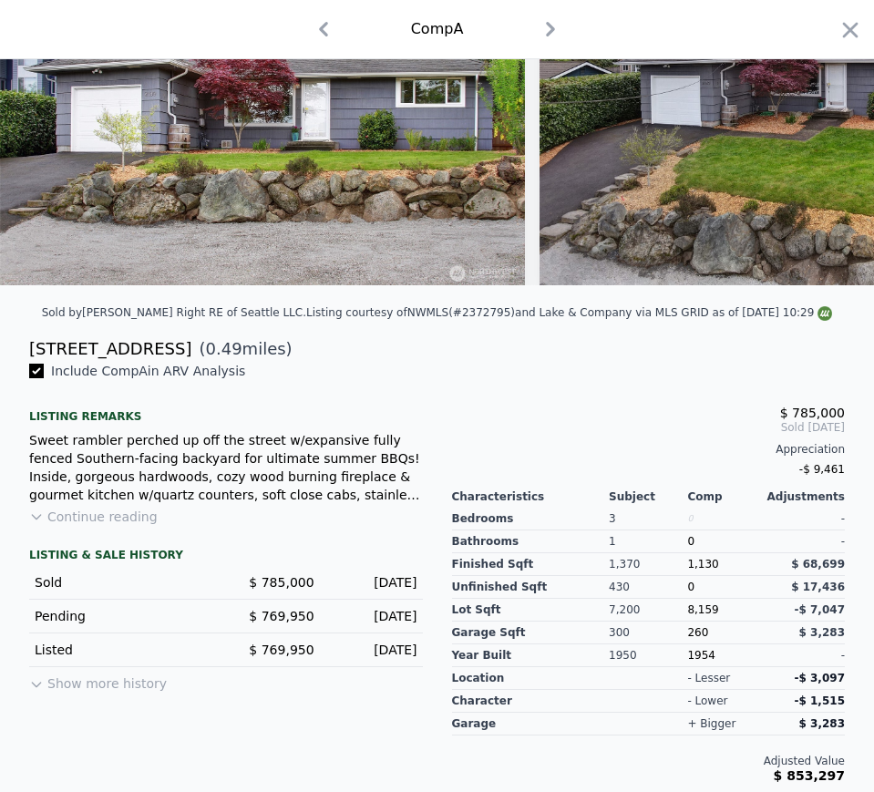
click at [92, 336] on div "Sold by [PERSON_NAME] Right RE of Seattle LLC . Listing courtesy of NWMLS (#237…" at bounding box center [437, 318] width 874 height 36
click at [90, 357] on div "[STREET_ADDRESS]" at bounding box center [110, 349] width 162 height 26
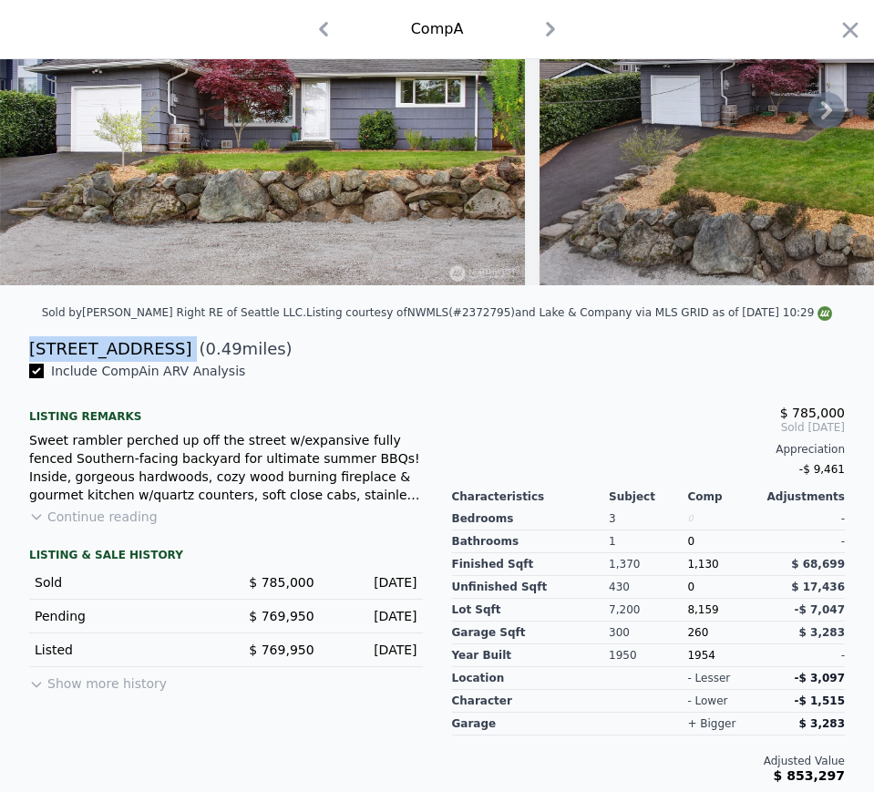
copy div "[STREET_ADDRESS]"
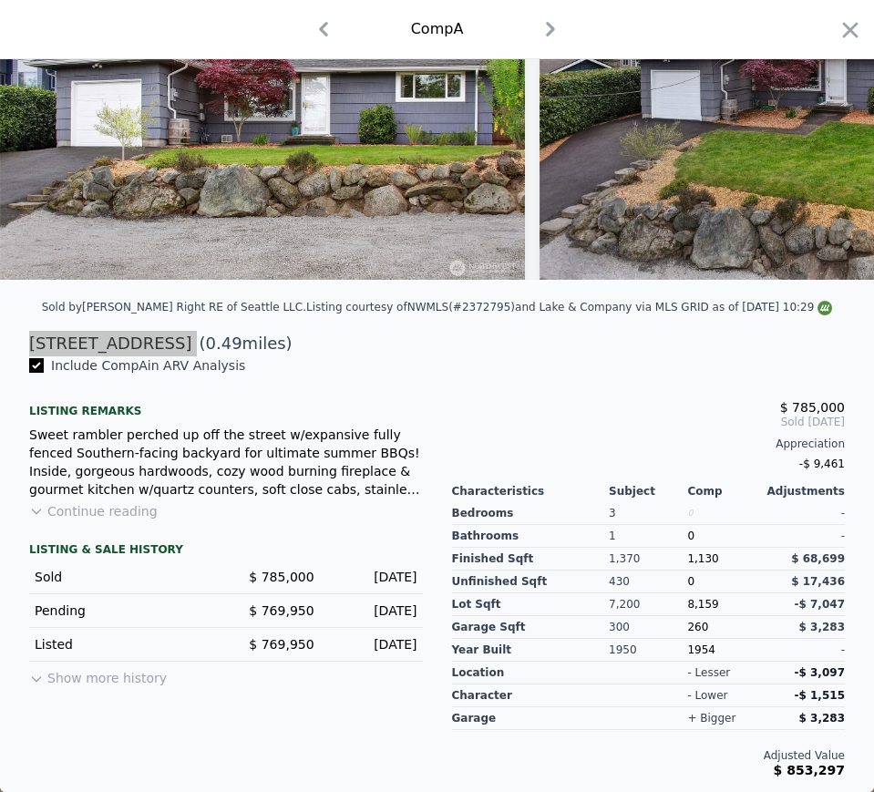
scroll to position [201, 0]
click at [258, 576] on span "$ 785,000" at bounding box center [281, 577] width 65 height 15
click at [282, 576] on span "$ 785,000" at bounding box center [281, 577] width 65 height 15
click at [283, 576] on span "$ 785,000" at bounding box center [281, 577] width 65 height 15
click at [370, 573] on div "[DATE]" at bounding box center [373, 577] width 88 height 18
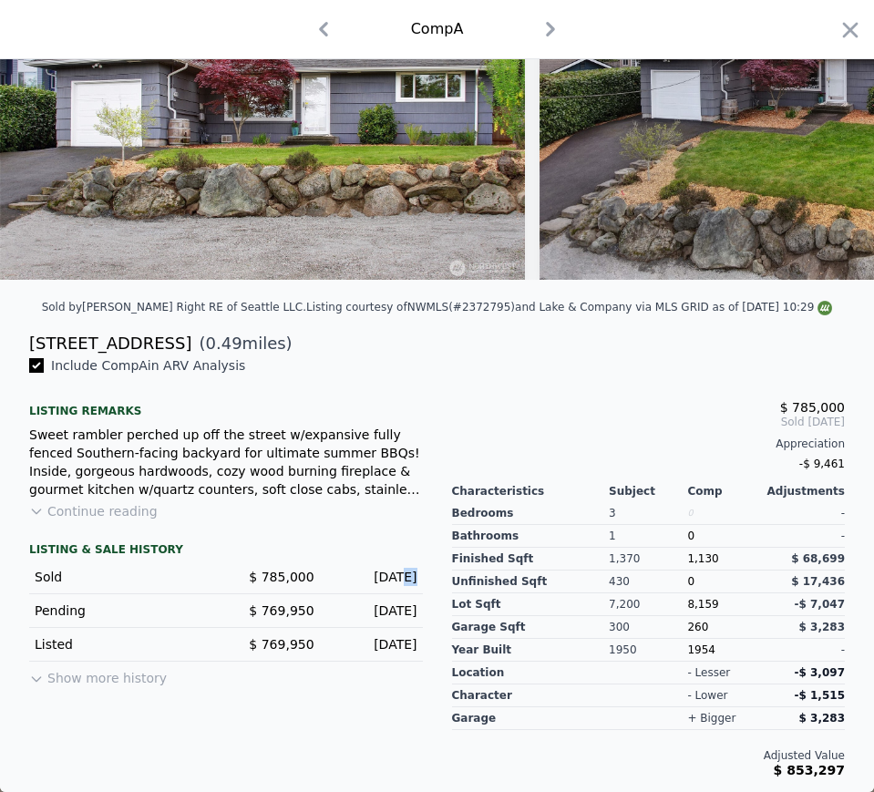
click at [370, 573] on div "[DATE]" at bounding box center [373, 577] width 88 height 18
click at [687, 558] on span "1,130" at bounding box center [702, 558] width 31 height 13
click at [687, 611] on span "8,159" at bounding box center [702, 604] width 31 height 13
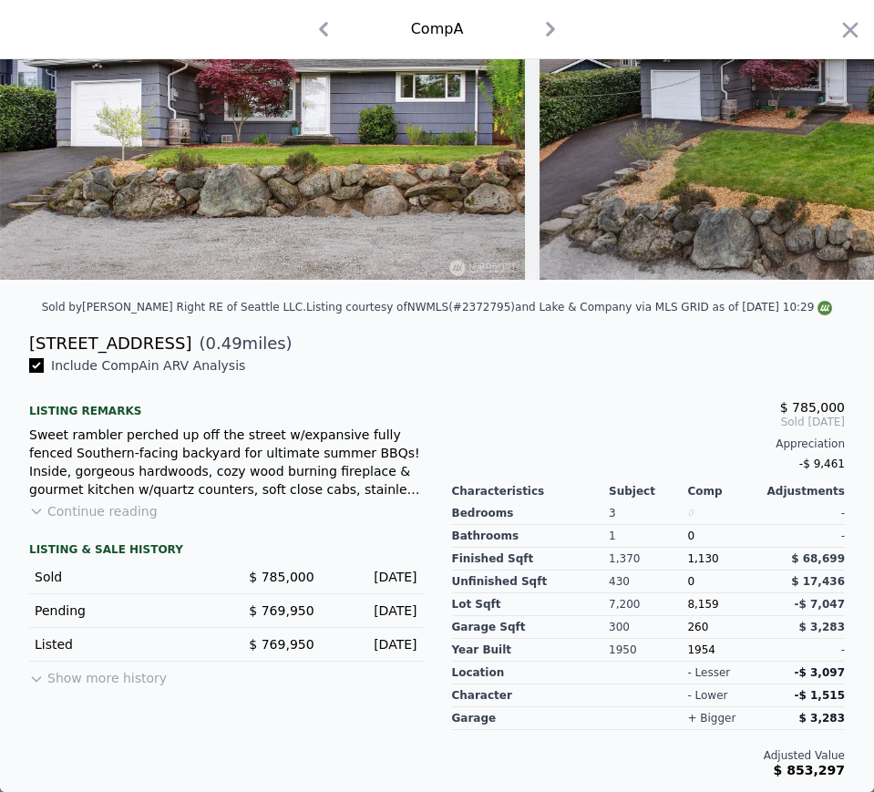
click at [687, 611] on span "8,159" at bounding box center [702, 604] width 31 height 13
click at [690, 564] on span "1,130" at bounding box center [702, 558] width 31 height 13
click at [692, 563] on span "1,130" at bounding box center [702, 558] width 31 height 13
click at [693, 650] on div "1954" at bounding box center [726, 650] width 78 height 23
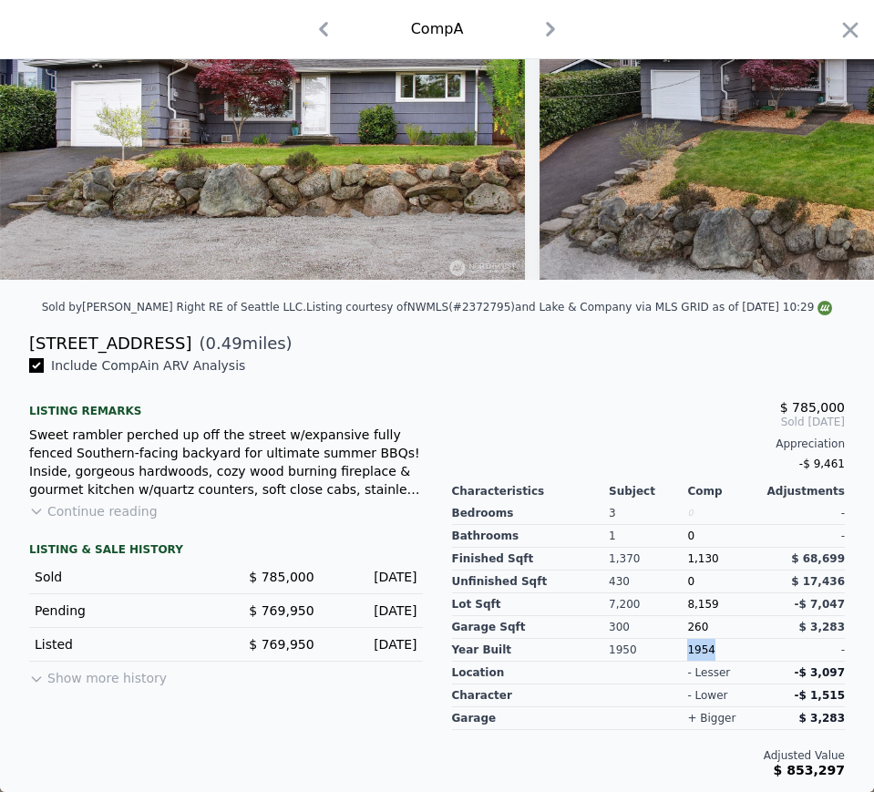
click at [693, 650] on div "1954" at bounding box center [726, 650] width 78 height 23
click at [548, 31] on icon "button" at bounding box center [550, 29] width 29 height 29
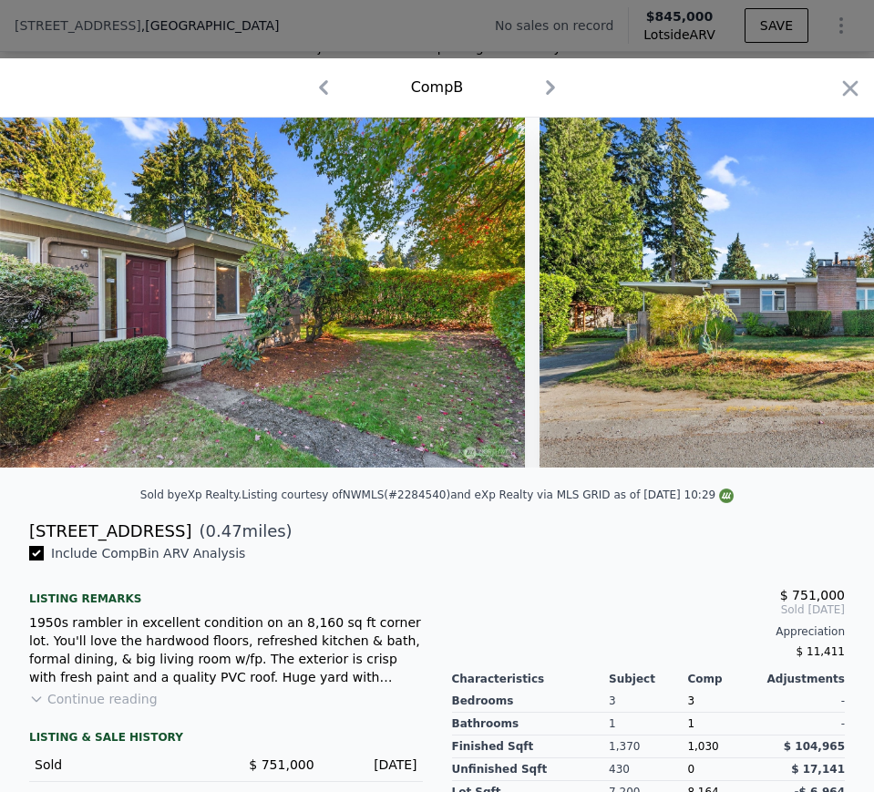
click at [119, 544] on div "[STREET_ADDRESS]" at bounding box center [110, 532] width 162 height 26
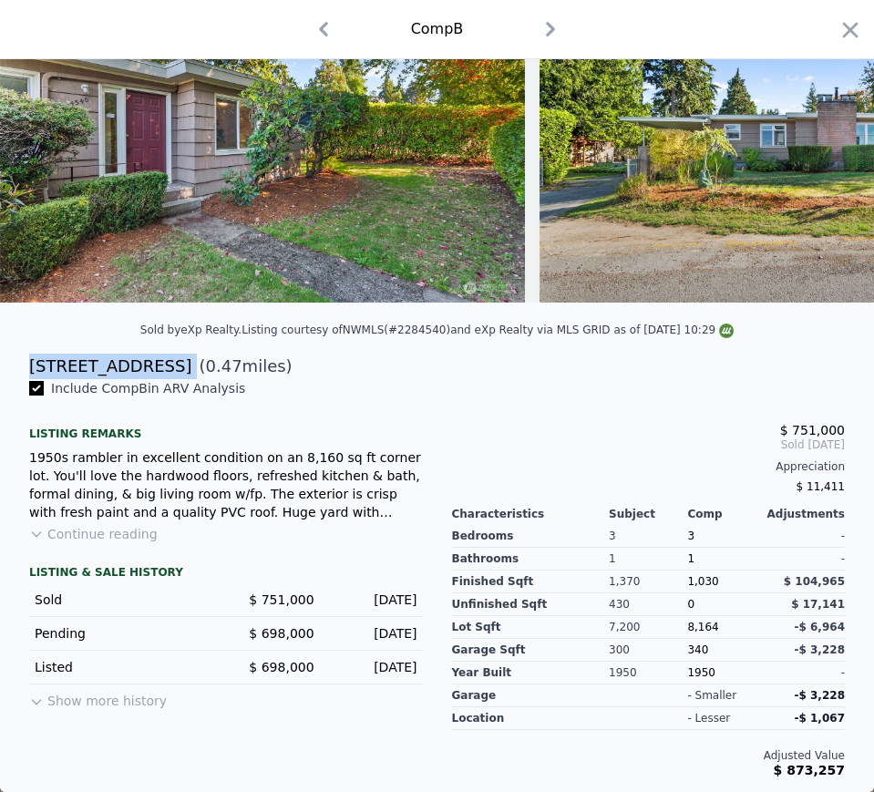
click at [294, 586] on div "Sold $ 751,000 [DATE]" at bounding box center [226, 600] width 394 height 34
click at [294, 587] on div "Sold $ 751,000 [DATE]" at bounding box center [226, 600] width 394 height 34
click at [390, 599] on div "[DATE]" at bounding box center [373, 600] width 88 height 18
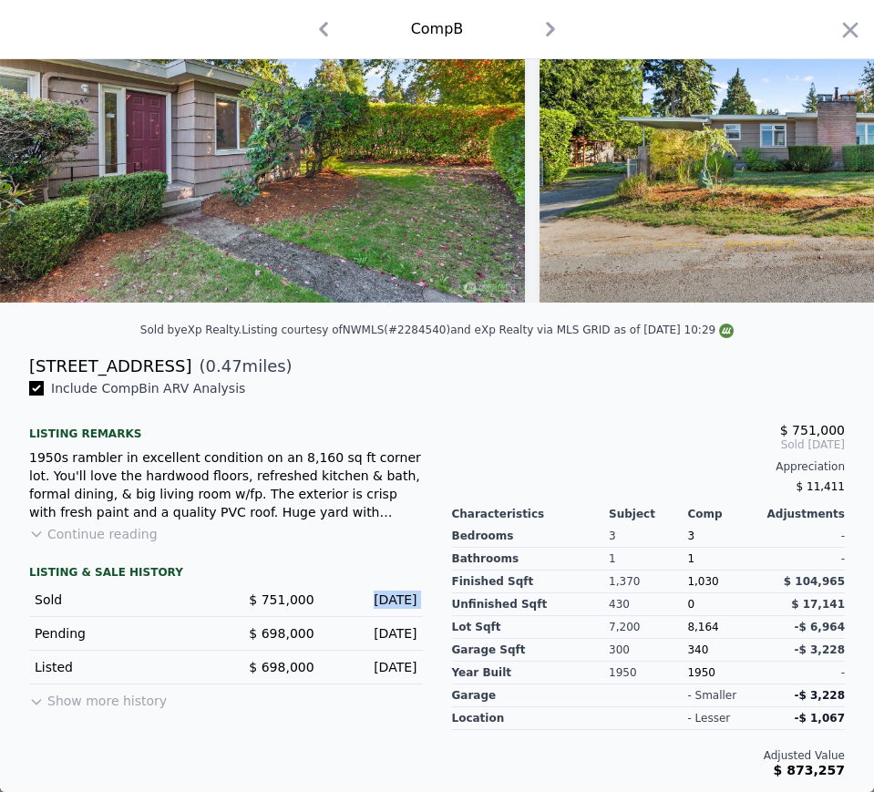
click at [691, 583] on span "1,030" at bounding box center [702, 581] width 31 height 13
click at [692, 624] on span "8,164" at bounding box center [702, 627] width 31 height 13
click at [700, 679] on div "1950" at bounding box center [726, 673] width 78 height 23
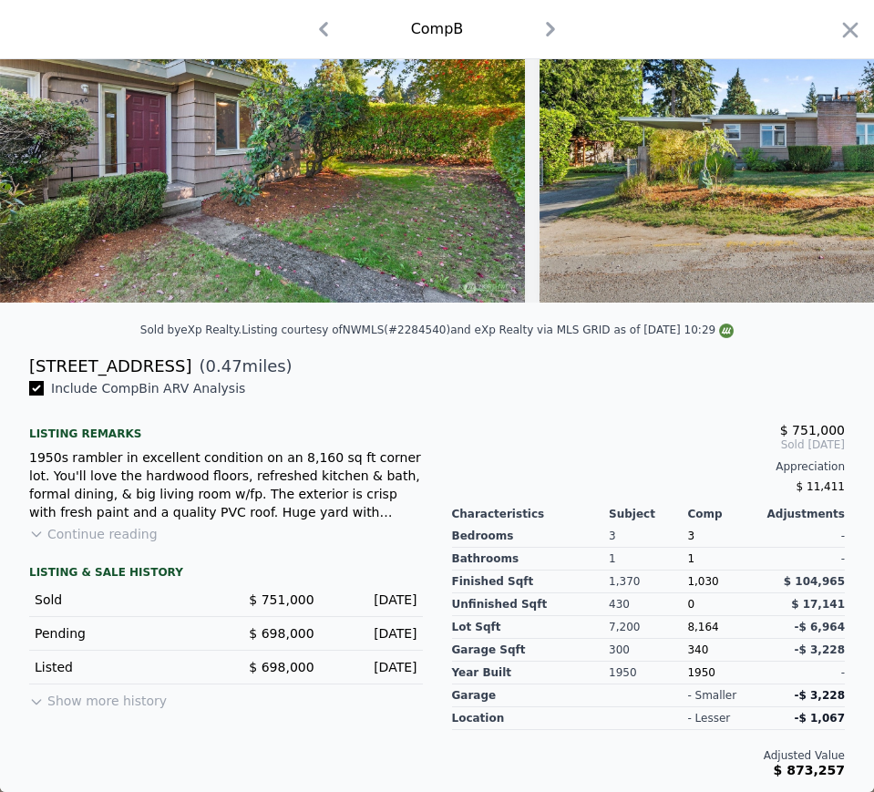
click at [700, 679] on div "1950" at bounding box center [726, 673] width 78 height 23
click at [698, 671] on div "1950" at bounding box center [726, 673] width 78 height 23
click at [692, 671] on div "1950" at bounding box center [726, 673] width 78 height 23
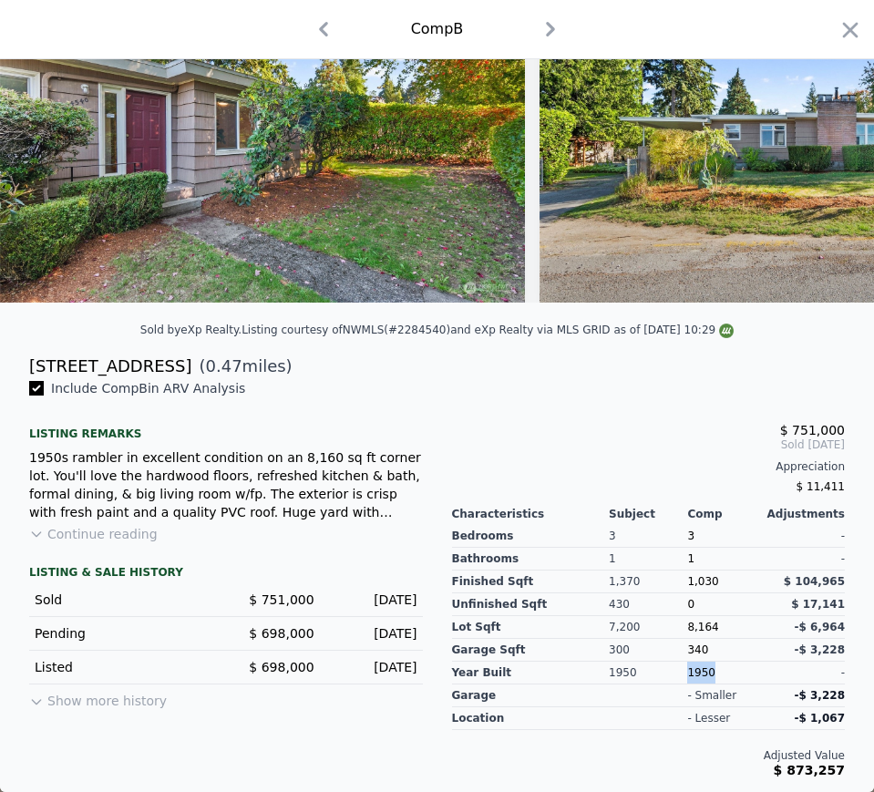
click at [545, 40] on icon "button" at bounding box center [550, 29] width 29 height 29
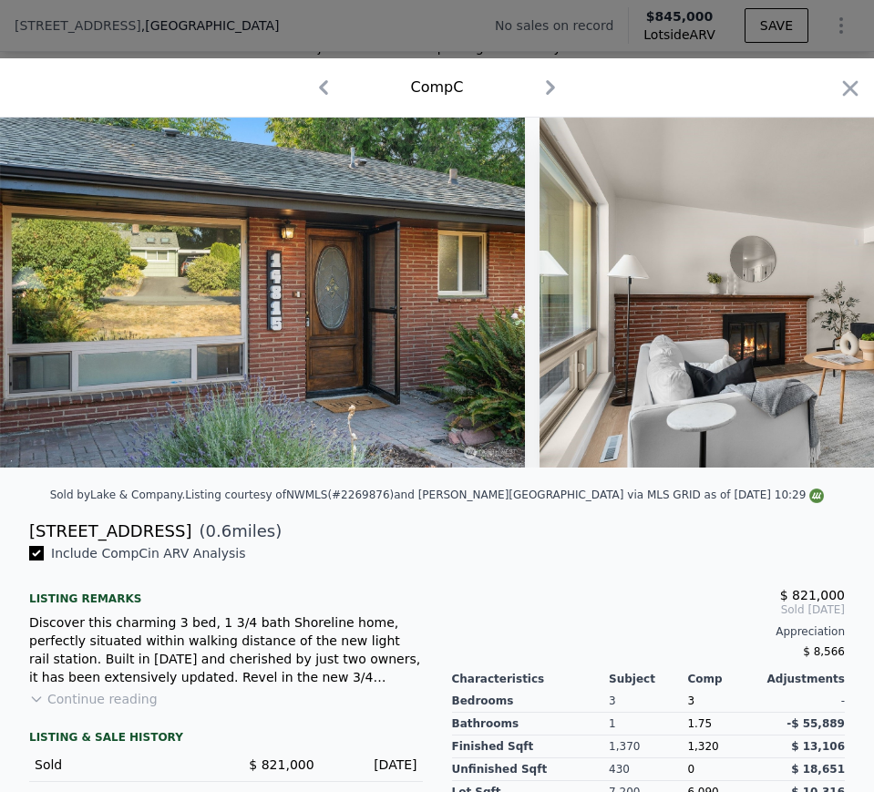
click at [84, 544] on div "[STREET_ADDRESS]" at bounding box center [110, 532] width 162 height 26
click at [85, 544] on div "[STREET_ADDRESS]" at bounding box center [110, 532] width 162 height 26
click at [133, 535] on div "[STREET_ADDRESS]" at bounding box center [110, 532] width 162 height 26
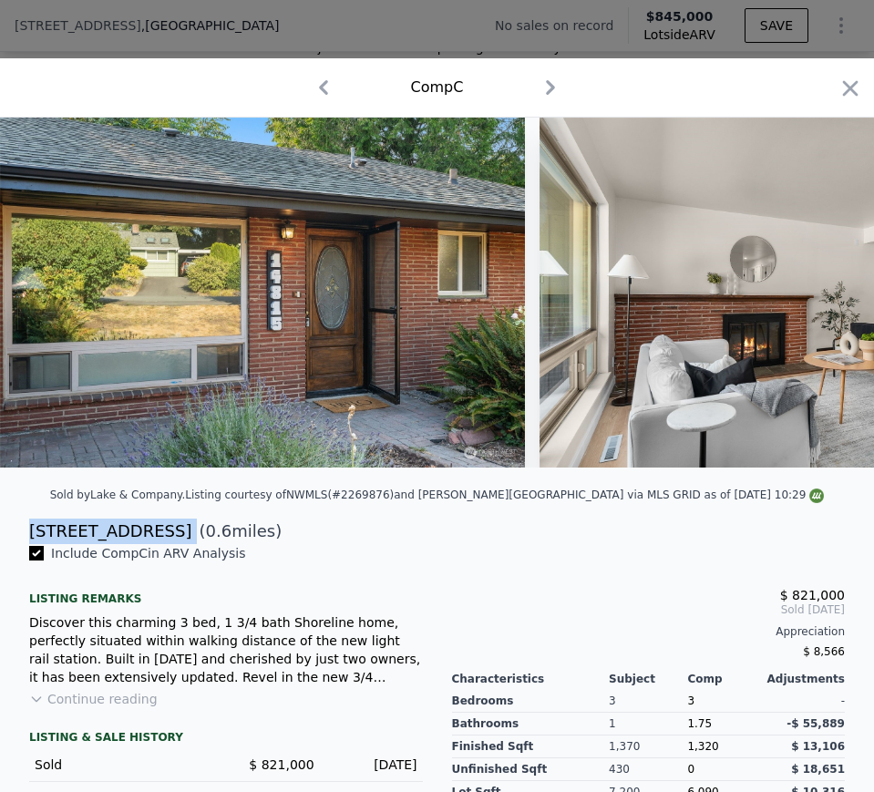
click at [133, 535] on div "[STREET_ADDRESS]" at bounding box center [110, 532] width 162 height 26
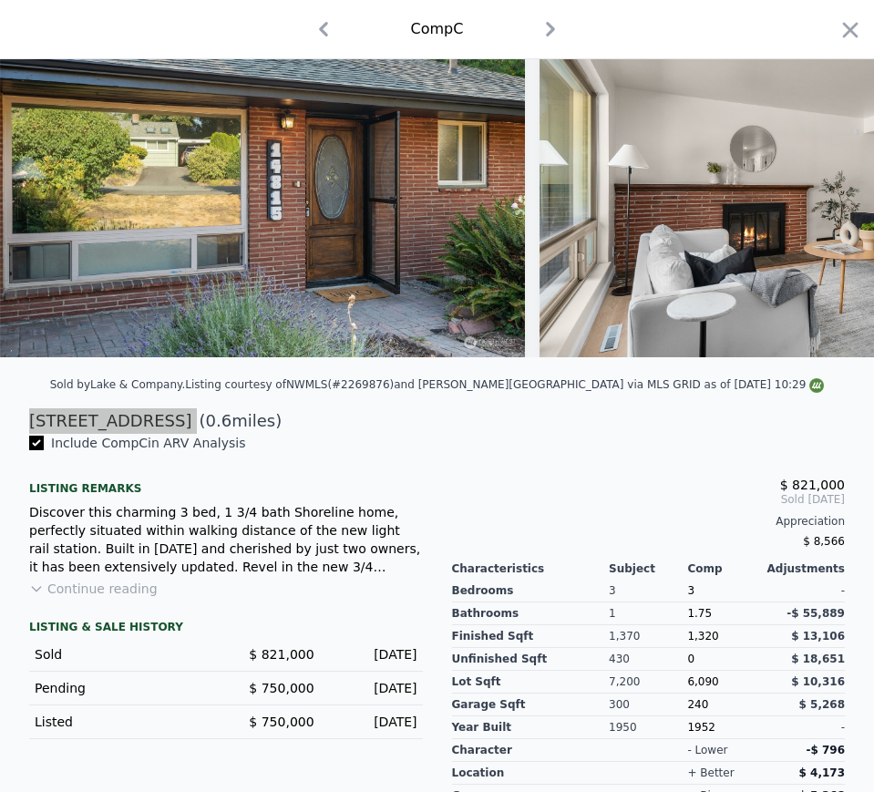
scroll to position [201, 0]
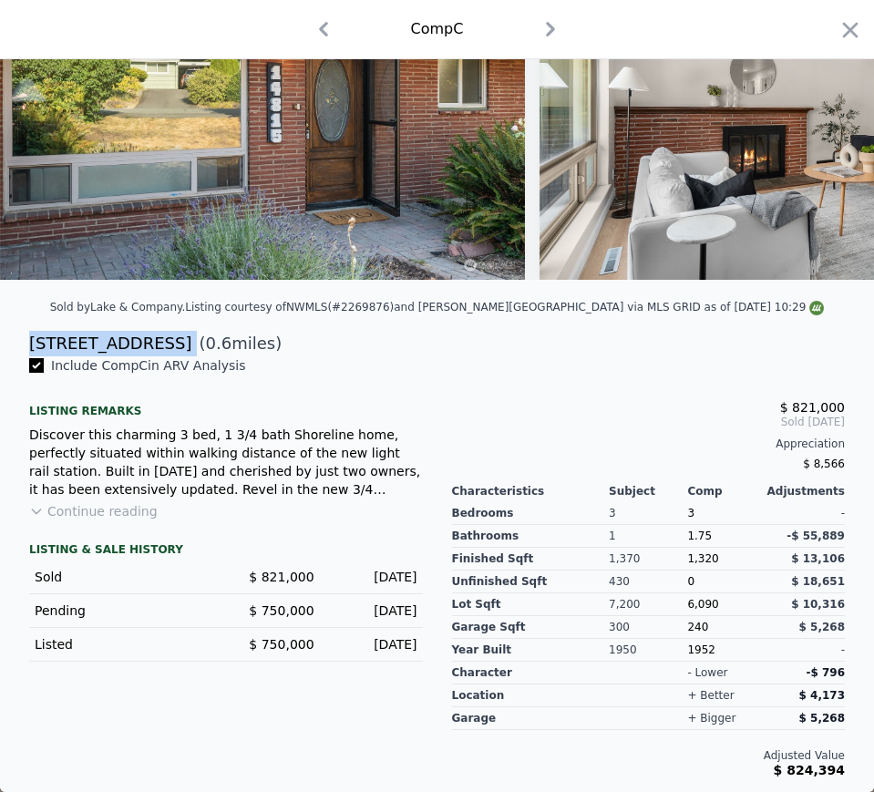
click at [275, 576] on span "$ 821,000" at bounding box center [281, 577] width 65 height 15
click at [369, 575] on div "[DATE]" at bounding box center [373, 577] width 88 height 18
click at [370, 574] on div "[DATE]" at bounding box center [373, 577] width 88 height 18
click at [371, 574] on div "[DATE]" at bounding box center [373, 577] width 88 height 18
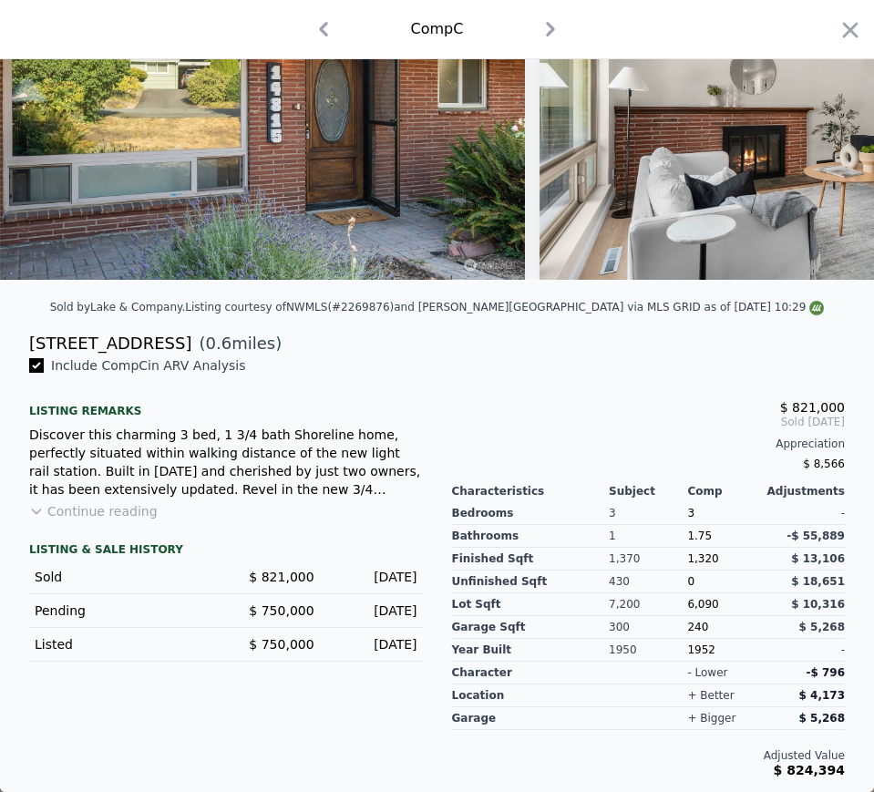
click at [691, 562] on span "1,320" at bounding box center [702, 558] width 31 height 13
click at [692, 604] on span "6,090" at bounding box center [702, 604] width 31 height 13
click at [687, 649] on div "1952" at bounding box center [726, 650] width 78 height 23
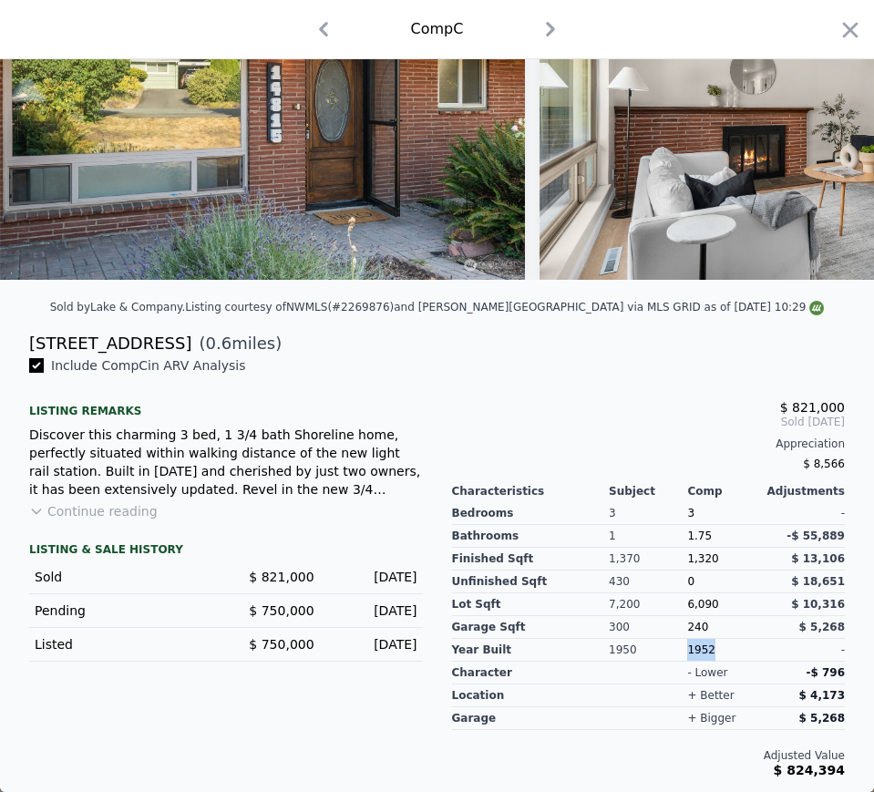
click at [687, 648] on div "1952" at bounding box center [726, 650] width 78 height 23
click at [550, 33] on icon "button" at bounding box center [550, 29] width 29 height 29
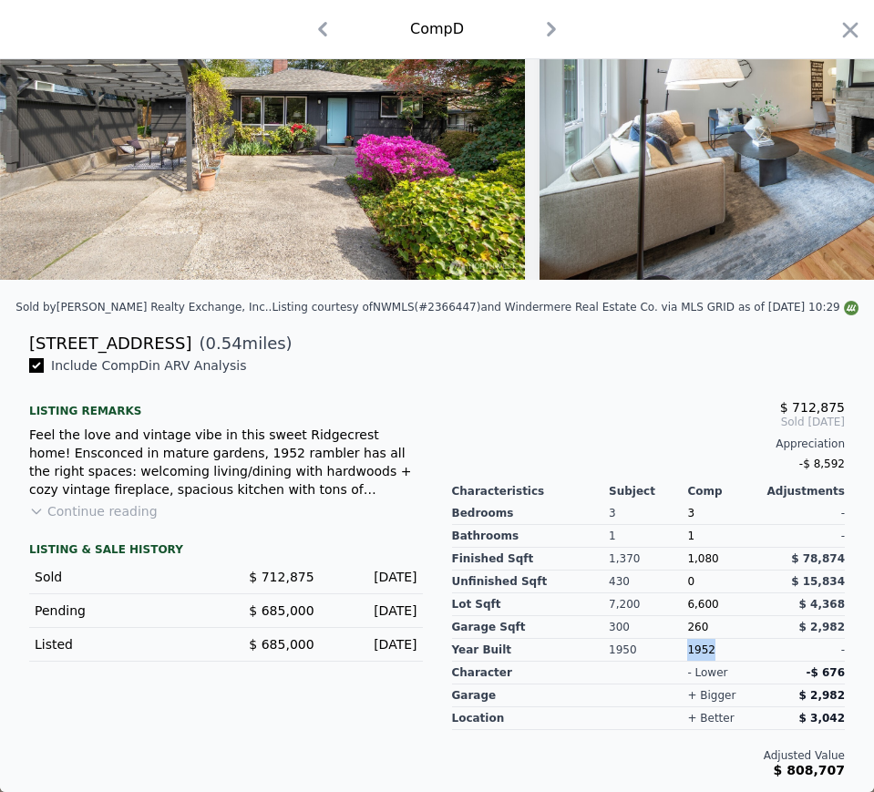
scroll to position [188, 0]
click at [78, 331] on div "Sold by [PERSON_NAME] Realty Exchange, Inc. . Listing courtesy of NWMLS (#23664…" at bounding box center [437, 312] width 874 height 36
click at [71, 355] on div "[STREET_ADDRESS]" at bounding box center [110, 344] width 162 height 26
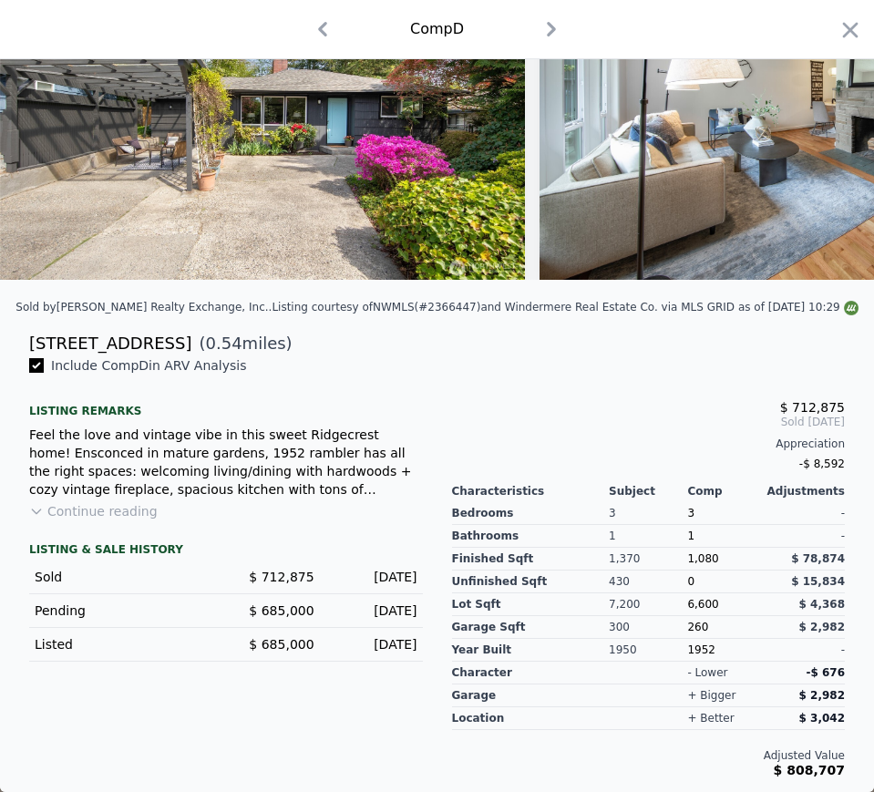
click at [282, 583] on span "$ 712,875" at bounding box center [281, 577] width 65 height 15
click at [291, 584] on span "$ 712,875" at bounding box center [281, 577] width 65 height 15
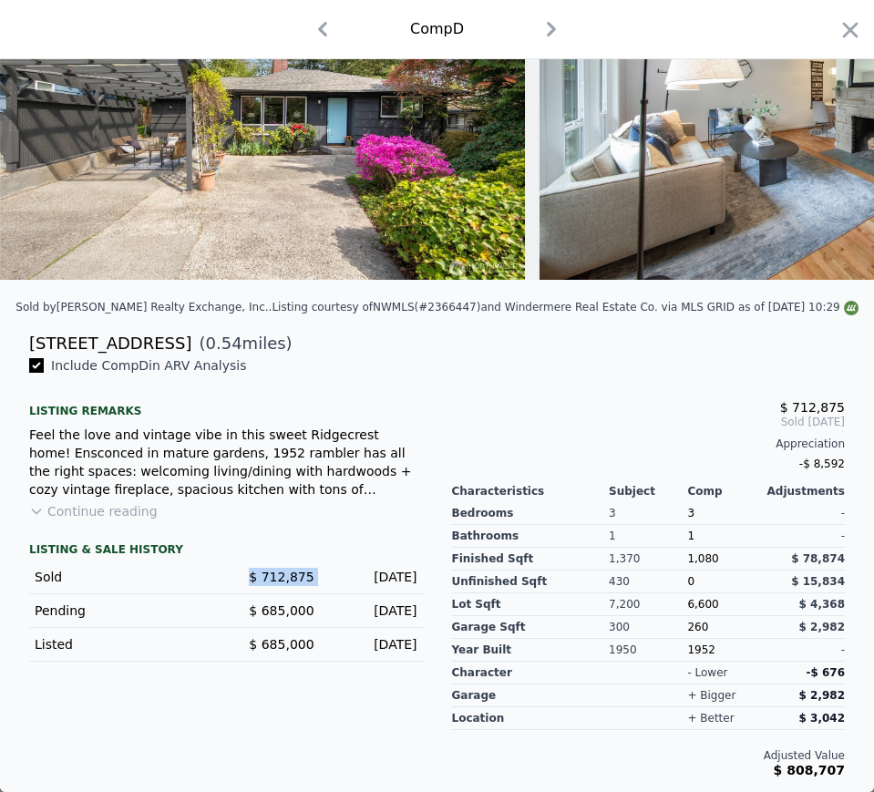
click at [288, 582] on span "$ 712,875" at bounding box center [281, 577] width 65 height 15
click at [288, 584] on span "$ 712,875" at bounding box center [281, 577] width 65 height 15
click at [364, 586] on div "[DATE]" at bounding box center [373, 577] width 88 height 18
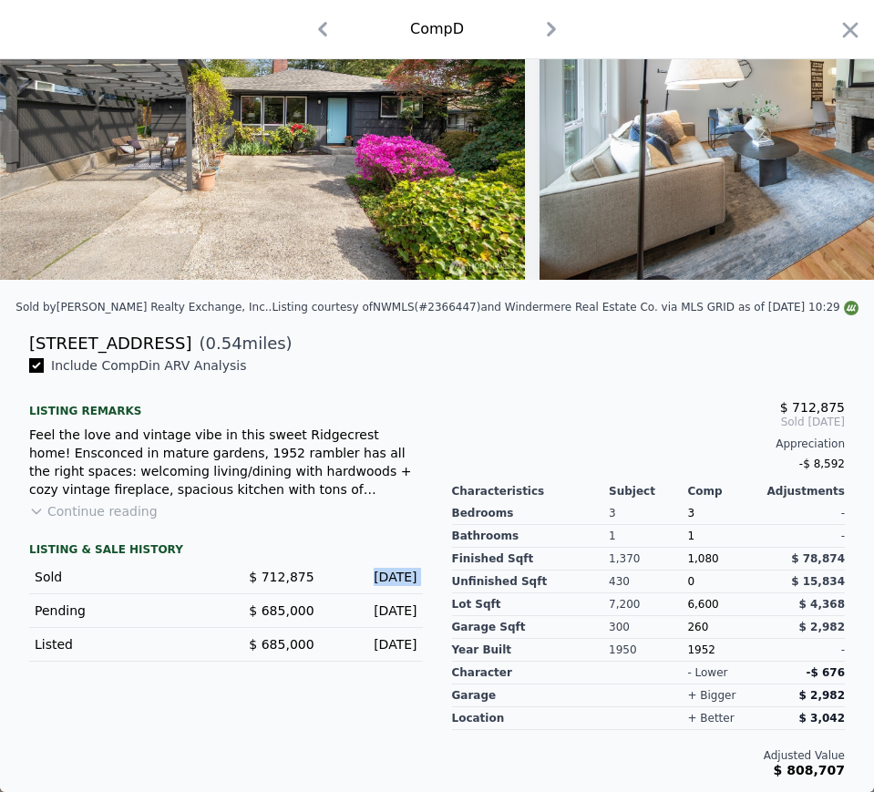
click at [364, 586] on div "[DATE]" at bounding box center [373, 577] width 88 height 18
click at [687, 565] on span "1,080" at bounding box center [702, 558] width 31 height 13
click at [687, 611] on span "6,600" at bounding box center [702, 604] width 31 height 13
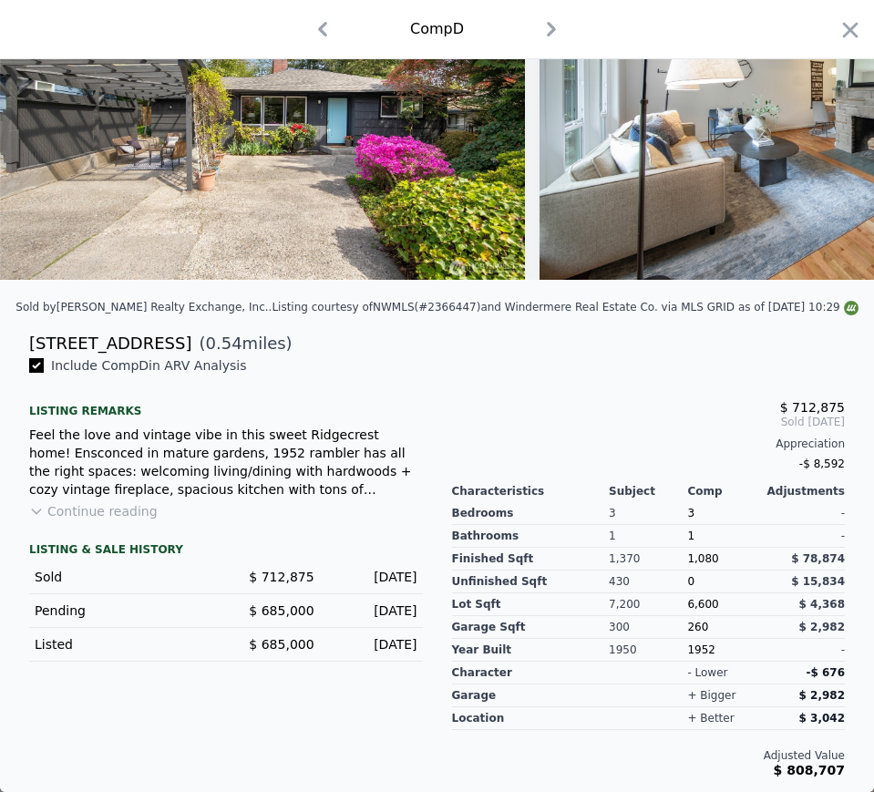
click at [690, 662] on div "1952" at bounding box center [726, 650] width 78 height 23
click at [550, 29] on icon "button" at bounding box center [551, 29] width 29 height 29
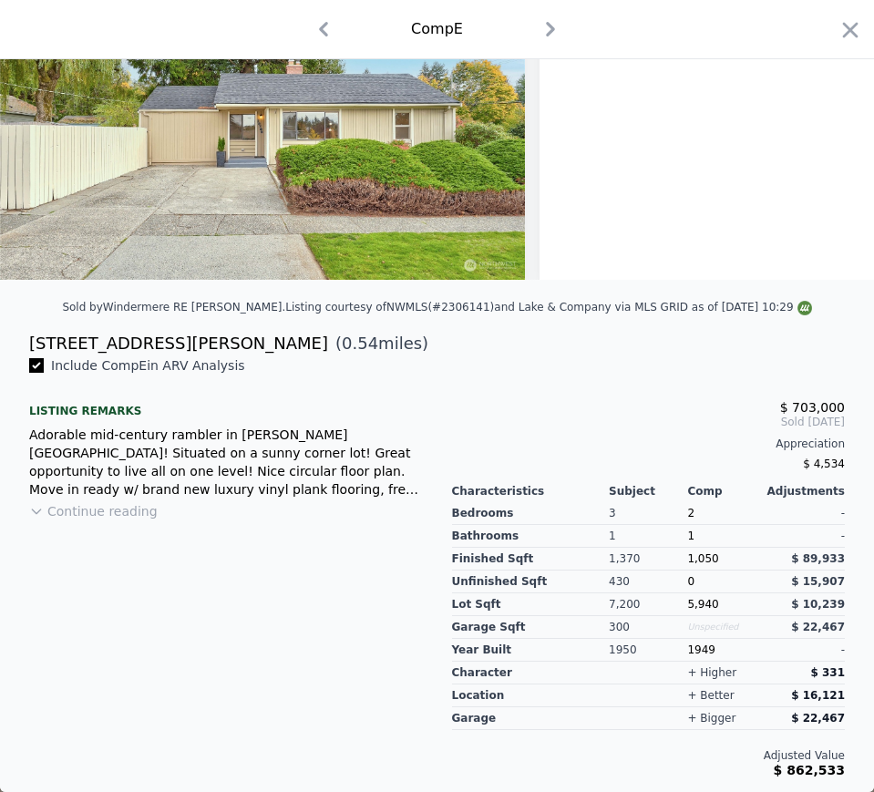
scroll to position [181, 0]
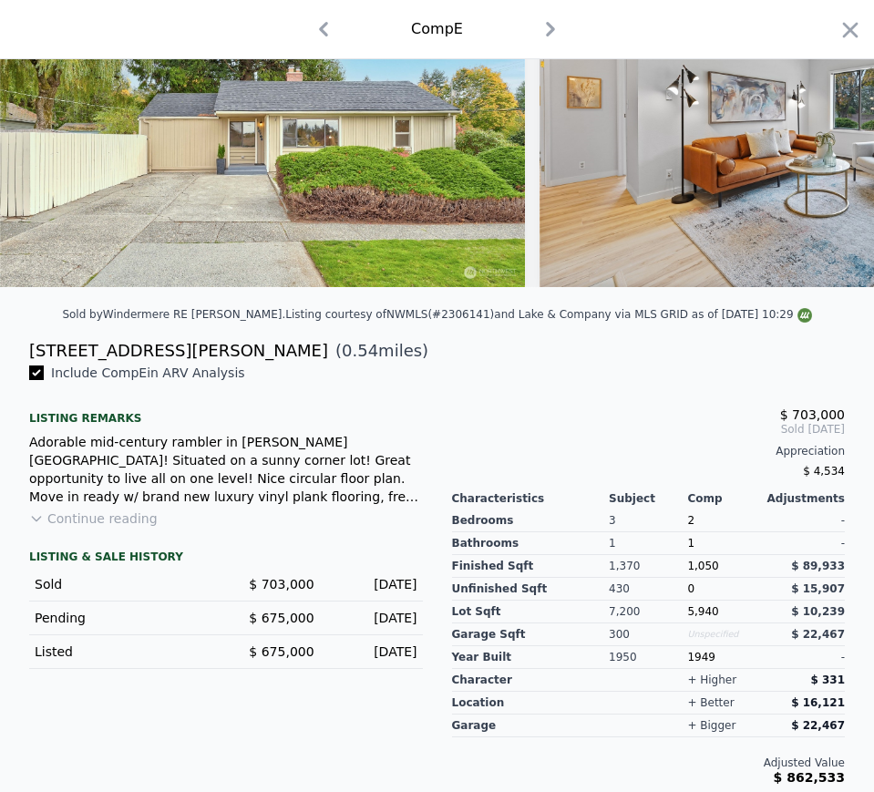
click at [93, 364] on div "[STREET_ADDRESS][PERSON_NAME]" at bounding box center [178, 351] width 299 height 26
click at [274, 592] on span "$ 703,000" at bounding box center [281, 584] width 65 height 15
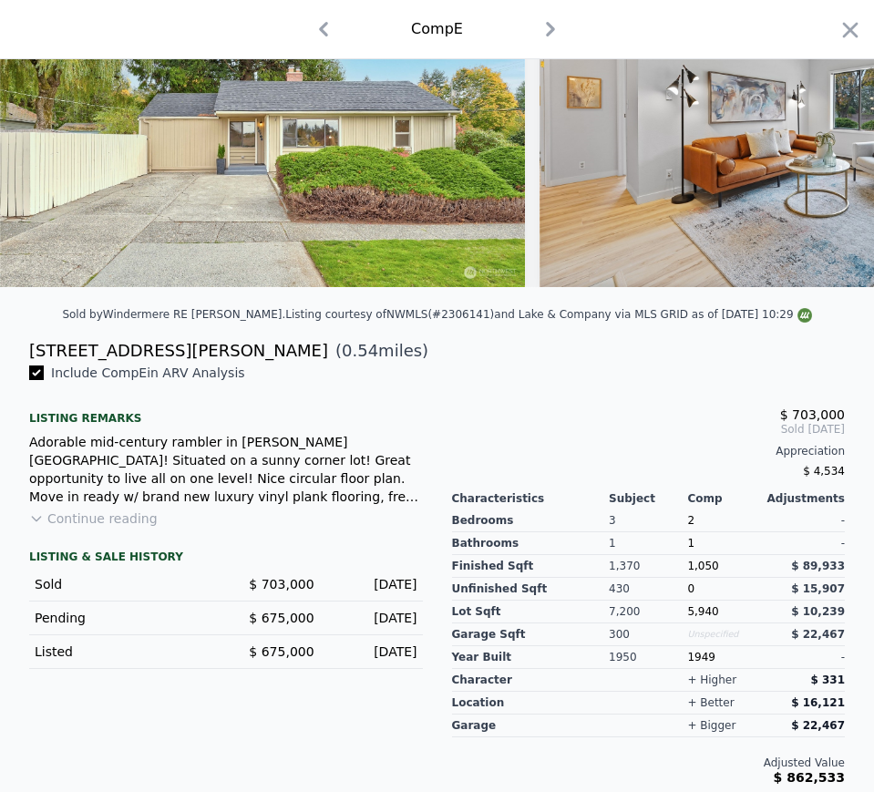
click at [354, 593] on div "[DATE]" at bounding box center [373, 584] width 88 height 18
click at [687, 573] on span "1,050" at bounding box center [702, 566] width 31 height 13
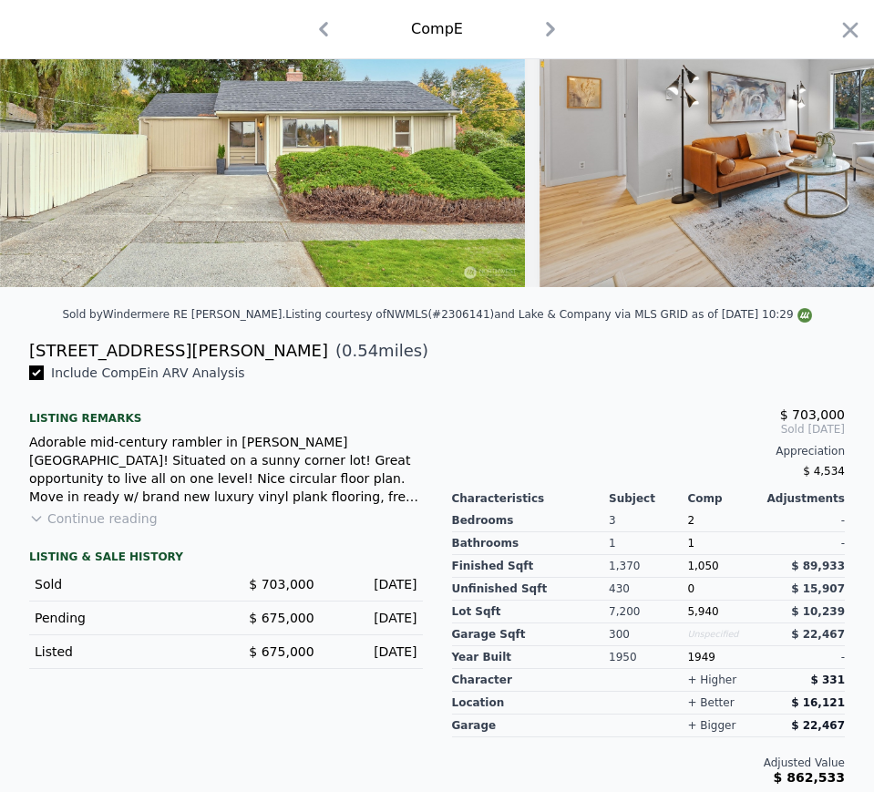
click at [687, 615] on div "5,940" at bounding box center [726, 612] width 78 height 23
click at [687, 664] on div "1949" at bounding box center [726, 657] width 78 height 23
click at [551, 24] on icon "button" at bounding box center [550, 29] width 29 height 29
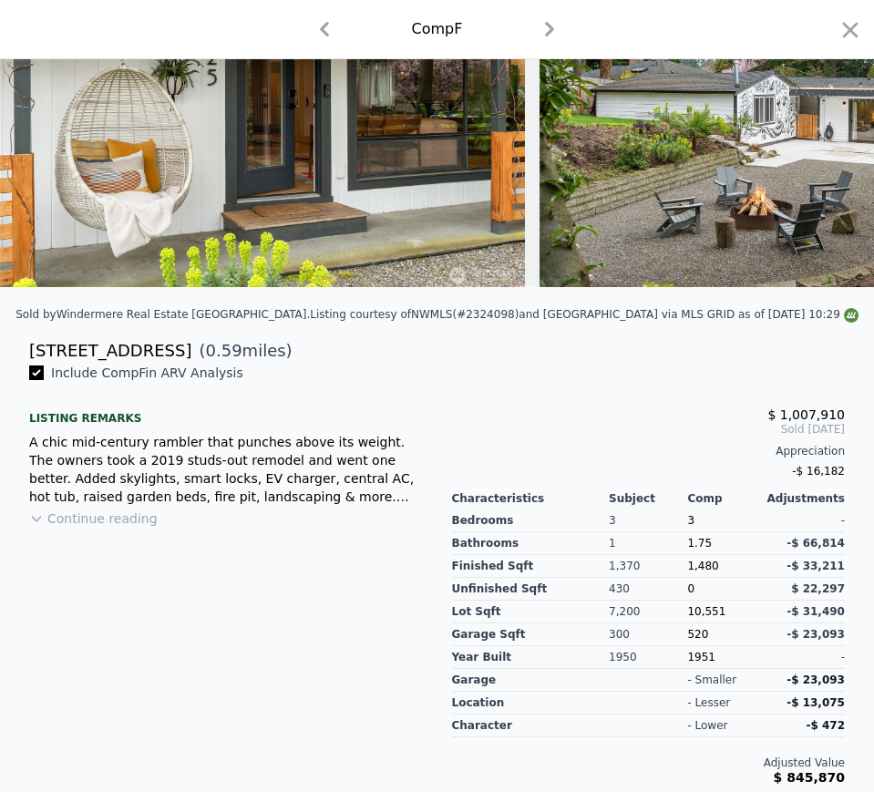
scroll to position [173, 0]
